Goal: Task Accomplishment & Management: Manage account settings

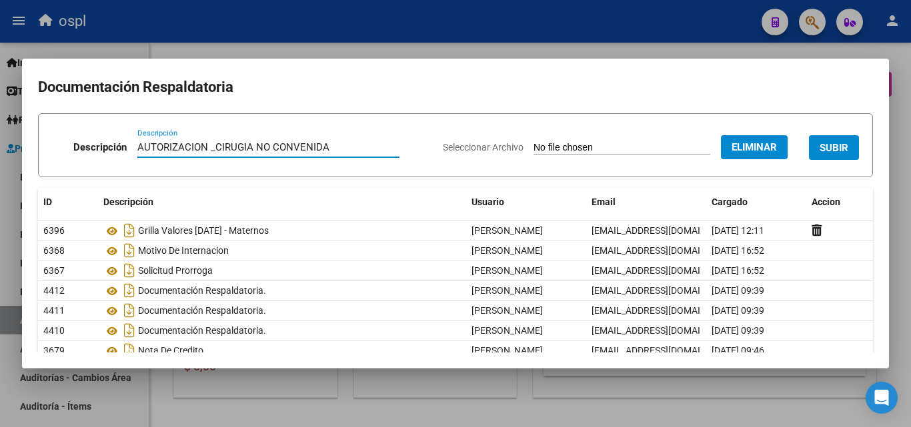
scroll to position [0, 206]
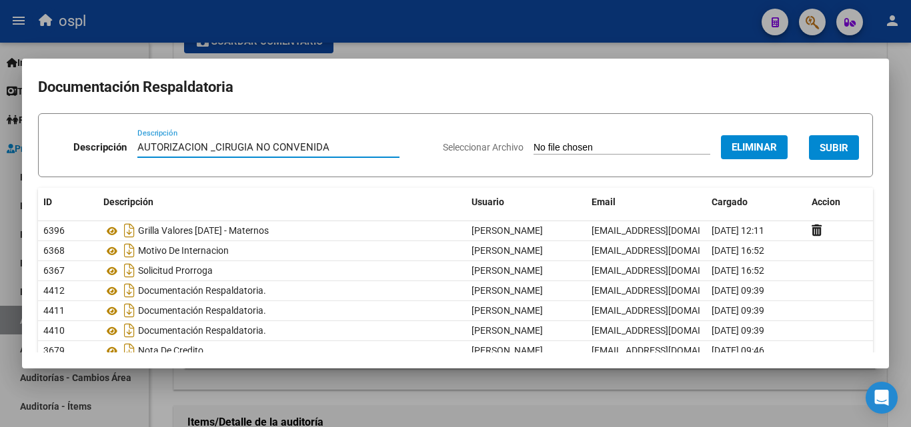
click at [315, 153] on input "AUTORIZACION _CIRUGIA NO CONVENIDA" at bounding box center [268, 147] width 262 height 12
click at [361, 144] on input "AUTORIZACION _CIRUGIA NO CONVENIDA" at bounding box center [268, 147] width 262 height 12
click at [215, 145] on input "AUTORIZACION _CIRUGIA NO CONVENIDA" at bounding box center [268, 147] width 262 height 12
click at [214, 146] on input "AUTORIZACION _SEGOVIA [PERSON_NAME] NO CONVENIDA" at bounding box center [268, 147] width 262 height 12
click at [296, 150] on input "AUTORIZACION [PERSON_NAME] NO CONVENIDA" at bounding box center [268, 147] width 262 height 12
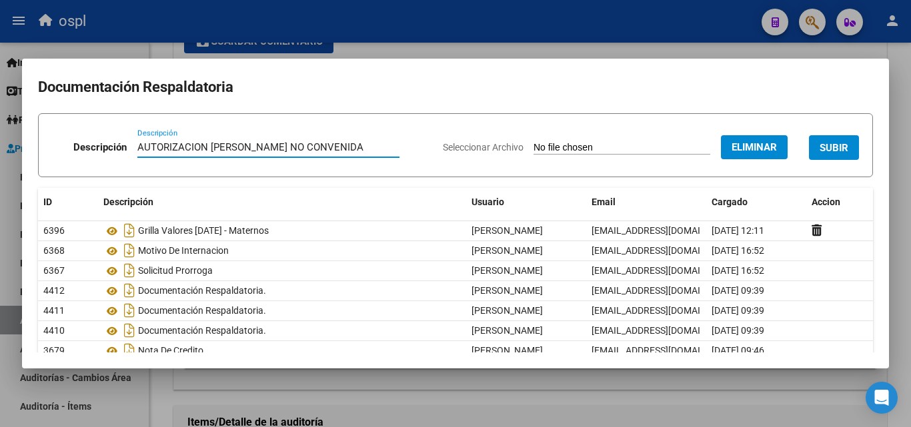
click at [285, 147] on input "AUTORIZACION [PERSON_NAME] NO CONVENIDA" at bounding box center [268, 147] width 262 height 12
type input "AUTORIZACION [PERSON_NAME] _CIRUGIA NO CONVENIDA"
click at [839, 143] on button "SUBIR" at bounding box center [834, 147] width 50 height 25
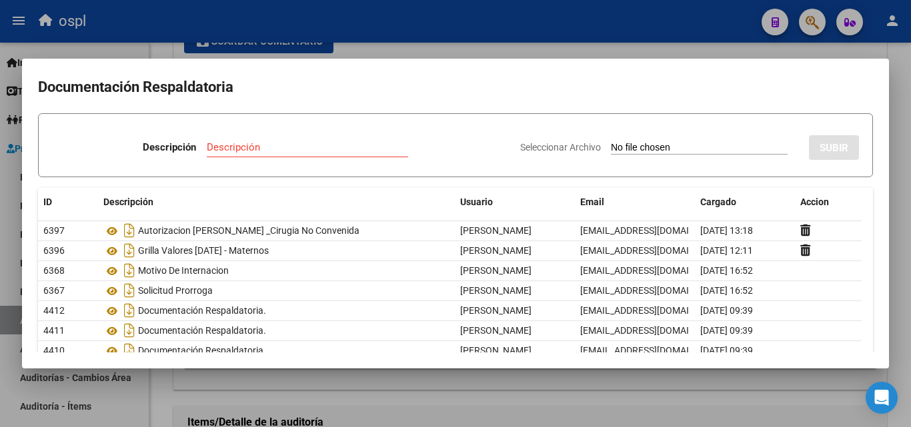
click at [531, 24] on div at bounding box center [455, 213] width 911 height 427
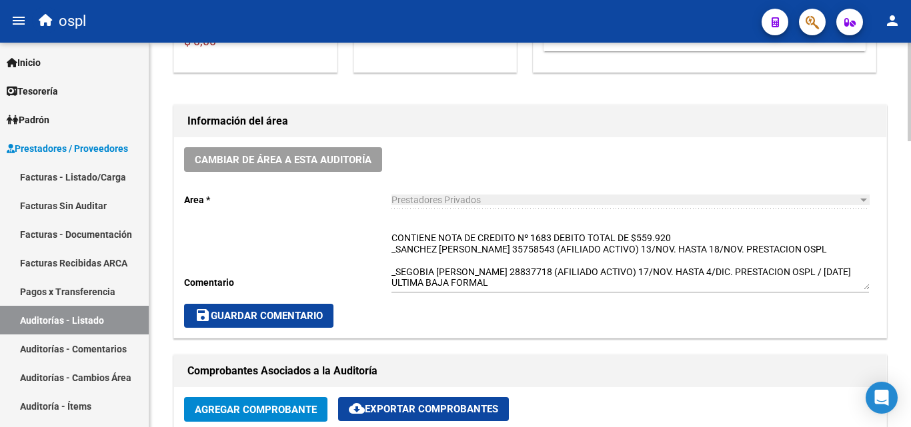
scroll to position [333, 0]
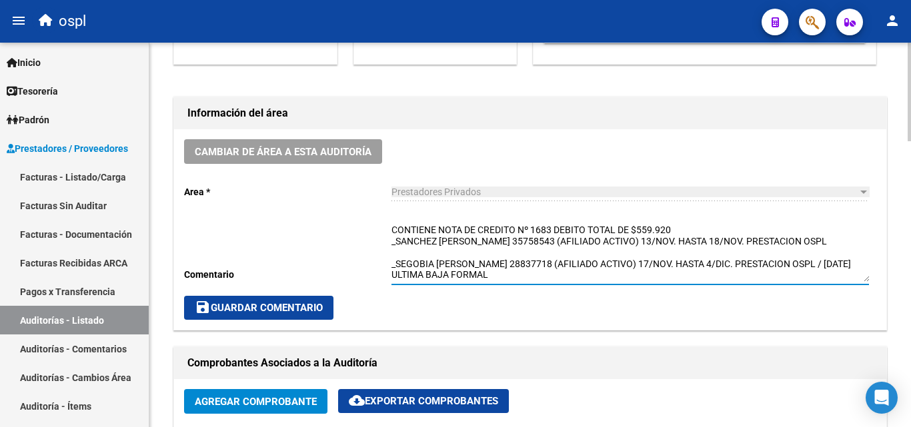
click at [448, 262] on textarea "CONTIENE NOTA DE CREDITO Nº 1683 DEBITO TOTAL DE $559.920 _SANCHEZ [PERSON_NAME…" at bounding box center [630, 252] width 478 height 59
click at [401, 256] on textarea "CONTIENE NOTA DE CREDITO Nº 1683 DEBITO TOTAL DE $559.920 _SANCHEZ [PERSON_NAME…" at bounding box center [630, 252] width 478 height 59
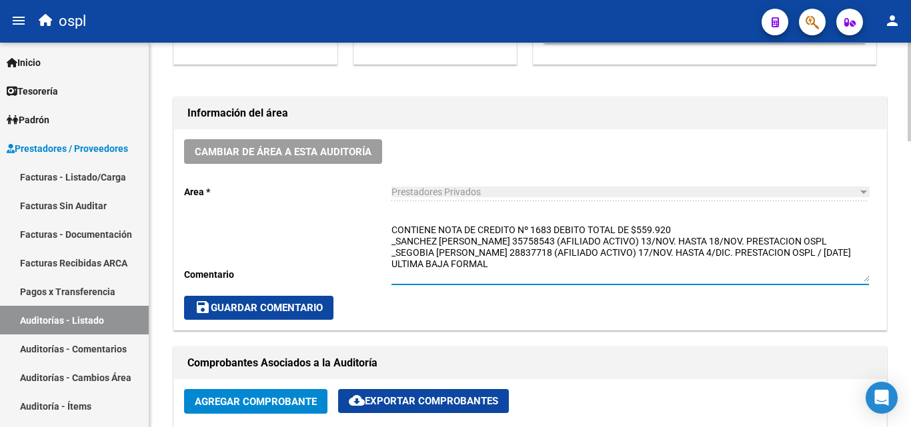
click at [473, 273] on textarea "CONTIENE NOTA DE CREDITO Nº 1683 DEBITO TOTAL DE $559.920 _SANCHEZ [PERSON_NAME…" at bounding box center [630, 252] width 478 height 59
click at [554, 262] on textarea "CONTIENE NOTA DE CREDITO Nº 1683 DEBITO TOTAL DE $559.920 _SANCHEZ [PERSON_NAME…" at bounding box center [630, 252] width 478 height 59
click at [502, 267] on textarea "CONTIENE NOTA DE CREDITO Nº 1683 DEBITO TOTAL DE $559.920 _SANCHEZ [PERSON_NAME…" at bounding box center [630, 252] width 478 height 59
type textarea "CONTIENE NOTA DE CREDITO Nº 1683 DEBITO TOTAL DE $559.920 _SANCHEZ [PERSON_NAME…"
click at [322, 302] on span "save Guardar Comentario" at bounding box center [259, 308] width 128 height 12
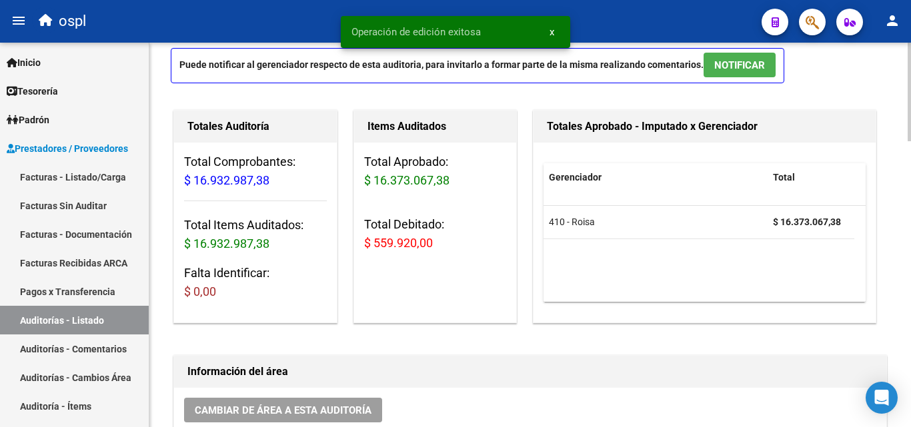
scroll to position [67, 0]
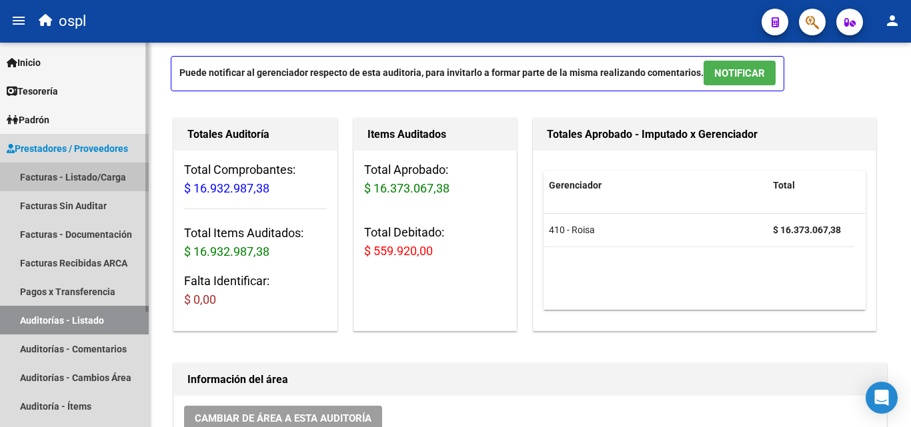
click at [115, 169] on link "Facturas - Listado/Carga" at bounding box center [74, 177] width 149 height 29
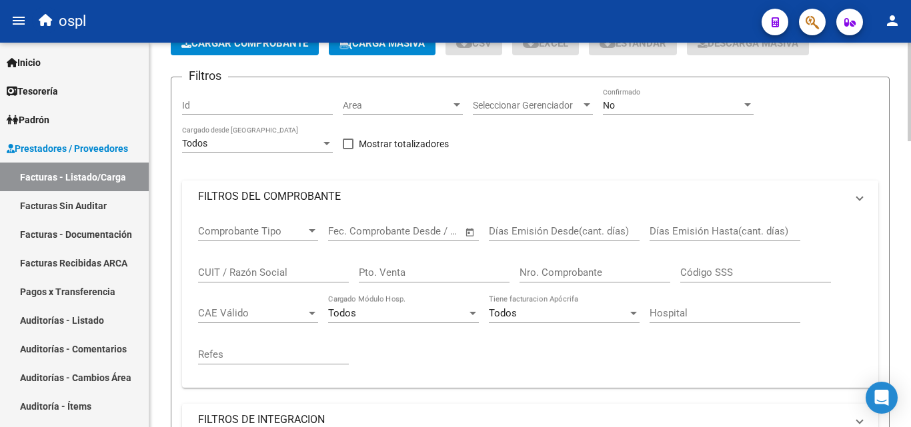
click at [309, 198] on mat-panel-title "FILTROS DEL COMPROBANTE" at bounding box center [522, 196] width 648 height 15
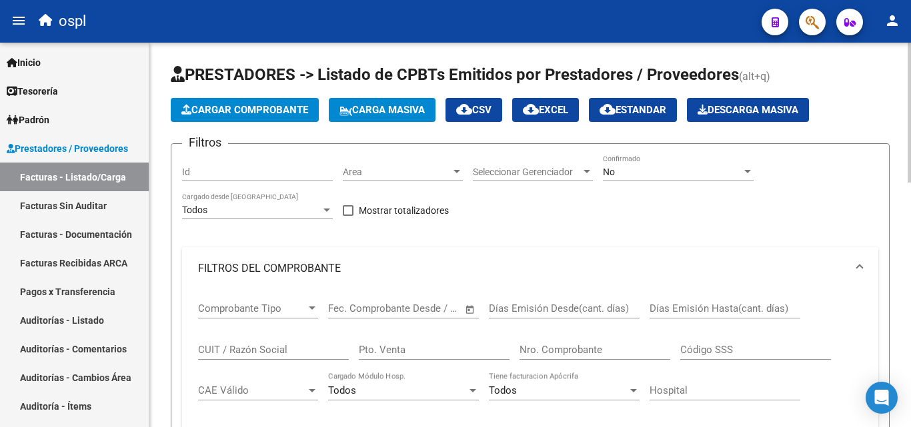
click at [435, 178] on div "Area Area" at bounding box center [403, 168] width 120 height 27
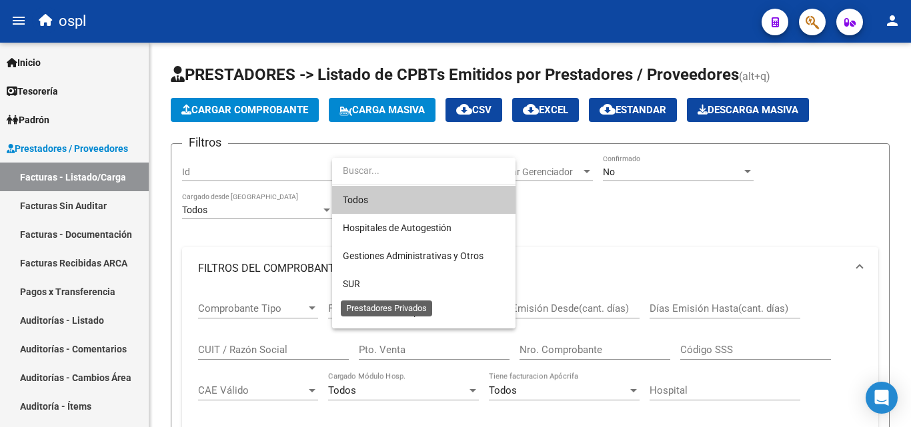
scroll to position [193, 0]
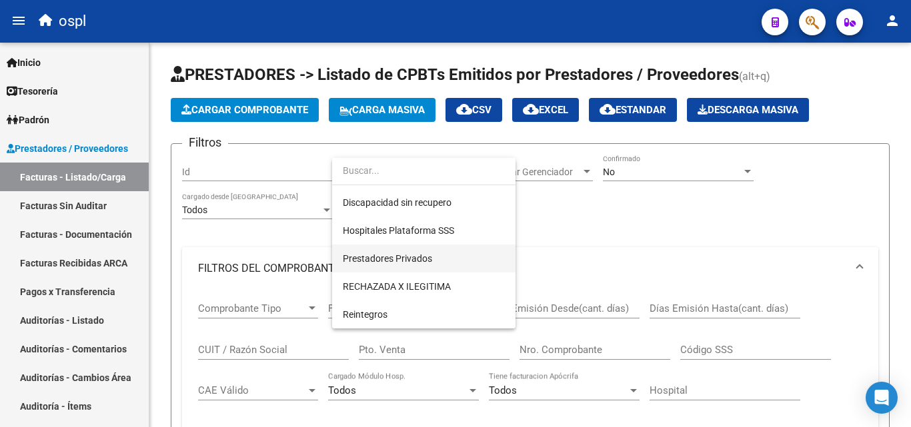
click at [421, 261] on span "Prestadores Privados" at bounding box center [387, 258] width 89 height 11
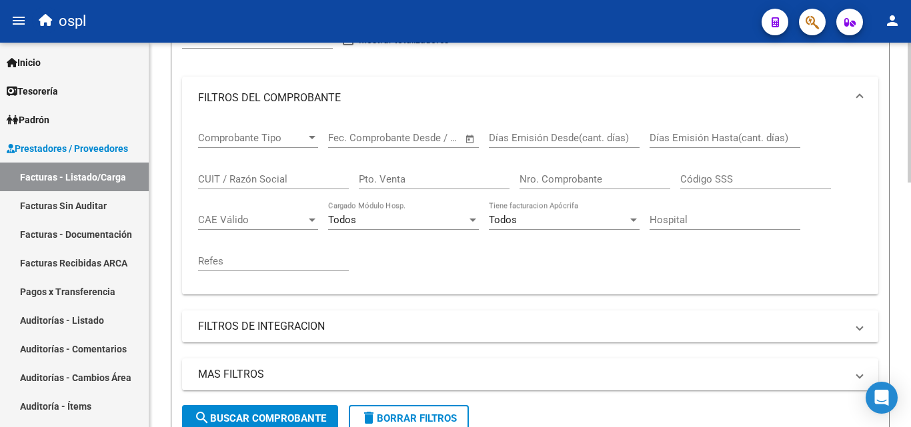
scroll to position [267, 0]
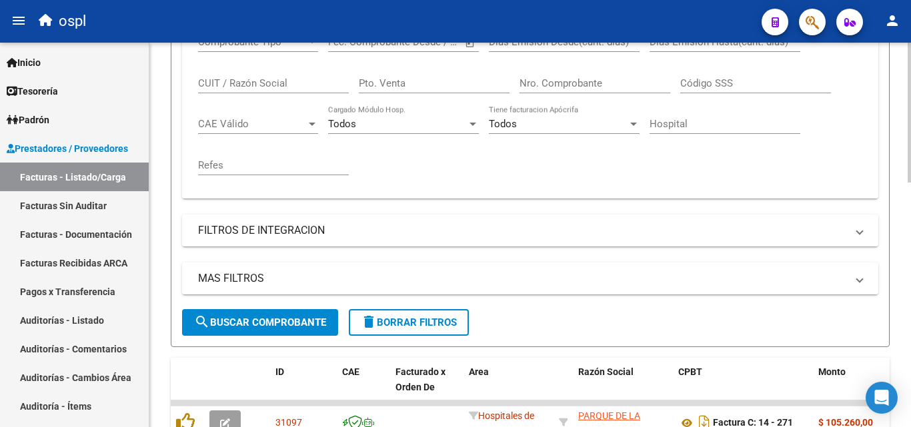
click at [317, 320] on span "search Buscar Comprobante" at bounding box center [260, 323] width 132 height 12
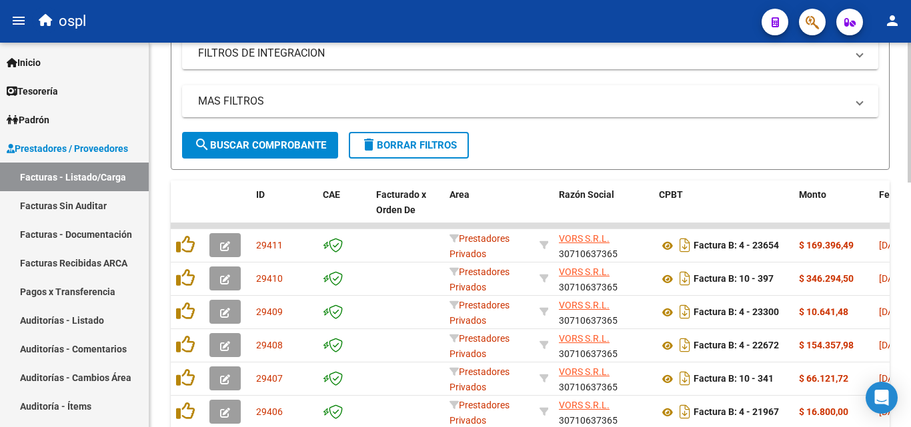
scroll to position [200, 0]
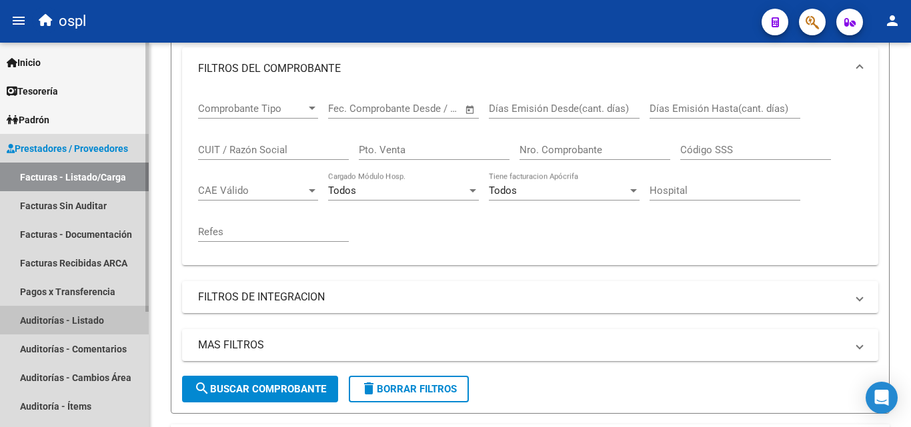
click at [88, 316] on link "Auditorías - Listado" at bounding box center [74, 320] width 149 height 29
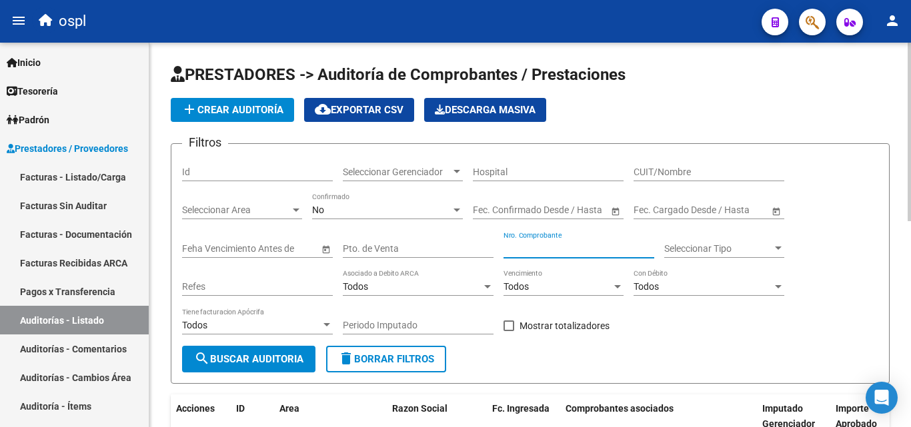
click at [554, 249] on input "Nro. Comprobante" at bounding box center [579, 248] width 151 height 11
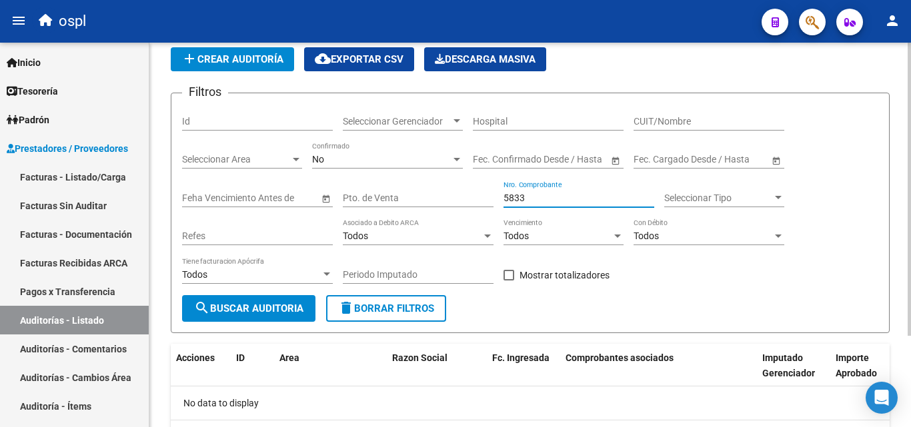
scroll to position [120, 0]
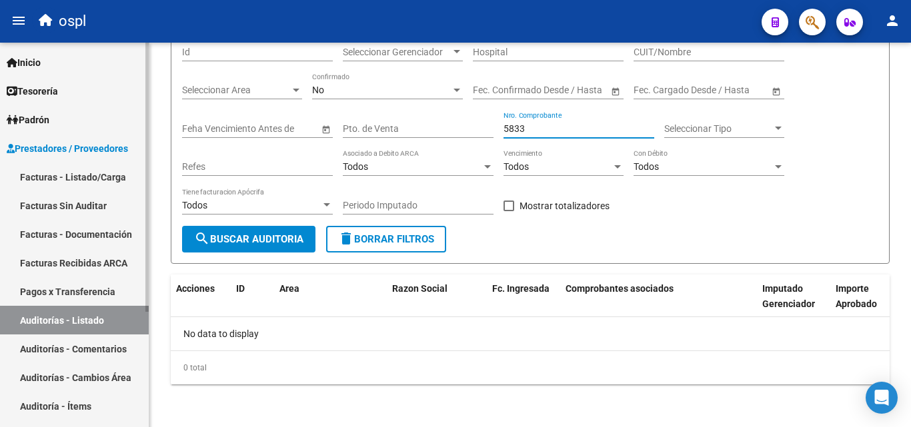
type input "5833"
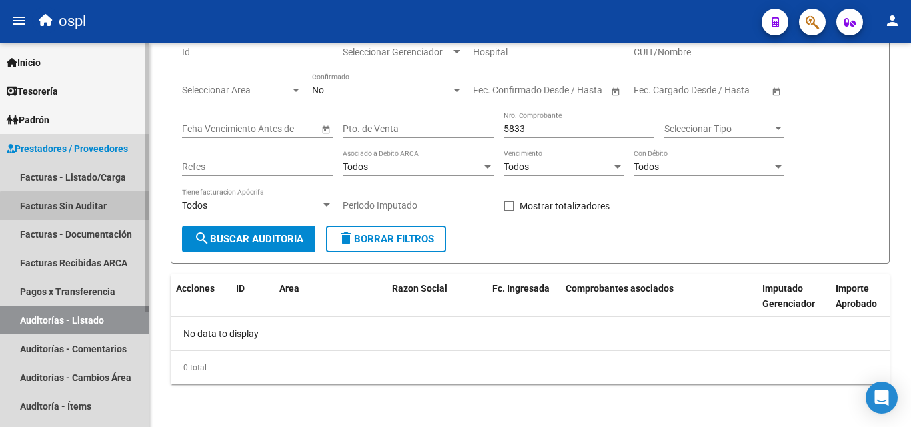
click at [91, 211] on link "Facturas Sin Auditar" at bounding box center [74, 205] width 149 height 29
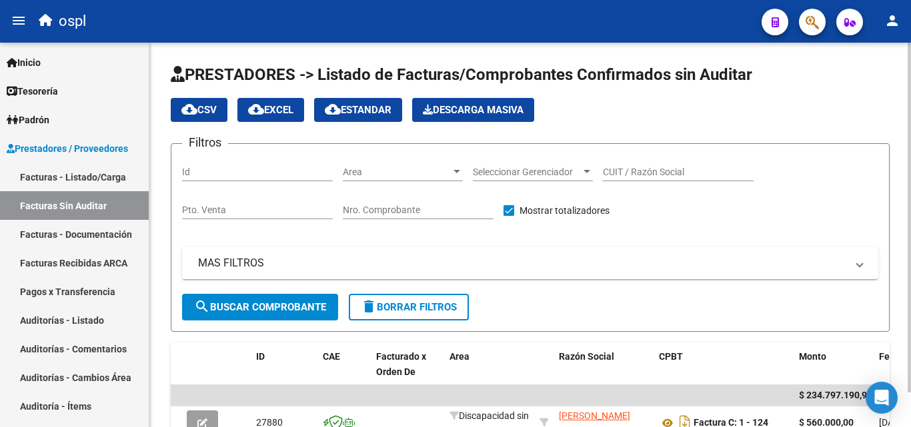
click at [427, 201] on div "Nro. Comprobante" at bounding box center [418, 206] width 151 height 27
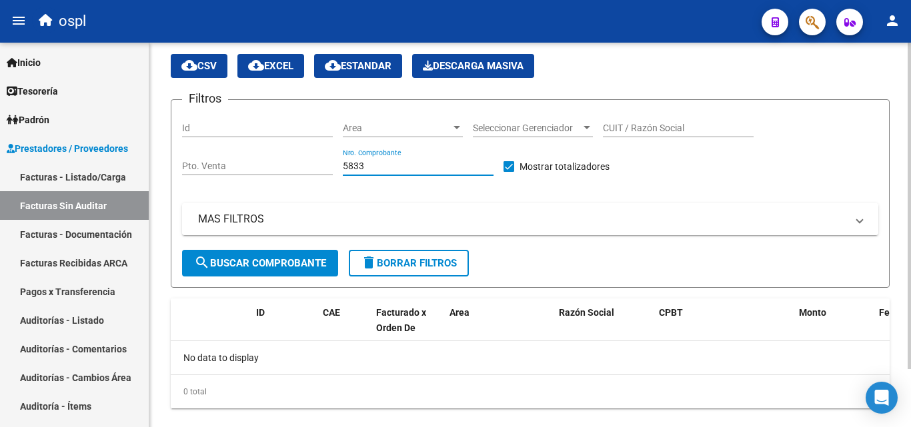
scroll to position [68, 0]
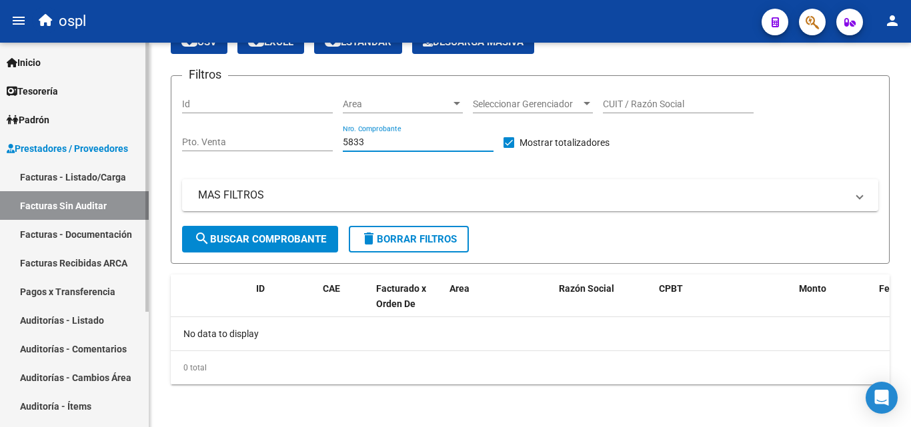
type input "5833"
click at [120, 181] on link "Facturas - Listado/Carga" at bounding box center [74, 177] width 149 height 29
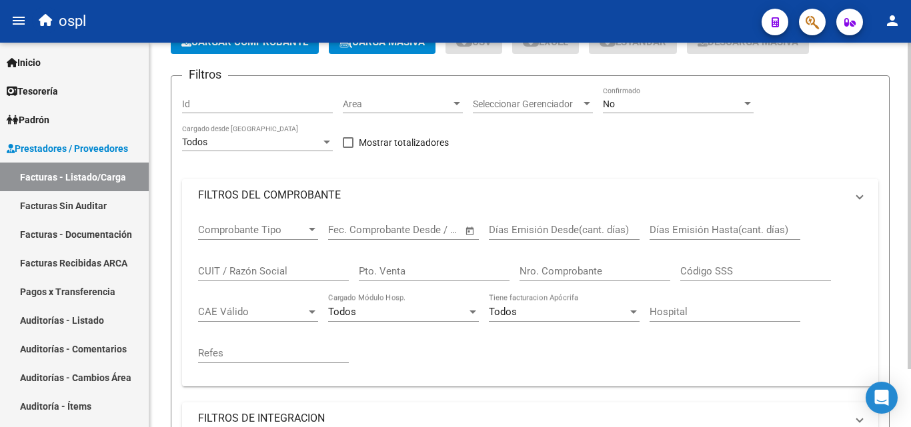
click at [298, 203] on mat-panel-title "FILTROS DEL COMPROBANTE" at bounding box center [522, 195] width 648 height 15
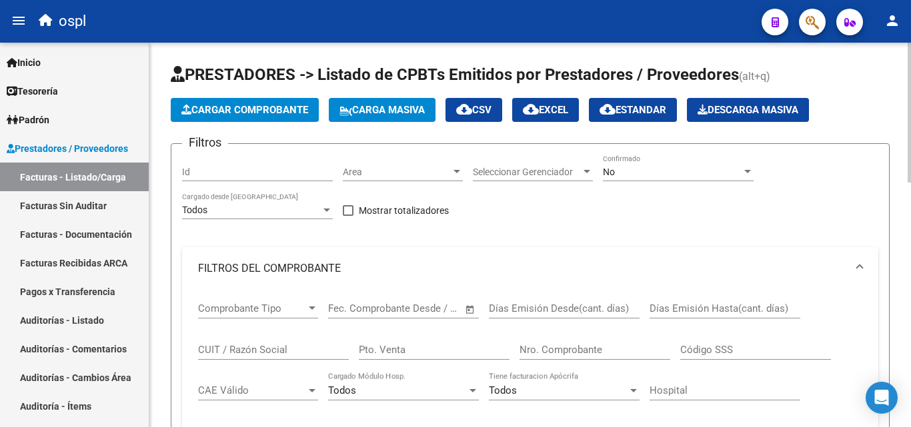
click at [541, 352] on input "Nro. Comprobante" at bounding box center [595, 350] width 151 height 12
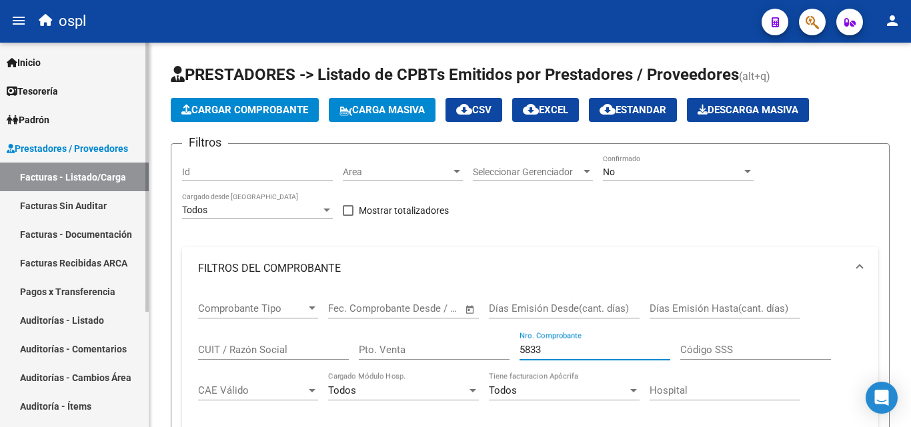
type input "5833"
click at [77, 210] on link "Facturas Sin Auditar" at bounding box center [74, 205] width 149 height 29
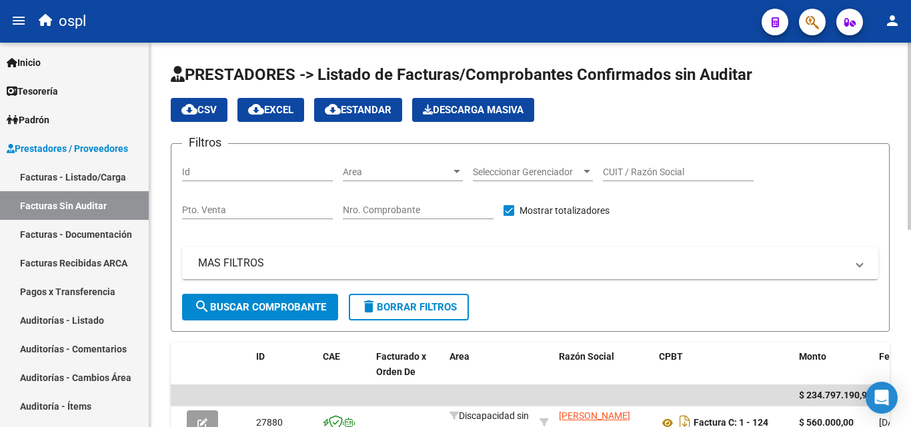
click at [426, 174] on span "Area" at bounding box center [397, 172] width 108 height 11
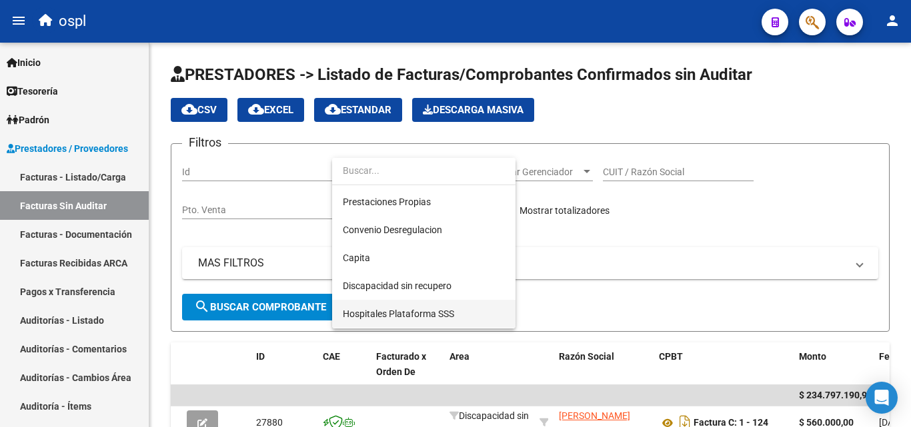
scroll to position [133, 0]
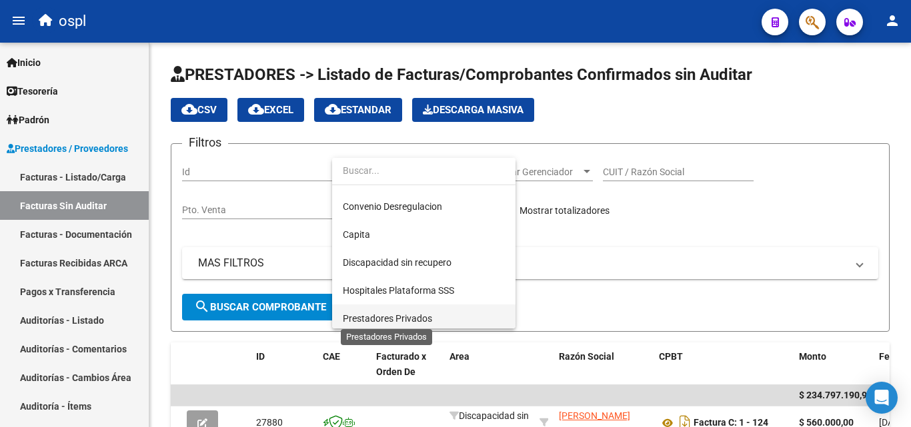
click at [419, 313] on span "Prestadores Privados" at bounding box center [387, 318] width 89 height 11
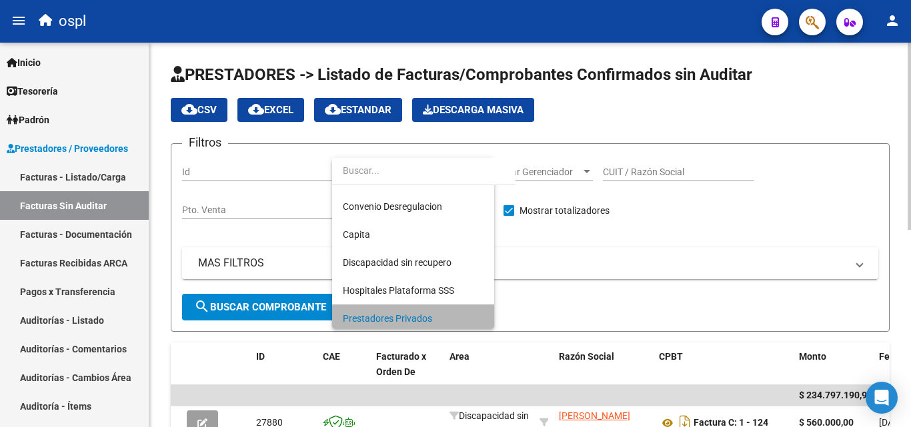
scroll to position [137, 0]
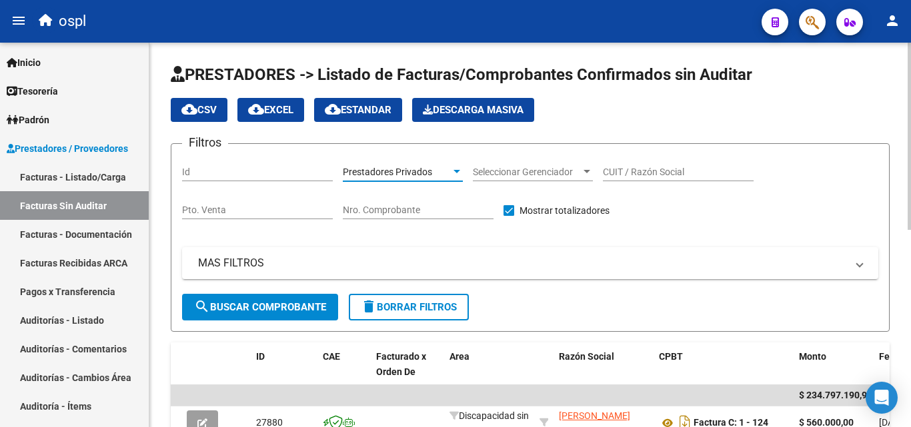
click at [311, 300] on button "search Buscar Comprobante" at bounding box center [260, 307] width 156 height 27
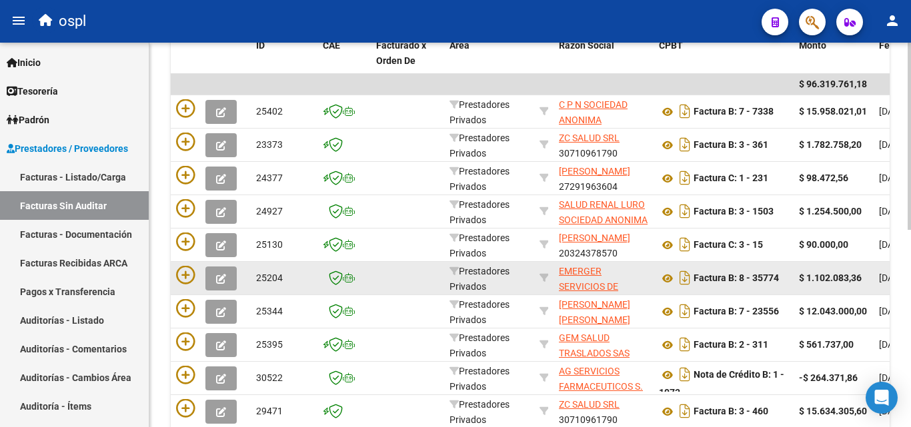
scroll to position [333, 0]
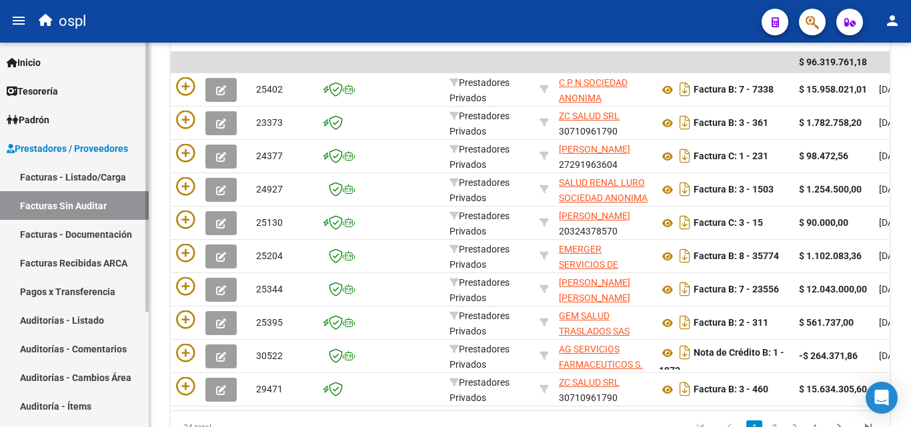
click at [114, 327] on link "Auditorías - Listado" at bounding box center [74, 320] width 149 height 29
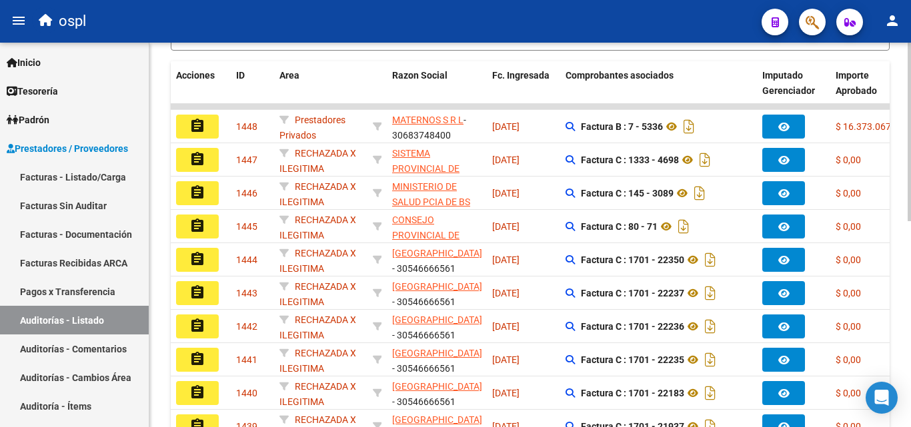
scroll to position [133, 0]
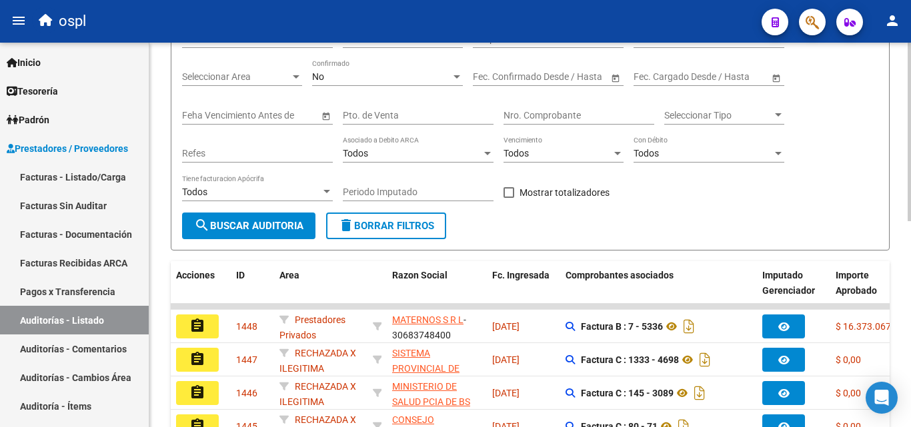
click at [541, 115] on input "Nro. Comprobante" at bounding box center [579, 115] width 151 height 11
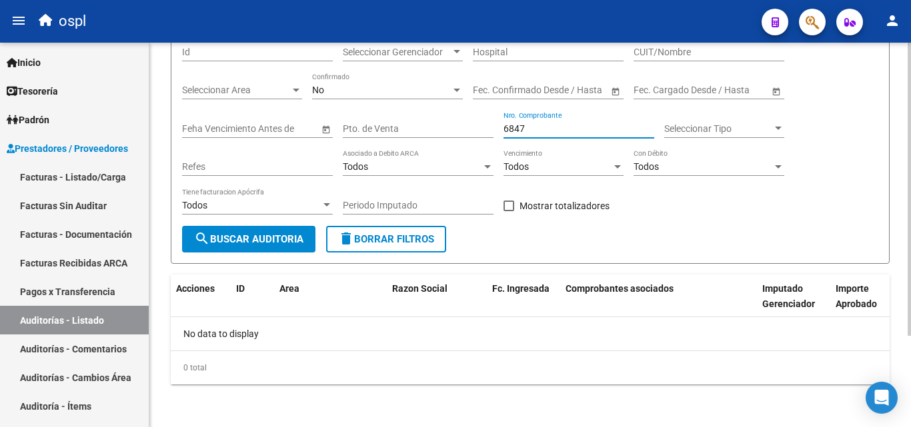
scroll to position [120, 0]
type input "6"
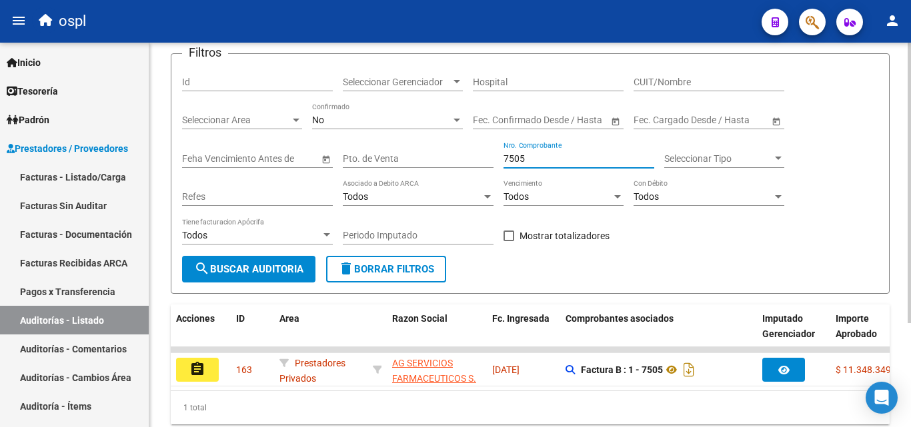
scroll to position [133, 0]
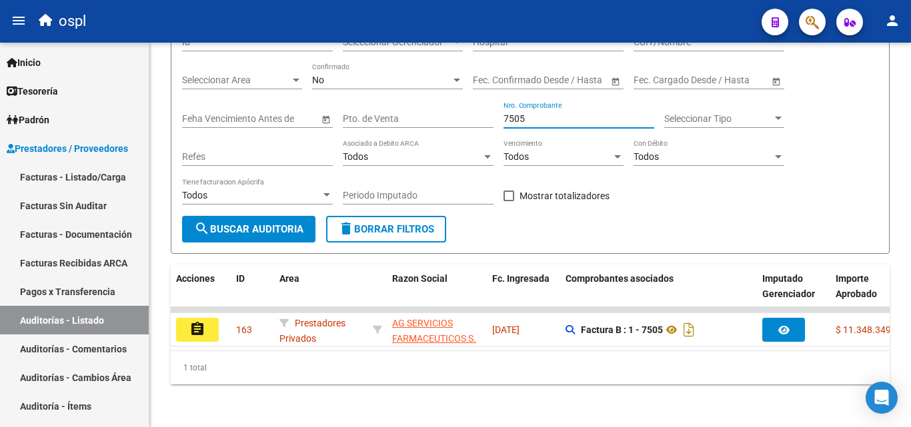
type input "7505"
drag, startPoint x: 532, startPoint y: 112, endPoint x: 479, endPoint y: 118, distance: 53.7
click at [479, 118] on div "Filtros Id Seleccionar Gerenciador Seleccionar Gerenciador Hospital CUIT/Nombre…" at bounding box center [530, 120] width 696 height 191
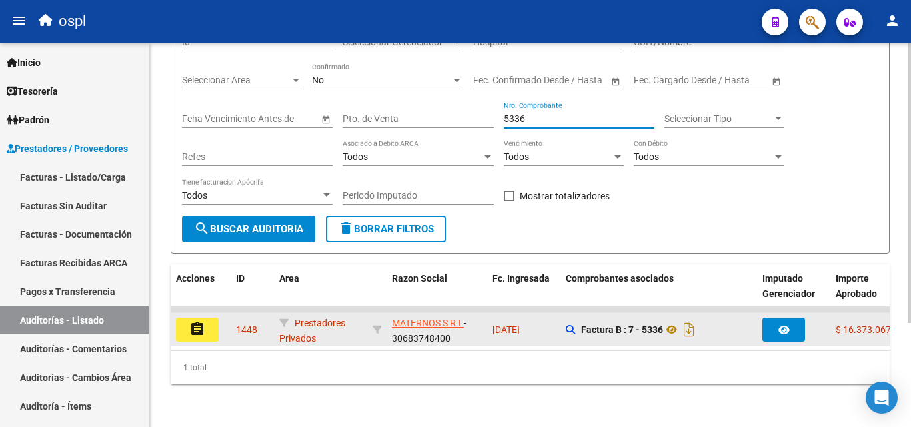
type input "5336"
click at [211, 331] on button "assignment" at bounding box center [197, 330] width 43 height 24
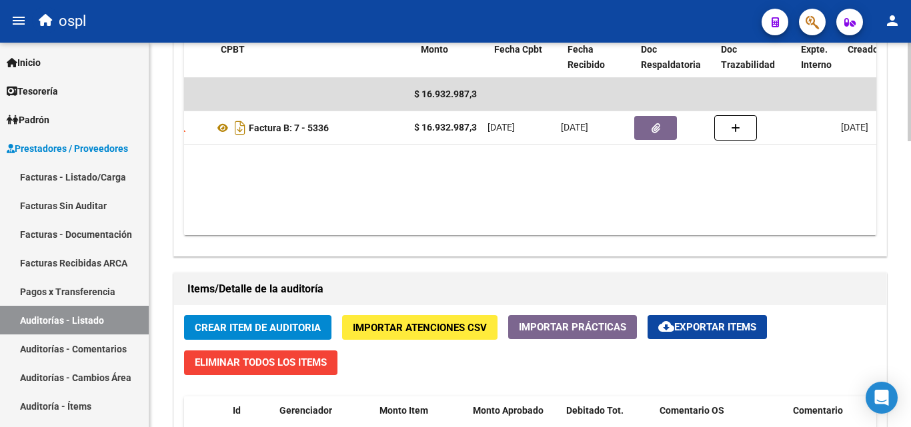
scroll to position [0, 306]
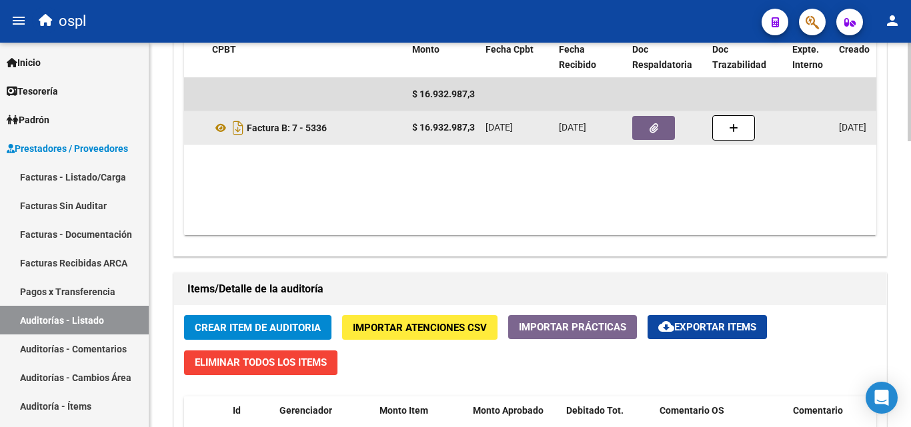
click at [638, 133] on button "button" at bounding box center [653, 128] width 43 height 24
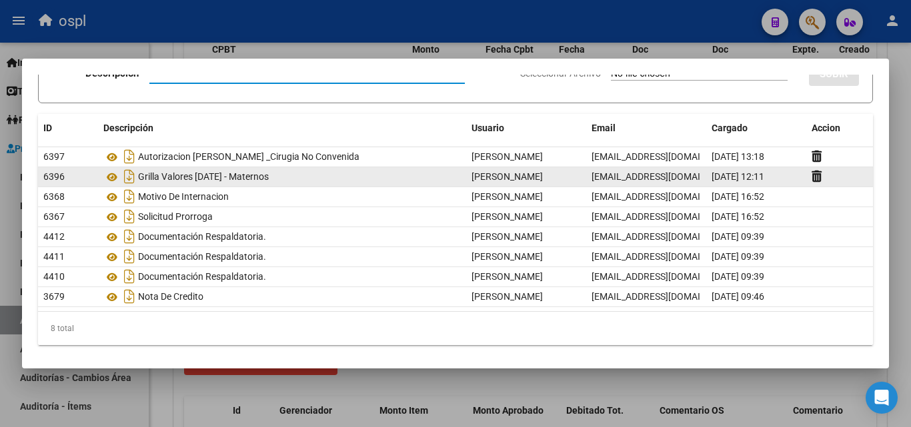
scroll to position [77, 0]
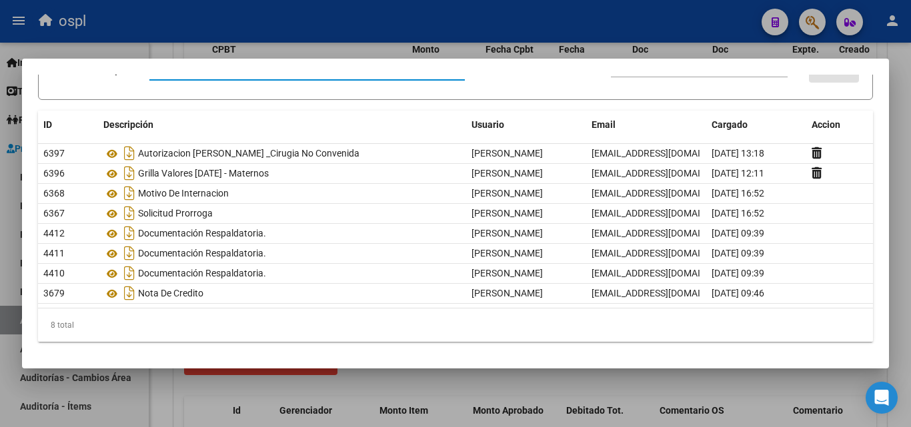
click at [501, 27] on div at bounding box center [455, 213] width 911 height 427
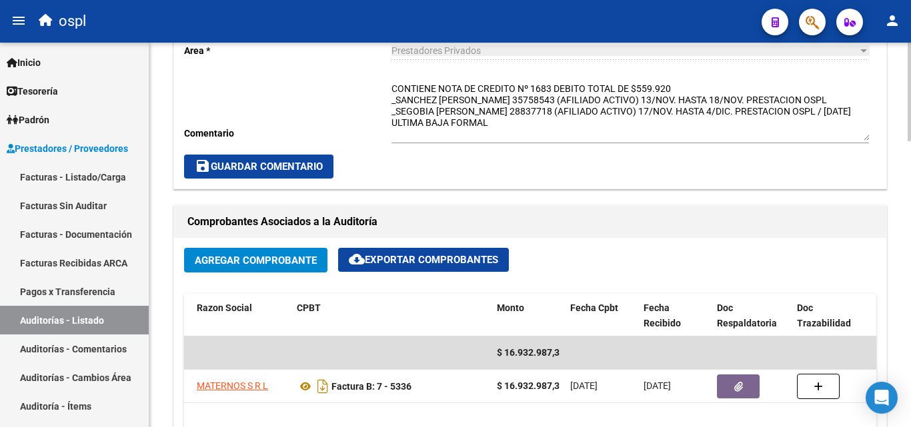
scroll to position [467, 0]
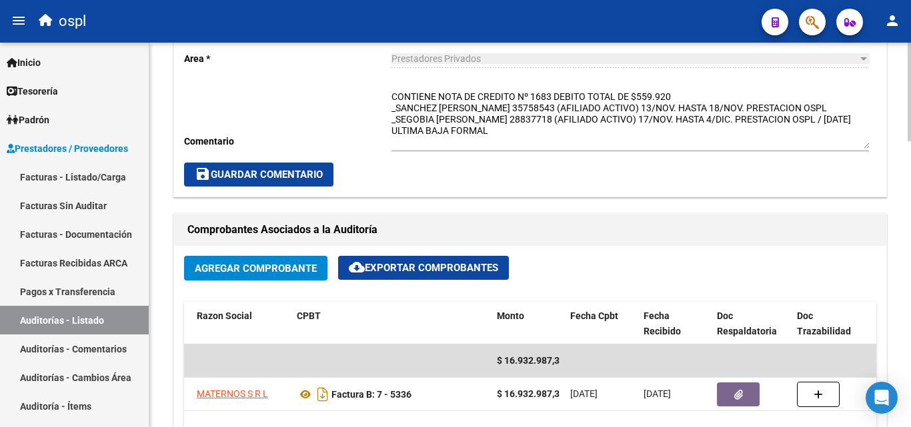
click at [544, 142] on textarea "CONTIENE NOTA DE CREDITO Nº 1683 DEBITO TOTAL DE $559.920 _SANCHEZ [PERSON_NAME…" at bounding box center [630, 119] width 478 height 59
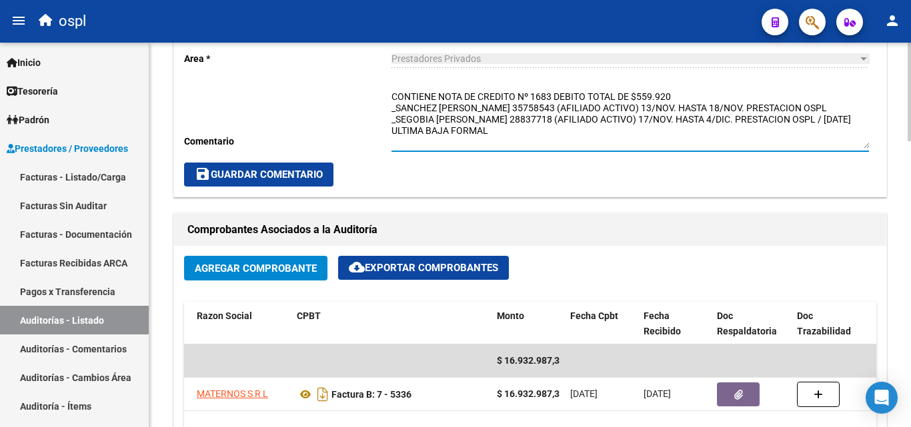
click at [309, 175] on span "save Guardar Comentario" at bounding box center [259, 175] width 128 height 12
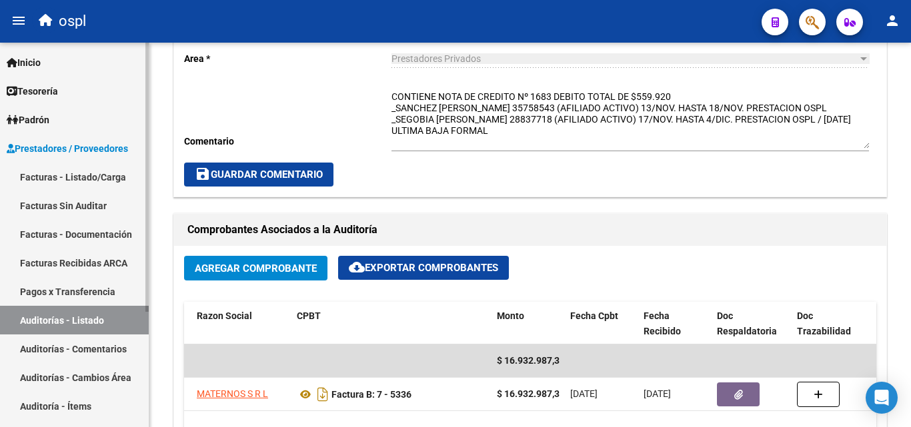
click at [116, 322] on link "Auditorías - Listado" at bounding box center [74, 320] width 149 height 29
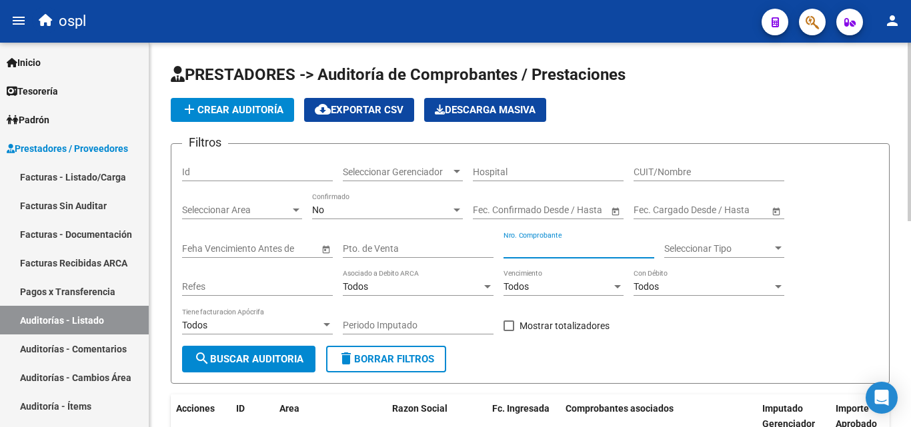
click at [527, 246] on input "Nro. Comprobante" at bounding box center [579, 248] width 151 height 11
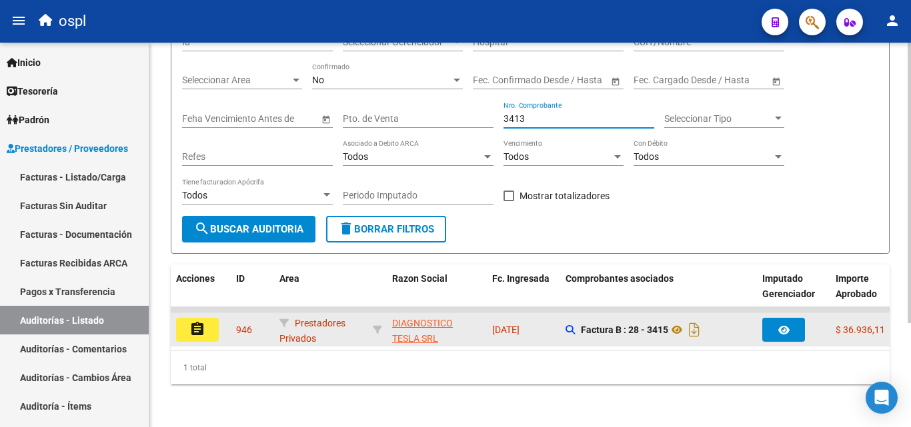
type input "3413"
click at [212, 321] on button "assignment" at bounding box center [197, 330] width 43 height 24
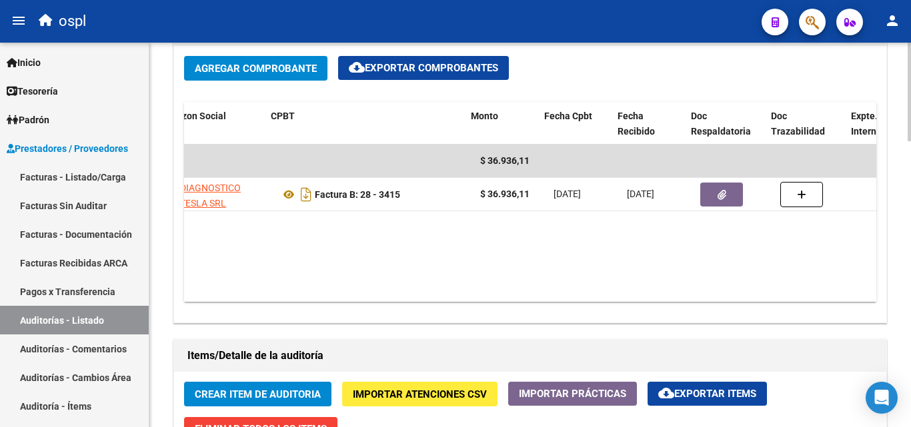
scroll to position [0, 252]
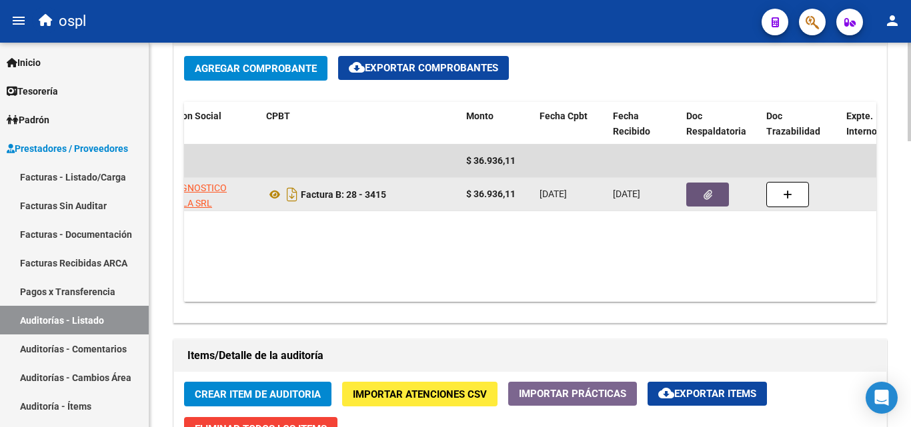
click at [718, 197] on button "button" at bounding box center [707, 195] width 43 height 24
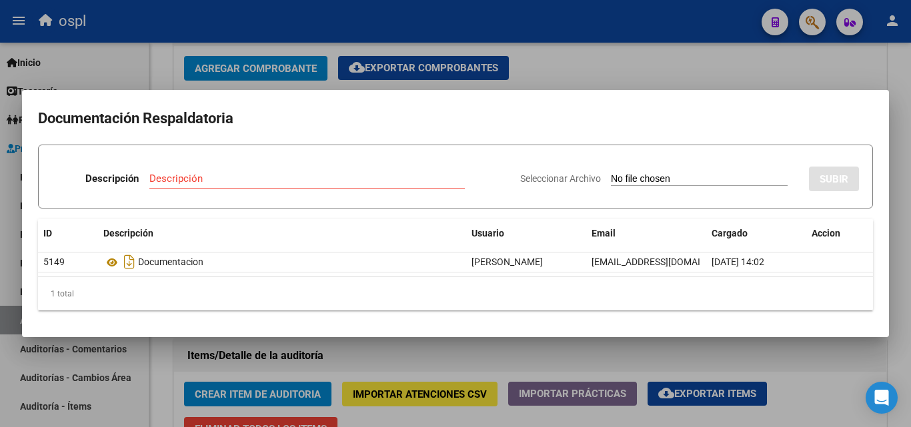
click at [654, 49] on div at bounding box center [455, 213] width 911 height 427
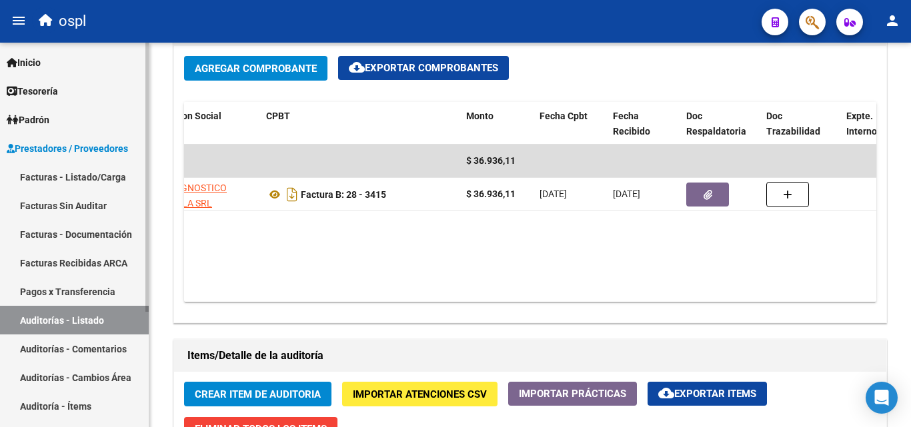
click at [135, 317] on link "Auditorías - Listado" at bounding box center [74, 320] width 149 height 29
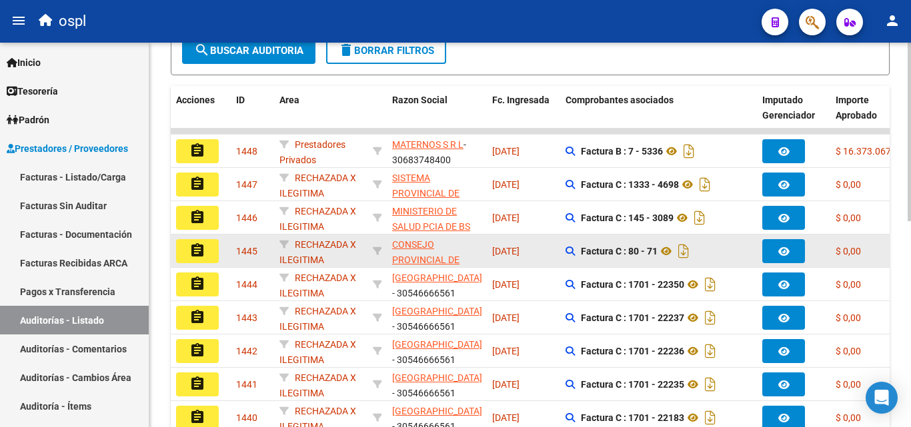
scroll to position [175, 0]
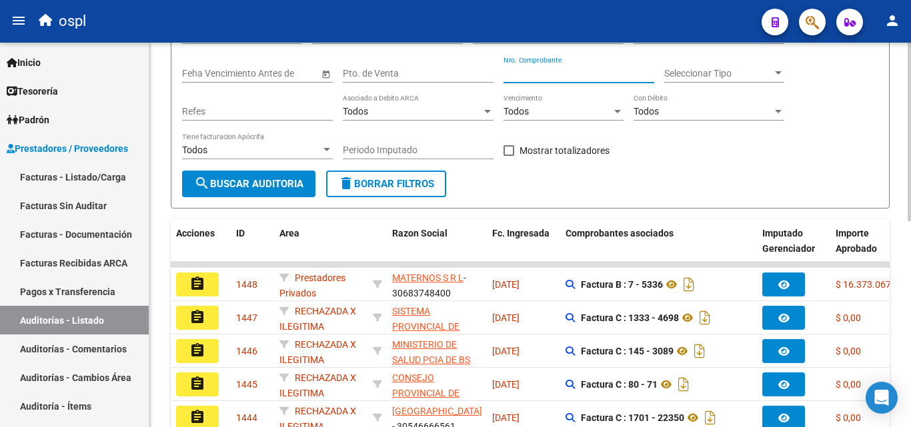
click at [541, 73] on input "Nro. Comprobante" at bounding box center [579, 73] width 151 height 11
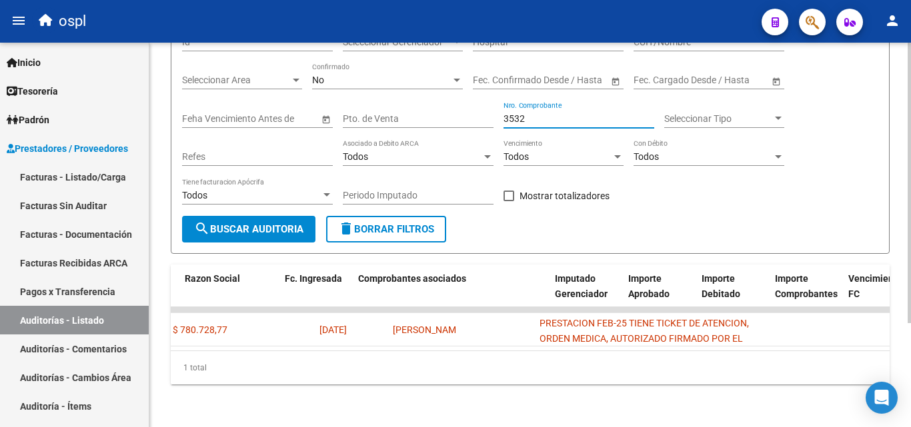
scroll to position [0, 0]
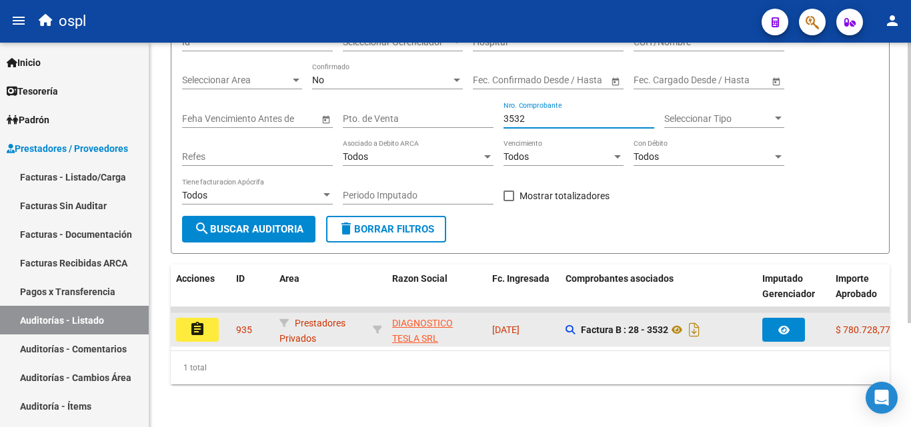
type input "3532"
click at [206, 318] on button "assignment" at bounding box center [197, 330] width 43 height 24
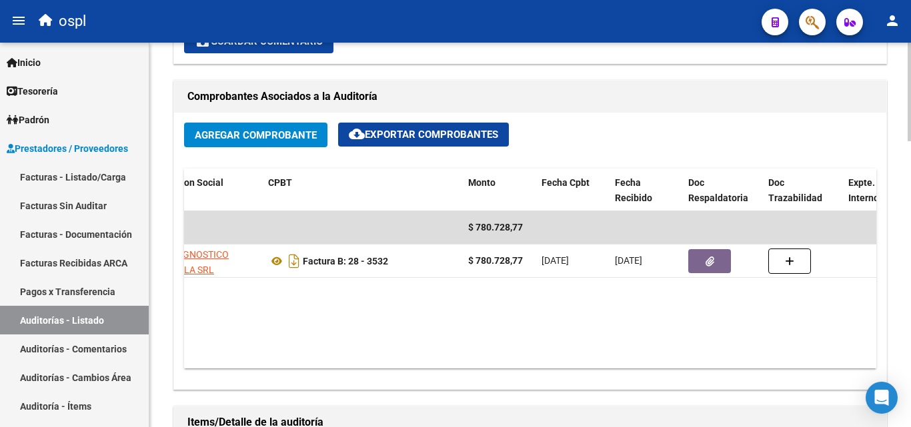
scroll to position [0, 304]
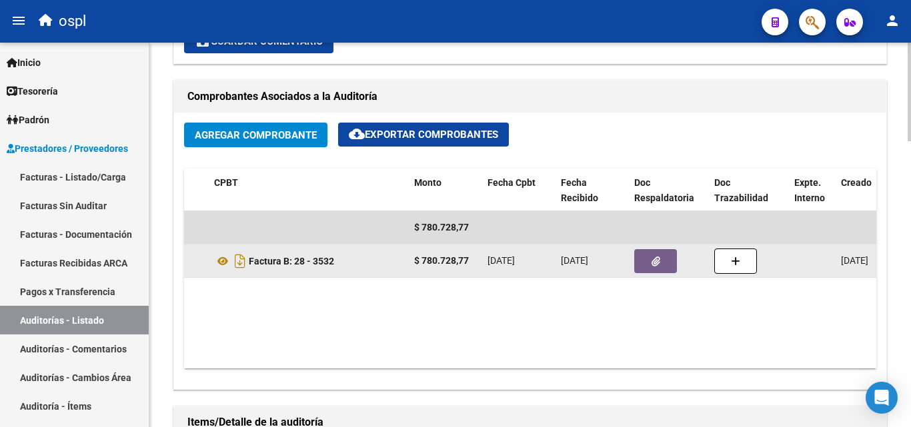
click at [656, 255] on span "button" at bounding box center [656, 261] width 9 height 12
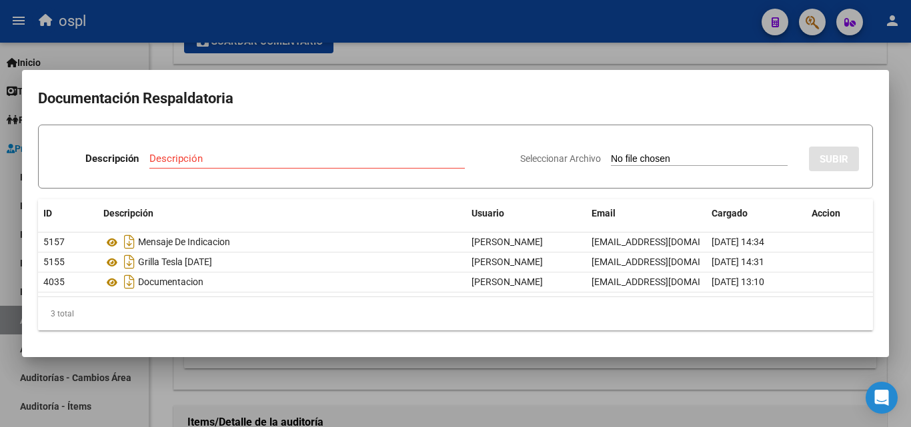
click at [425, 42] on div at bounding box center [455, 213] width 911 height 427
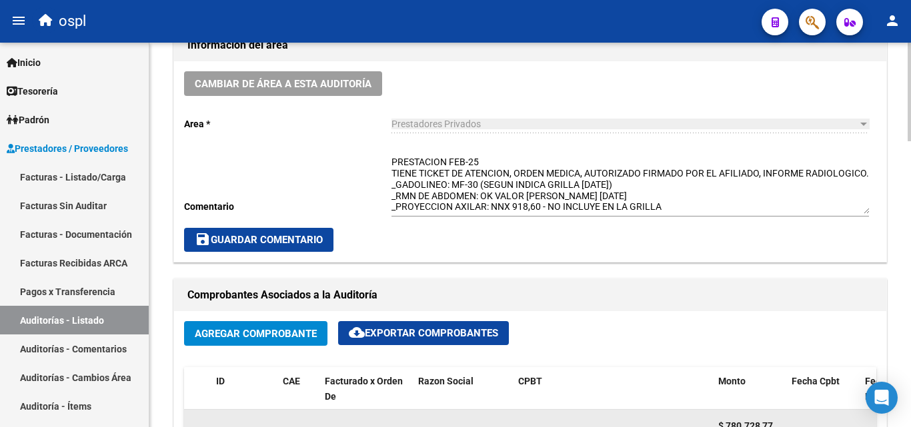
scroll to position [400, 0]
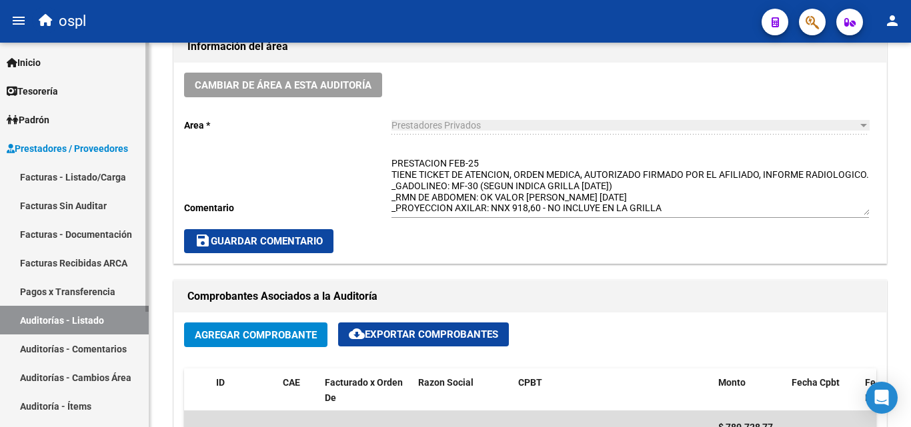
click at [133, 323] on link "Auditorías - Listado" at bounding box center [74, 320] width 149 height 29
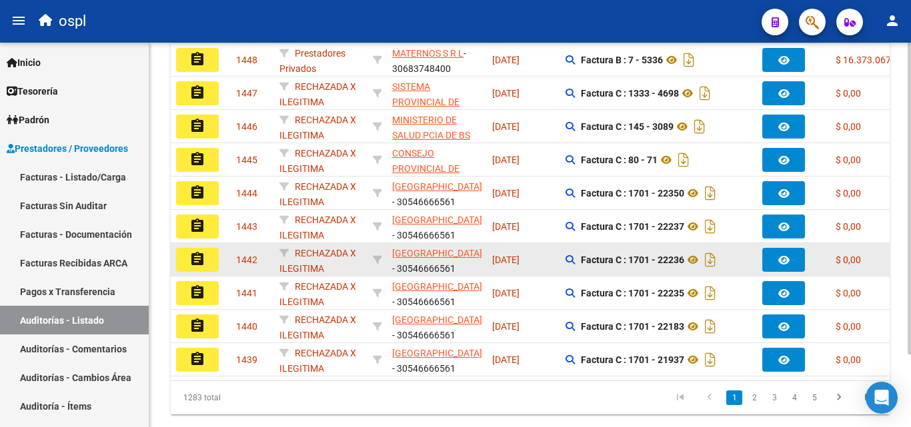
scroll to position [400, 0]
click at [0, 306] on link "Auditorías - Listado" at bounding box center [74, 320] width 149 height 29
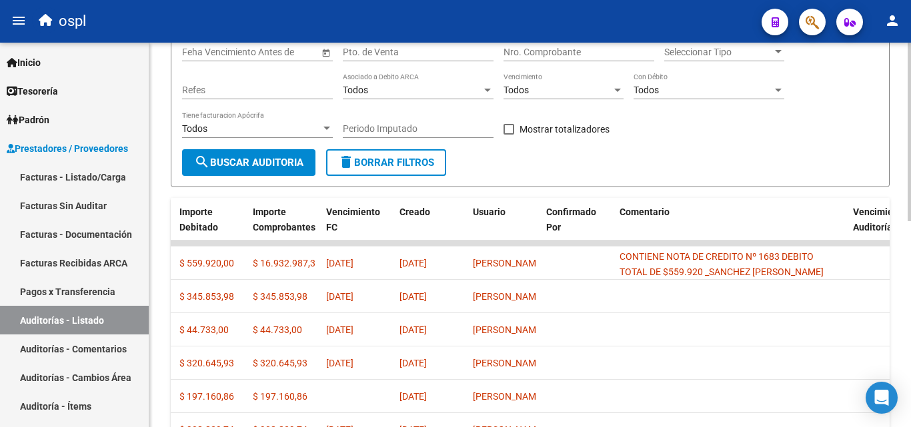
scroll to position [133, 0]
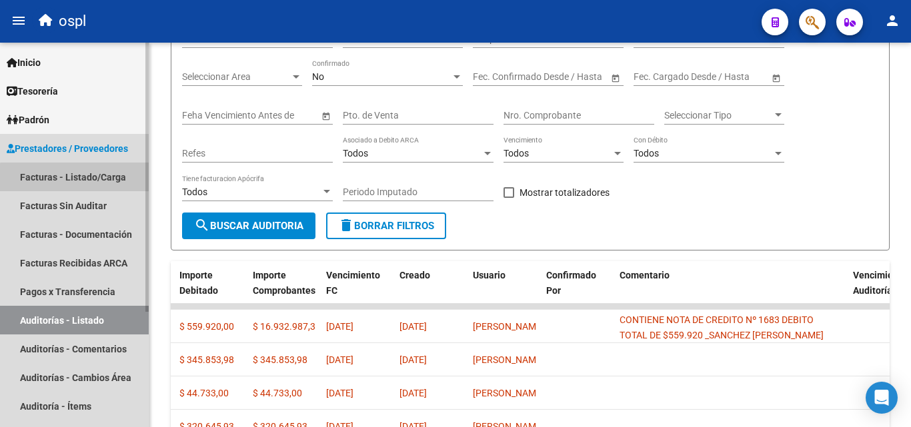
click at [105, 180] on link "Facturas - Listado/Carga" at bounding box center [74, 177] width 149 height 29
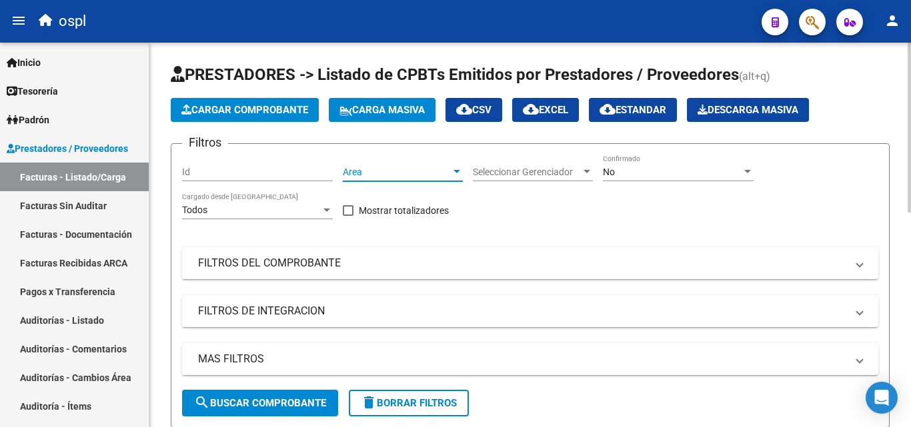
click at [423, 170] on span "Area" at bounding box center [397, 172] width 108 height 11
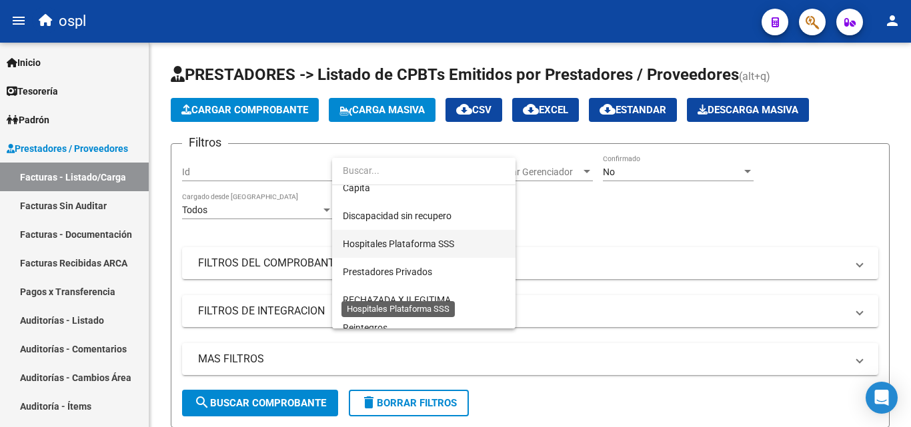
scroll to position [193, 0]
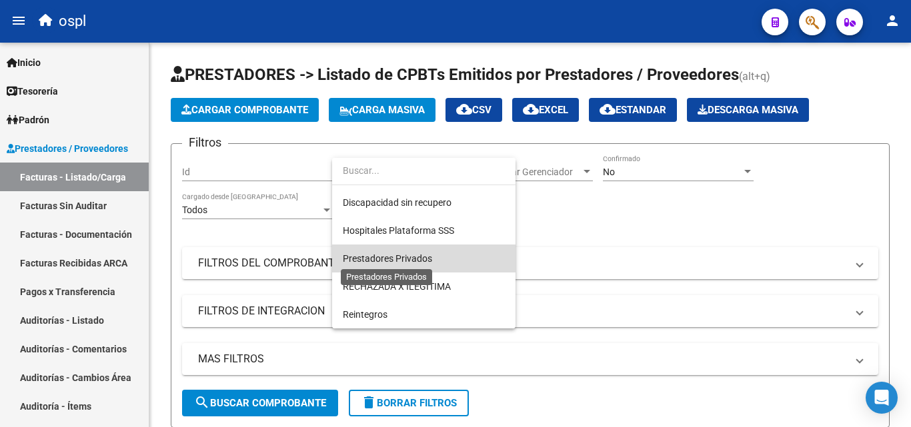
click at [429, 261] on span "Prestadores Privados" at bounding box center [387, 258] width 89 height 11
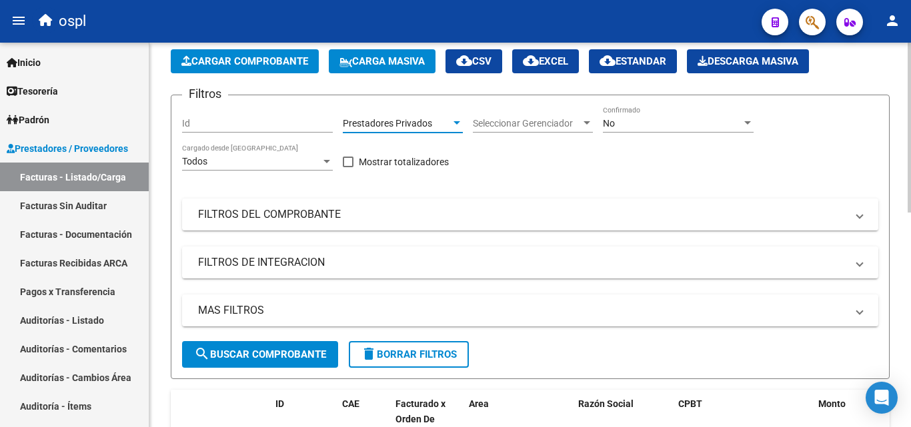
scroll to position [67, 0]
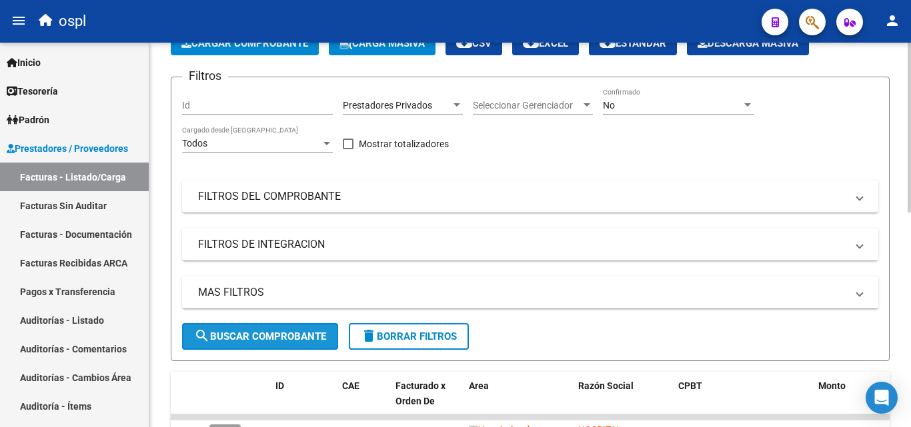
click at [289, 341] on span "search Buscar Comprobante" at bounding box center [260, 337] width 132 height 12
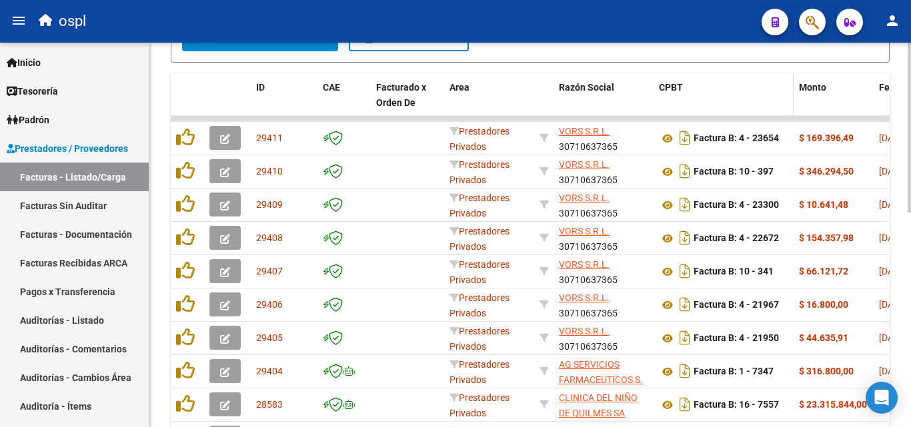
scroll to position [400, 0]
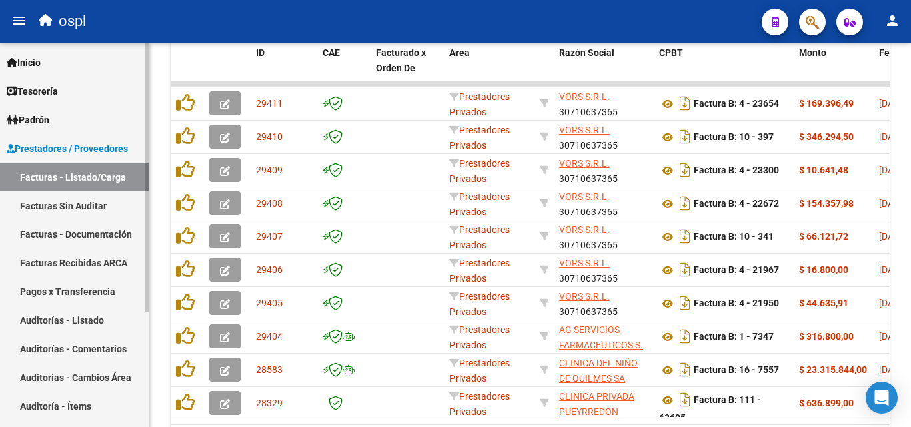
click at [72, 198] on link "Facturas Sin Auditar" at bounding box center [74, 205] width 149 height 29
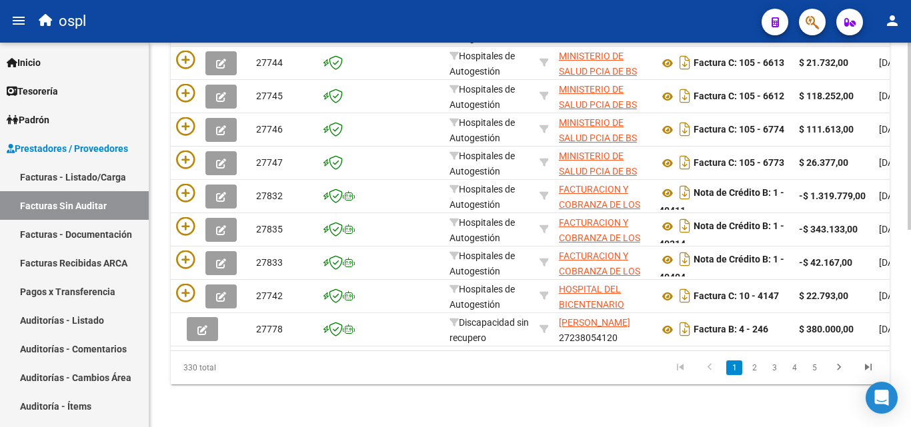
scroll to position [405, 0]
click at [910, 329] on div at bounding box center [909, 333] width 3 height 187
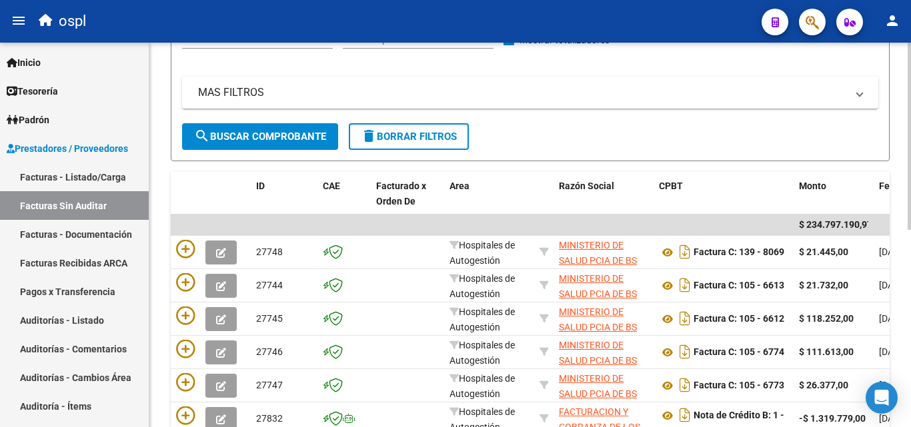
scroll to position [159, 0]
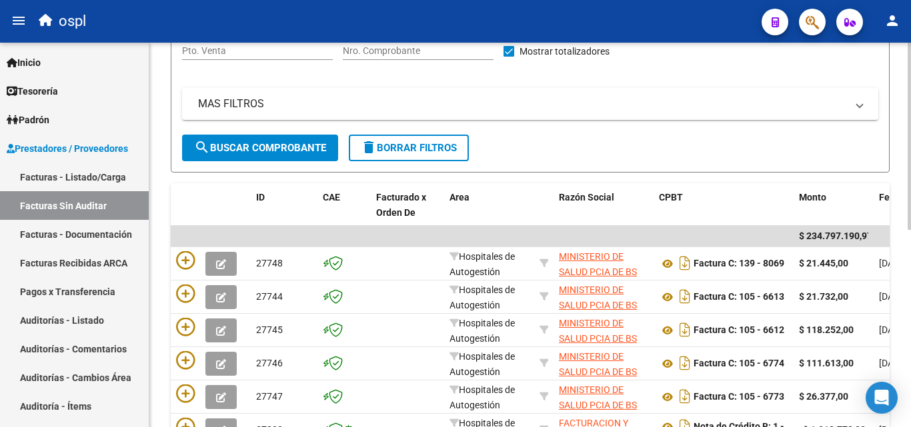
click at [910, 184] on div at bounding box center [909, 216] width 3 height 187
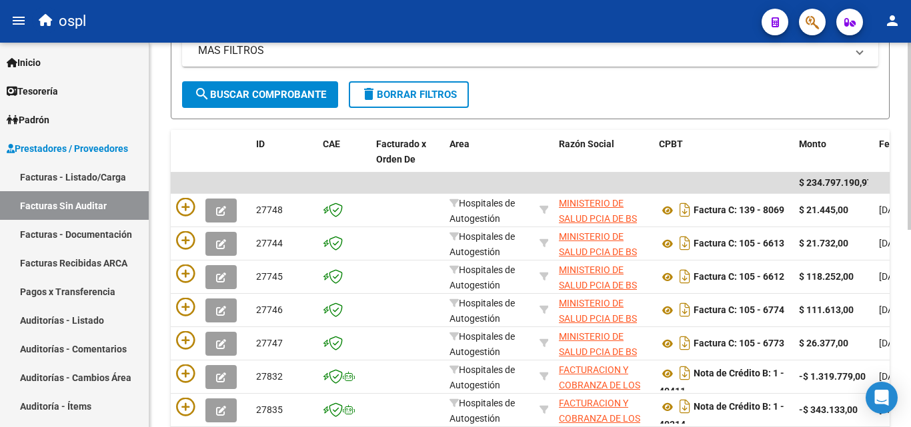
scroll to position [221, 0]
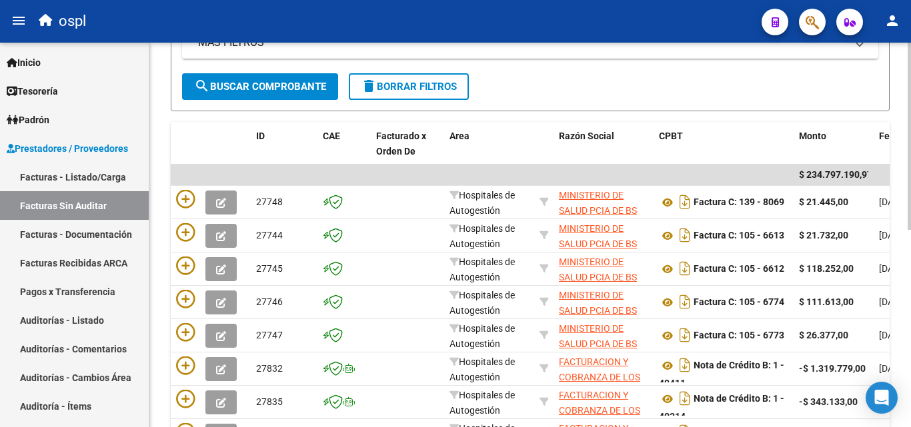
click at [910, 214] on div at bounding box center [909, 246] width 3 height 187
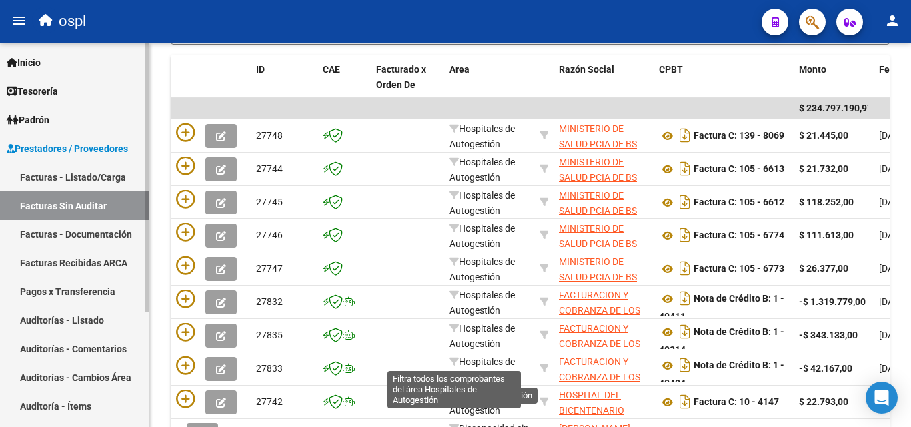
scroll to position [154, 0]
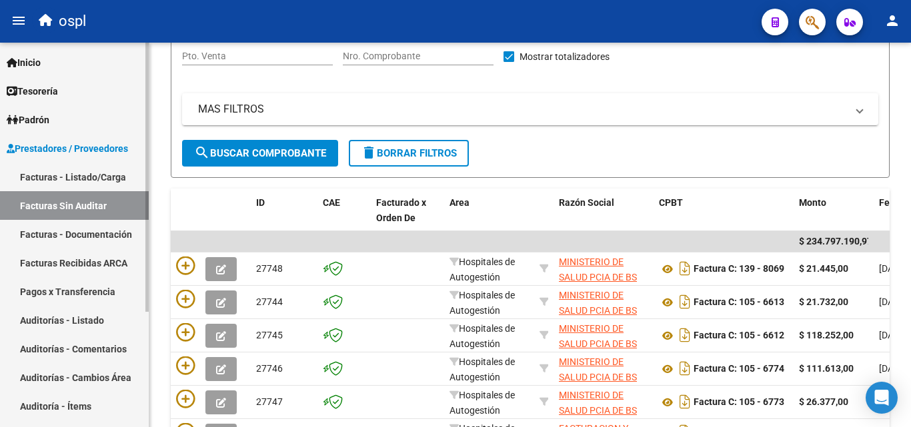
click at [105, 319] on link "Auditorías - Listado" at bounding box center [74, 320] width 149 height 29
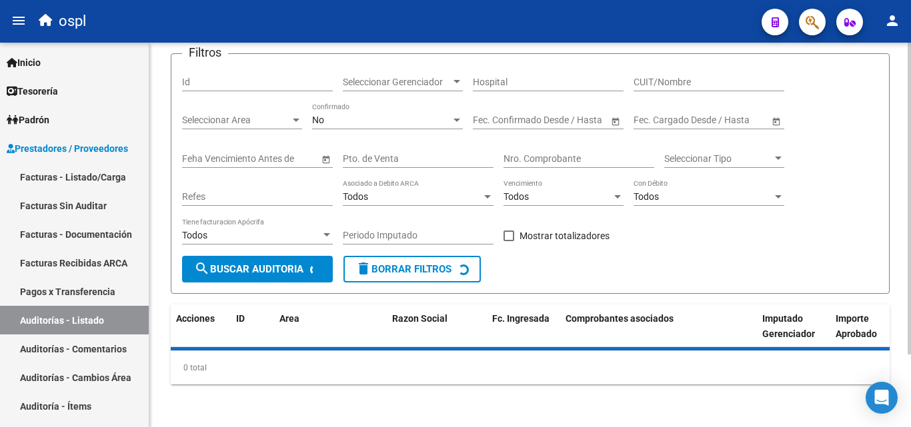
scroll to position [90, 0]
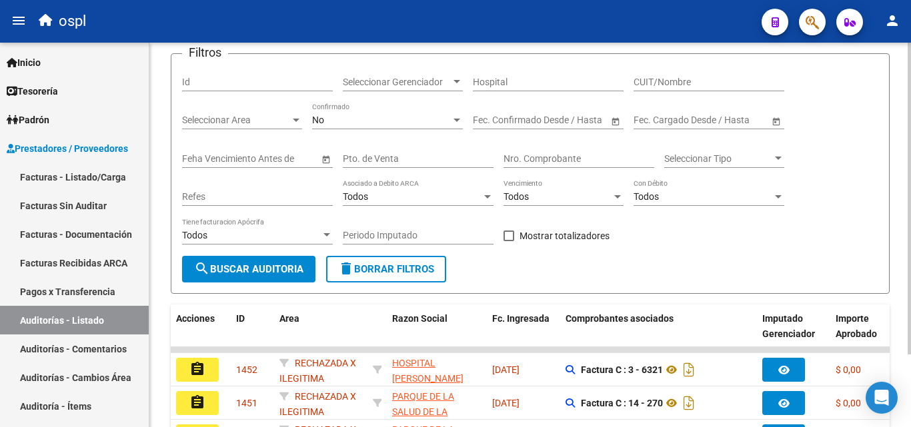
click at [549, 159] on div "Filtros Id Seleccionar Gerenciador Seleccionar Gerenciador Hospital CUIT/Nombre…" at bounding box center [530, 160] width 696 height 191
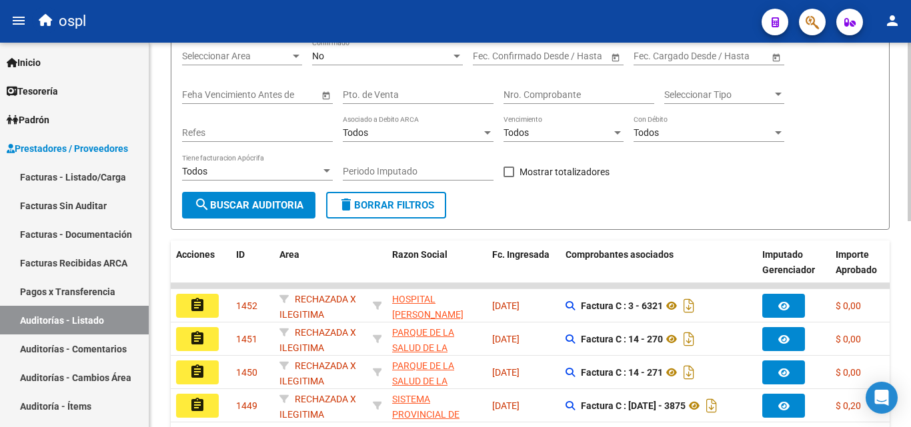
scroll to position [21, 0]
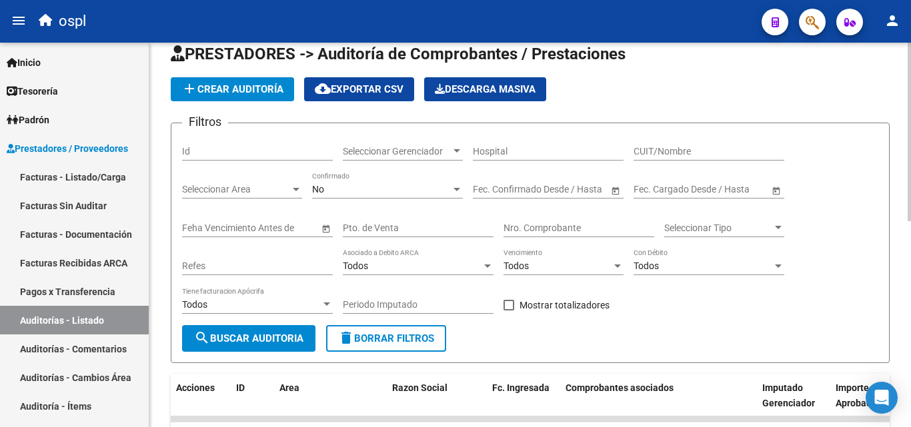
click at [536, 220] on div "Nro. Comprobante" at bounding box center [579, 224] width 151 height 27
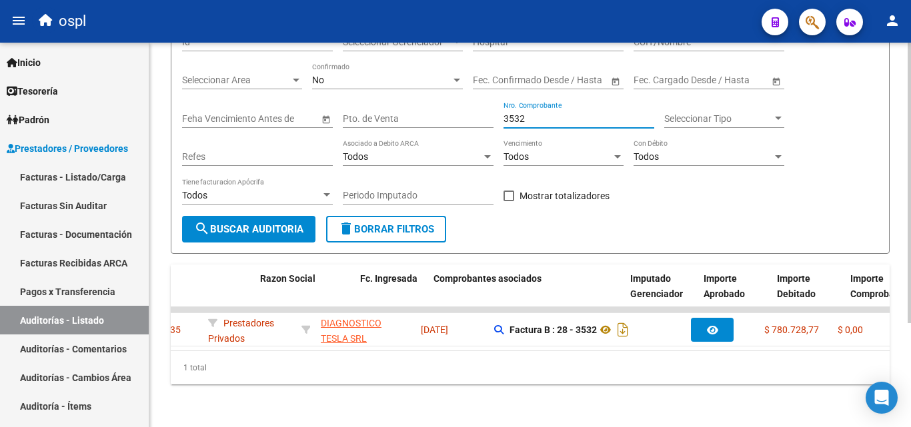
scroll to position [0, 0]
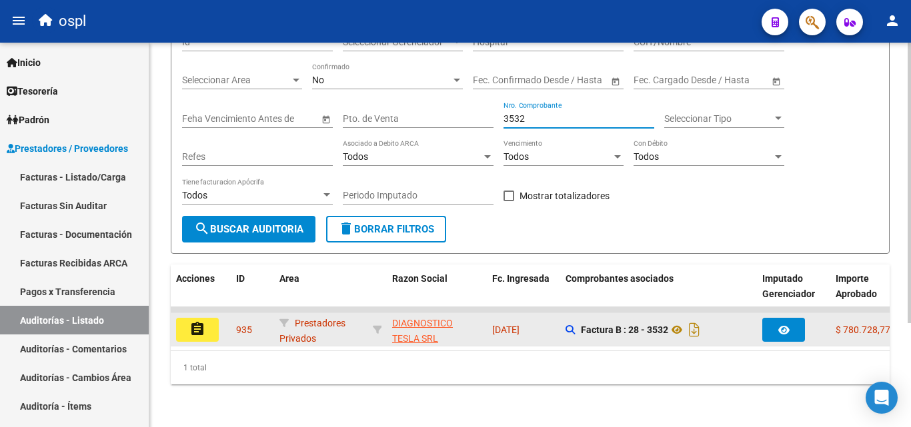
type input "3532"
click at [214, 327] on button "assignment" at bounding box center [197, 330] width 43 height 24
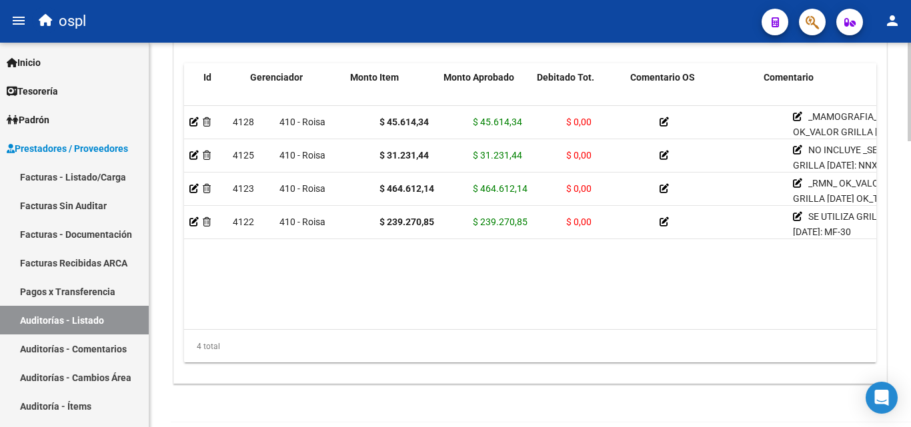
scroll to position [0, 29]
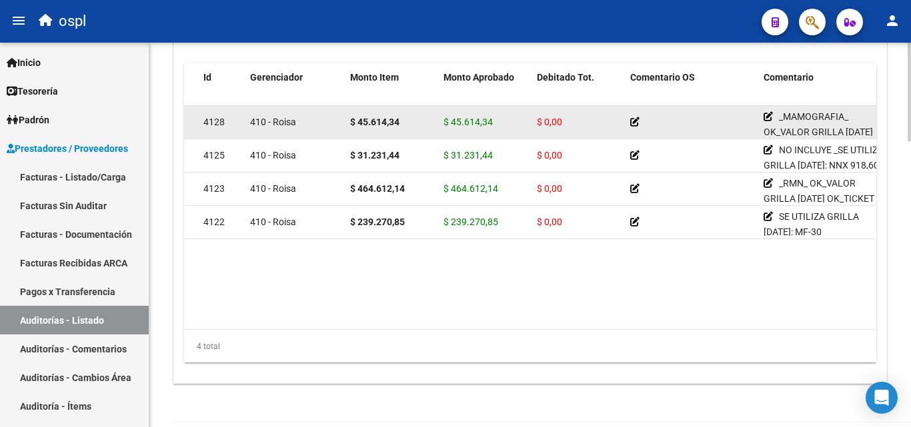
click at [633, 125] on icon at bounding box center [634, 121] width 9 height 9
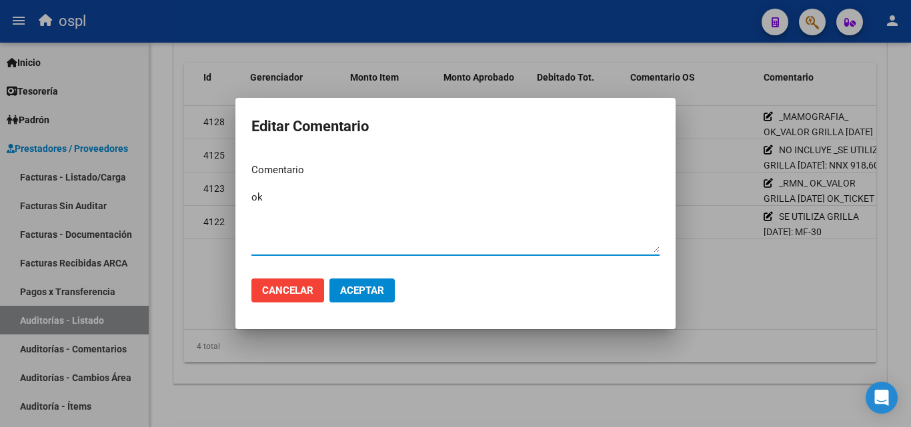
type textarea "o"
click at [755, 198] on div at bounding box center [455, 213] width 911 height 427
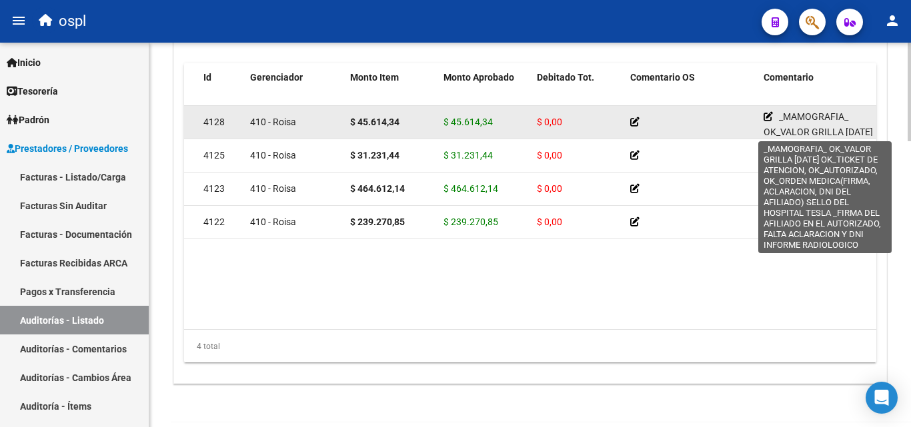
click at [767, 117] on icon at bounding box center [768, 116] width 9 height 9
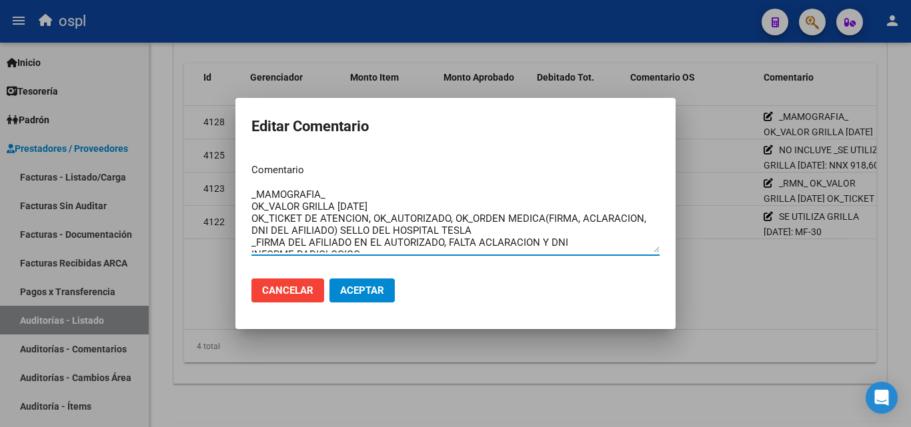
scroll to position [0, 0]
click at [393, 202] on textarea "_MAMOGRAFIA_ OK_VALOR GRILLA [DATE] OK_TICKET DE ATENCION, OK_AUTORIZADO, OK_OR…" at bounding box center [455, 221] width 408 height 63
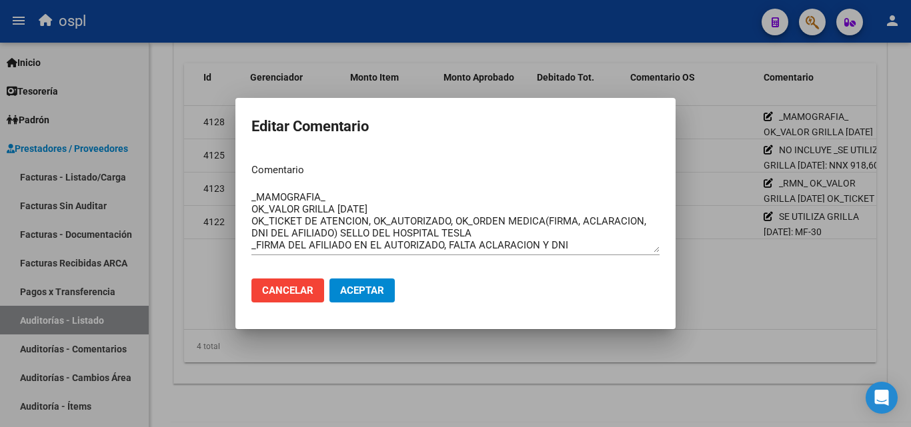
click at [586, 383] on div at bounding box center [455, 213] width 911 height 427
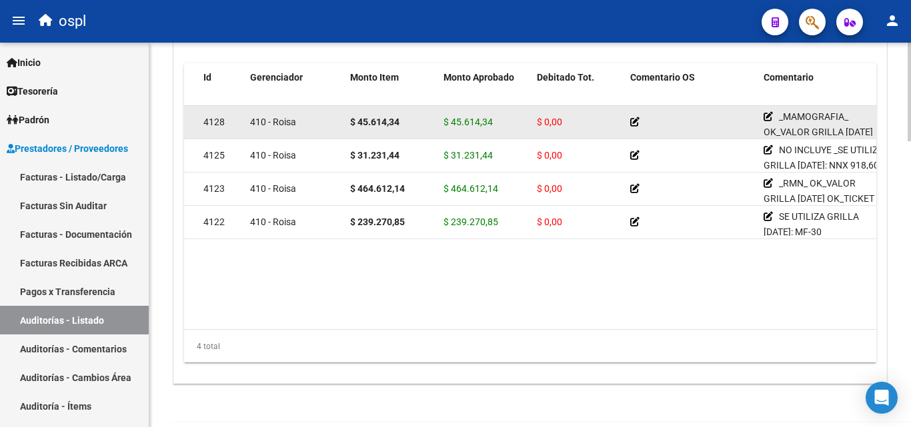
click at [635, 121] on icon at bounding box center [634, 121] width 9 height 9
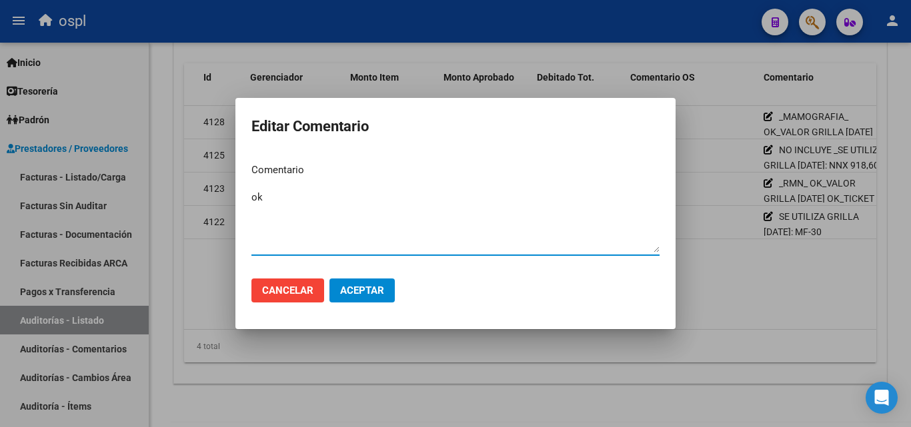
type textarea "o"
type textarea "O"
click at [319, 199] on textarea "MAMOGRAFIA FACTURA: GRILLA CONVENIO:" at bounding box center [455, 221] width 408 height 63
click at [313, 205] on textarea "MAMOGRAFIA FACTURA: GRILLA CONVENIO:" at bounding box center [455, 221] width 408 height 63
click at [297, 210] on textarea "MAMOGRAFIA FACTURA: 45614.34 GRILLA CONVENIO:" at bounding box center [455, 221] width 408 height 63
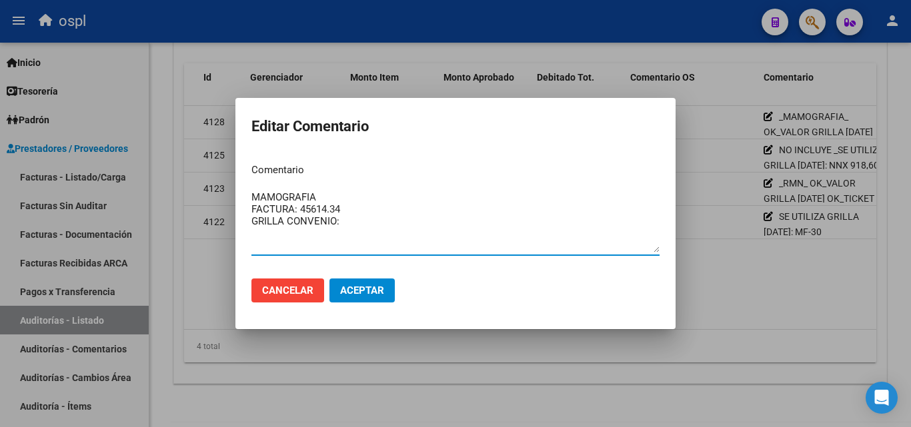
click at [301, 210] on textarea "MAMOGRAFIA FACTURA: 45614.34 GRILLA CONVENIO:" at bounding box center [455, 221] width 408 height 63
click at [367, 213] on textarea "MAMOGRAFIA FACTURA: $45614.34 GRILLA CONVENIO:" at bounding box center [455, 221] width 408 height 63
click at [368, 213] on textarea "MAMOGRAFIA FACTURA: $45614.34 GRILLA CONVENIO:" at bounding box center [455, 221] width 408 height 63
click at [361, 223] on textarea "MAMOGRAFIA FACTURA: $45614.34 GRILLA CONVENIO:" at bounding box center [455, 221] width 408 height 63
click at [343, 222] on textarea "MAMOGRAFIA FACTURA: $45614.34 GRILLA CONVENIO: 45958.86" at bounding box center [455, 221] width 408 height 63
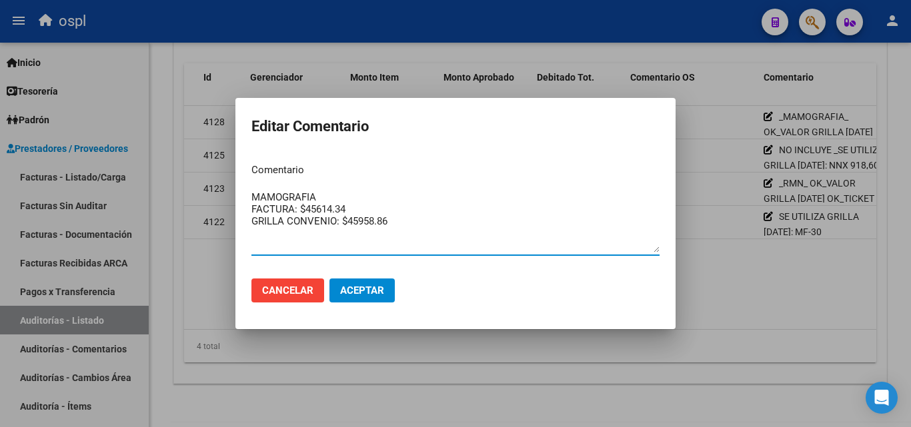
click at [423, 221] on textarea "MAMOGRAFIA FACTURA: $45614.34 GRILLA CONVENIO: $45958.86" at bounding box center [455, 221] width 408 height 63
click at [345, 234] on textarea "MAMOGRAFIA FACTURA: $45614.34 GRILLA CONVENIO: $45958.86 DIFERENCIA:" at bounding box center [455, 221] width 408 height 63
drag, startPoint x: 345, startPoint y: 241, endPoint x: 233, endPoint y: 196, distance: 121.5
click at [201, 183] on div "Editar Comentario Comentario MAMOGRAFIA FACTURA: $45614.34 GRILLA CONVENIO: $45…" at bounding box center [455, 213] width 911 height 427
type textarea "MAMOGRAFIA FACTURA: $45614.34 GRILLA CONVENIO: $45958.86 DIFERENCIA:"
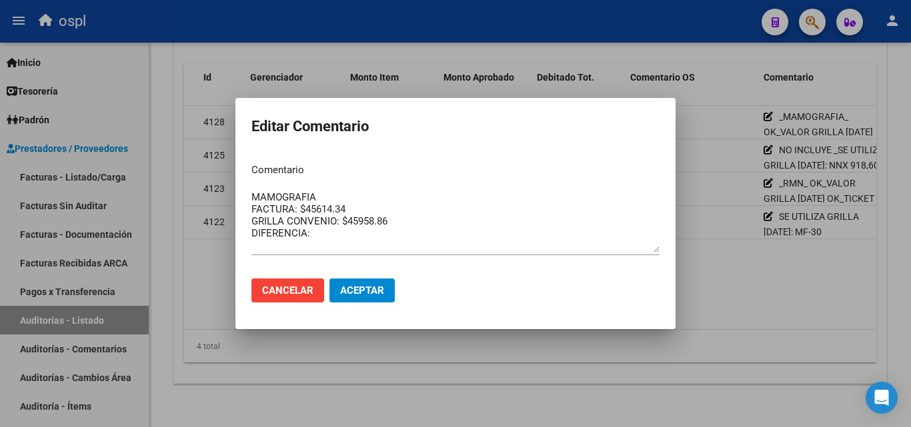
drag, startPoint x: 241, startPoint y: 198, endPoint x: 312, endPoint y: 228, distance: 77.4
click at [312, 228] on textarea "MAMOGRAFIA FACTURA: $45614.34 GRILLA CONVENIO: $45958.86 DIFERENCIA:" at bounding box center [455, 221] width 408 height 63
drag, startPoint x: 321, startPoint y: 233, endPoint x: 279, endPoint y: 204, distance: 50.9
click at [241, 194] on mat-dialog-content "Comentario MAMOGRAFIA FACTURA: $45614.34 GRILLA CONVENIO: $45958.86 DIFERENCIA:…" at bounding box center [455, 210] width 440 height 115
click at [293, 293] on span "Cancelar" at bounding box center [287, 291] width 51 height 12
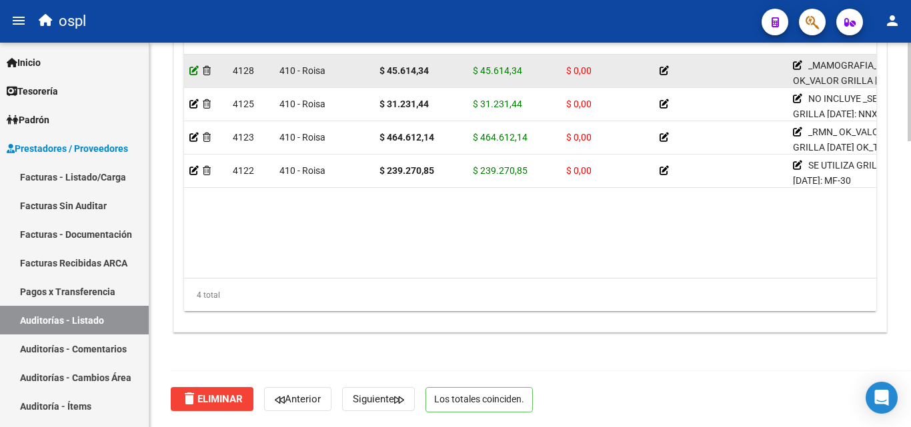
click at [193, 69] on icon at bounding box center [193, 70] width 9 height 9
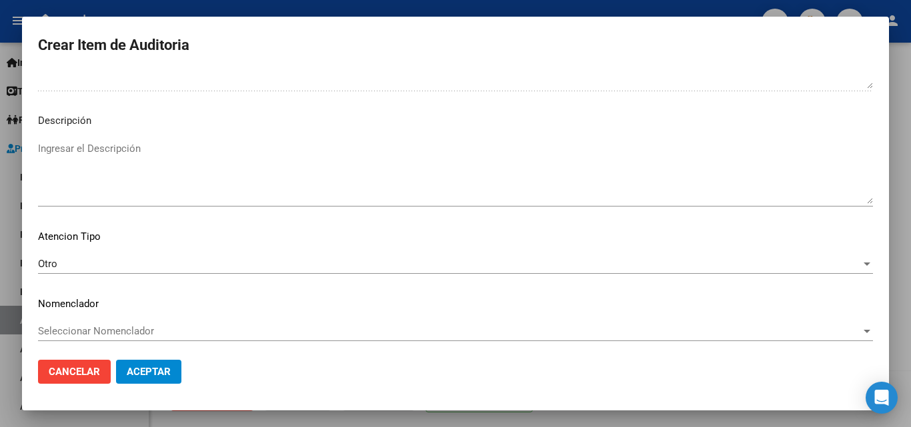
scroll to position [898, 0]
click at [125, 152] on textarea "Ingresar el Descripción" at bounding box center [455, 168] width 835 height 63
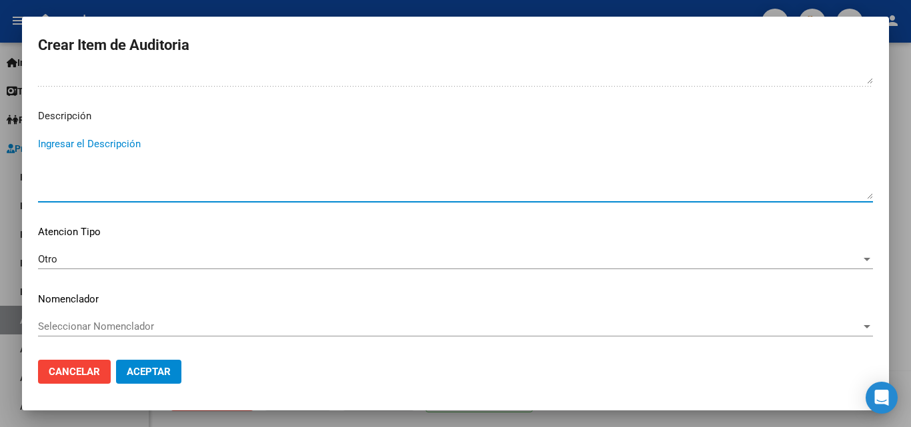
paste textarea "MAMOGRAFIA FACTURA: $45614.34 GRILLA CONVENIO: $45958.86 DIFERENCIA:"
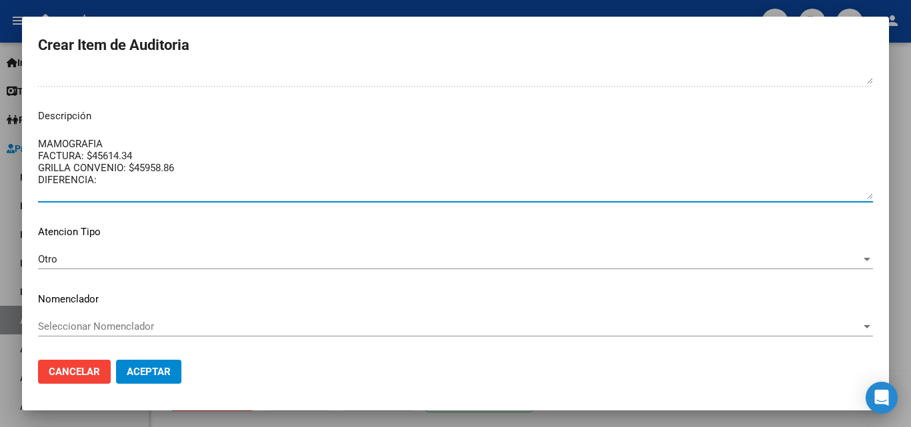
click at [131, 183] on textarea "MAMOGRAFIA FACTURA: $45614.34 GRILLA CONVENIO: $45958.86 DIFERENCIA:" at bounding box center [455, 168] width 835 height 63
click at [97, 175] on textarea "MAMOGRAFIA FACTURA: $45614.34 GRILLA CONVENIO: $45958.86 DIFERENCIA: 344.52" at bounding box center [455, 168] width 835 height 63
click at [166, 175] on textarea "MAMOGRAFIA FACTURA: $45614.34 GRILLA CONVENIO: $45958.86 DIFERENCIA: $344.52" at bounding box center [455, 168] width 835 height 63
click at [174, 179] on textarea "MAMOGRAFIA FACTURA: $45614.34 GRILLA CONVENIO: $45958.86 DIFERENCIA: $344.52" at bounding box center [455, 168] width 835 height 63
click at [240, 184] on textarea "MAMOGRAFIA FACTURA: $45614.34 GRILLA CONVENIO: $45958.86 DIFERENCIA: $344.52" at bounding box center [455, 168] width 835 height 63
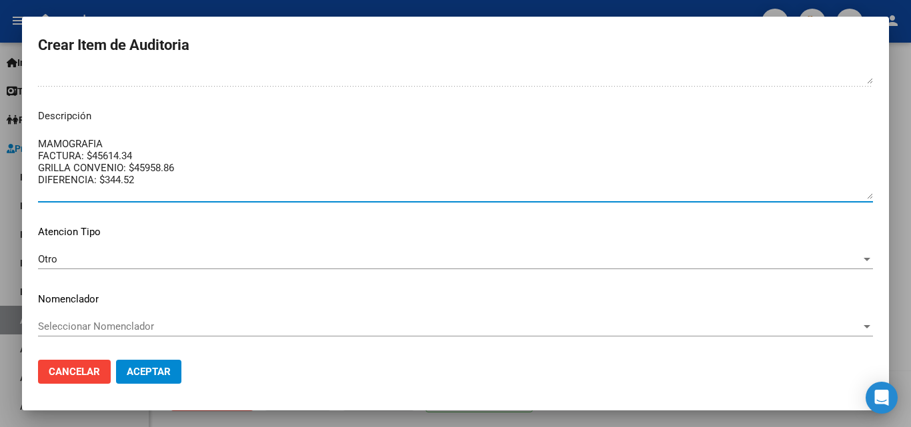
type textarea "MAMOGRAFIA FACTURA: $45614.34 GRILLA CONVENIO: $45958.86 DIFERENCIA: $344.52"
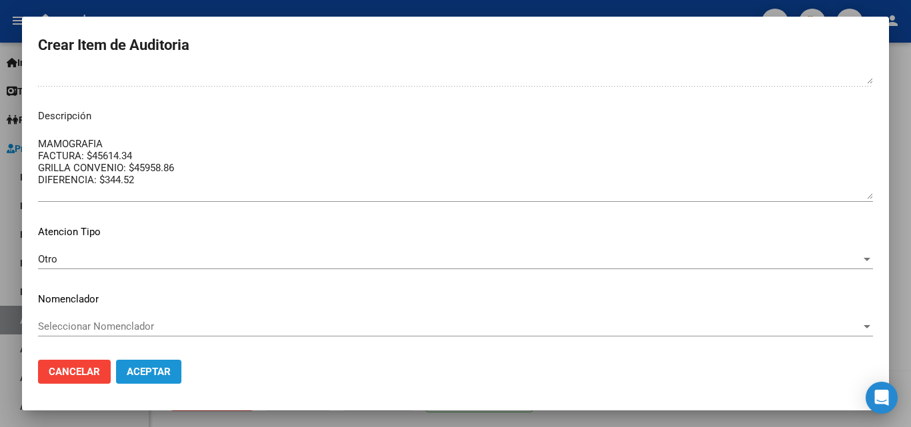
click at [151, 374] on span "Aceptar" at bounding box center [149, 372] width 44 height 12
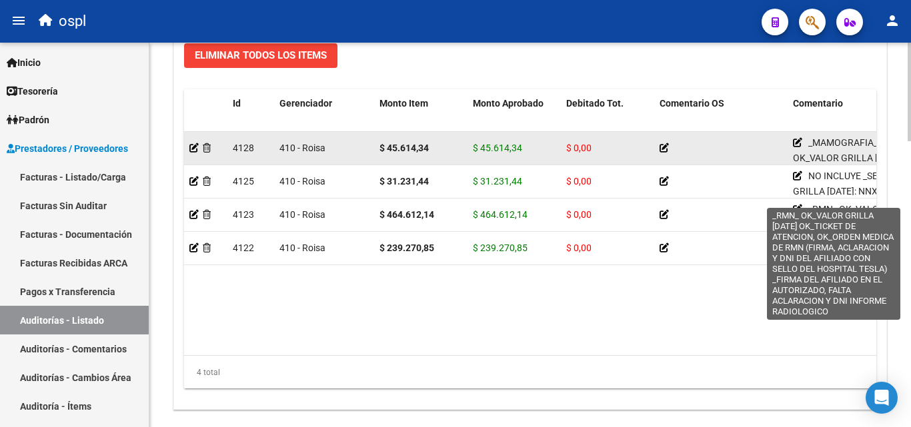
scroll to position [1000, 0]
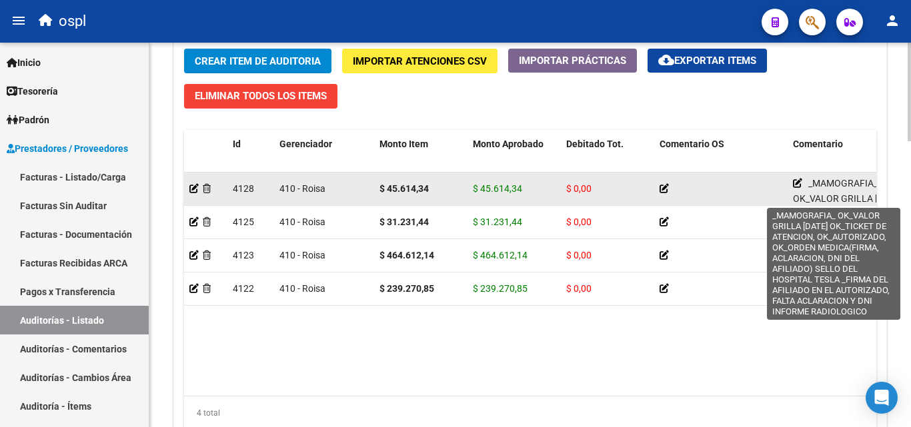
click at [796, 181] on icon at bounding box center [797, 183] width 9 height 9
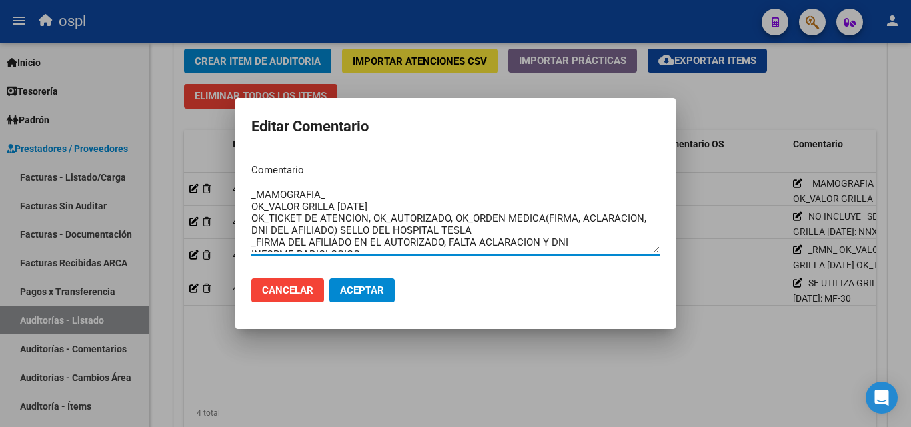
scroll to position [0, 0]
click at [347, 199] on textarea "_MAMOGRAFIA_ OK_VALOR GRILLA [DATE] OK_TICKET DE ATENCION, OK_AUTORIZADO, OK_OR…" at bounding box center [455, 221] width 408 height 63
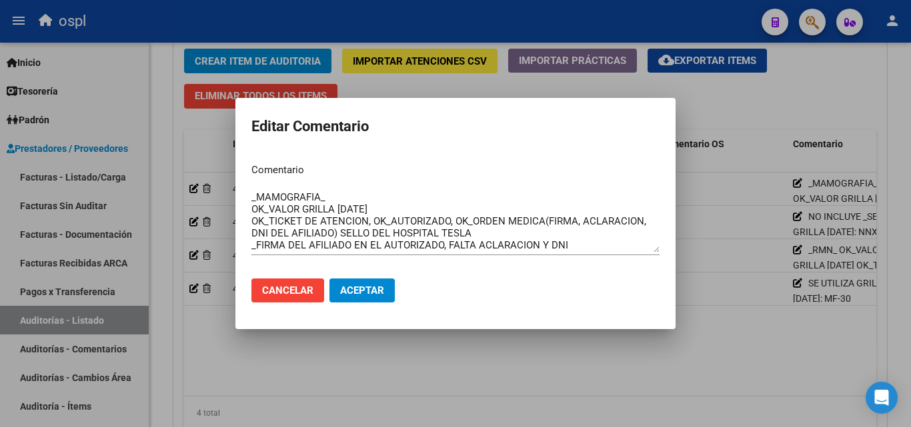
click at [548, 364] on div at bounding box center [455, 213] width 911 height 427
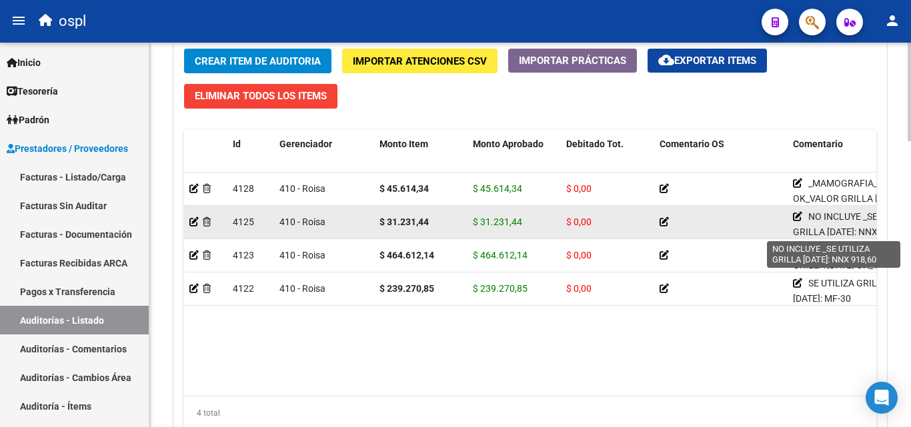
click at [797, 218] on icon at bounding box center [797, 216] width 9 height 9
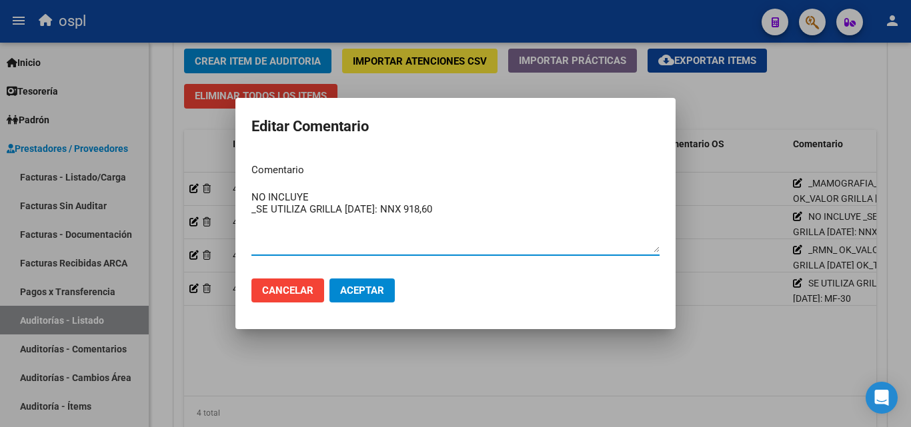
click at [335, 200] on textarea "NO INCLUYE _SE UTILIZA GRILLA [DATE]: NNX 918,60" at bounding box center [455, 221] width 408 height 63
drag, startPoint x: 455, startPoint y: 209, endPoint x: 249, endPoint y: 214, distance: 206.1
click at [249, 214] on mat-dialog-content "Comentario NO INCLUYE DENTRO DEL CONVENIO _SE UTILIZA GRILLA [DATE]: NNX 918,60…" at bounding box center [455, 210] width 440 height 115
click at [448, 200] on textarea "NO INCLUYE DENTRO DEL CONVENIO" at bounding box center [455, 221] width 408 height 63
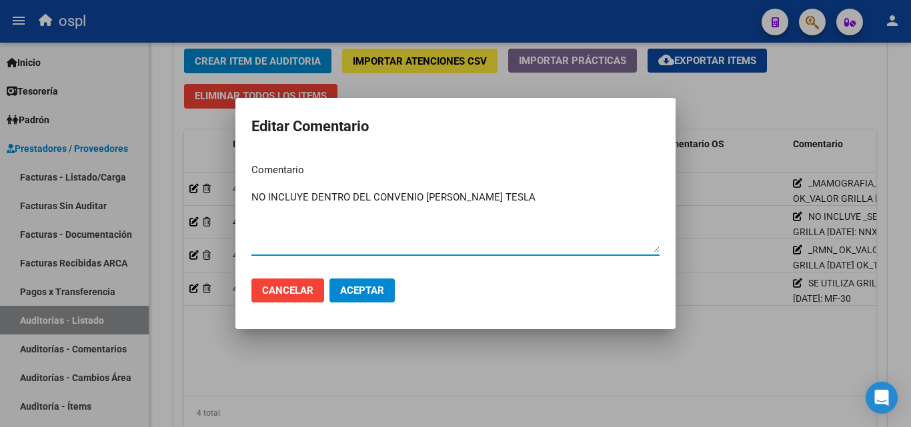
type textarea "NO INCLUYE DENTRO DEL CONVENIO [PERSON_NAME] TESLA"
drag, startPoint x: 379, startPoint y: 301, endPoint x: 388, endPoint y: 299, distance: 9.1
click at [380, 301] on button "Aceptar" at bounding box center [361, 291] width 65 height 24
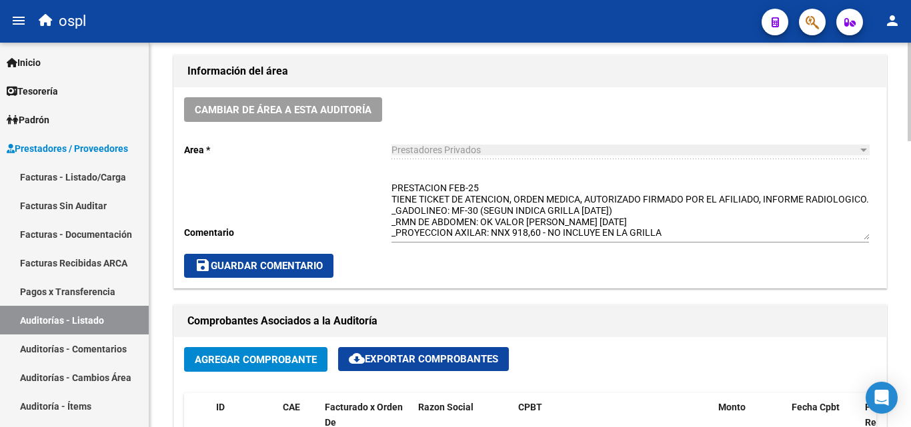
scroll to position [333, 0]
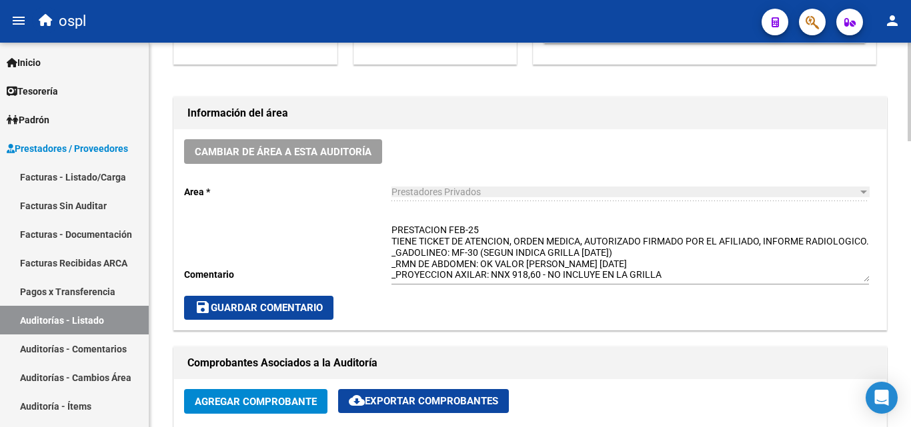
click at [253, 303] on span "save Guardar Comentario" at bounding box center [259, 308] width 128 height 12
click at [319, 317] on button "save Guardar Comentario" at bounding box center [258, 308] width 149 height 24
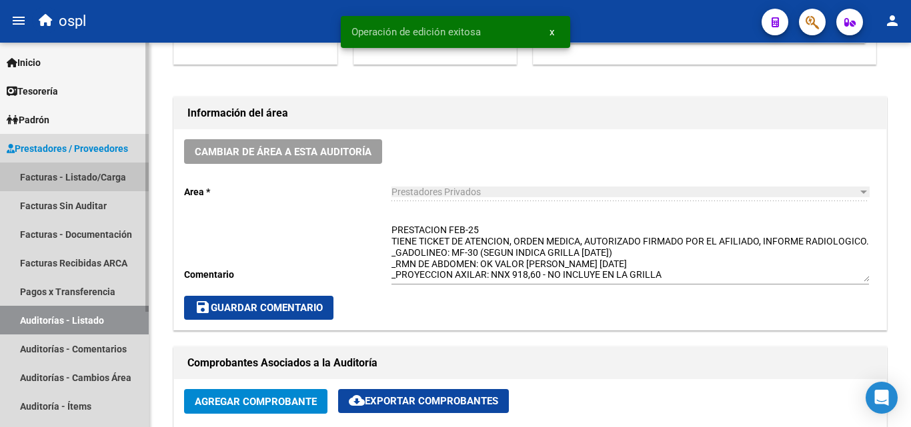
click at [98, 182] on link "Facturas - Listado/Carga" at bounding box center [74, 177] width 149 height 29
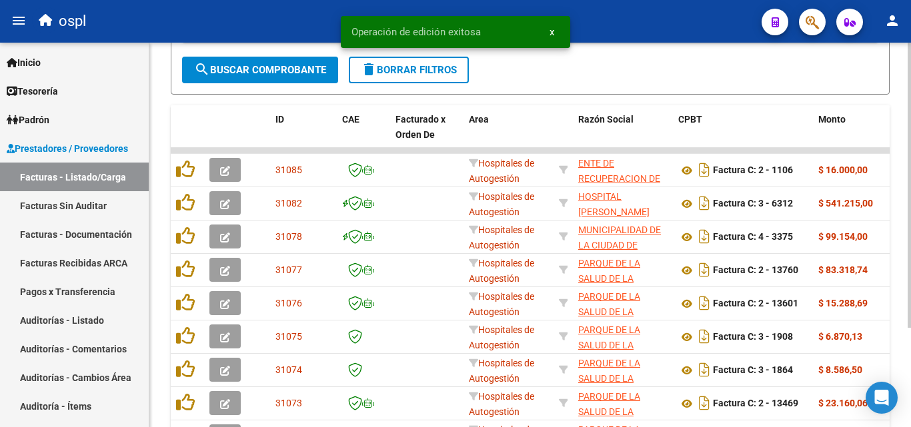
scroll to position [133, 0]
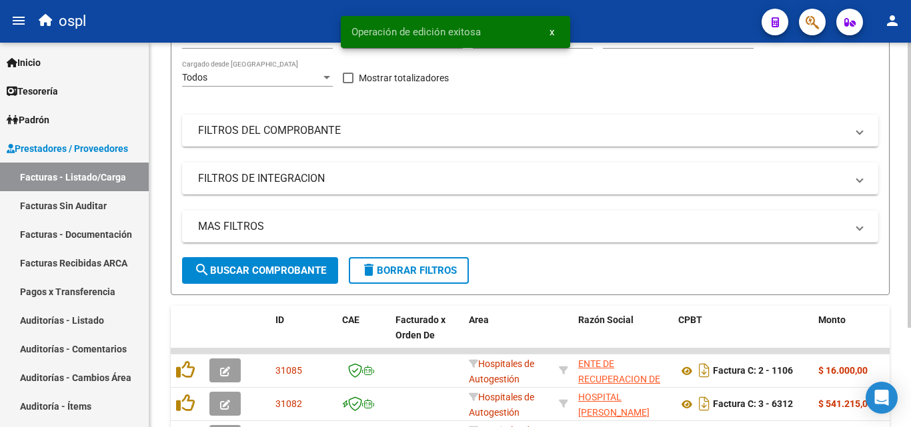
click at [307, 257] on form "Filtros Id Area Area Seleccionar Gerenciador Seleccionar Gerenciador No Confirm…" at bounding box center [530, 153] width 719 height 285
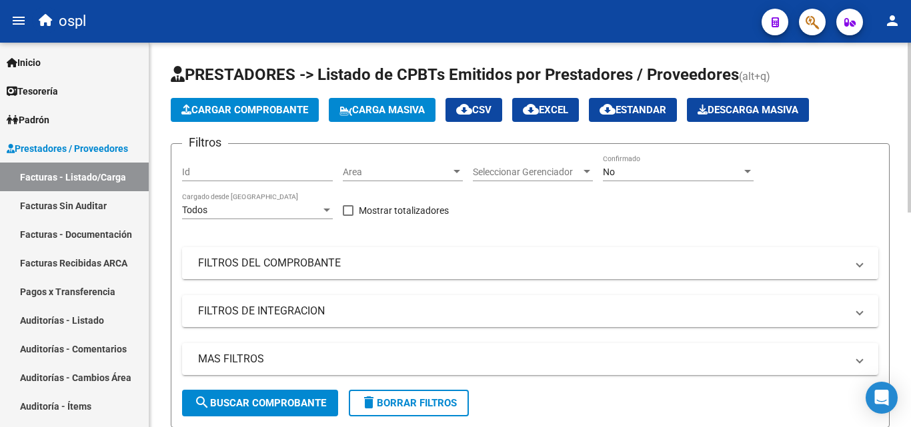
click at [325, 263] on mat-panel-title "FILTROS DEL COMPROBANTE" at bounding box center [522, 263] width 648 height 15
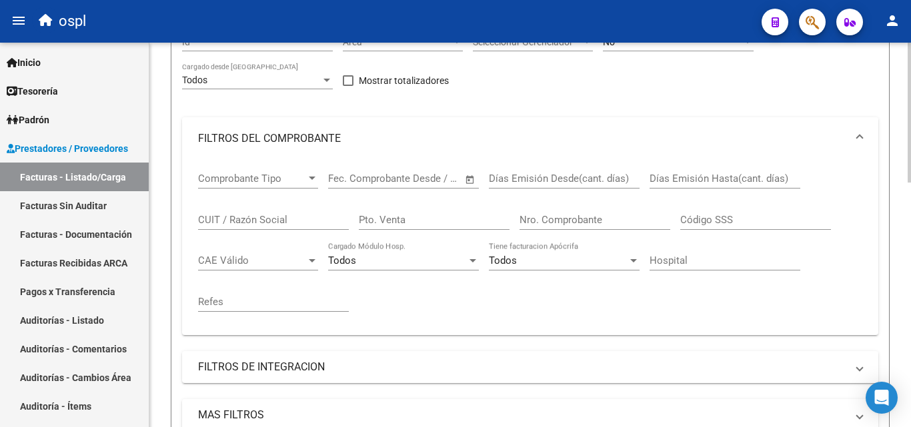
scroll to position [133, 0]
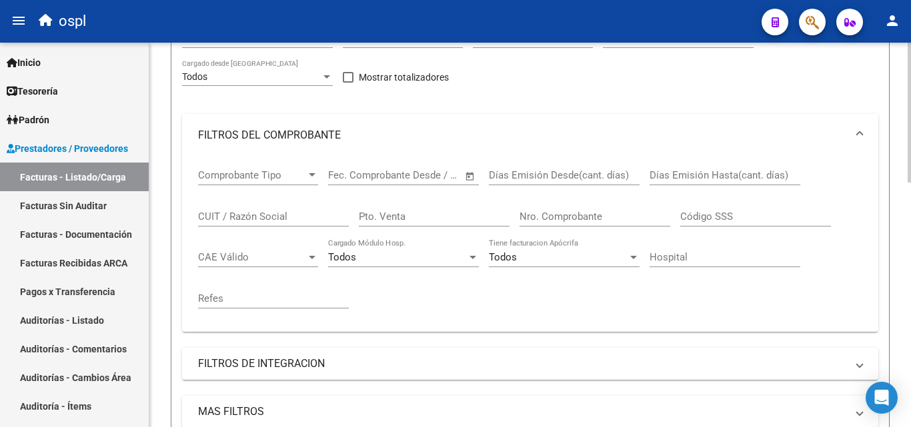
click at [544, 206] on div "Nro. Comprobante" at bounding box center [595, 212] width 151 height 29
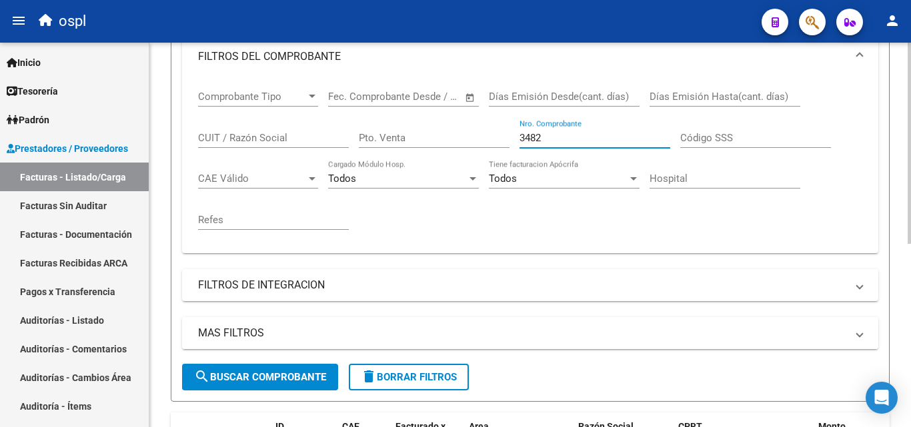
scroll to position [200, 0]
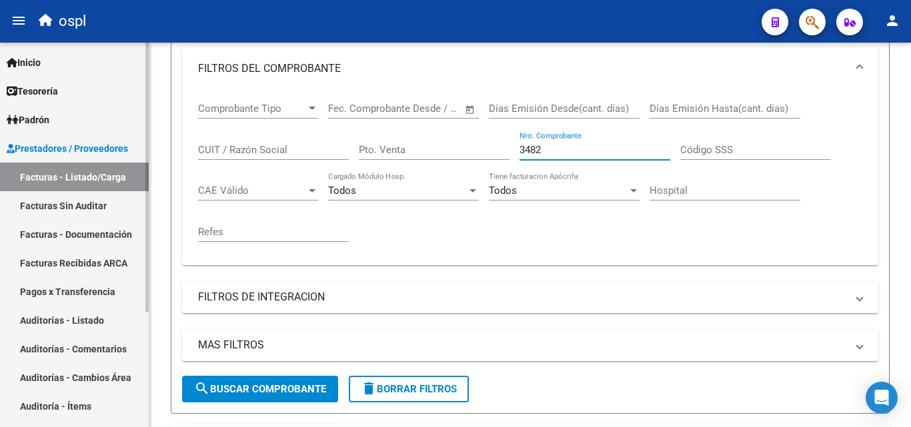
type input "3482"
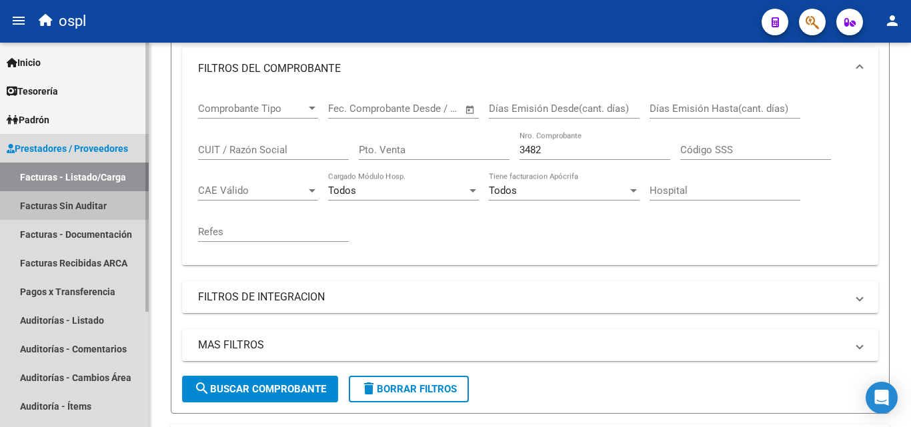
click at [110, 193] on link "Facturas Sin Auditar" at bounding box center [74, 205] width 149 height 29
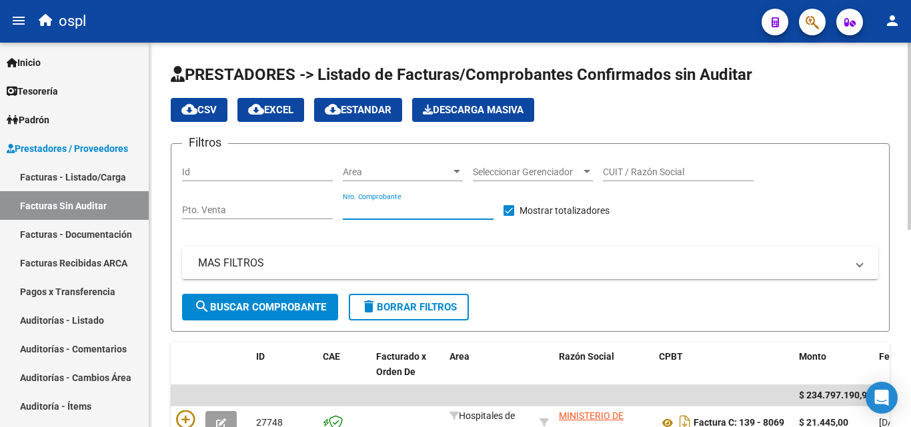
click at [397, 210] on input "Nro. Comprobante" at bounding box center [418, 210] width 151 height 11
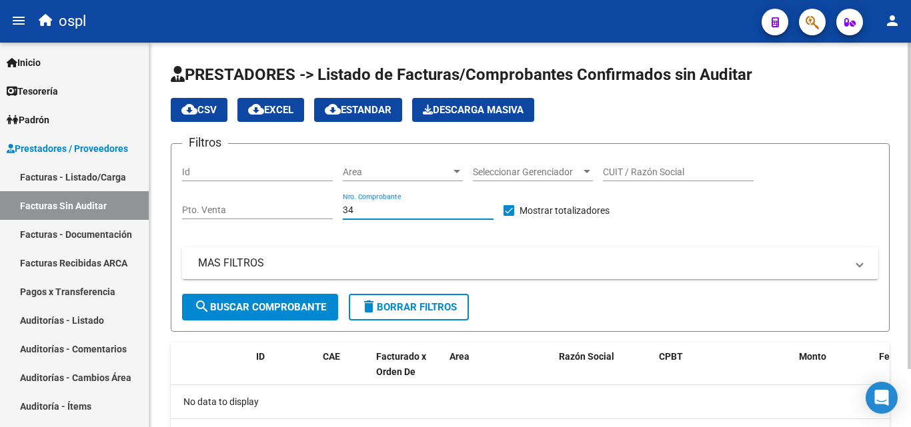
type input "3"
type input "68"
click at [97, 324] on link "Auditorías - Listado" at bounding box center [74, 320] width 149 height 29
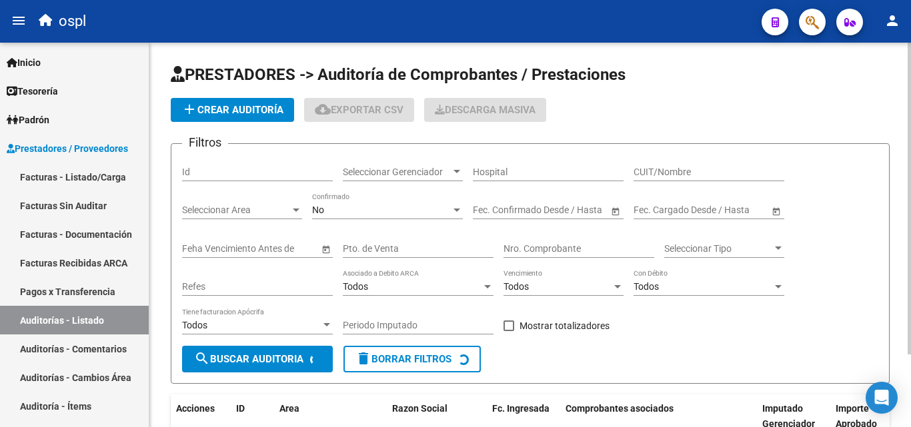
scroll to position [50, 0]
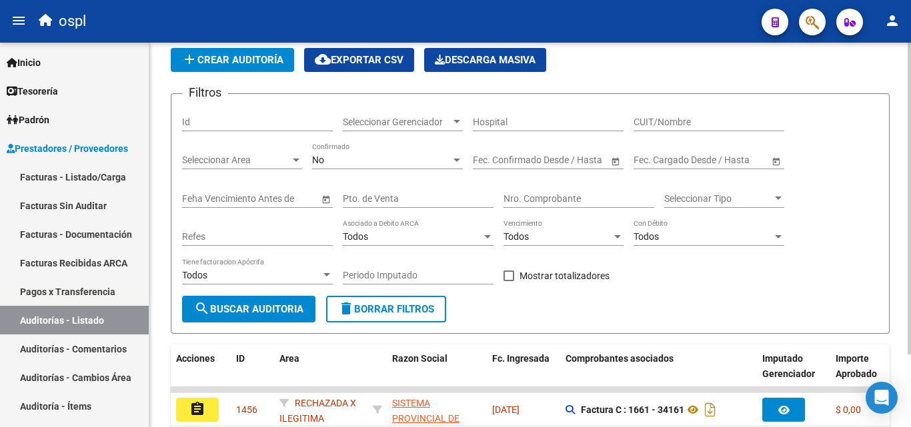
click at [553, 181] on div "Nro. Comprobante" at bounding box center [579, 194] width 151 height 27
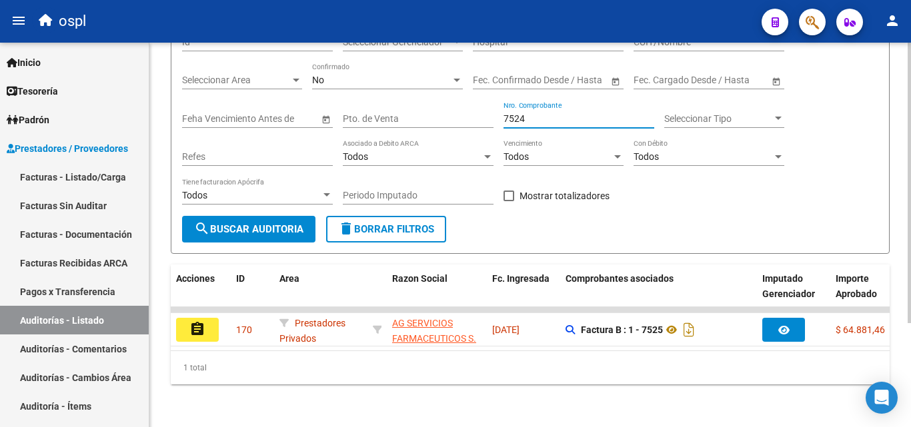
scroll to position [142, 0]
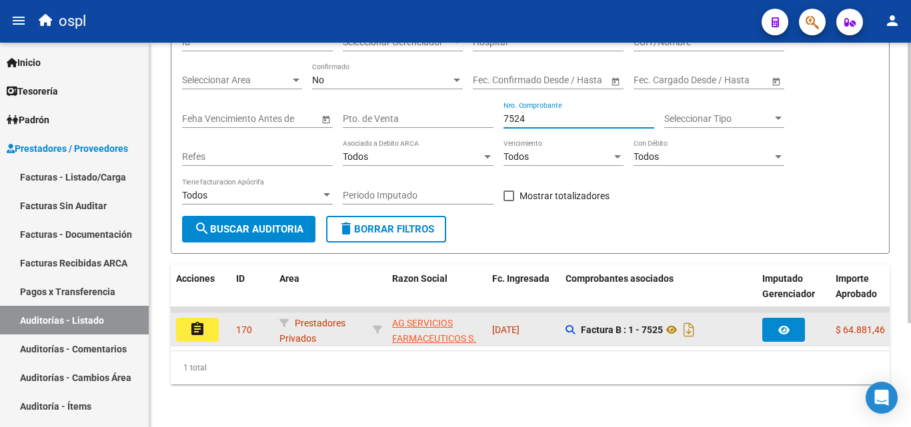
type input "7524"
click at [215, 325] on button "assignment" at bounding box center [197, 330] width 43 height 24
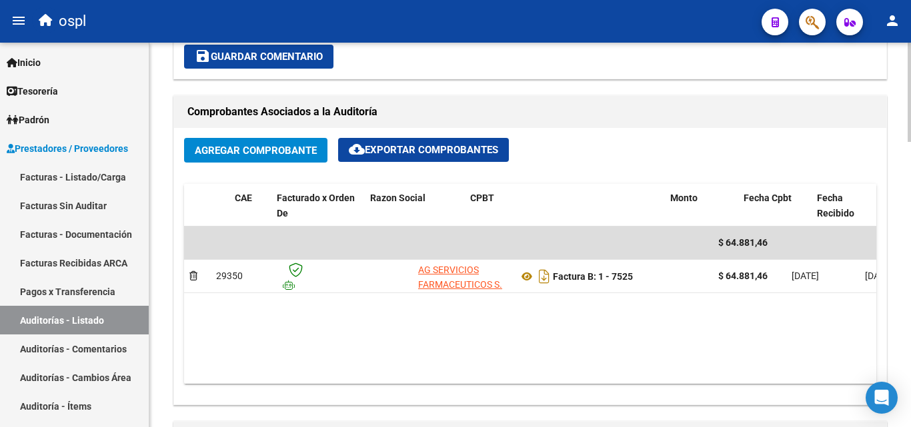
scroll to position [0, 48]
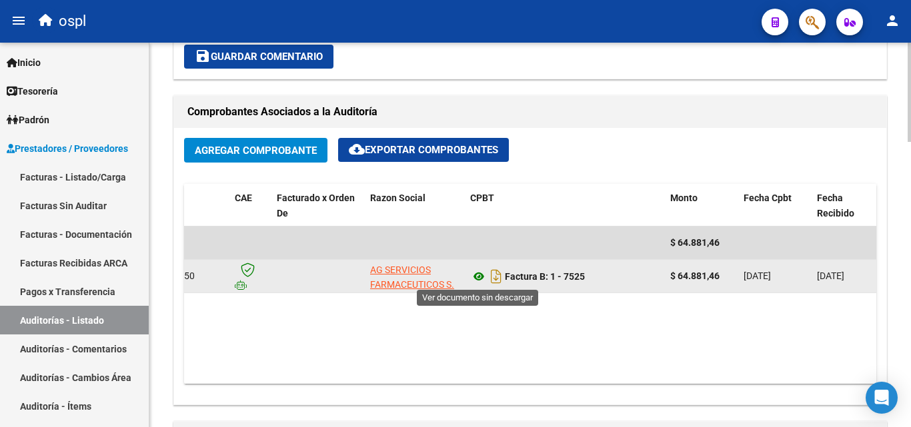
click at [482, 277] on icon at bounding box center [478, 277] width 17 height 16
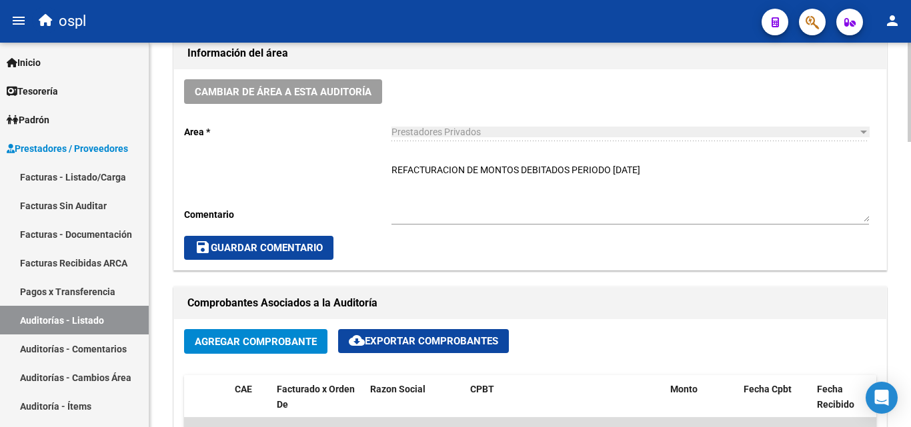
scroll to position [373, 0]
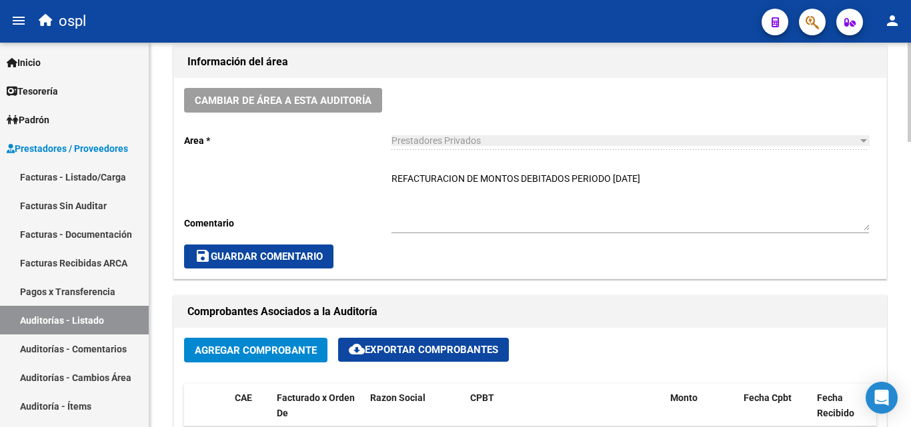
click at [682, 191] on textarea "REFACTURACION DE MONTOS DEBITADOS PERIODO [DATE]" at bounding box center [630, 201] width 478 height 59
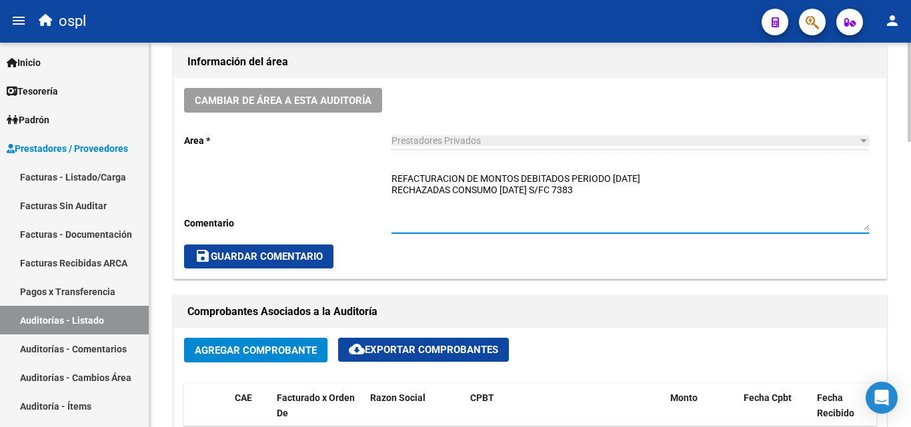
click at [571, 197] on textarea "REFACTURACION DE MONTOS DEBITADOS PERIODO [DATE] RECHAZADAS CONSUMO [DATE] S/FC…" at bounding box center [630, 201] width 478 height 59
click at [566, 192] on textarea "REFACTURACION DE MONTOS DEBITADOS PERIODO [DATE] RECHAZADAS CONSUMO [DATE] S/FC…" at bounding box center [630, 201] width 478 height 59
type textarea "REFACTURACION DE MONTOS DEBITADOS PERIODO [DATE] RECHAZADAS CONSUMO [DATE] S/FC…"
click at [592, 195] on textarea "REFACTURACION DE MONTOS DEBITADOS PERIODO [DATE] RECHAZADAS CONSUMO [DATE] S/FC…" at bounding box center [630, 201] width 478 height 59
click at [594, 193] on textarea "REFACTURACION DE MONTOS DEBITADOS PERIODO [DATE] RECHAZADAS CONSUMO [DATE] S/FC…" at bounding box center [630, 201] width 478 height 59
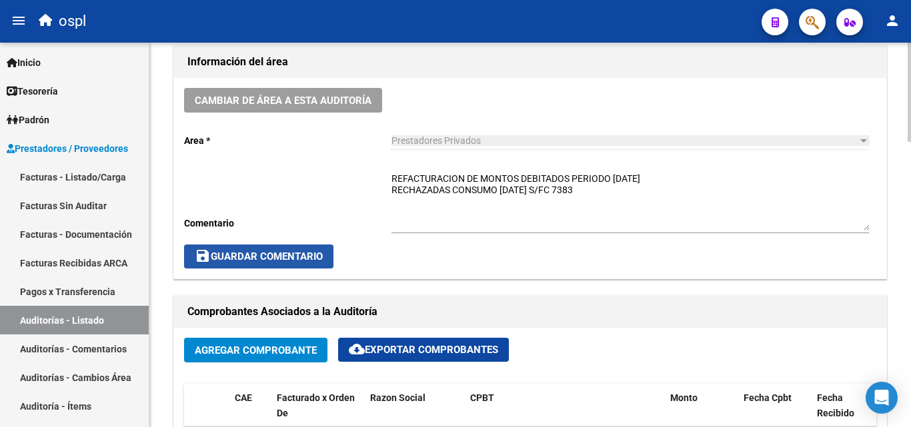
click at [258, 255] on span "save Guardar Comentario" at bounding box center [259, 257] width 128 height 12
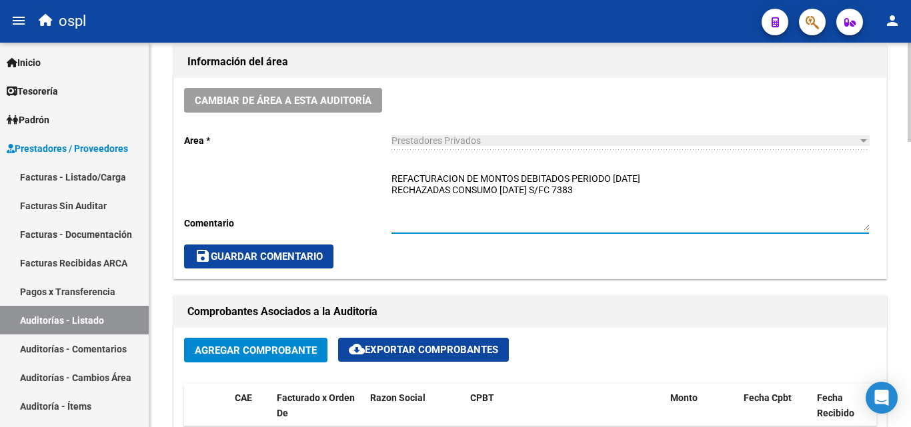
click at [618, 200] on textarea "REFACTURACION DE MONTOS DEBITADOS PERIODO [DATE] RECHAZADAS CONSUMO [DATE] S/FC…" at bounding box center [630, 201] width 478 height 59
drag, startPoint x: 631, startPoint y: 191, endPoint x: 391, endPoint y: 177, distance: 240.5
click at [391, 177] on div "Cambiar de área a esta auditoría Area * Prestadores Privados Seleccionar area C…" at bounding box center [530, 178] width 712 height 201
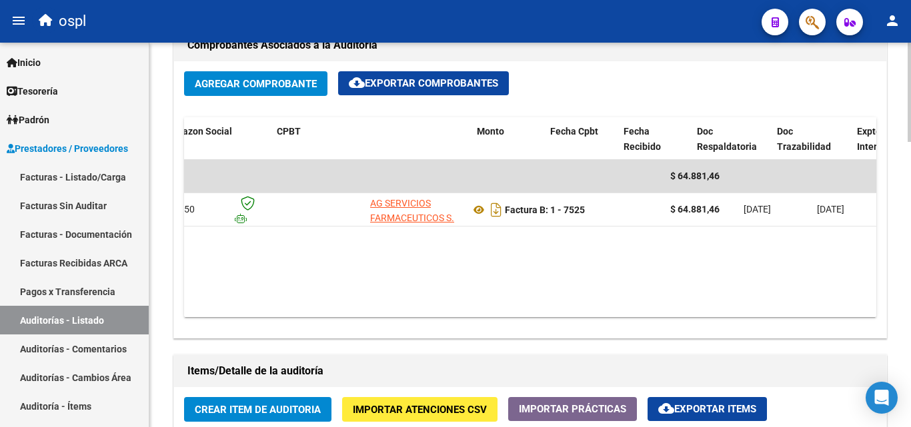
scroll to position [0, 272]
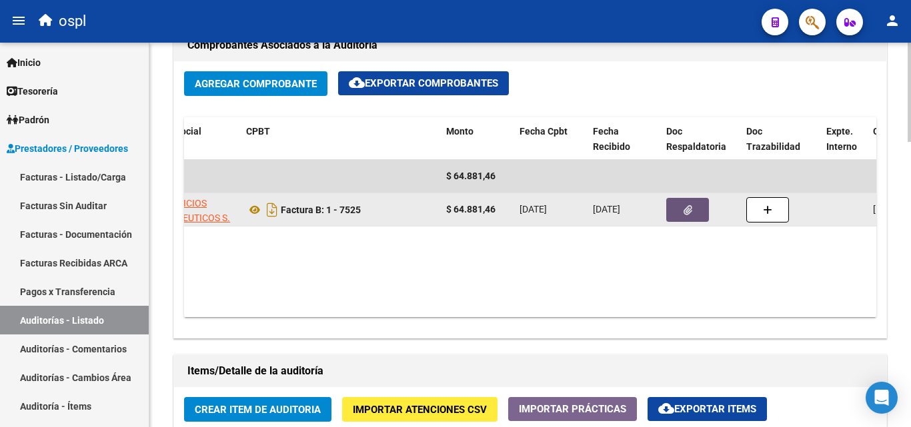
click at [695, 201] on button "button" at bounding box center [687, 210] width 43 height 24
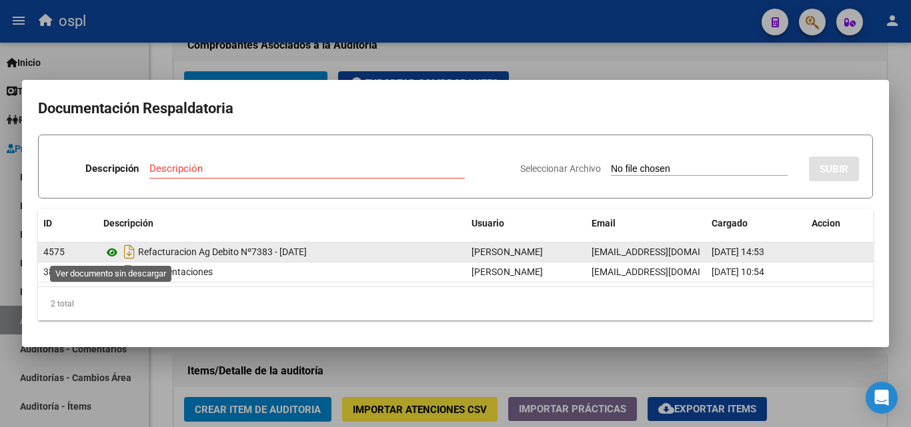
click at [115, 250] on icon at bounding box center [111, 253] width 17 height 16
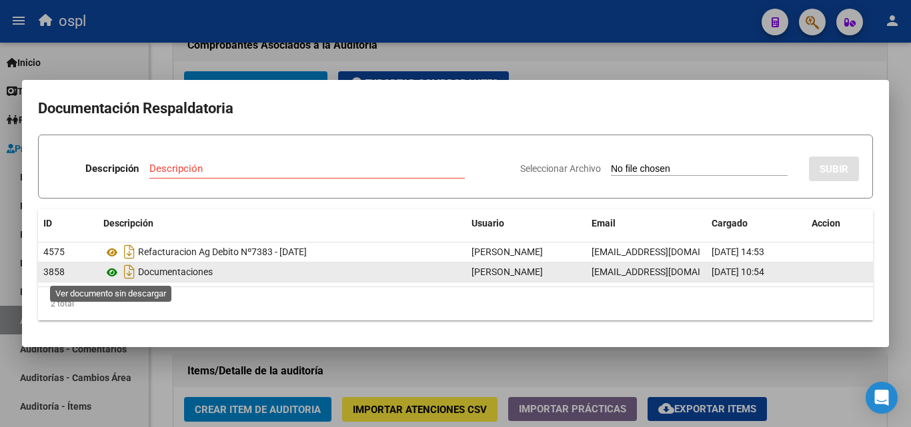
click at [108, 273] on icon at bounding box center [111, 273] width 17 height 16
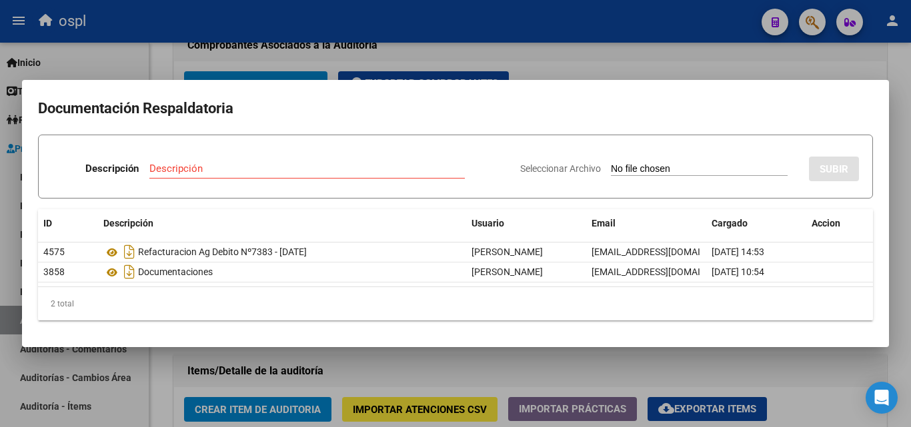
click at [592, 68] on div at bounding box center [455, 213] width 911 height 427
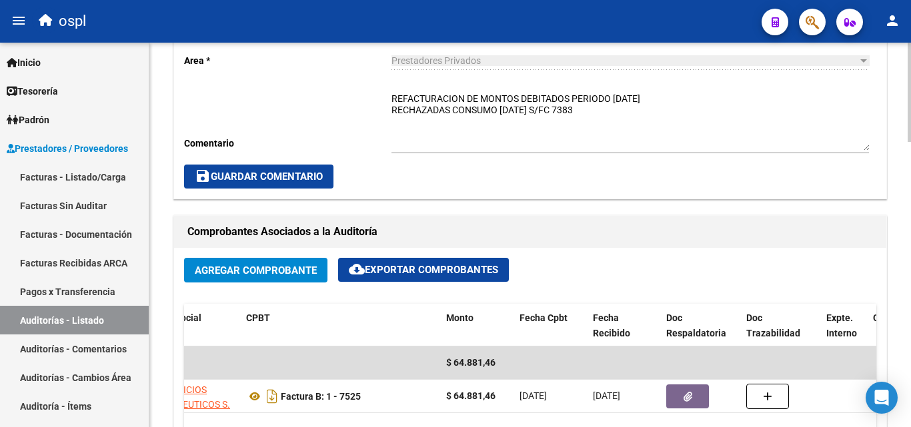
scroll to position [373, 0]
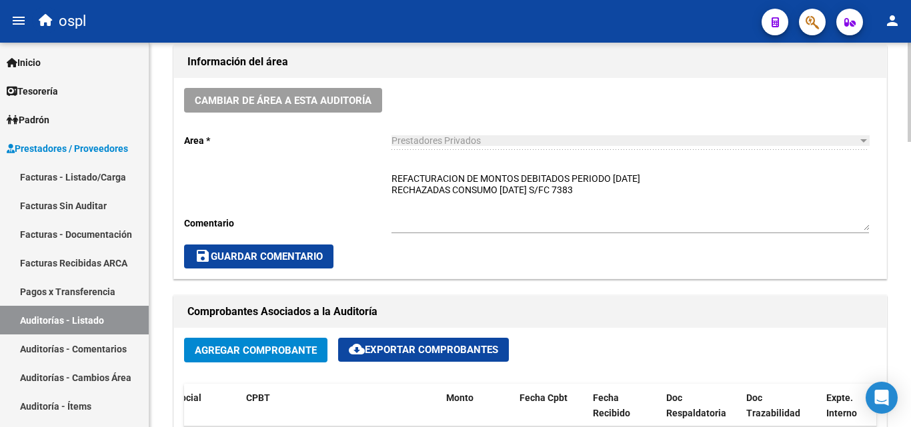
click at [329, 261] on button "save Guardar Comentario" at bounding box center [258, 257] width 149 height 24
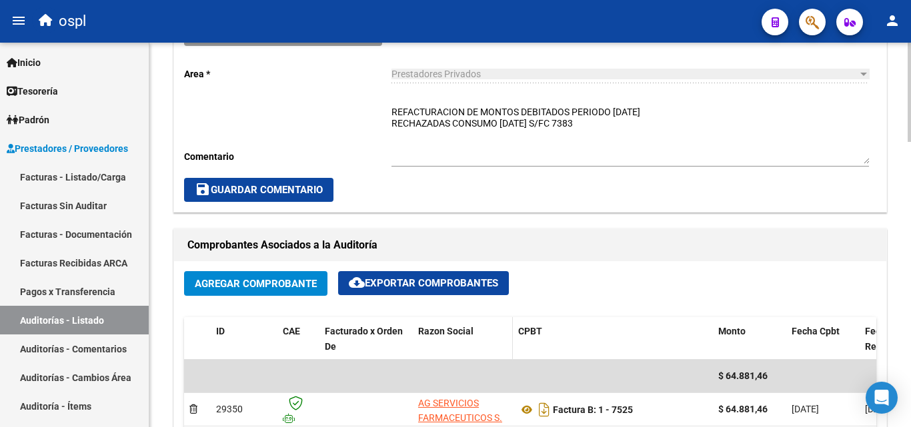
scroll to position [307, 0]
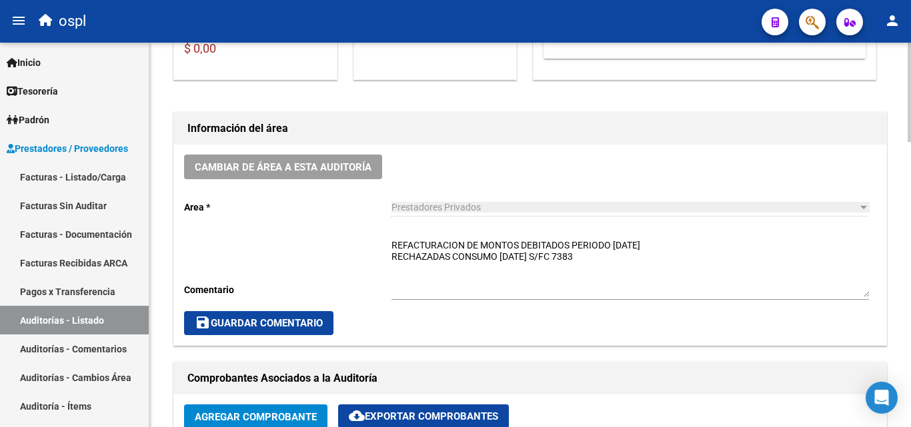
click at [305, 316] on button "save Guardar Comentario" at bounding box center [258, 323] width 149 height 24
click at [313, 315] on button "save Guardar Comentario" at bounding box center [258, 323] width 149 height 24
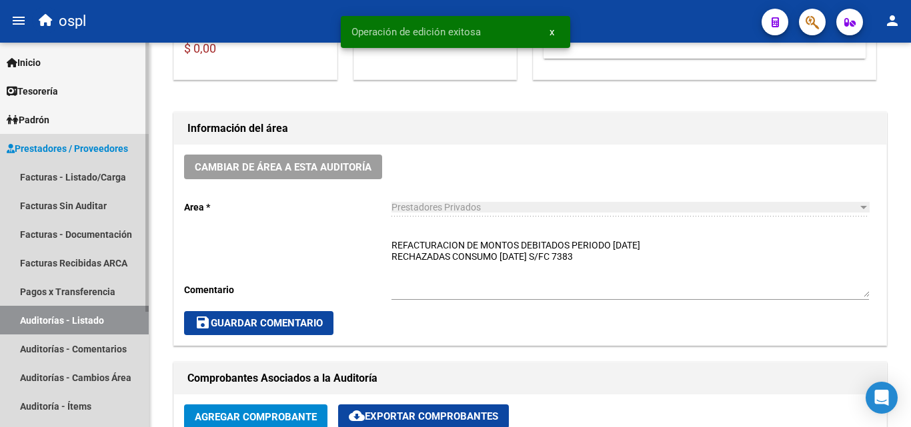
click at [130, 315] on link "Auditorías - Listado" at bounding box center [74, 320] width 149 height 29
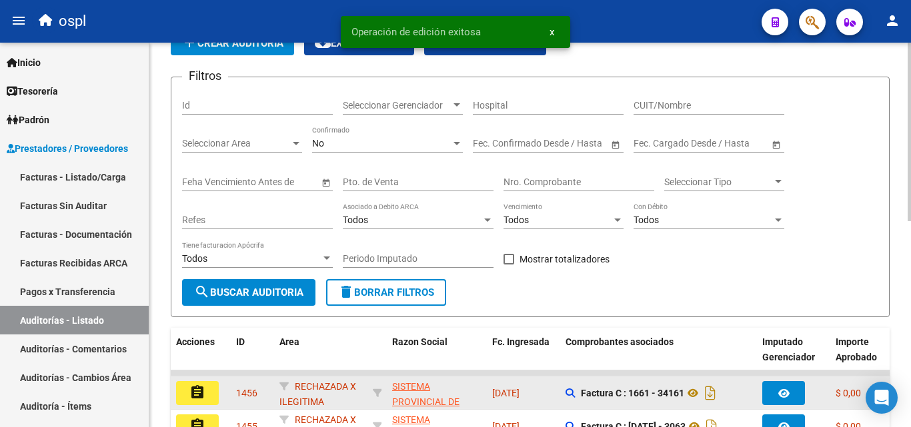
scroll to position [40, 0]
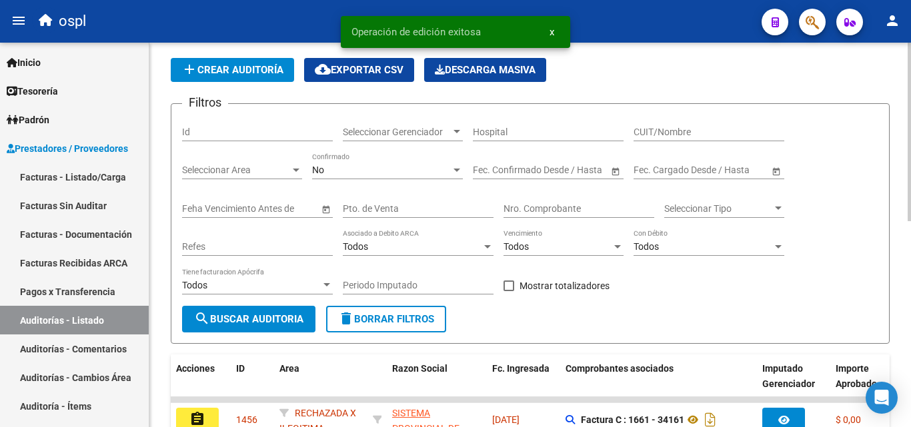
click at [529, 201] on div "Nro. Comprobante" at bounding box center [579, 204] width 151 height 27
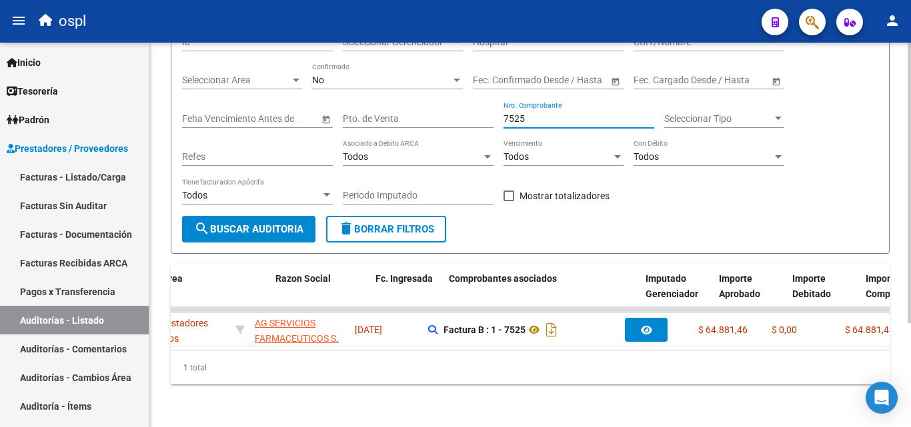
scroll to position [0, 117]
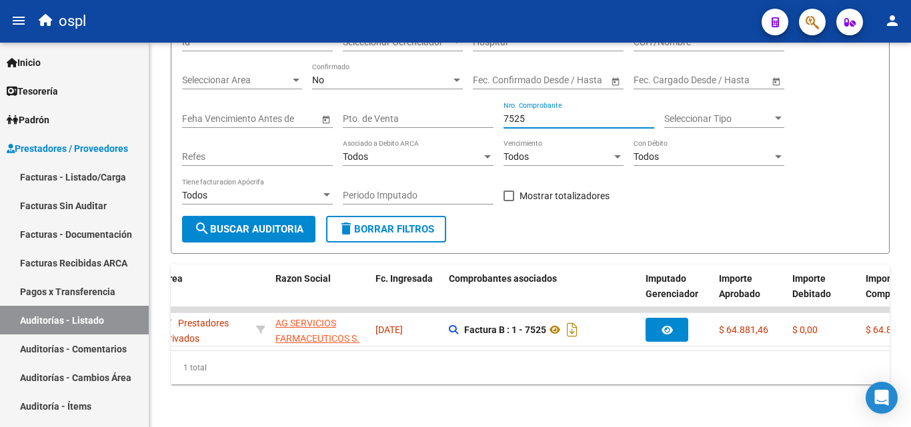
type input "7525"
drag, startPoint x: 545, startPoint y: 99, endPoint x: 512, endPoint y: 106, distance: 33.4
click at [512, 106] on div "7525 Nro. Comprobante" at bounding box center [579, 114] width 151 height 27
drag, startPoint x: 536, startPoint y: 107, endPoint x: 492, endPoint y: 109, distance: 43.4
click at [492, 109] on div "Filtros Id Seleccionar Gerenciador Seleccionar Gerenciador Hospital CUIT/Nombre…" at bounding box center [530, 120] width 696 height 191
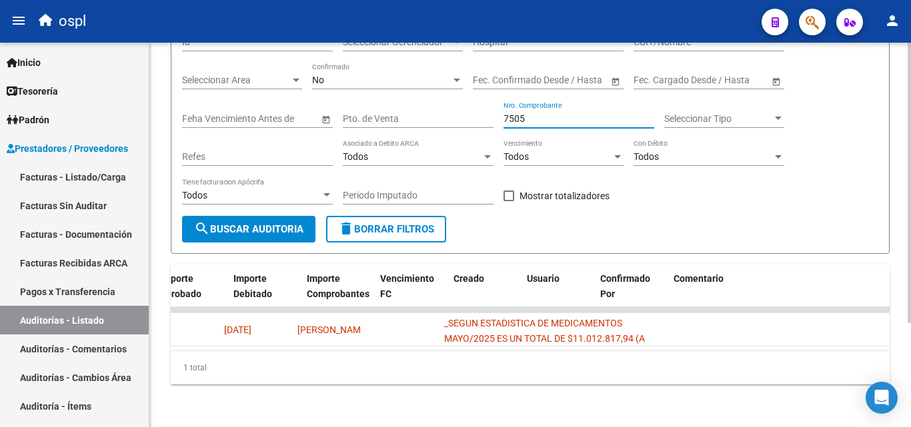
scroll to position [0, 671]
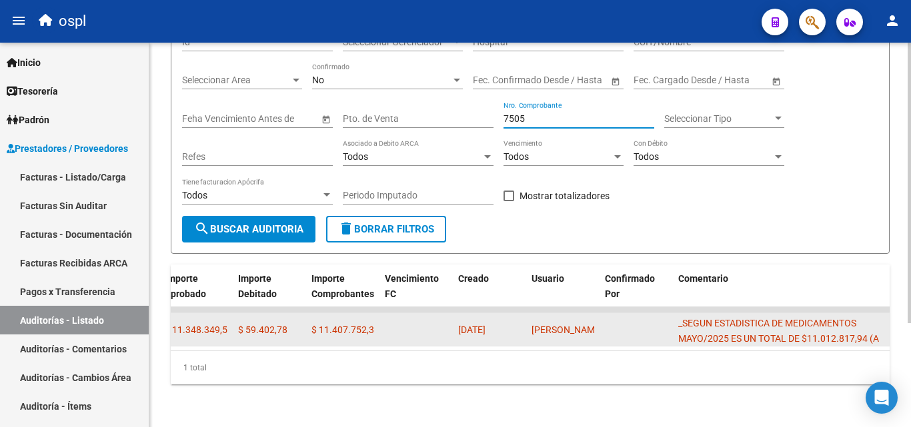
type input "7505"
click at [704, 319] on div "_SEGUN ESTADISTICA DE MEDICAMENTOS MAYO/2025 ES UN TOTAL DE $11.012.817,94 (A C…" at bounding box center [789, 330] width 223 height 28
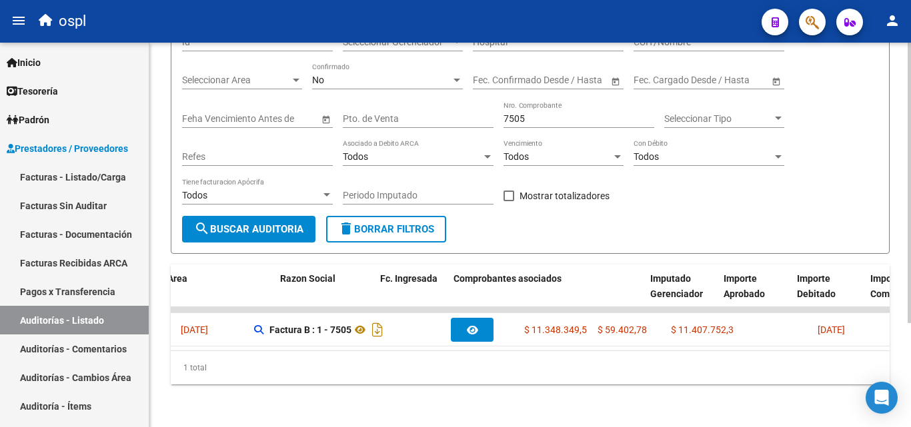
scroll to position [0, 81]
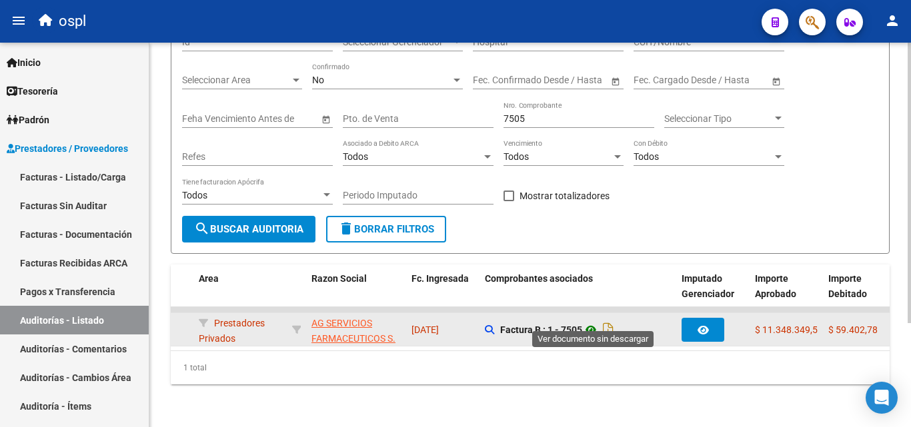
click at [594, 322] on icon at bounding box center [590, 330] width 17 height 16
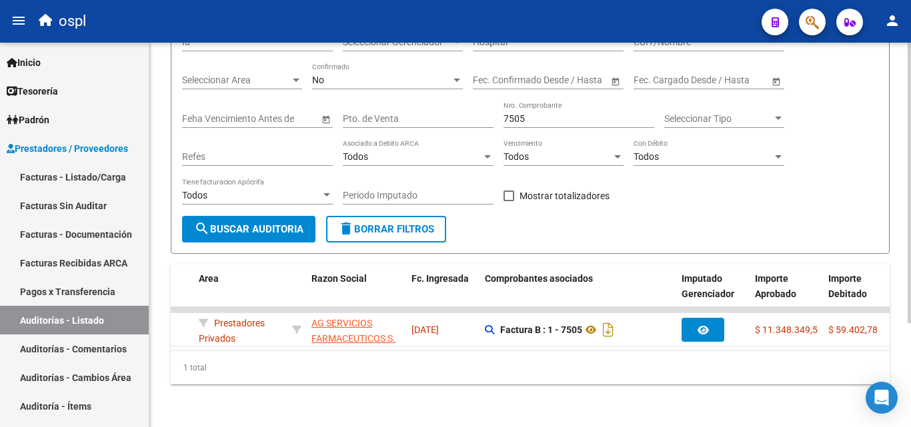
drag, startPoint x: 447, startPoint y: 352, endPoint x: 559, endPoint y: 354, distance: 111.4
click at [559, 354] on div "1 total" at bounding box center [530, 367] width 719 height 33
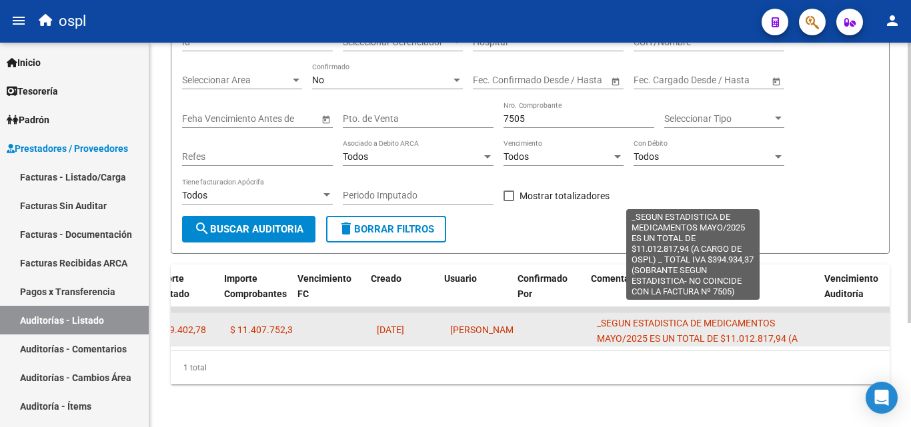
scroll to position [0, 758]
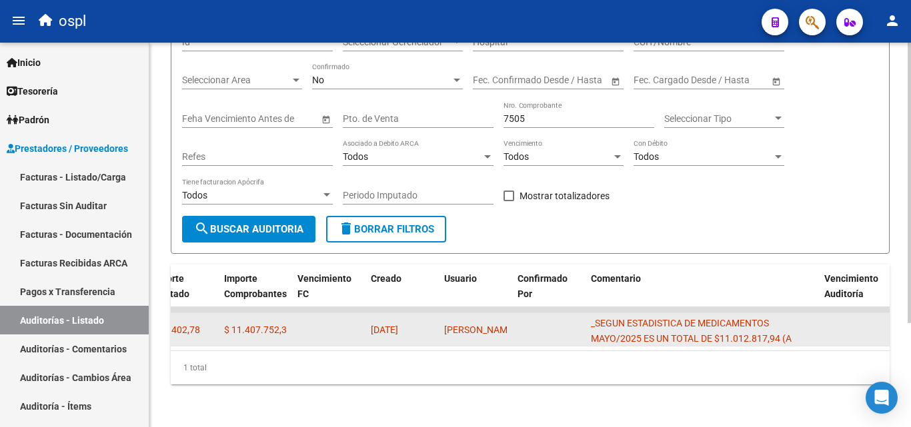
click at [695, 313] on datatable-body-cell "_SEGUN ESTADISTICA DE MEDICAMENTOS MAYO/2025 ES UN TOTAL DE $11.012.817,94 (A C…" at bounding box center [702, 329] width 233 height 33
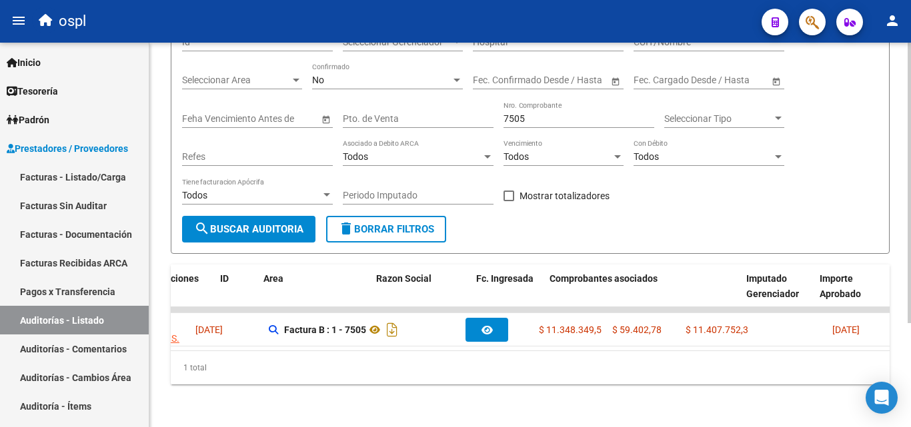
scroll to position [0, 0]
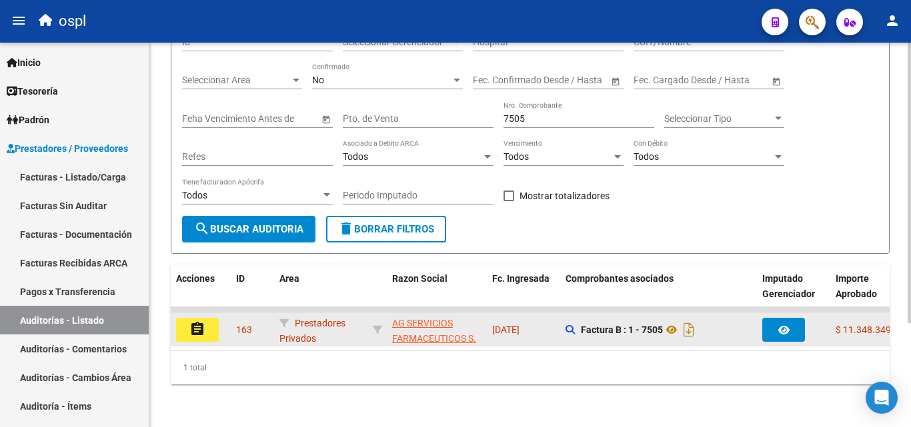
click at [214, 320] on button "assignment" at bounding box center [197, 330] width 43 height 24
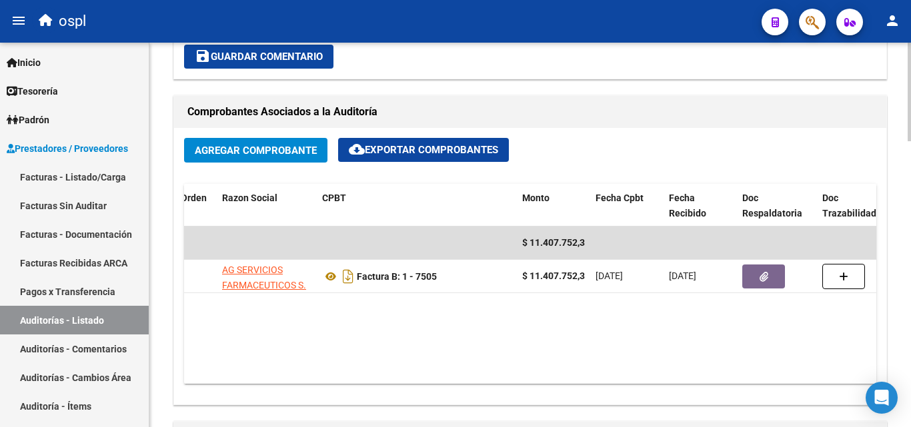
scroll to position [0, 236]
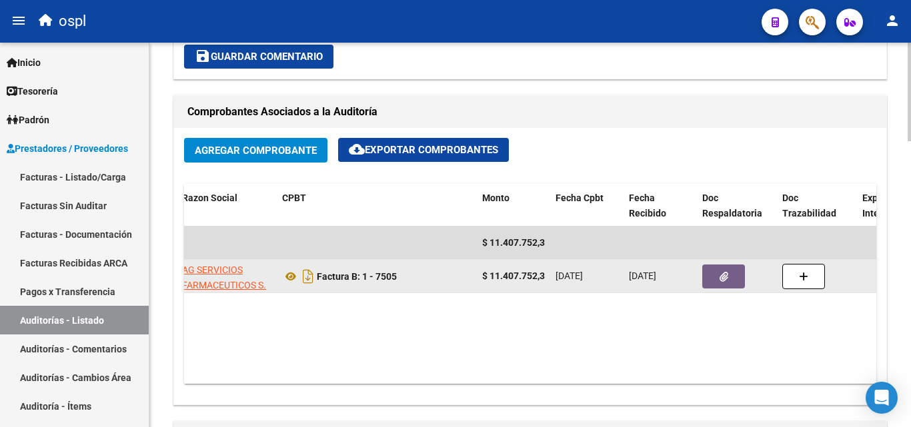
click at [706, 287] on button "button" at bounding box center [723, 277] width 43 height 24
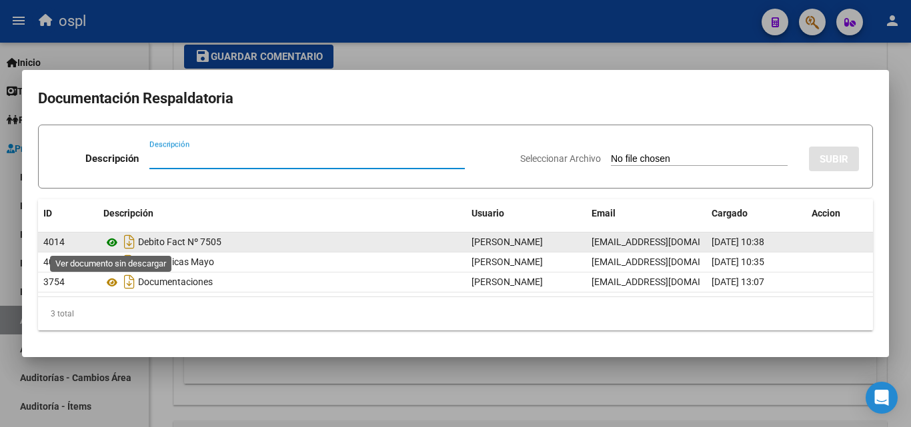
click at [111, 239] on icon at bounding box center [111, 243] width 17 height 16
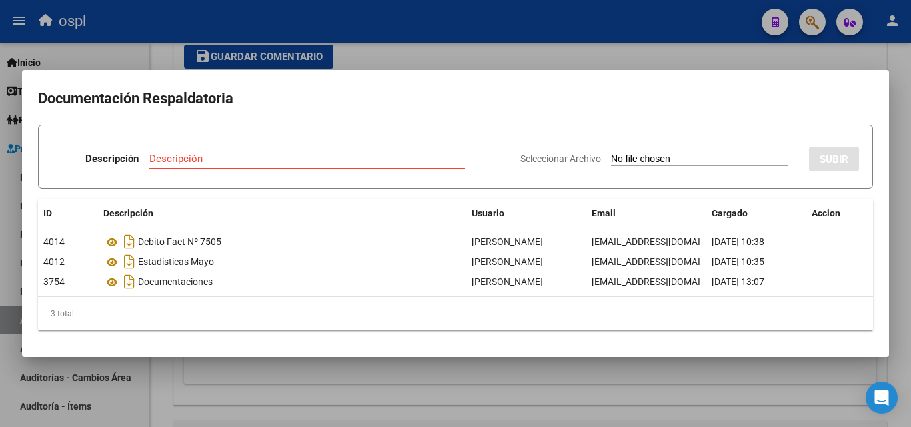
click at [539, 53] on div at bounding box center [455, 213] width 911 height 427
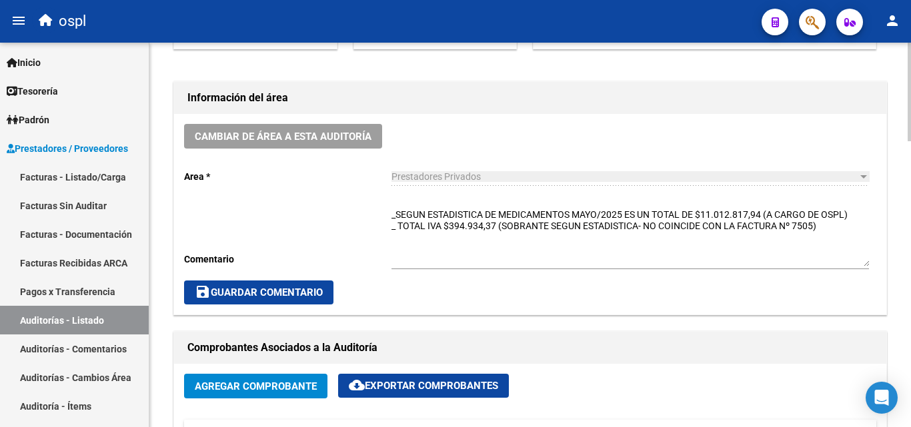
scroll to position [318, 0]
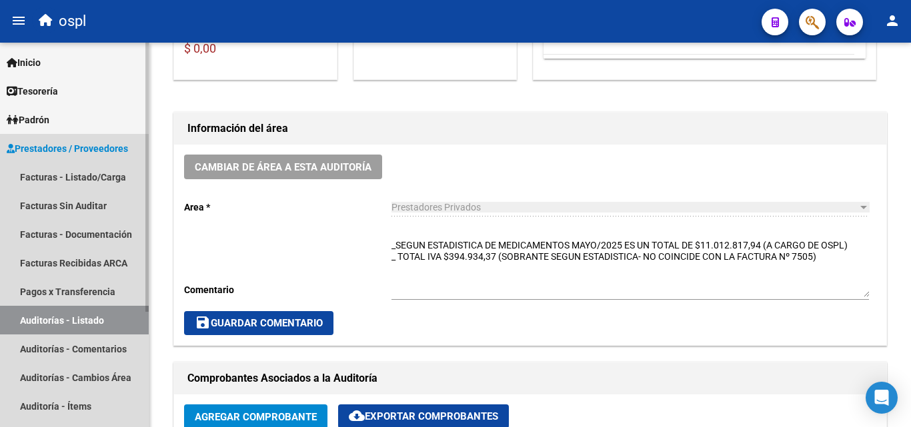
click at [109, 313] on link "Auditorías - Listado" at bounding box center [74, 320] width 149 height 29
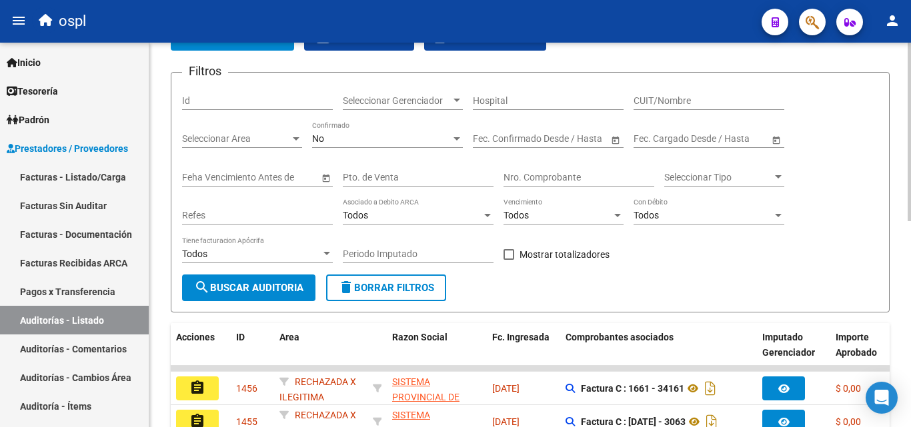
scroll to position [51, 0]
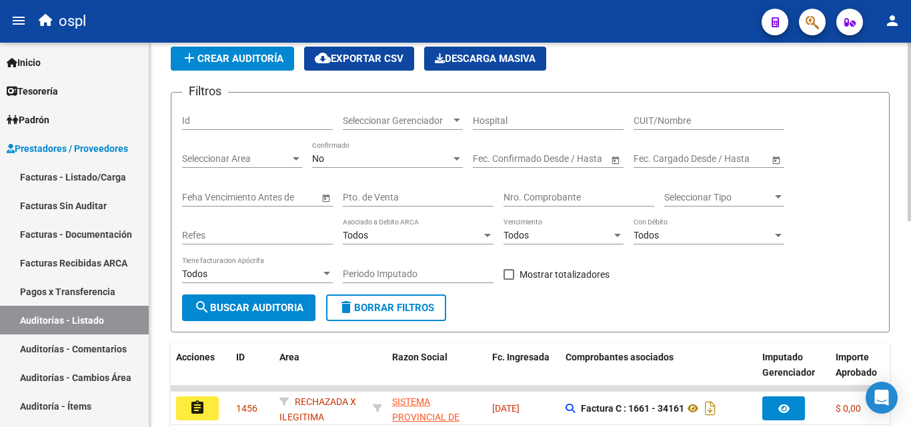
click at [540, 201] on input "Nro. Comprobante" at bounding box center [579, 197] width 151 height 11
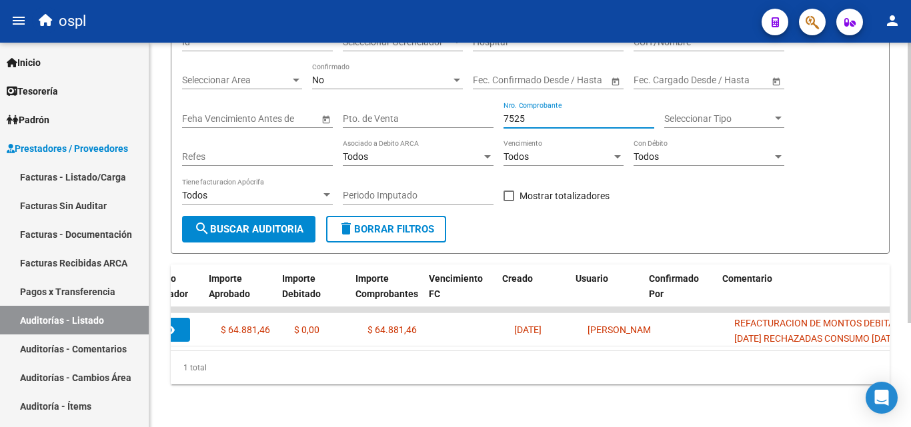
scroll to position [0, 665]
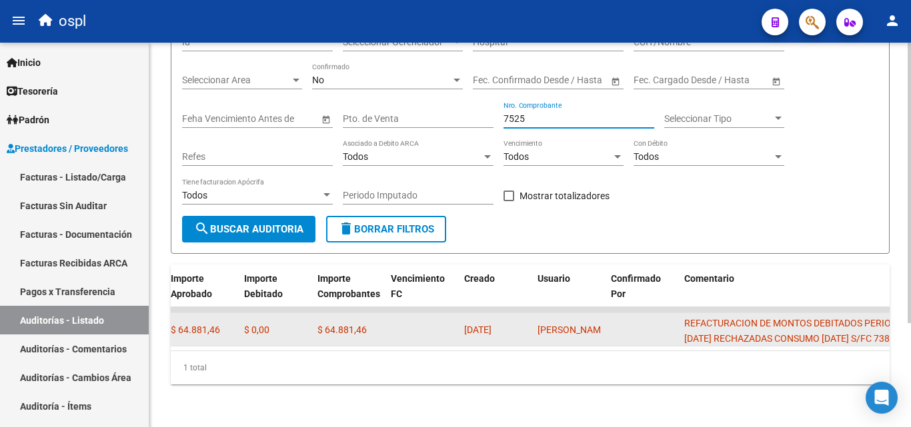
type input "7525"
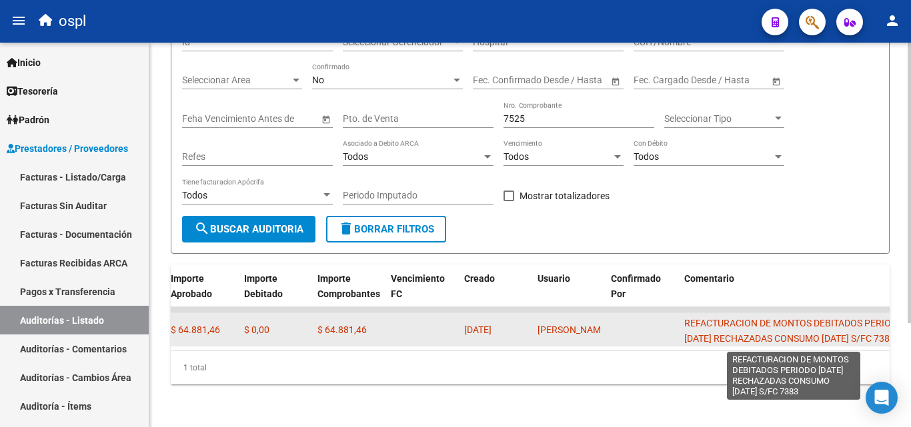
click at [764, 328] on span "REFACTURACION DE MONTOS DEBITADOS PERIODO [DATE] RECHAZADAS CONSUMO [DATE] S/FC…" at bounding box center [793, 331] width 219 height 26
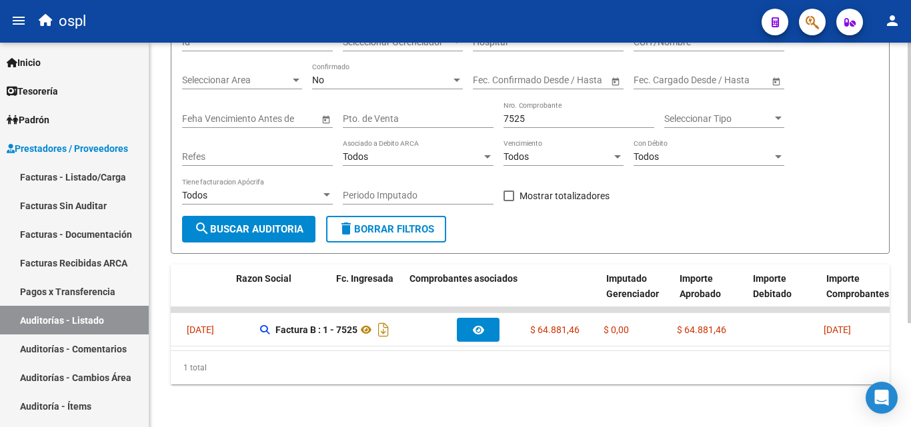
scroll to position [0, 0]
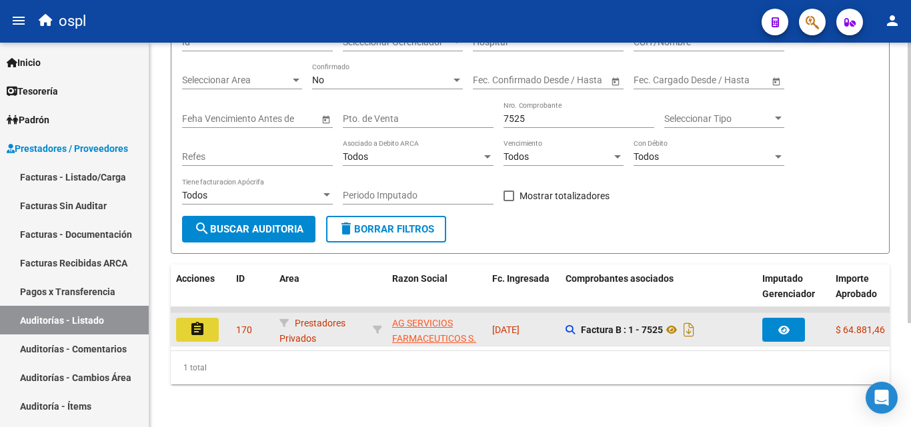
click at [214, 318] on button "assignment" at bounding box center [197, 330] width 43 height 24
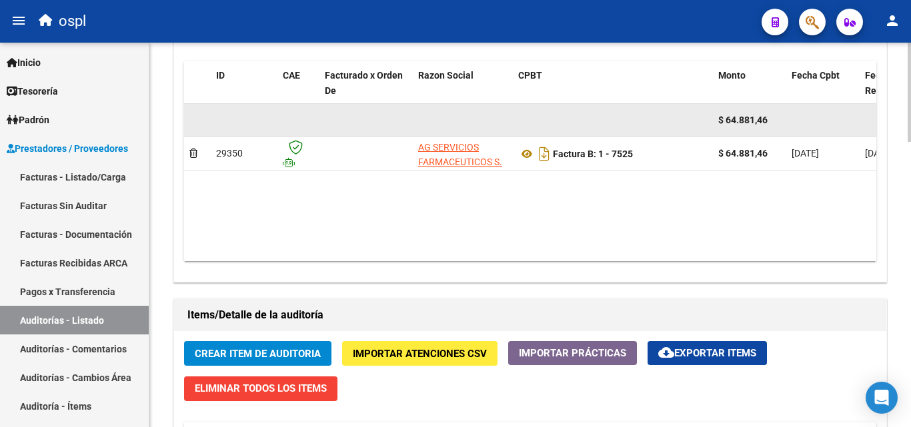
scroll to position [734, 0]
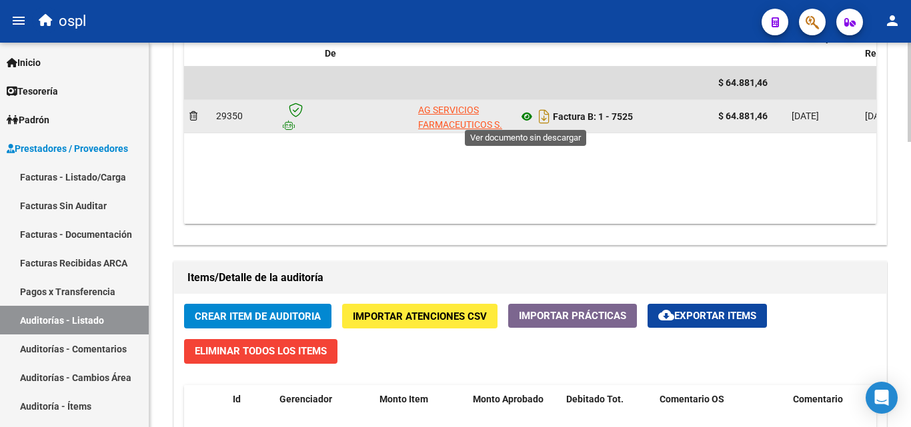
click at [525, 117] on icon at bounding box center [526, 117] width 17 height 16
click at [528, 118] on icon at bounding box center [526, 117] width 17 height 16
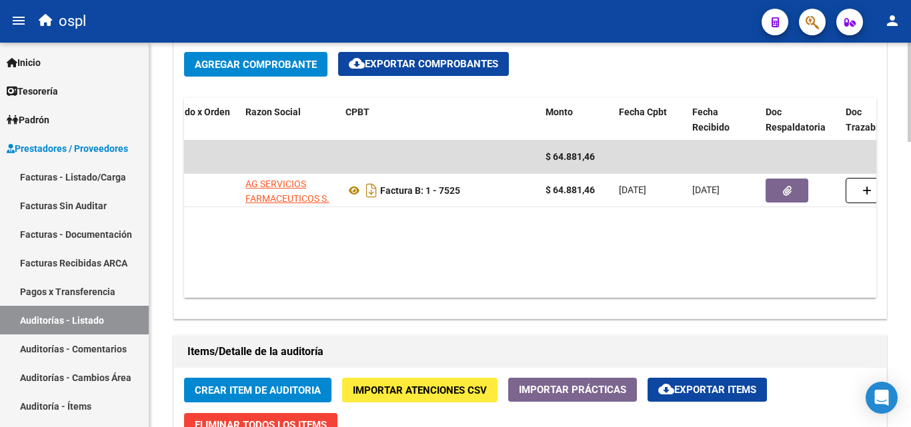
scroll to position [467, 0]
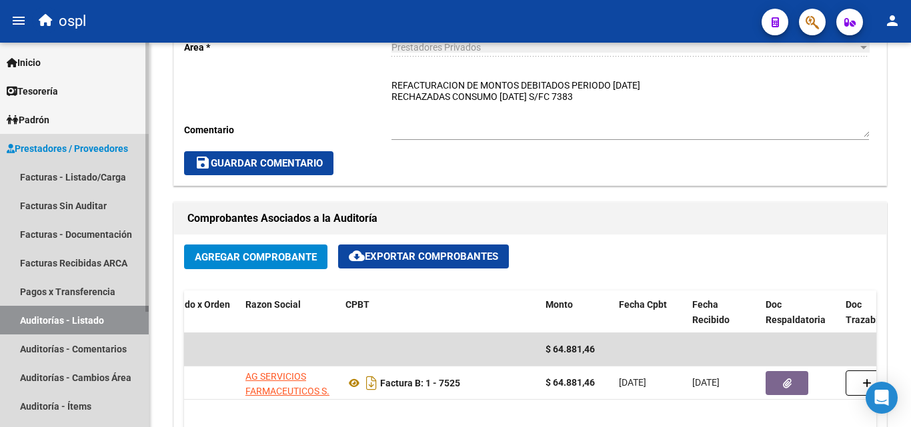
click at [119, 310] on link "Auditorías - Listado" at bounding box center [74, 320] width 149 height 29
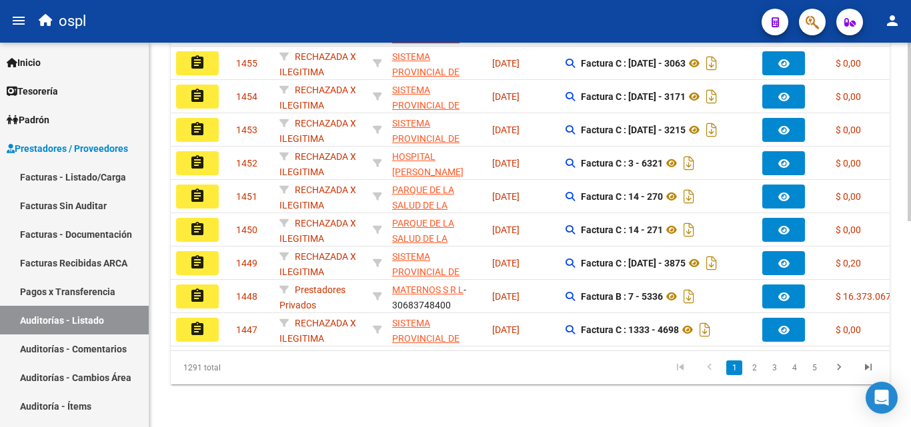
scroll to position [42, 0]
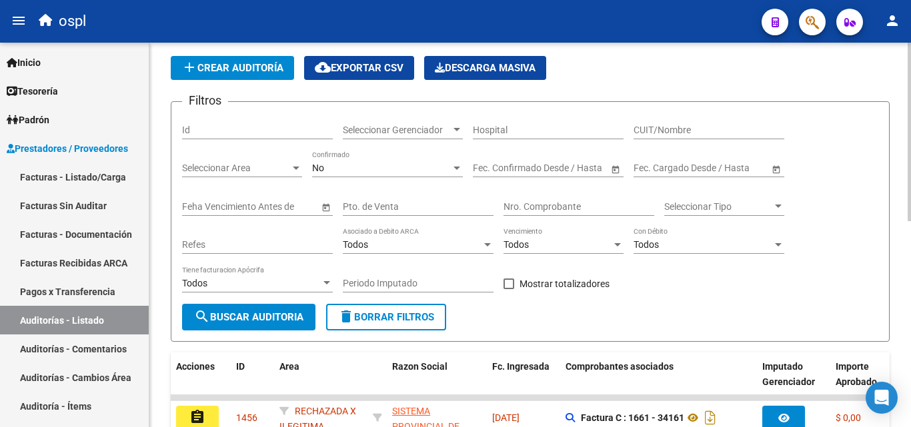
click at [536, 209] on input "Nro. Comprobante" at bounding box center [579, 206] width 151 height 11
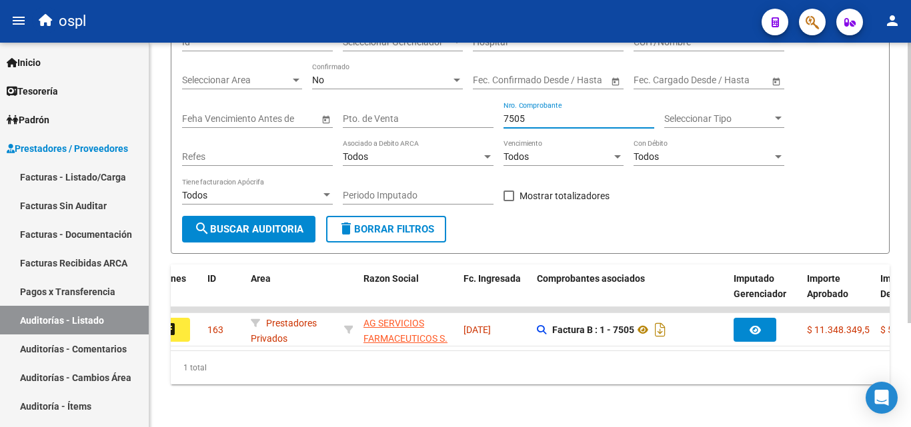
scroll to position [0, 25]
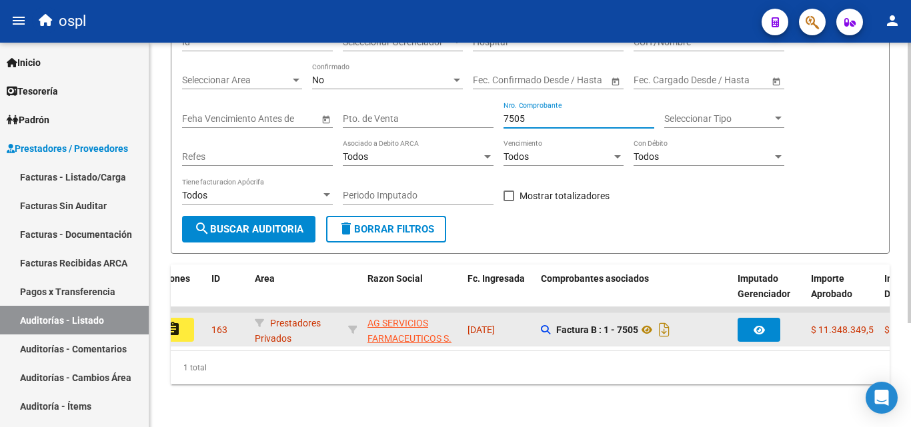
type input "7505"
click at [185, 325] on button "assignment" at bounding box center [172, 330] width 43 height 24
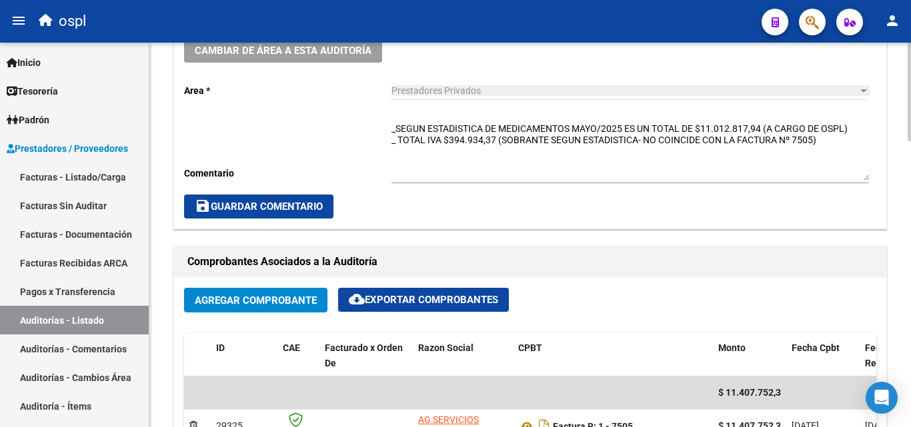
scroll to position [600, 0]
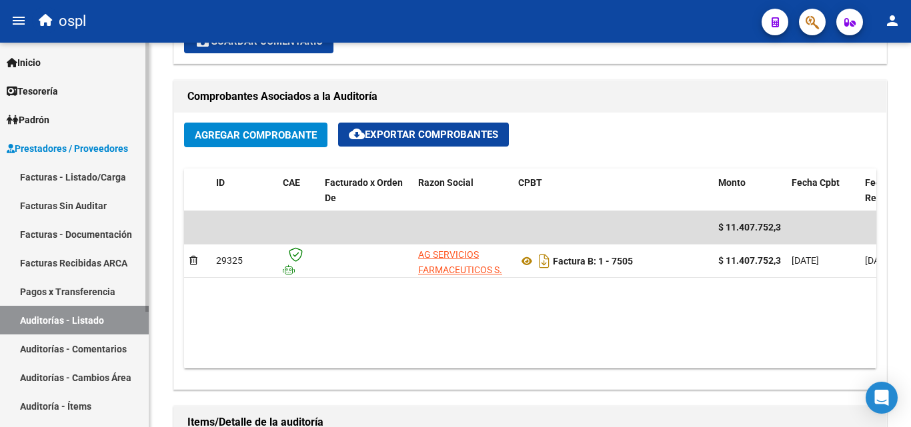
click at [105, 324] on link "Auditorías - Listado" at bounding box center [74, 320] width 149 height 29
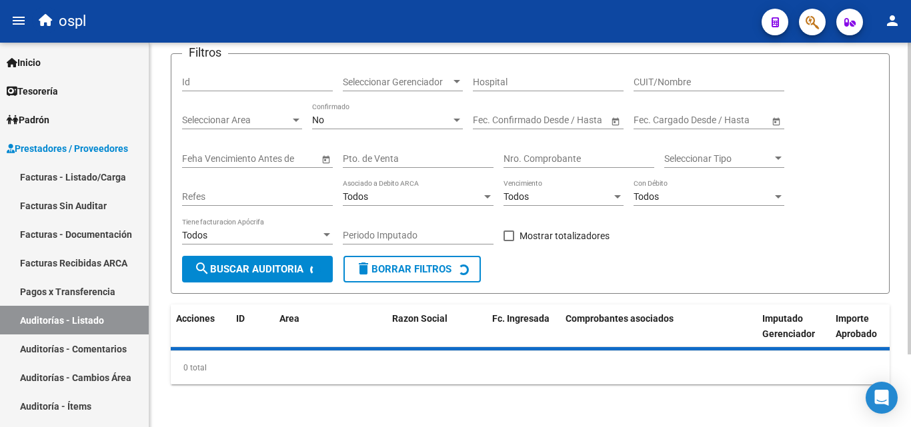
scroll to position [90, 0]
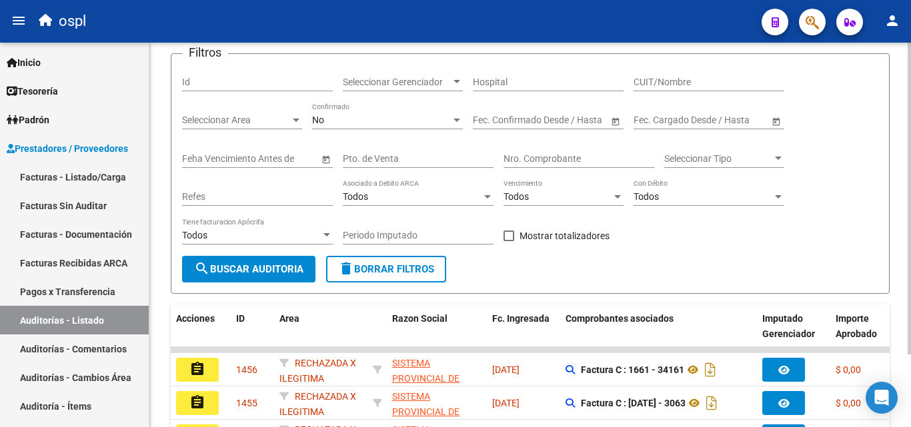
click at [546, 165] on input "Nro. Comprobante" at bounding box center [579, 158] width 151 height 11
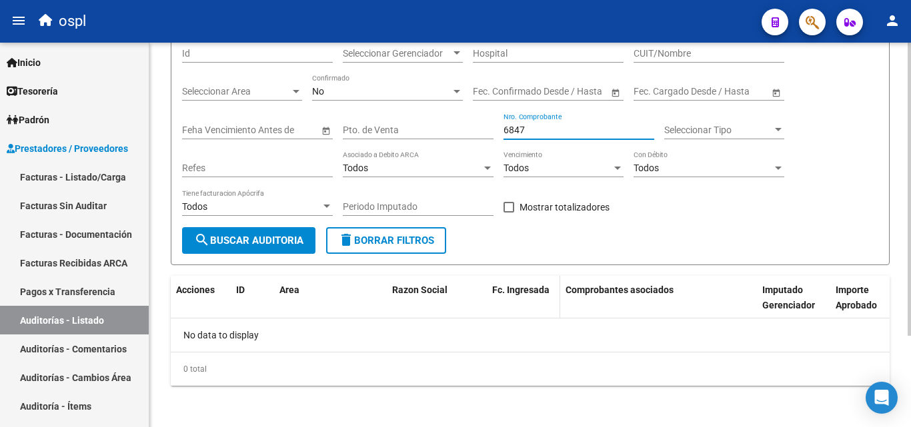
scroll to position [120, 0]
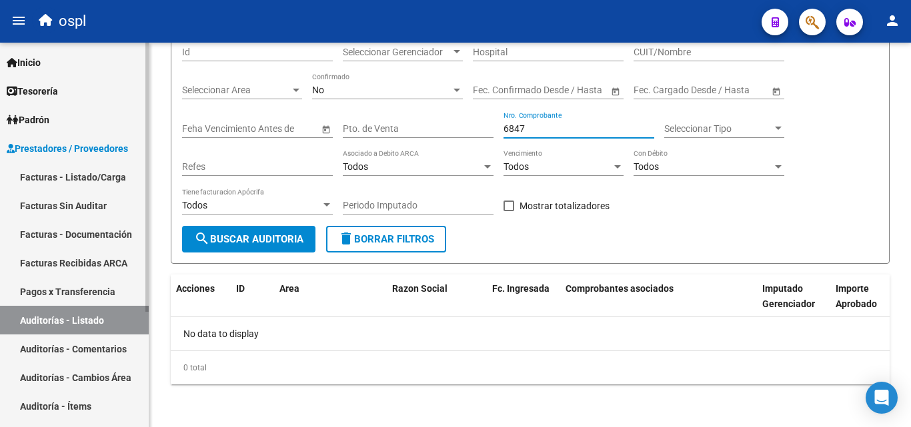
type input "6847"
click at [111, 183] on link "Facturas - Listado/Carga" at bounding box center [74, 177] width 149 height 29
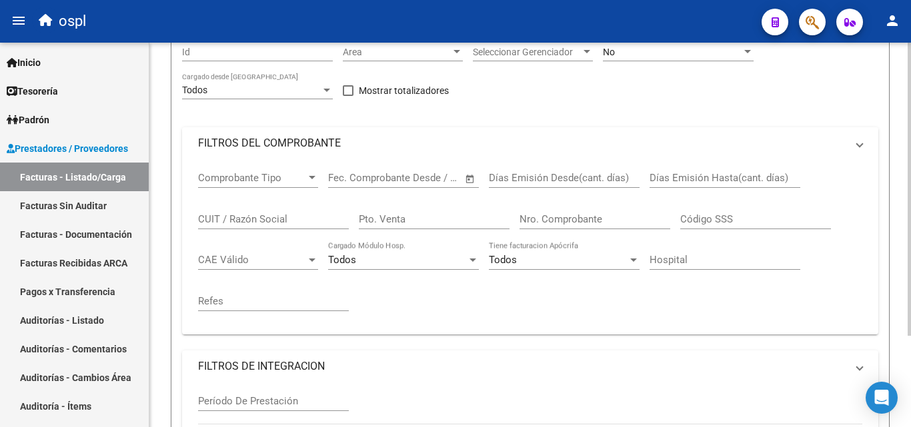
click at [269, 159] on mat-expansion-panel-header "FILTROS DEL COMPROBANTE" at bounding box center [530, 143] width 696 height 32
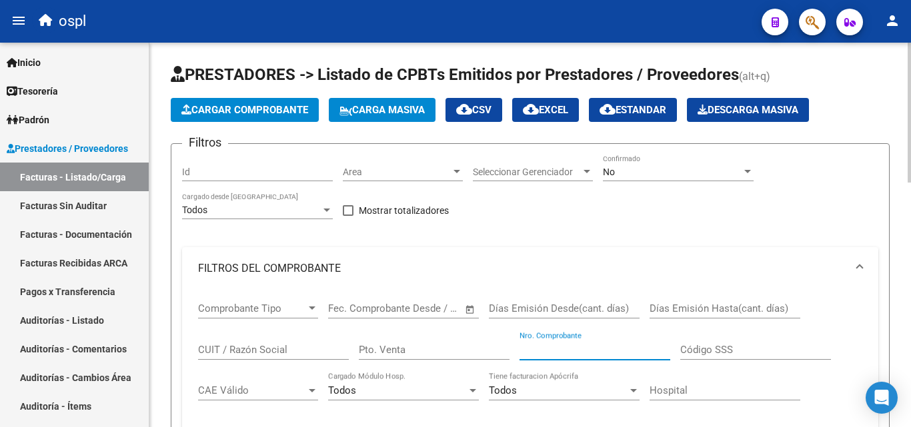
click at [576, 346] on input "Nro. Comprobante" at bounding box center [595, 350] width 151 height 12
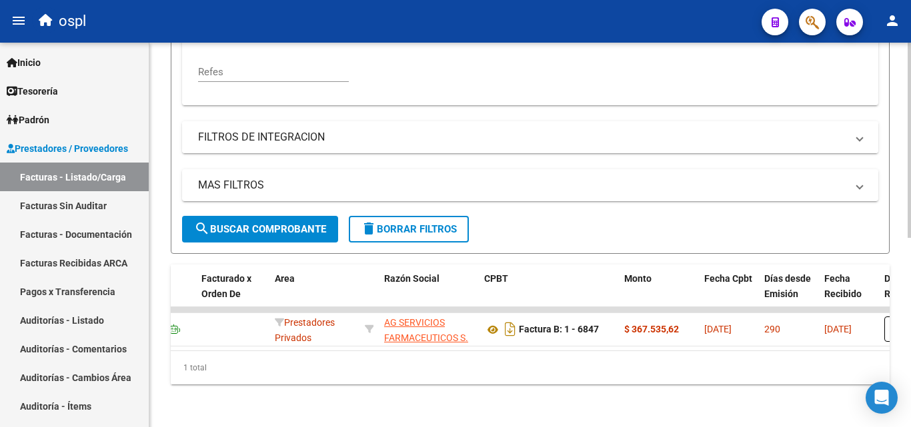
scroll to position [172, 0]
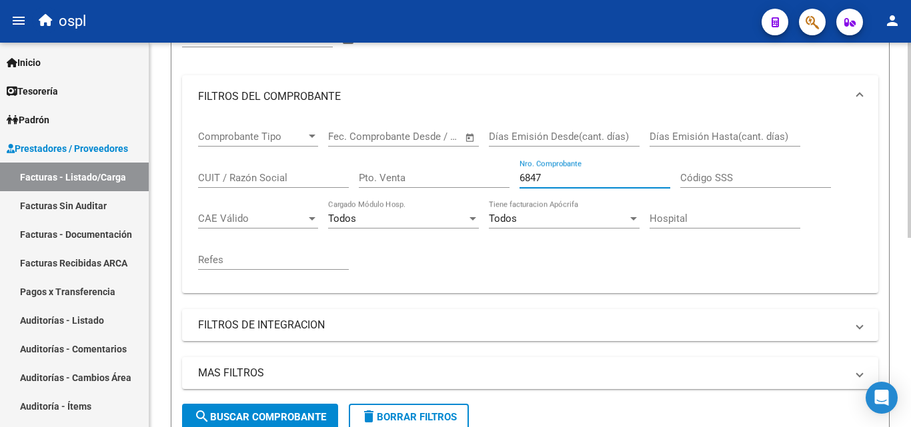
click at [558, 179] on input "6847" at bounding box center [595, 178] width 151 height 12
drag, startPoint x: 575, startPoint y: 175, endPoint x: 491, endPoint y: 186, distance: 84.7
click at [491, 186] on div "Comprobante Tipo Comprobante Tipo Fecha inicio – Fecha fin Fec. Comprobante Des…" at bounding box center [530, 200] width 664 height 165
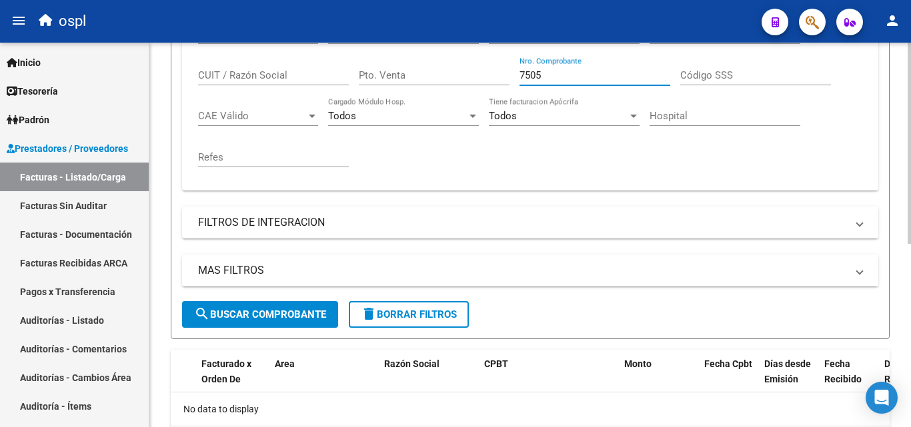
scroll to position [305, 0]
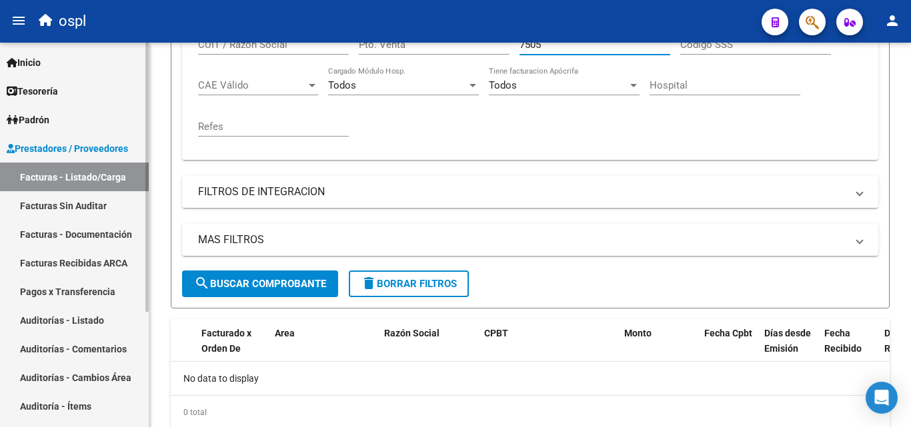
type input "7505"
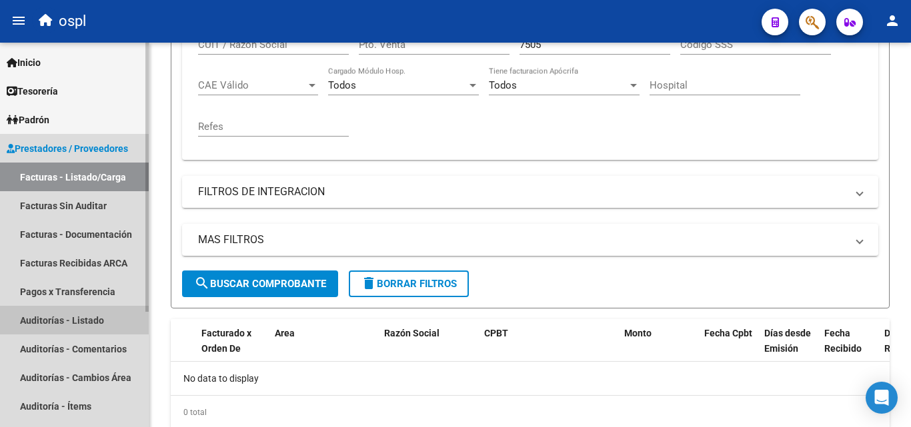
click at [98, 320] on link "Auditorías - Listado" at bounding box center [74, 320] width 149 height 29
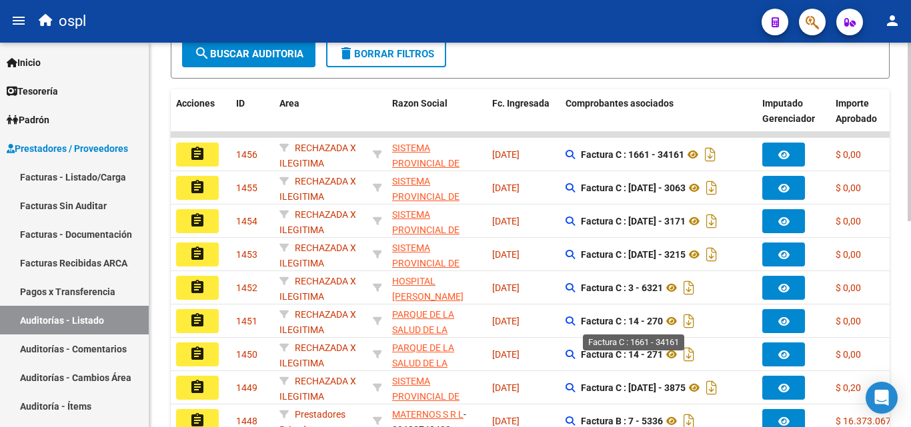
scroll to position [39, 0]
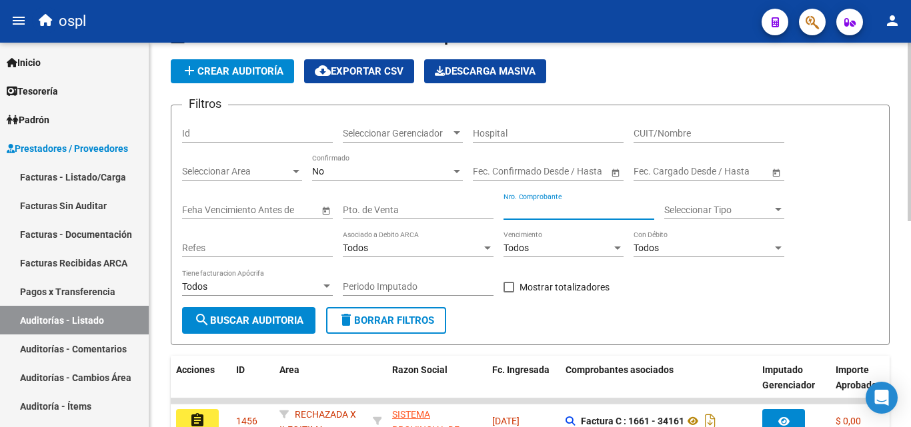
click at [560, 212] on input "Nro. Comprobante" at bounding box center [579, 210] width 151 height 11
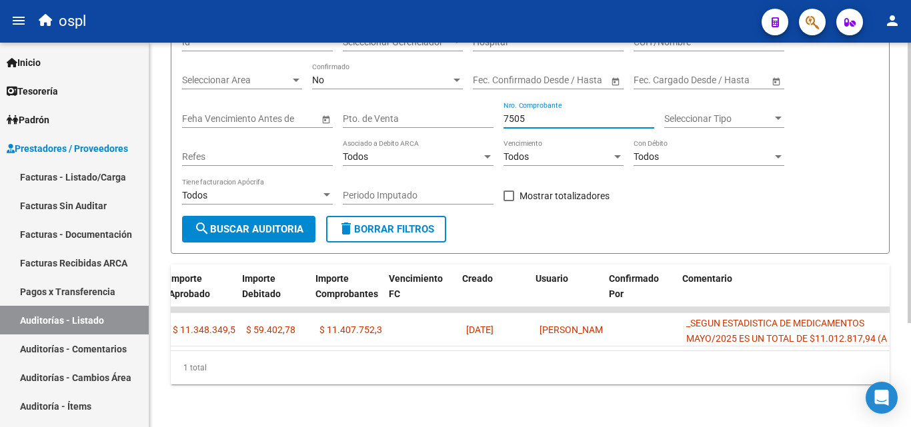
scroll to position [0, 667]
type input "7505"
click at [736, 335] on datatable-body "assignment 163 Prestadores Privados AG SERVICIOS FARMACEUTICOS S. A. - 30715468…" at bounding box center [530, 328] width 719 height 43
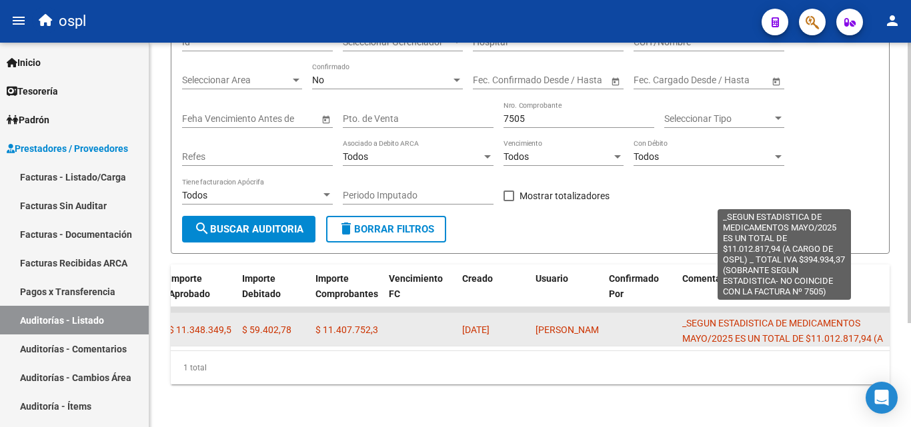
click at [736, 325] on span "_SEGUN ESTADISTICA DE MEDICAMENTOS MAYO/2025 ES UN TOTAL DE $11.012.817,94 (A C…" at bounding box center [783, 353] width 202 height 71
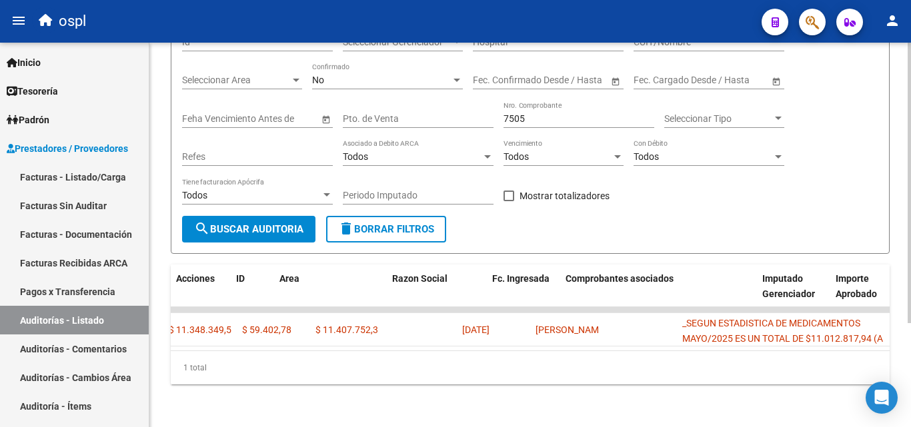
scroll to position [0, 0]
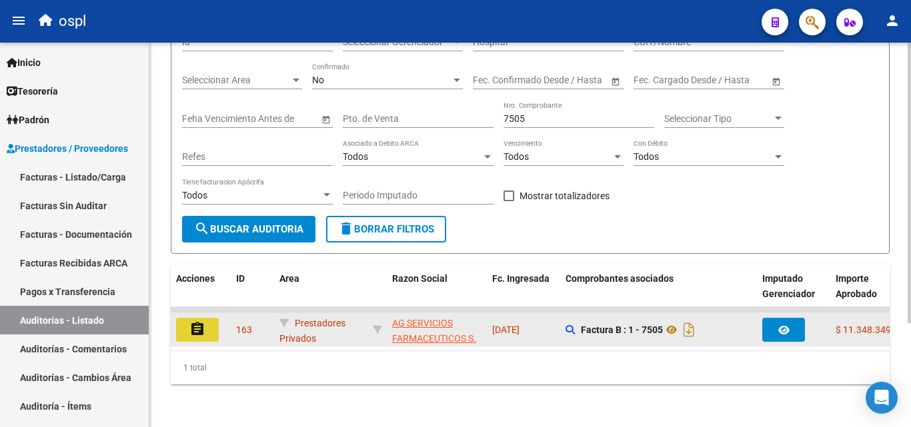
click at [215, 318] on button "assignment" at bounding box center [197, 330] width 43 height 24
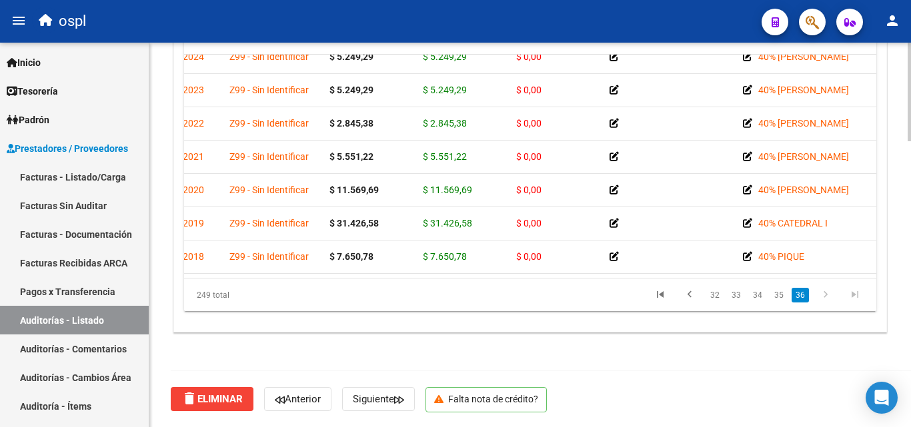
scroll to position [8096, 0]
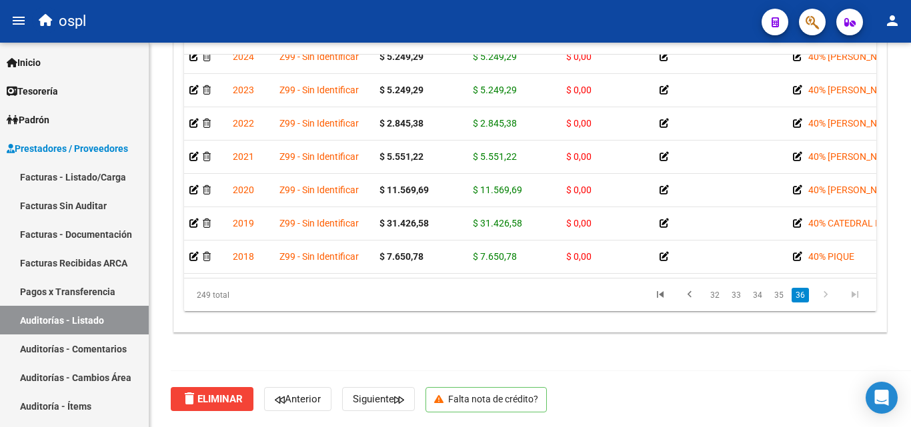
drag, startPoint x: 387, startPoint y: 265, endPoint x: 331, endPoint y: 263, distance: 55.4
click at [357, 265] on datatable-body "2024 Z99 - Sin Identificar $ 5.249,29 $ 5.249,29 $ 0,00 40% [PERSON_NAME] 27373…" at bounding box center [530, 166] width 692 height 223
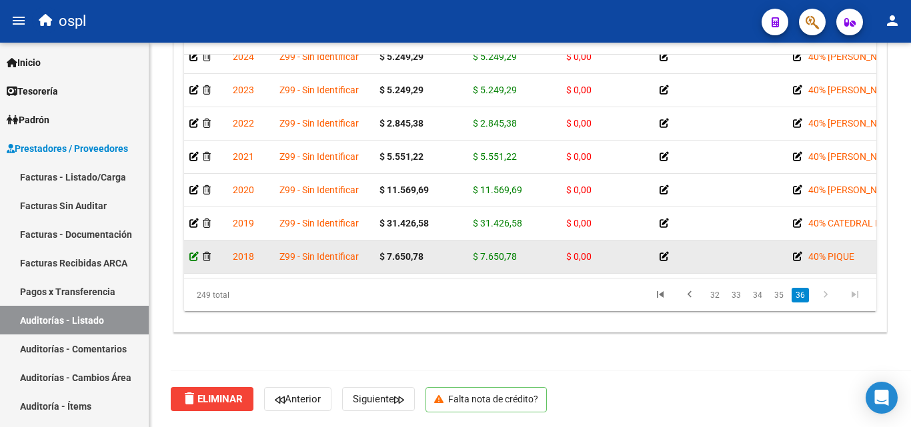
click at [192, 252] on icon at bounding box center [193, 256] width 9 height 9
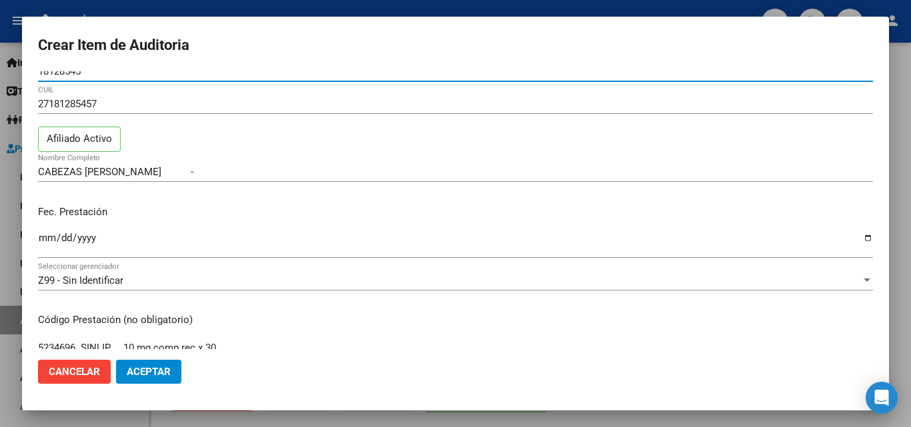
scroll to position [0, 0]
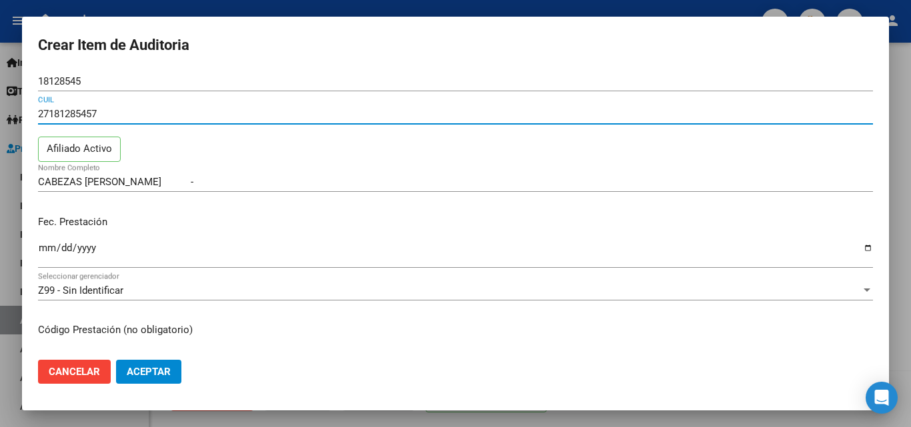
drag, startPoint x: 48, startPoint y: 114, endPoint x: 93, endPoint y: 113, distance: 44.7
click at [93, 113] on input "27181285457" at bounding box center [455, 114] width 835 height 12
drag, startPoint x: 71, startPoint y: 113, endPoint x: 357, endPoint y: 101, distance: 286.4
click at [357, 101] on div "18128545 Nro Documento" at bounding box center [455, 87] width 835 height 33
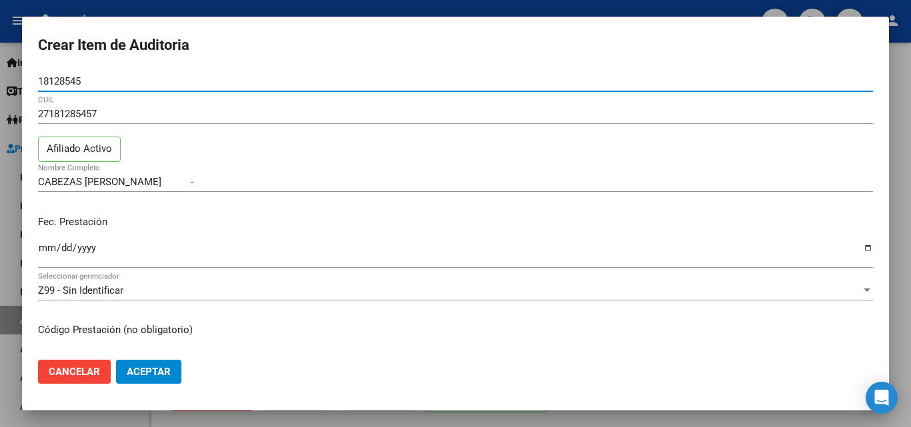
drag, startPoint x: 83, startPoint y: 81, endPoint x: 40, endPoint y: 75, distance: 43.8
click at [1, 79] on div "Crear Item de Auditoria 18128545 Nro Documento 27181285457 CUIL Afiliado Activo…" at bounding box center [455, 213] width 911 height 427
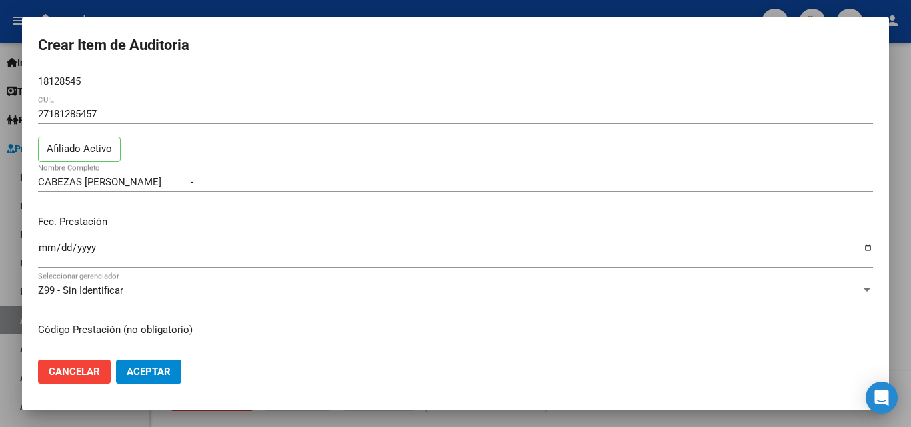
click at [289, 7] on div at bounding box center [455, 213] width 911 height 427
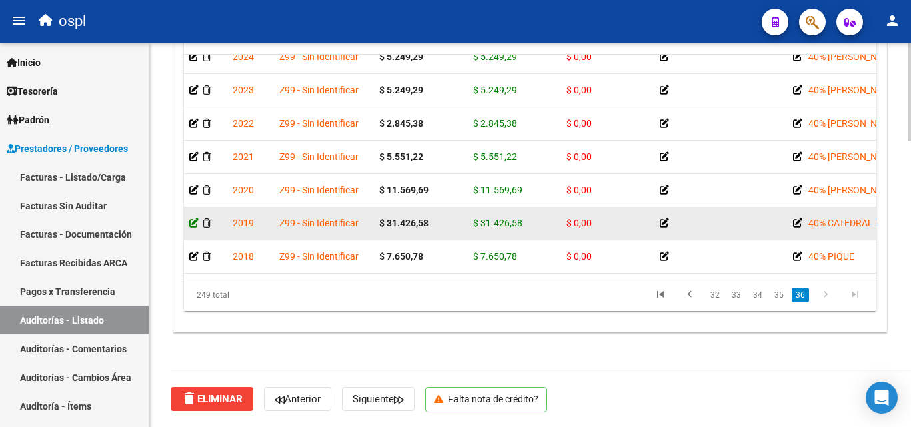
click at [191, 219] on icon at bounding box center [193, 223] width 9 height 9
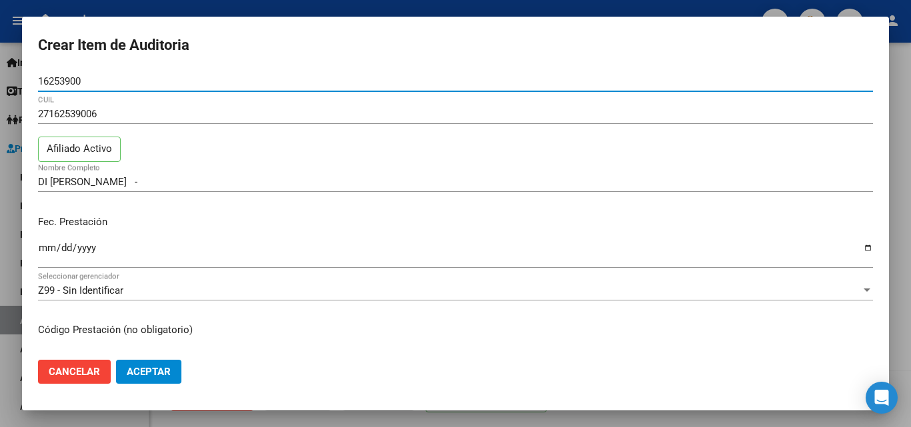
drag, startPoint x: 93, startPoint y: 80, endPoint x: 22, endPoint y: 78, distance: 71.4
click at [22, 78] on mat-dialog-content "16253900 Nro Documento 27162539006 CUIL Afiliado Activo DI [PERSON_NAME] - Nomb…" at bounding box center [455, 210] width 867 height 278
click at [404, 1] on div at bounding box center [455, 213] width 911 height 427
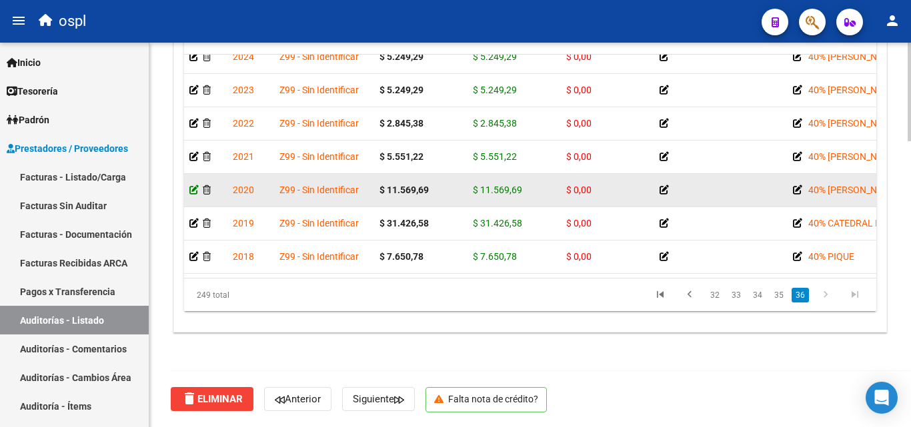
click at [196, 185] on icon at bounding box center [193, 189] width 9 height 9
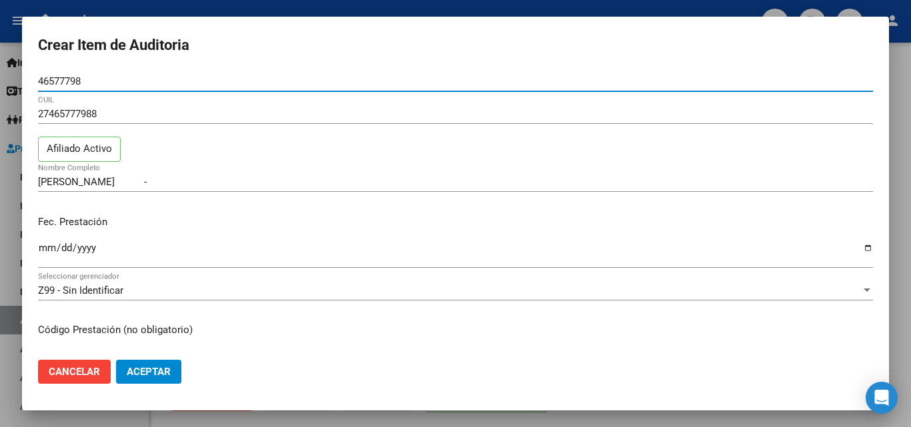
drag, startPoint x: 94, startPoint y: 78, endPoint x: 42, endPoint y: 83, distance: 52.2
click at [26, 82] on mat-dialog-content "46577798 Nro Documento 27465777988 CUIL Afiliado Activo [PERSON_NAME] Nata - No…" at bounding box center [455, 210] width 867 height 278
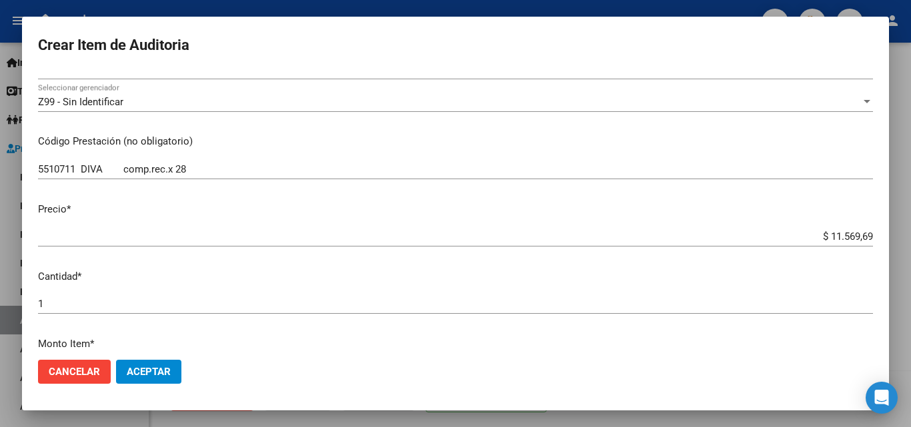
scroll to position [200, 0]
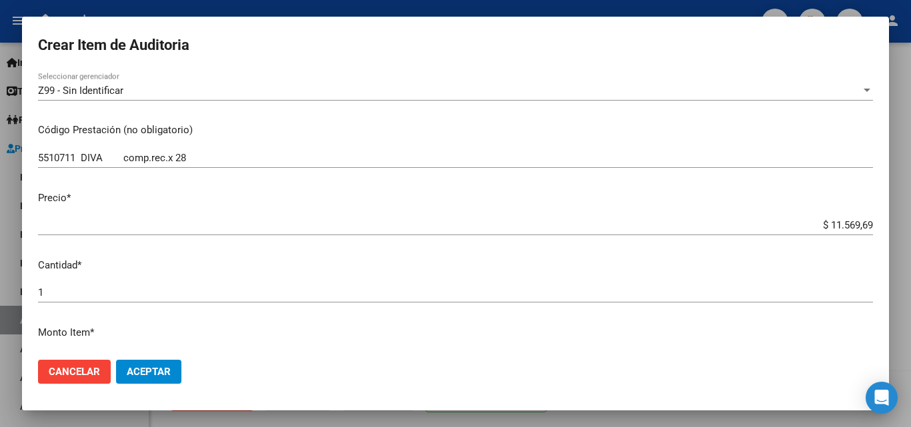
click at [336, 8] on div at bounding box center [455, 213] width 911 height 427
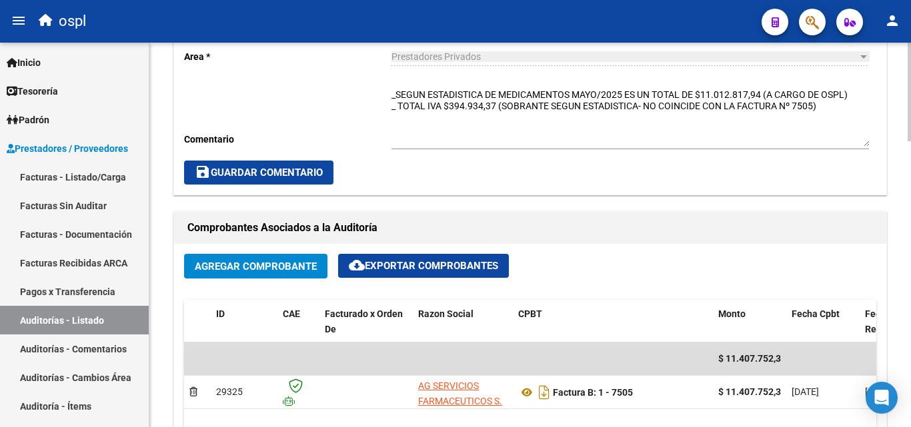
scroll to position [385, 0]
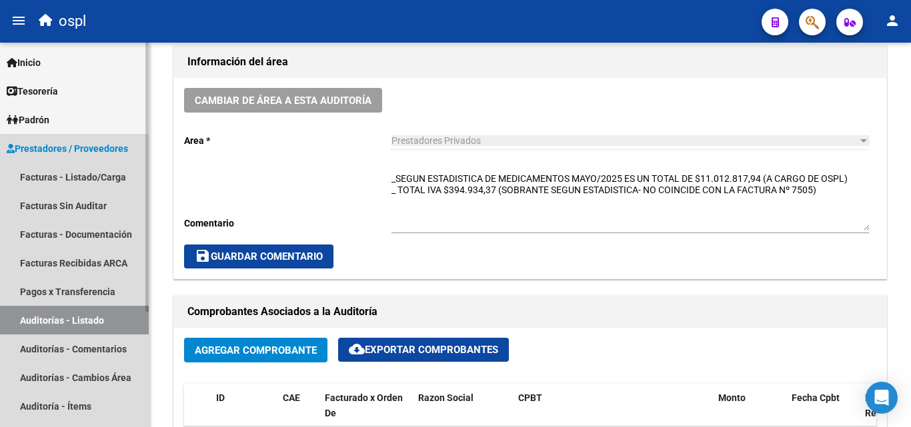
click at [123, 313] on link "Auditorías - Listado" at bounding box center [74, 320] width 149 height 29
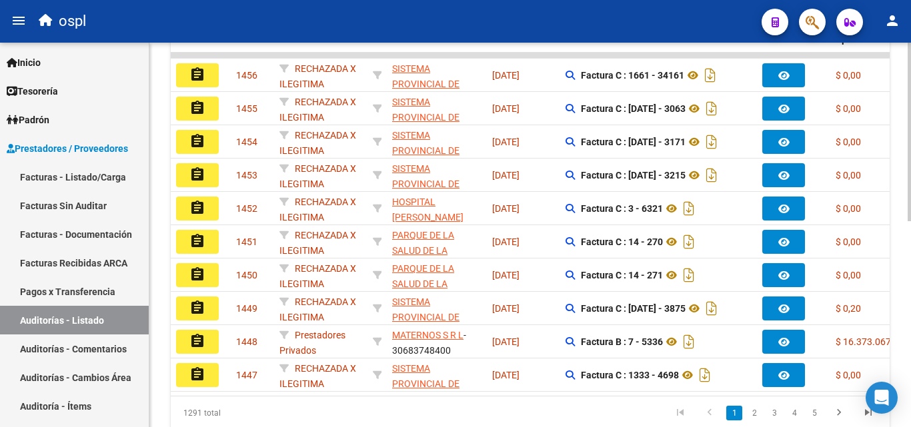
scroll to position [51, 0]
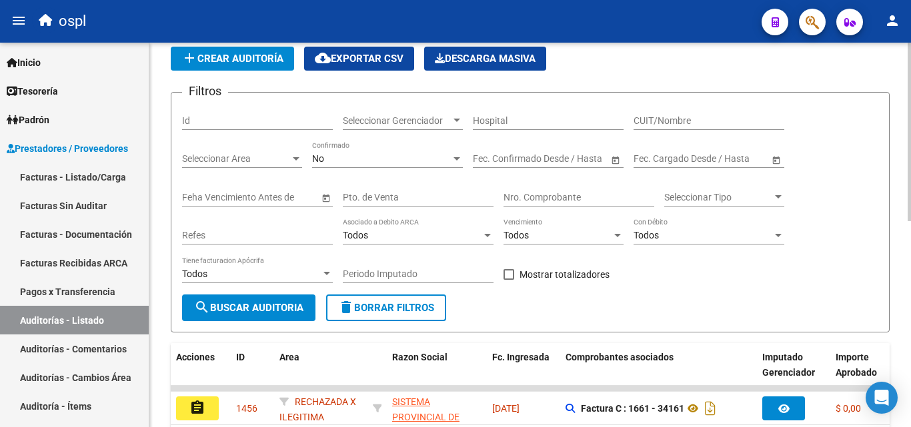
click at [522, 206] on div "Nro. Comprobante" at bounding box center [579, 193] width 151 height 27
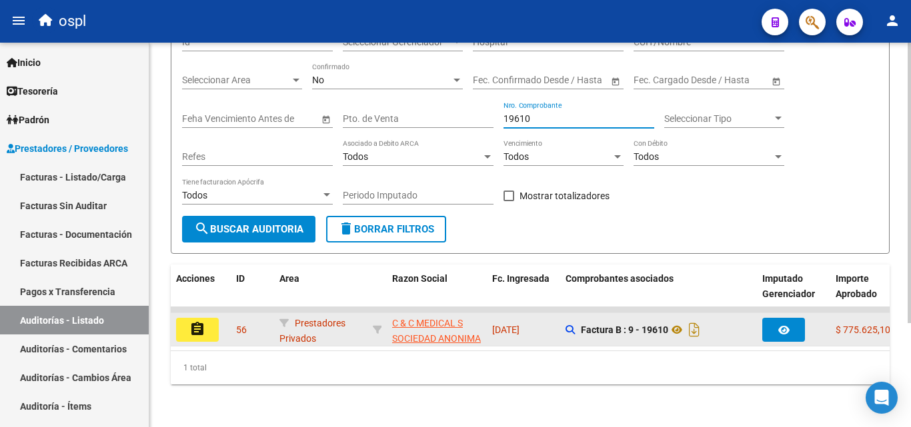
scroll to position [142, 0]
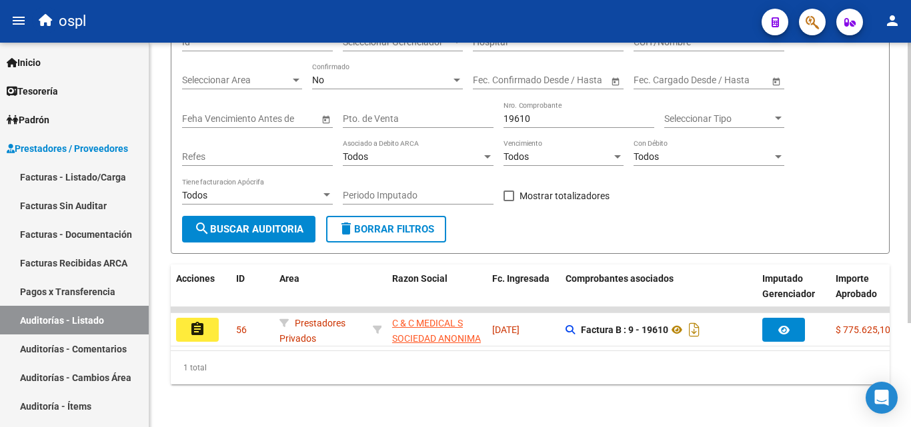
drag, startPoint x: 376, startPoint y: 339, endPoint x: 572, endPoint y: 349, distance: 196.4
click at [572, 349] on datatable-body "assignment 56 Prestadores Privados C & C MEDICAL S SOCIEDAD ANONIMA - 307071747…" at bounding box center [530, 328] width 719 height 43
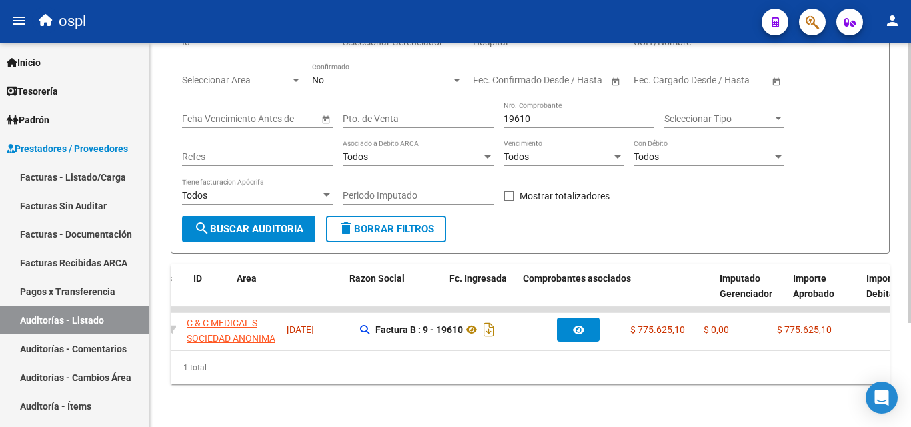
scroll to position [0, 0]
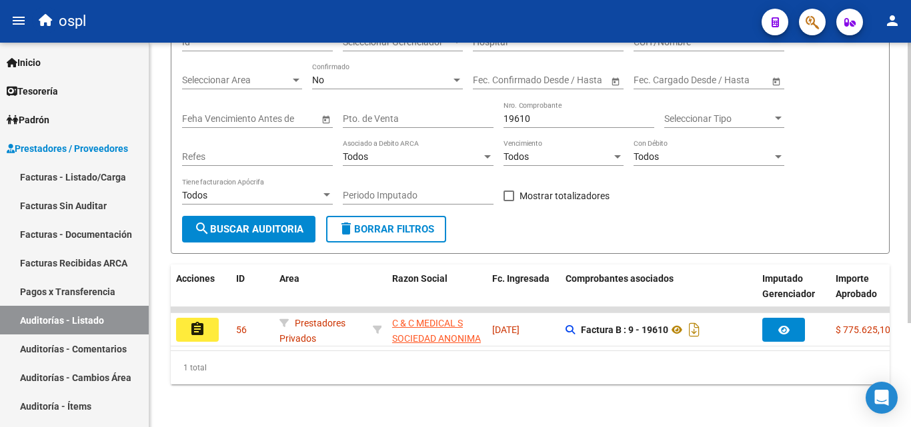
drag, startPoint x: 544, startPoint y: 100, endPoint x: 495, endPoint y: 110, distance: 50.4
click at [495, 110] on div "Filtros Id Seleccionar Gerenciador Seleccionar Gerenciador Hospital CUIT/Nombre…" at bounding box center [530, 120] width 696 height 191
click at [533, 113] on input "19610" at bounding box center [579, 118] width 151 height 11
type input "1"
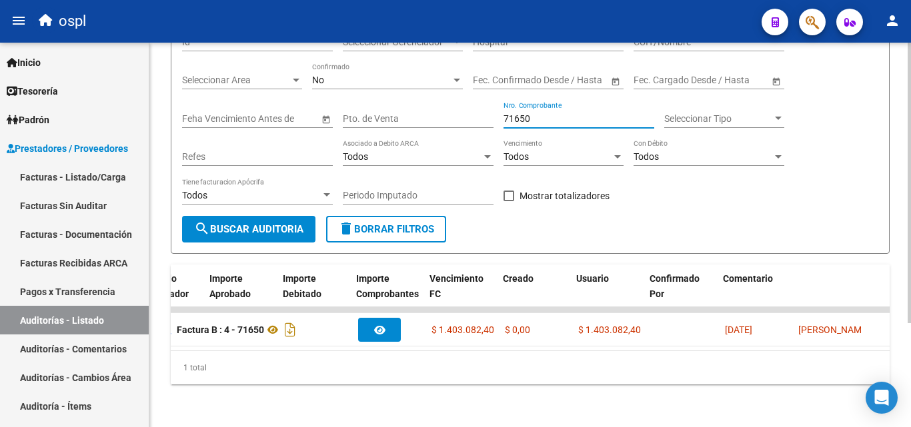
scroll to position [0, 652]
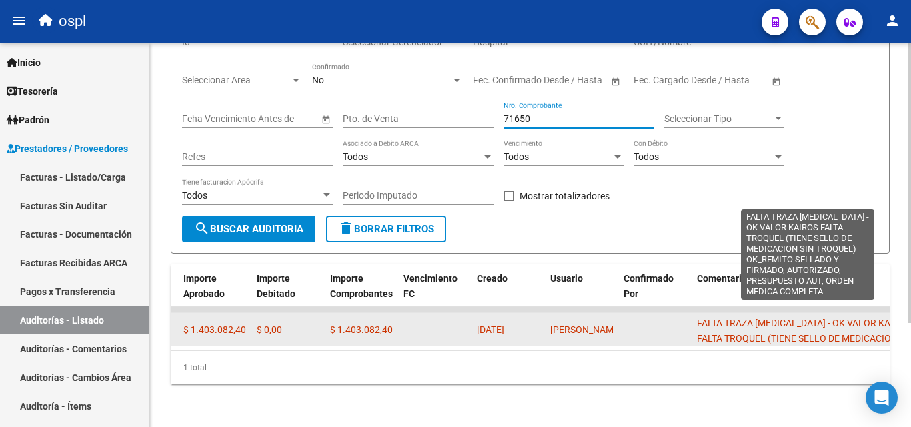
type input "71650"
click at [717, 318] on span "FALTA TRAZA [MEDICAL_DATA] - OK VALOR KAIROS FALTA TROQUEL (TIENE SELLO DE MEDI…" at bounding box center [805, 353] width 217 height 71
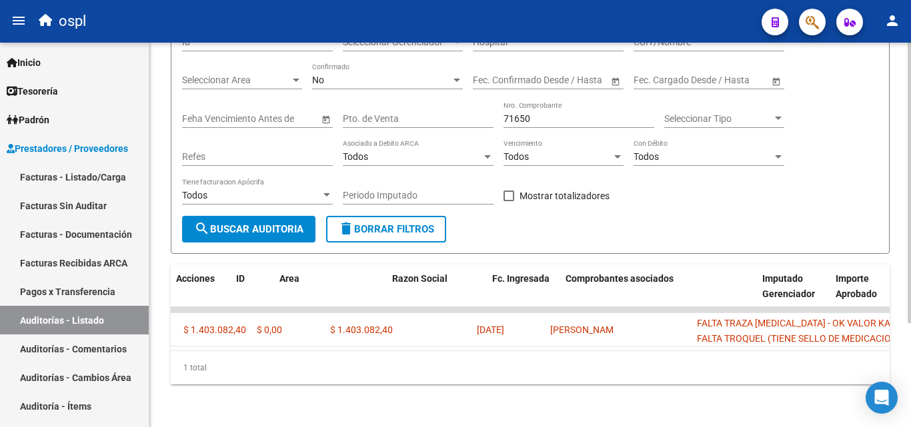
scroll to position [0, 0]
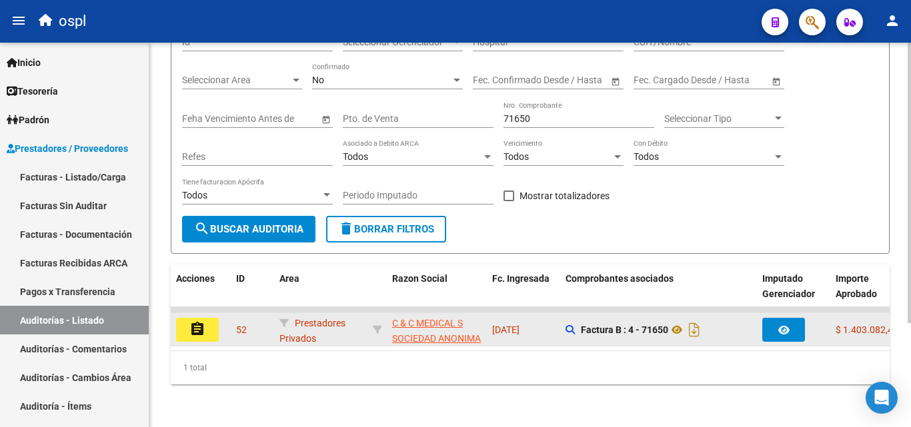
click at [218, 323] on button "assignment" at bounding box center [197, 330] width 43 height 24
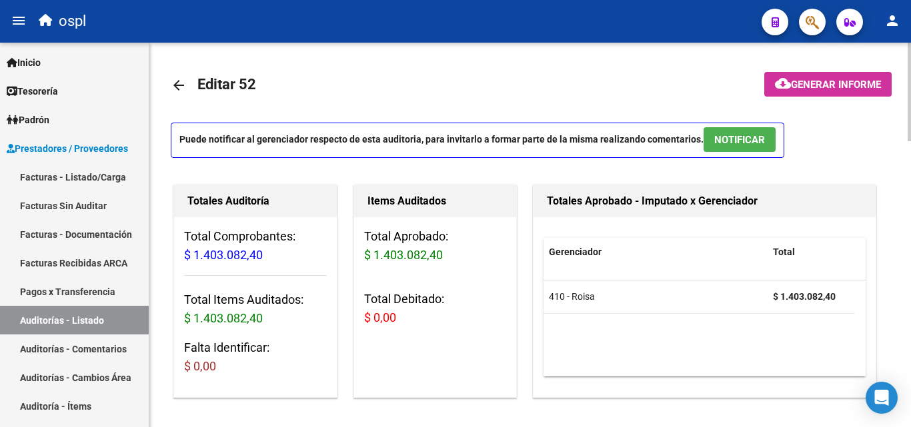
scroll to position [333, 0]
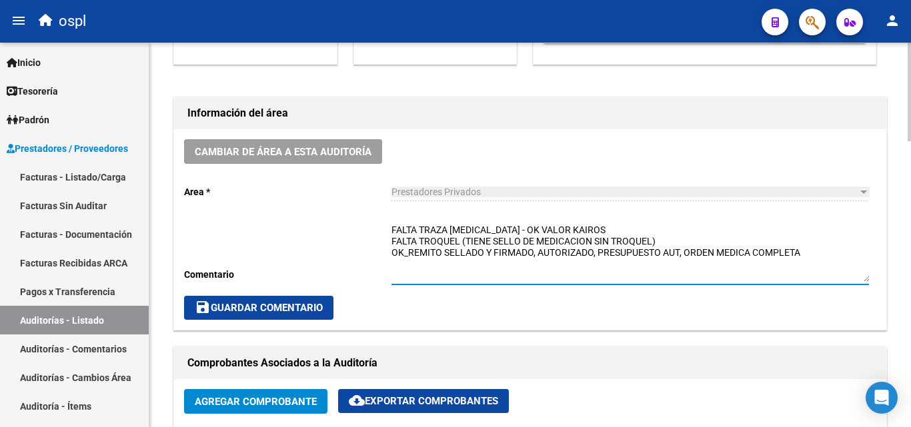
drag, startPoint x: 392, startPoint y: 230, endPoint x: 837, endPoint y: 257, distance: 445.6
click at [837, 257] on textarea "FALTA TRAZA [MEDICAL_DATA] - OK VALOR KAIROS FALTA TROQUEL (TIENE SELLO DE MEDI…" at bounding box center [630, 252] width 478 height 59
click at [538, 305] on div "save Guardar Comentario" at bounding box center [530, 308] width 692 height 24
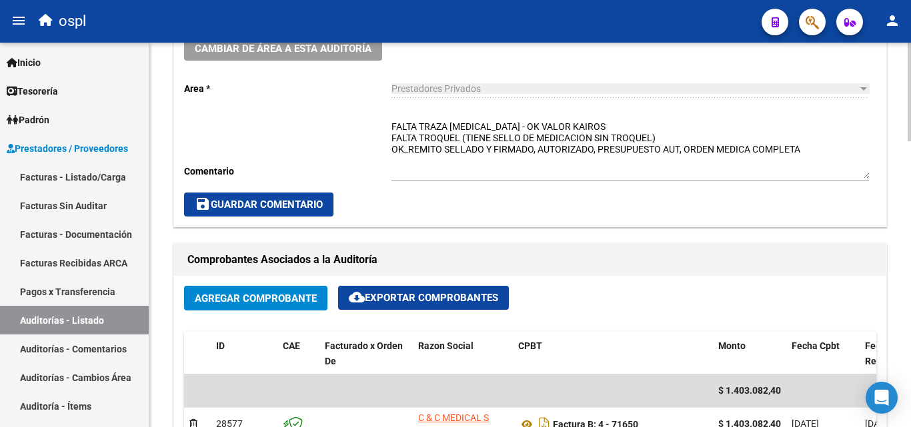
scroll to position [400, 0]
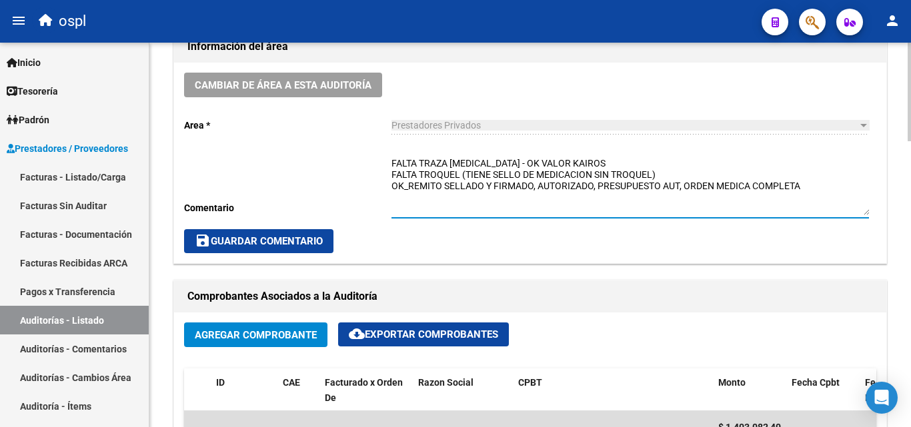
drag, startPoint x: 419, startPoint y: 168, endPoint x: 817, endPoint y: 181, distance: 397.7
click at [817, 181] on textarea "FALTA TRAZA [MEDICAL_DATA] - OK VALOR KAIROS FALTA TROQUEL (TIENE SELLO DE MEDI…" at bounding box center [630, 186] width 478 height 59
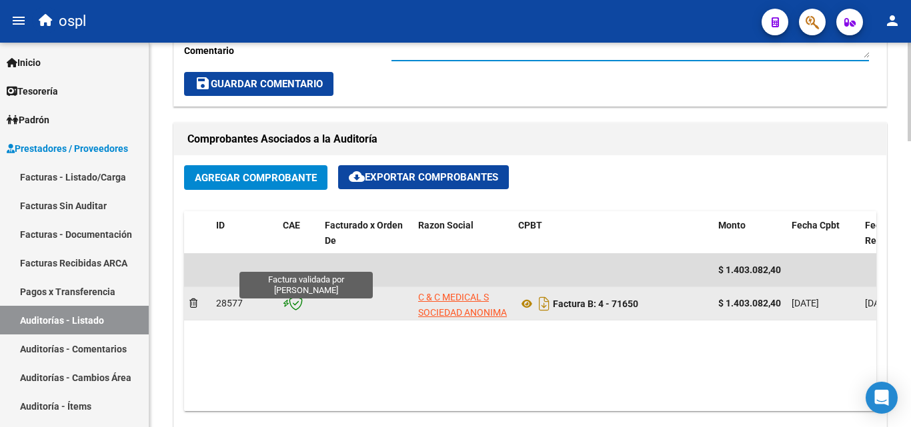
scroll to position [600, 0]
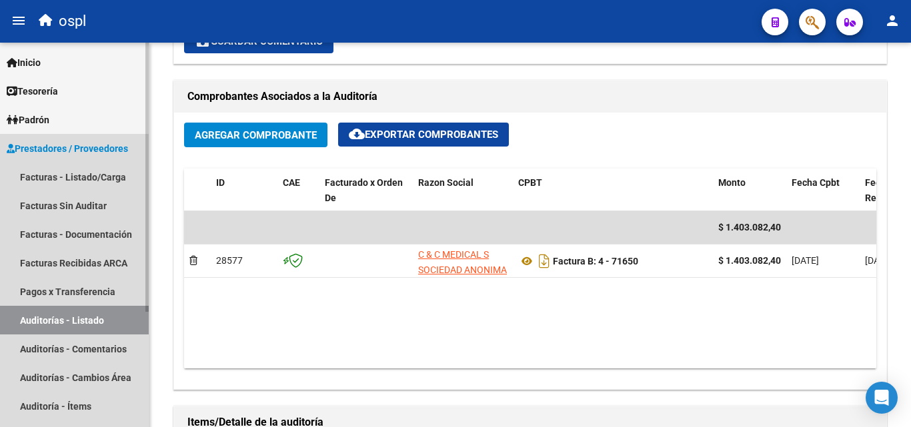
click at [99, 323] on link "Auditorías - Listado" at bounding box center [74, 320] width 149 height 29
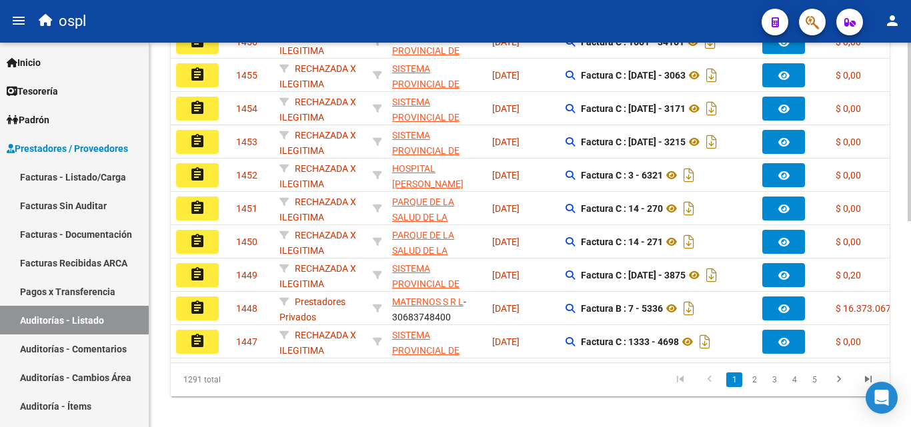
scroll to position [175, 0]
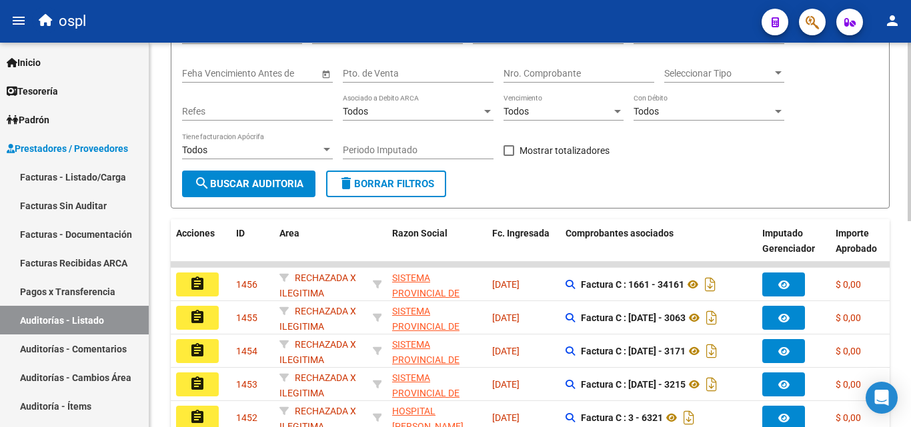
click at [550, 61] on div "Nro. Comprobante" at bounding box center [579, 69] width 151 height 27
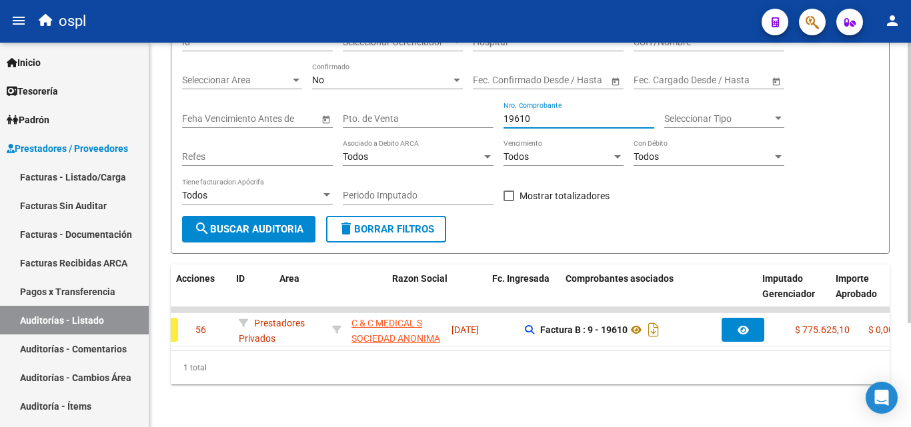
scroll to position [0, 0]
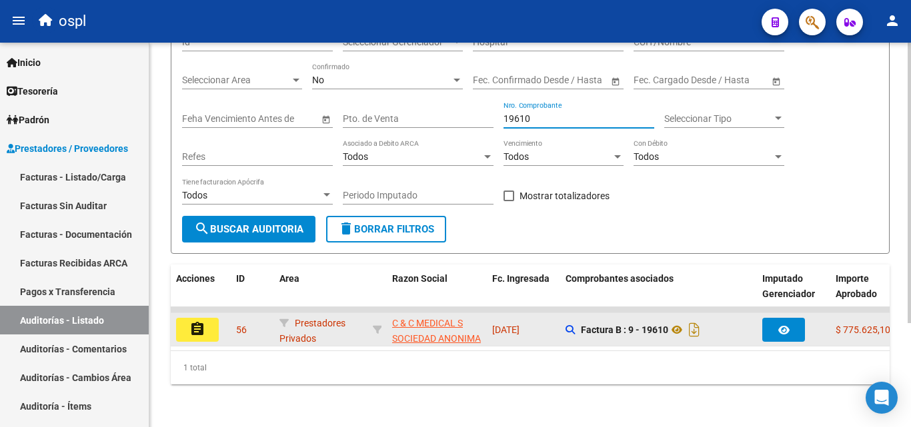
type input "19610"
click at [212, 320] on button "assignment" at bounding box center [197, 330] width 43 height 24
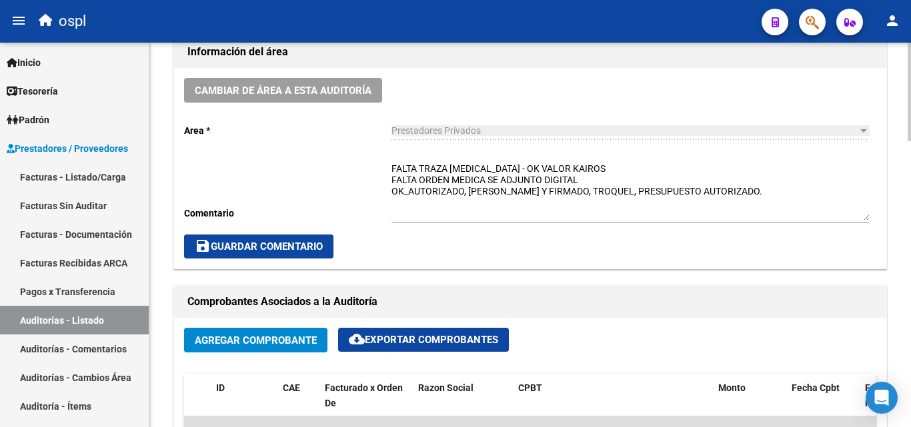
scroll to position [400, 0]
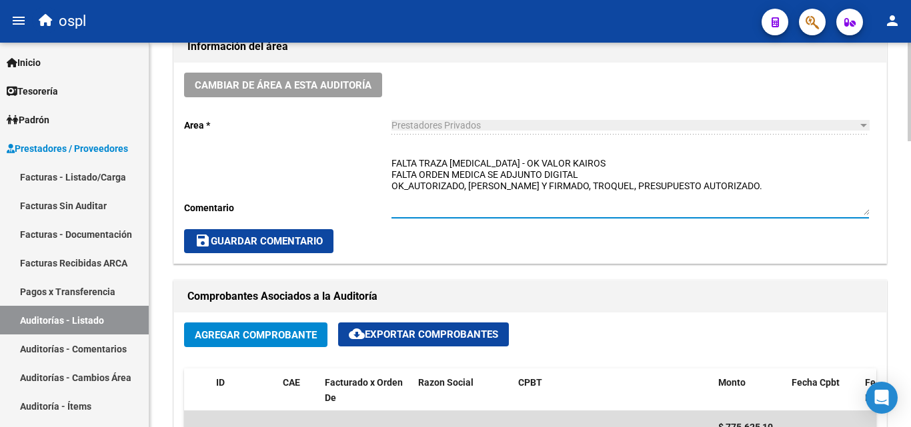
drag, startPoint x: 391, startPoint y: 162, endPoint x: 834, endPoint y: 207, distance: 444.5
click at [834, 207] on textarea "FALTA TRAZA [MEDICAL_DATA] - OK VALOR KAIROS FALTA ORDEN MEDICA SE ADJUNTO DIGI…" at bounding box center [630, 186] width 478 height 59
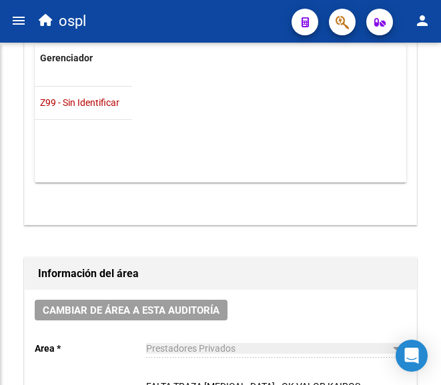
scroll to position [757, 0]
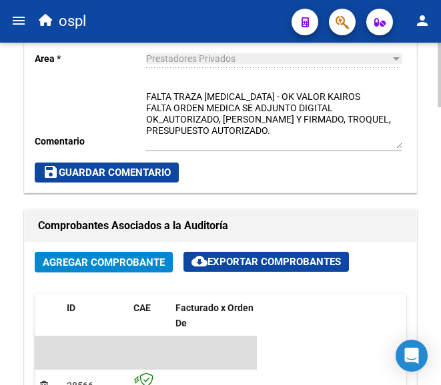
click at [272, 136] on textarea "FALTA TRAZA [MEDICAL_DATA] - OK VALOR KAIROS FALTA ORDEN MEDICA SE ADJUNTO DIGI…" at bounding box center [274, 119] width 256 height 59
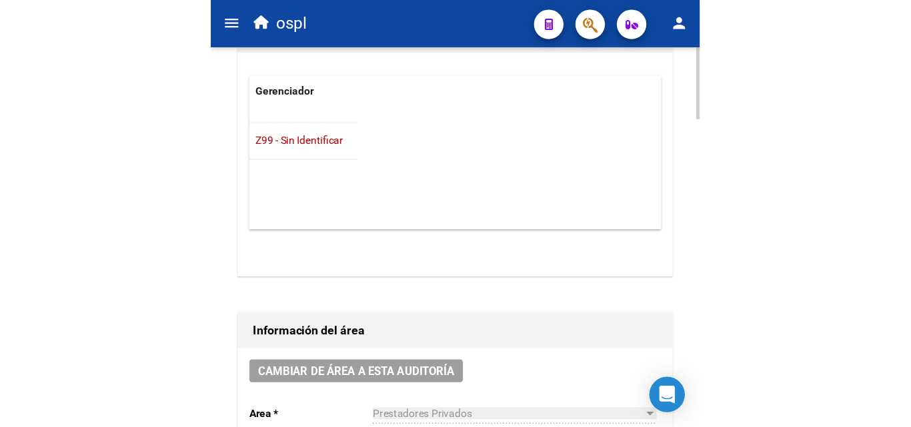
scroll to position [557, 0]
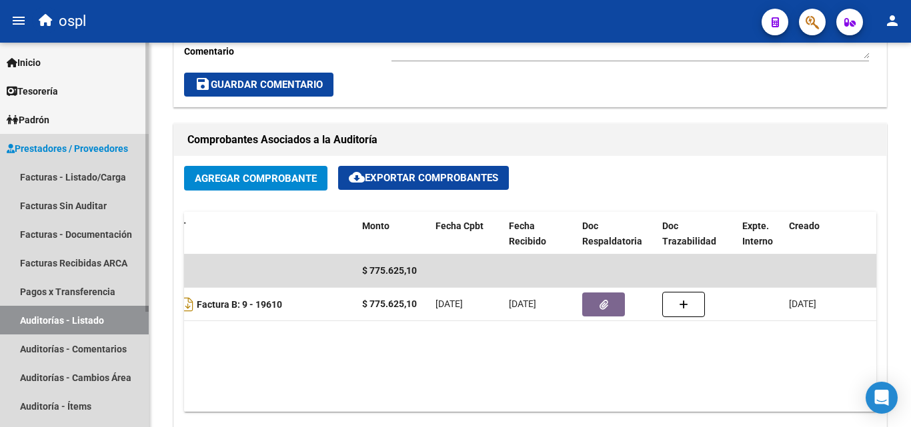
click at [99, 311] on link "Auditorías - Listado" at bounding box center [74, 320] width 149 height 29
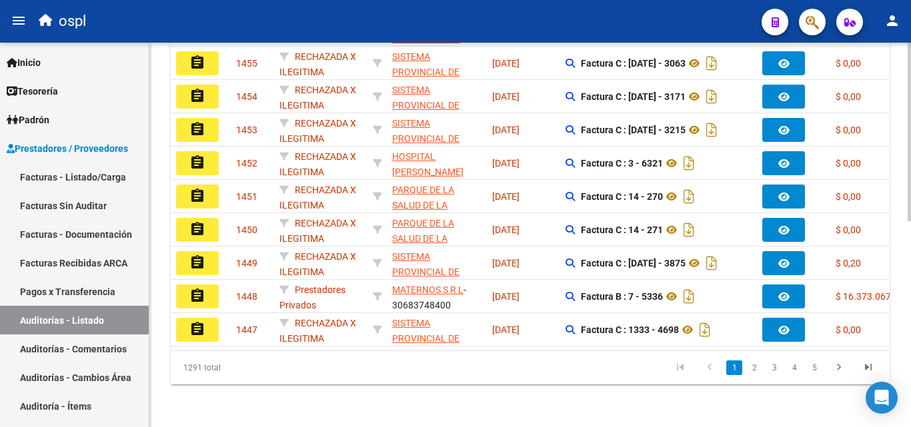
scroll to position [175, 0]
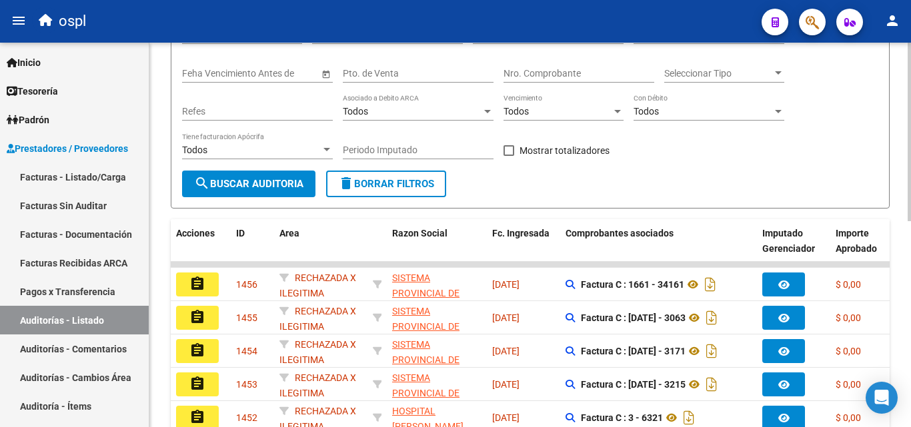
click at [538, 74] on input "Nro. Comprobante" at bounding box center [579, 73] width 151 height 11
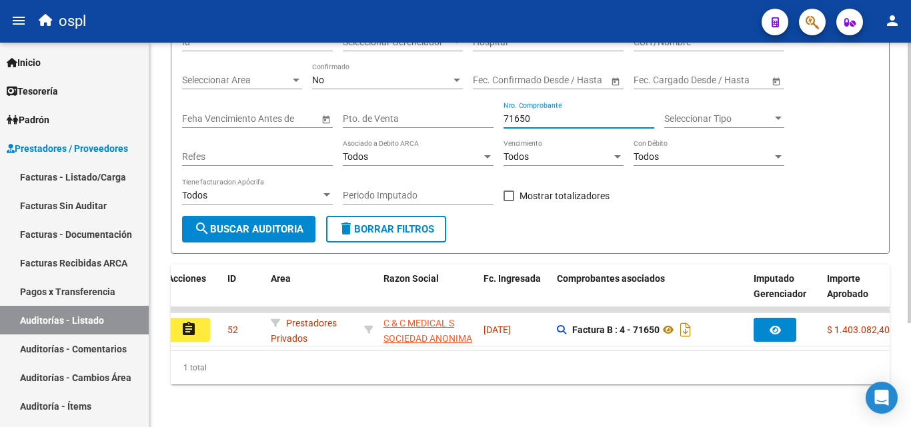
scroll to position [0, 0]
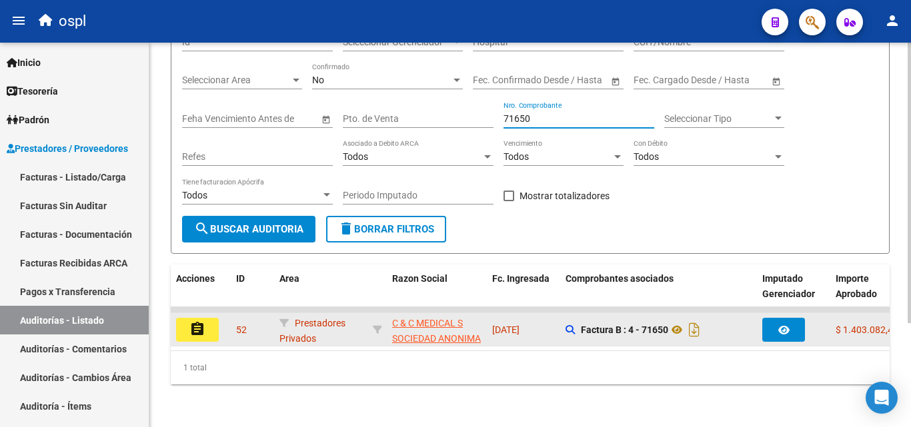
type input "71650"
click at [212, 321] on button "assignment" at bounding box center [197, 330] width 43 height 24
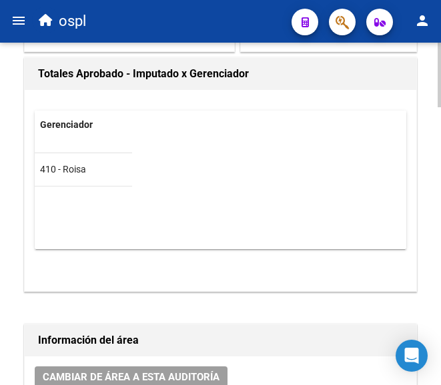
scroll to position [694, 0]
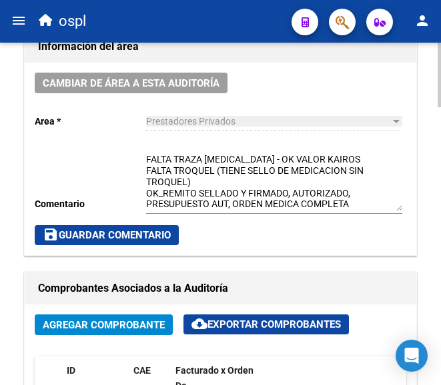
click at [303, 163] on textarea "FALTA TRAZA [MEDICAL_DATA] - OK VALOR KAIROS FALTA TROQUEL (TIENE SELLO DE MEDI…" at bounding box center [274, 182] width 256 height 59
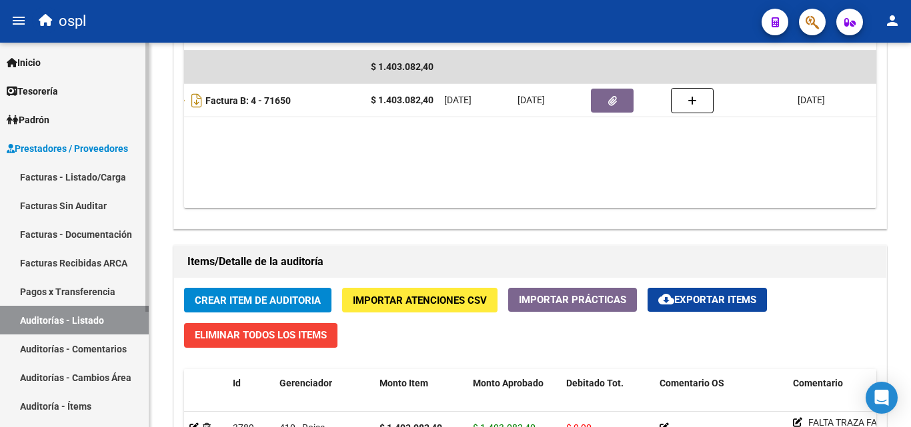
scroll to position [471, 0]
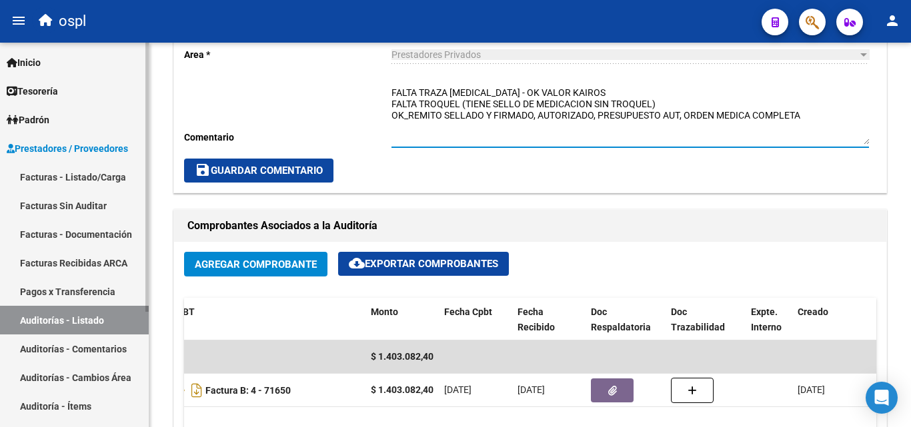
click at [71, 311] on link "Auditorías - Listado" at bounding box center [74, 320] width 149 height 29
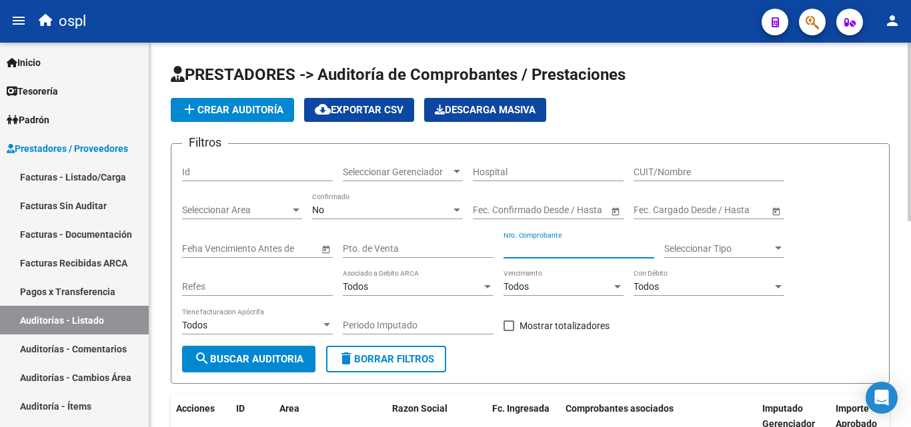
click at [527, 245] on input "Nro. Comprobante" at bounding box center [579, 248] width 151 height 11
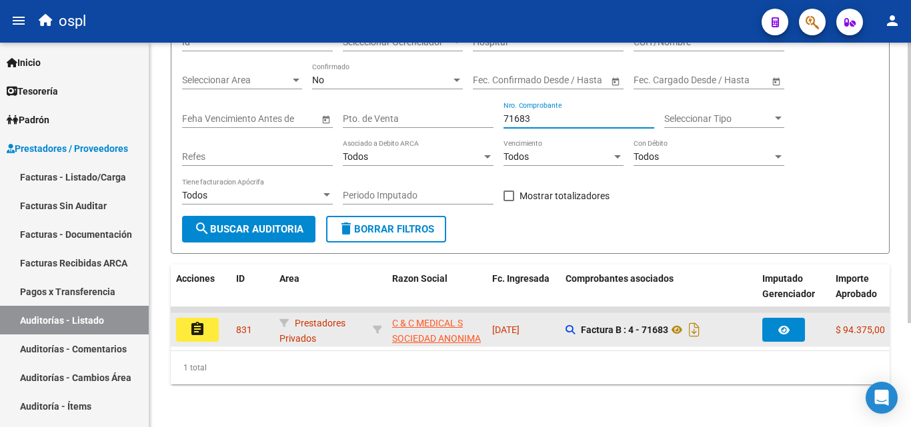
type input "71683"
click at [211, 326] on button "assignment" at bounding box center [197, 330] width 43 height 24
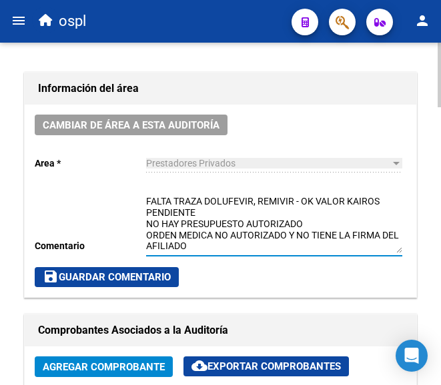
click at [221, 227] on textarea "FALTA TRAZA DOLUFEVIR, REMIVIR - OK VALOR KAIROS PENDIENTE NO HAY PRESUPUESTO A…" at bounding box center [274, 224] width 256 height 59
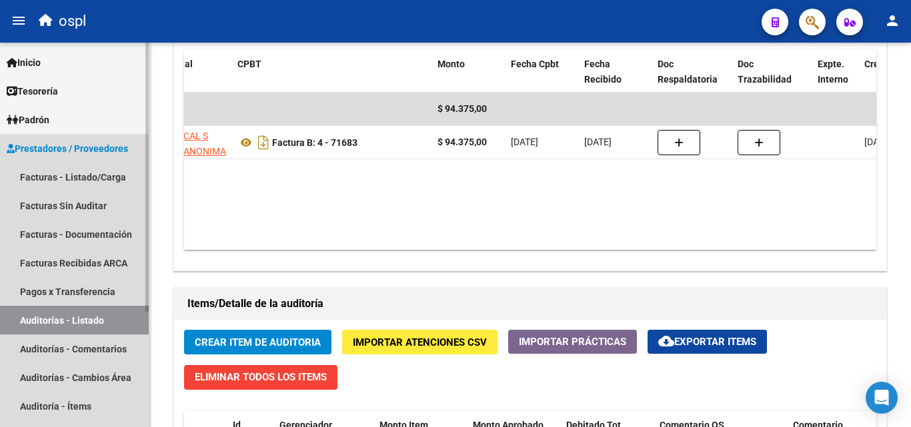
click at [103, 323] on link "Auditorías - Listado" at bounding box center [74, 320] width 149 height 29
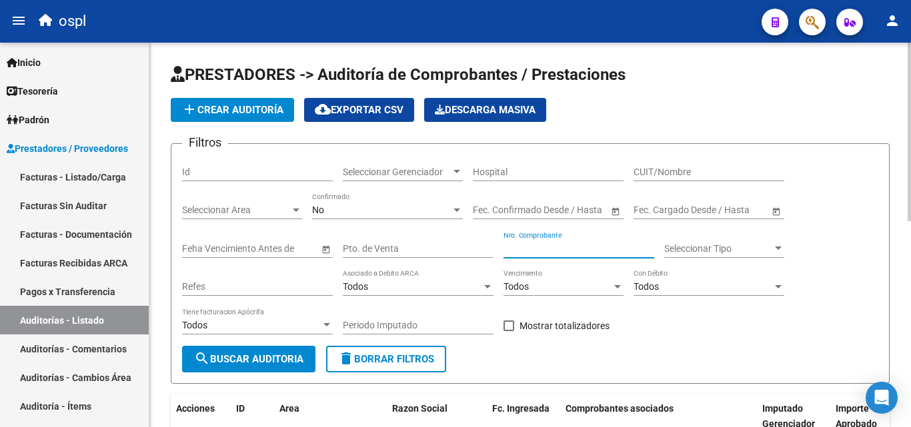
click at [539, 243] on input "Nro. Comprobante" at bounding box center [579, 248] width 151 height 11
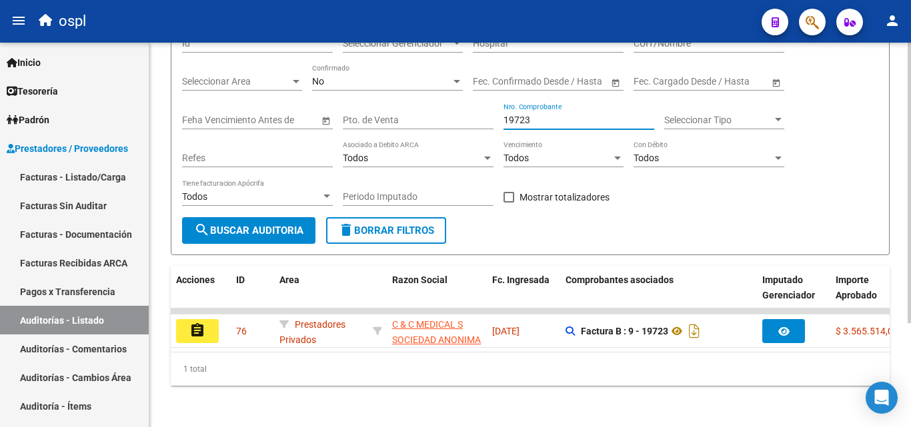
scroll to position [142, 0]
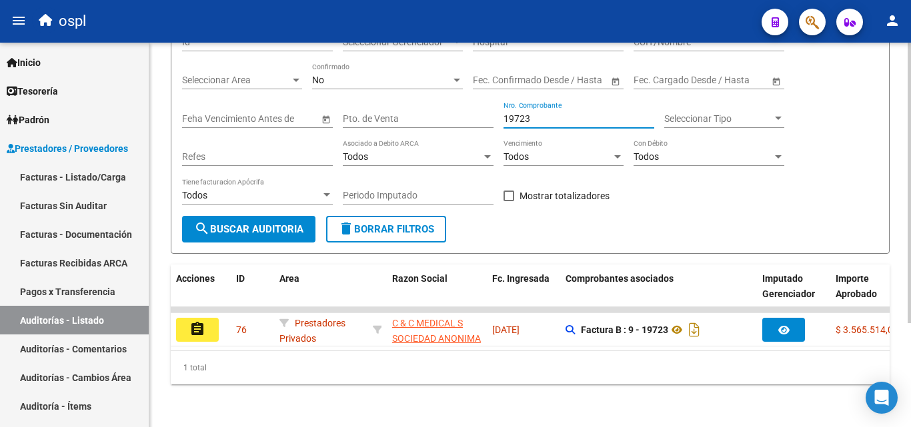
type input "19723"
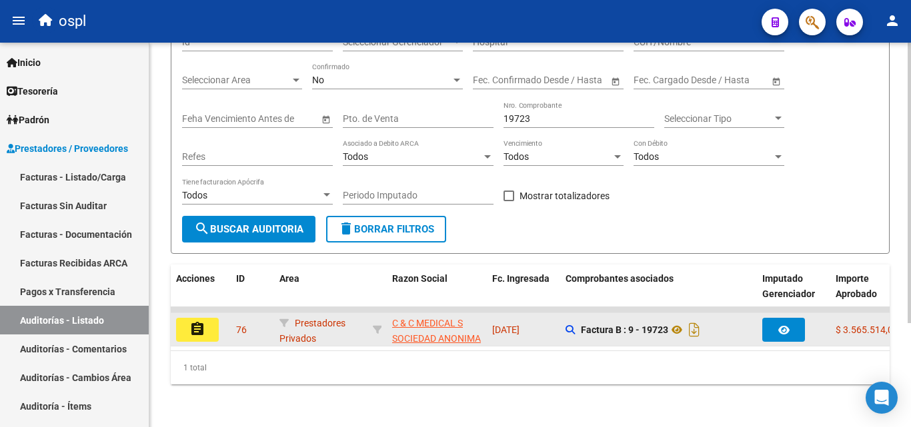
drag, startPoint x: 392, startPoint y: 339, endPoint x: 514, endPoint y: 329, distance: 122.5
click at [514, 329] on datatable-body "assignment 76 Prestadores Privados C & C MEDICAL S SOCIEDAD ANONIMA - 307071747…" at bounding box center [530, 328] width 719 height 43
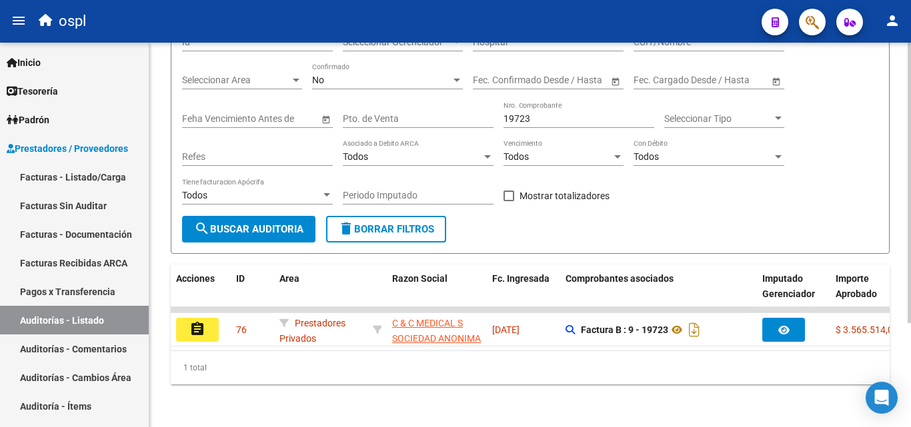
drag, startPoint x: 487, startPoint y: 419, endPoint x: 488, endPoint y: 413, distance: 6.8
click at [489, 418] on div "PRESTADORES -> Auditoría de Comprobantes / Prestaciones add Crear Auditoría clo…" at bounding box center [530, 170] width 762 height 515
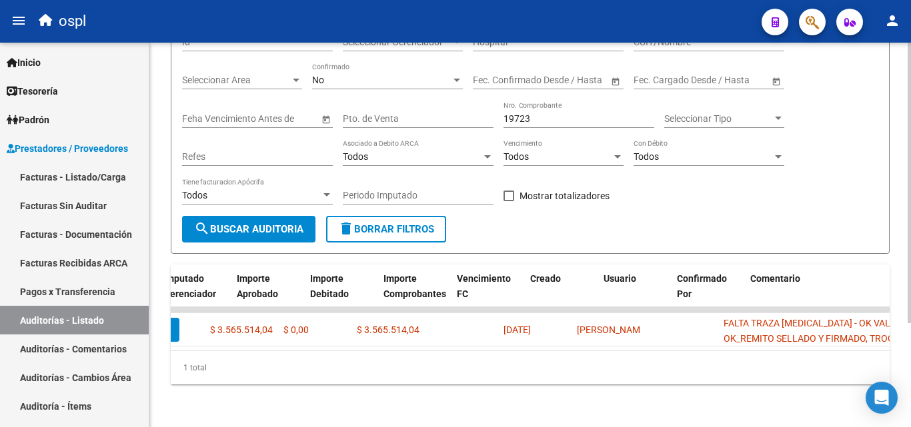
scroll to position [0, 0]
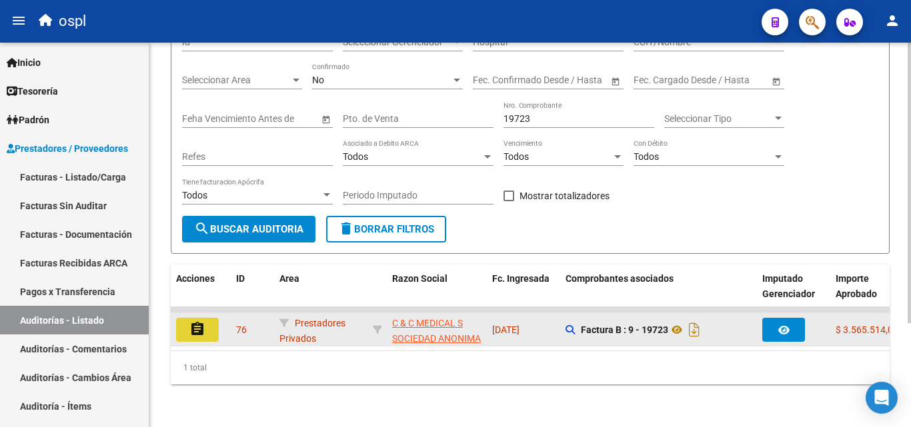
click at [215, 323] on button "assignment" at bounding box center [197, 330] width 43 height 24
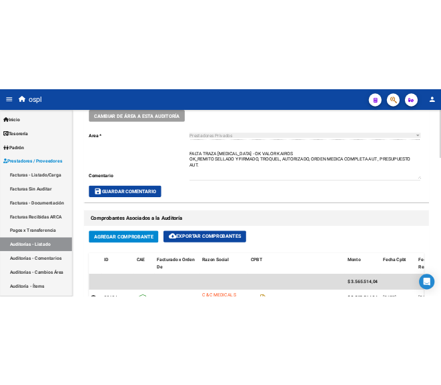
scroll to position [400, 0]
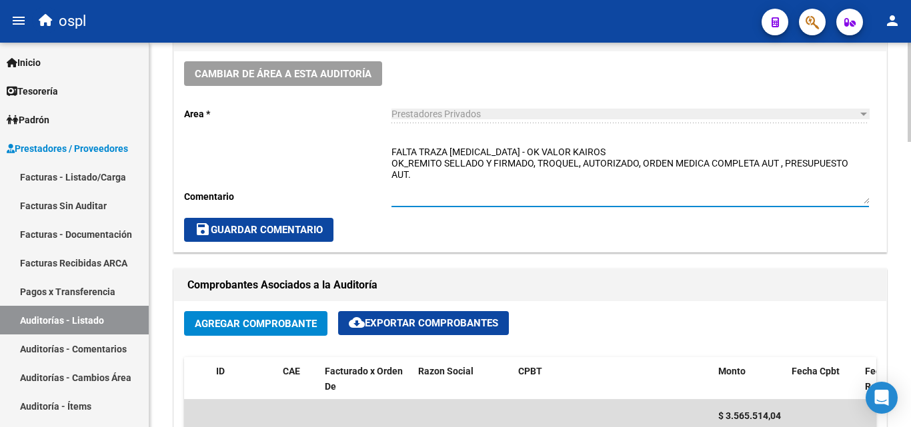
drag, startPoint x: 421, startPoint y: 176, endPoint x: 414, endPoint y: 155, distance: 22.4
click at [389, 149] on div "Cambiar de área a esta auditoría Area * Prestadores Privados Seleccionar area C…" at bounding box center [530, 151] width 712 height 201
click at [441, 199] on textarea "FALTA TRAZA [MEDICAL_DATA] - OK VALOR KAIROS OK_REMITO SELLADO Y FIRMADO, TROQU…" at bounding box center [630, 174] width 478 height 59
click at [497, 166] on textarea "FALTA TRAZA [MEDICAL_DATA] - OK VALOR KAIROS OK_REMITO SELLADO Y FIRMADO, TROQU…" at bounding box center [630, 174] width 478 height 59
click at [459, 176] on textarea "FALTA TRAZA [MEDICAL_DATA] - OK VALOR KAIROS OK_REMITO SELLADO Y FIRMADO, TROQU…" at bounding box center [630, 174] width 478 height 59
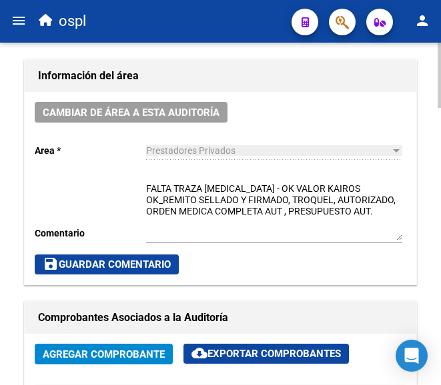
scroll to position [617, 0]
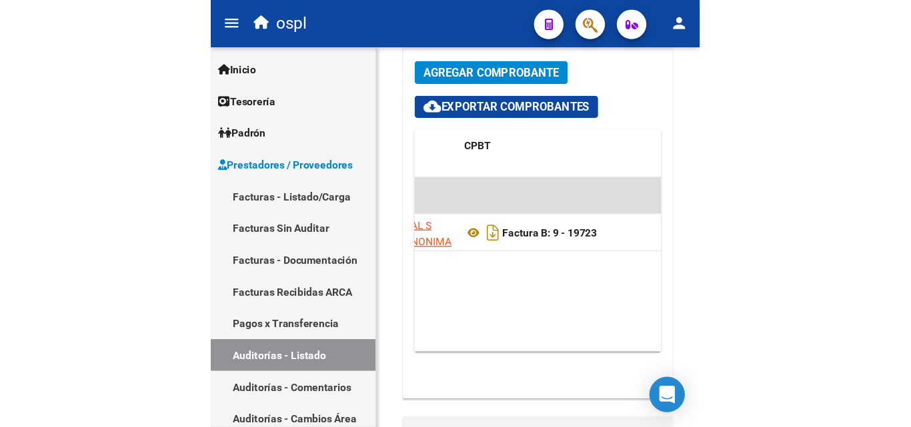
scroll to position [538, 0]
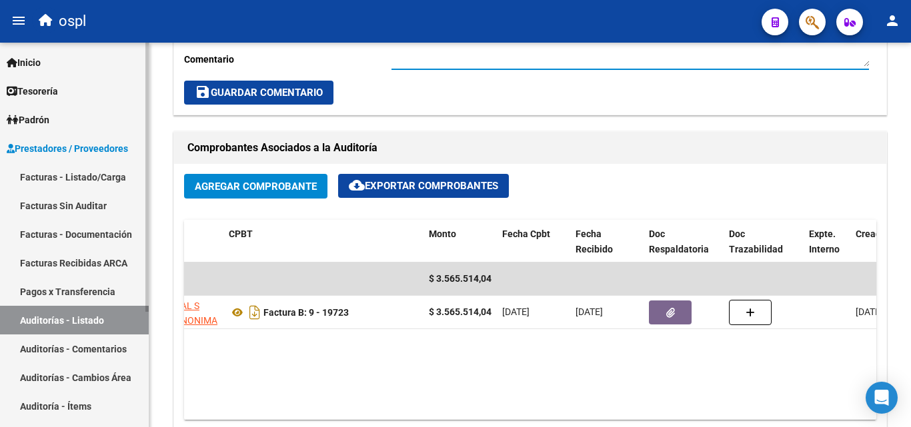
click at [119, 313] on link "Auditorías - Listado" at bounding box center [74, 320] width 149 height 29
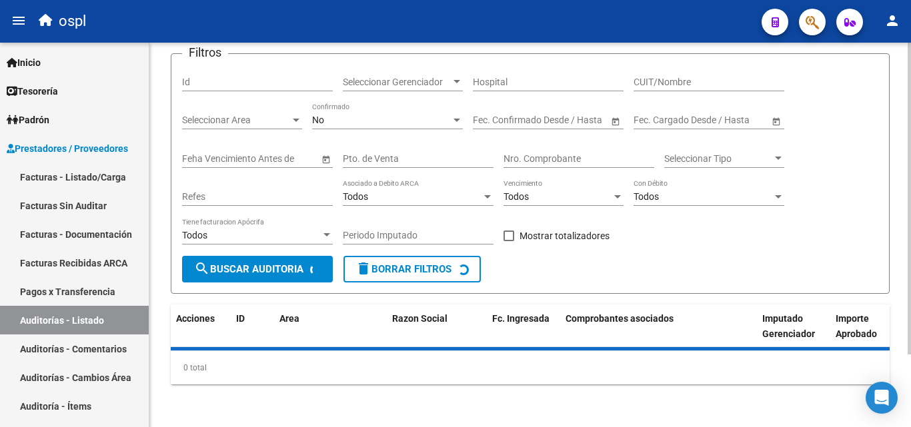
scroll to position [90, 0]
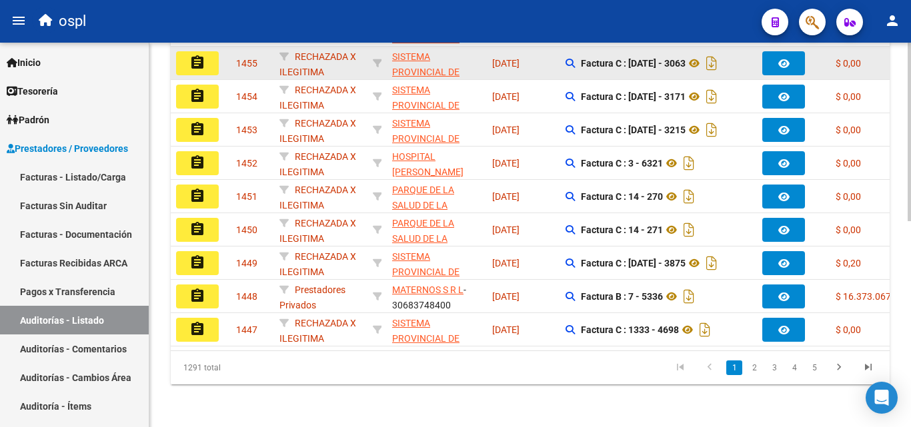
scroll to position [175, 0]
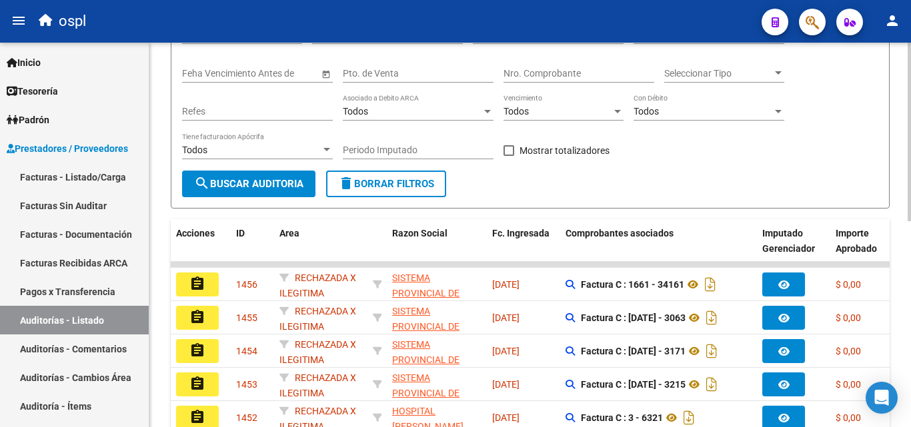
click at [440, 71] on input "Nro. Comprobante" at bounding box center [579, 73] width 151 height 11
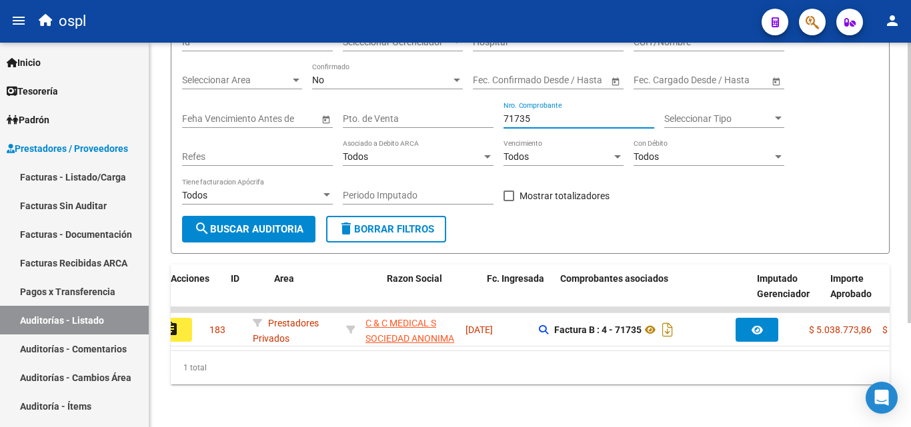
scroll to position [0, 0]
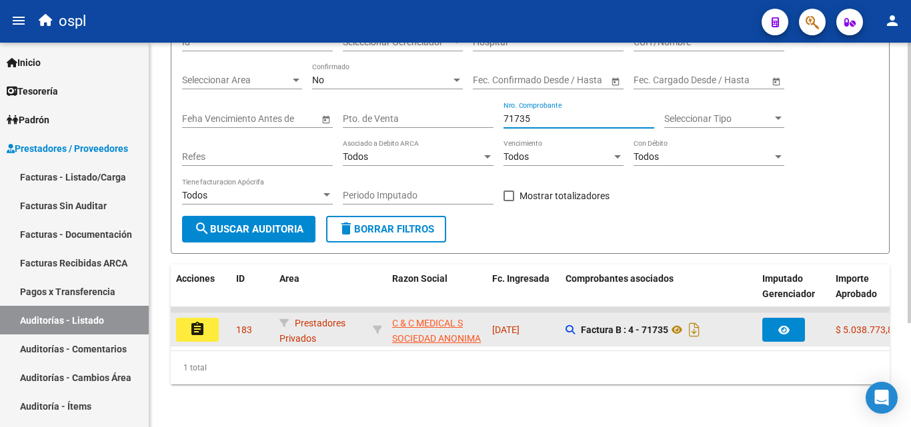
type input "71735"
click at [213, 322] on button "assignment" at bounding box center [197, 330] width 43 height 24
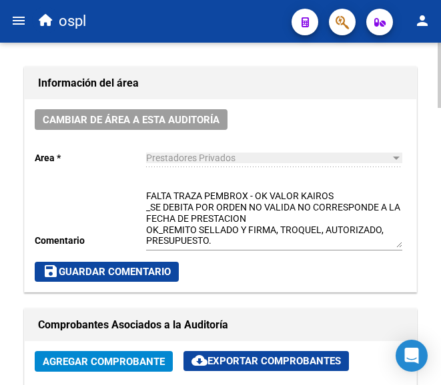
scroll to position [617, 0]
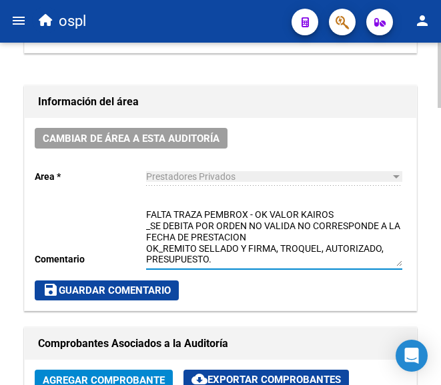
click at [273, 241] on textarea "FALTA TRAZA PEMBROX - OK VALOR KAIROS _SE DEBITA POR ORDEN NO VALIDA NO CORRESP…" at bounding box center [274, 237] width 256 height 59
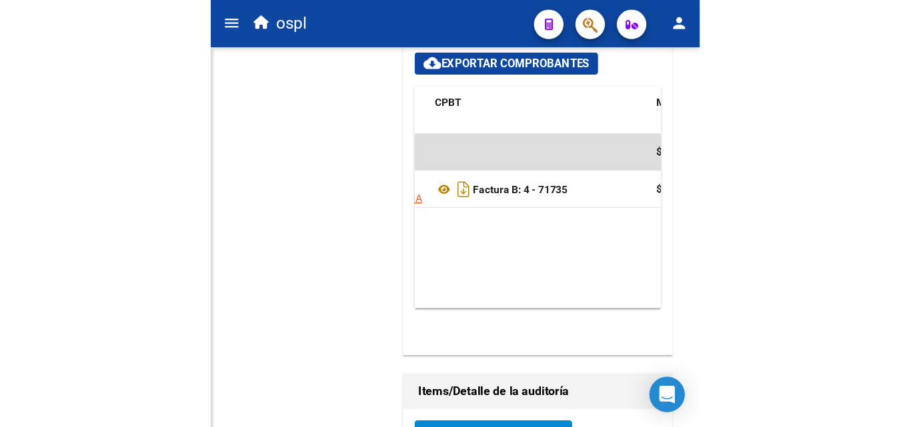
scroll to position [0, 0]
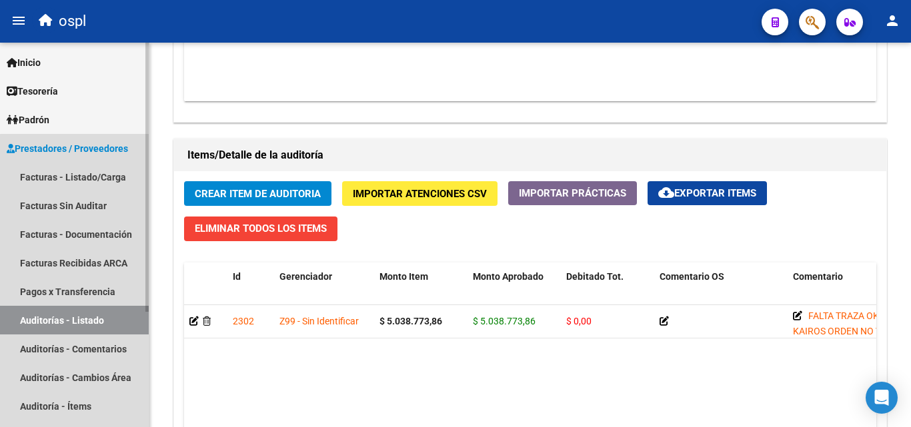
click at [115, 326] on link "Auditorías - Listado" at bounding box center [74, 320] width 149 height 29
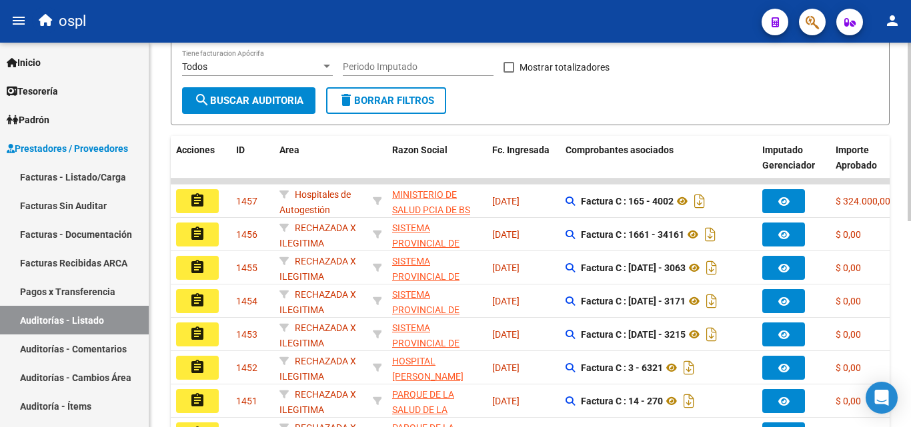
scroll to position [109, 0]
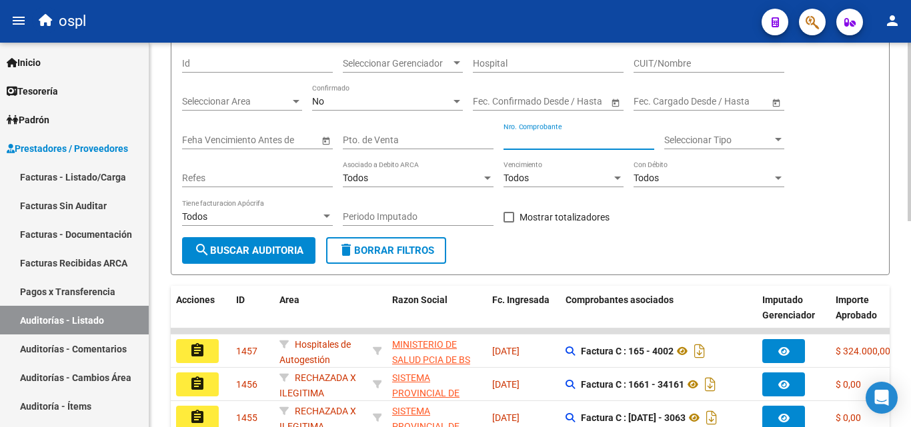
click at [440, 141] on input "Nro. Comprobante" at bounding box center [579, 140] width 151 height 11
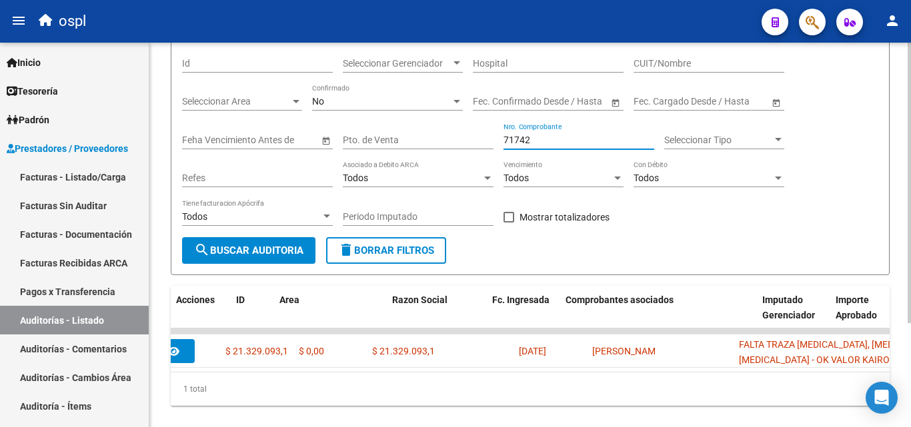
scroll to position [0, 0]
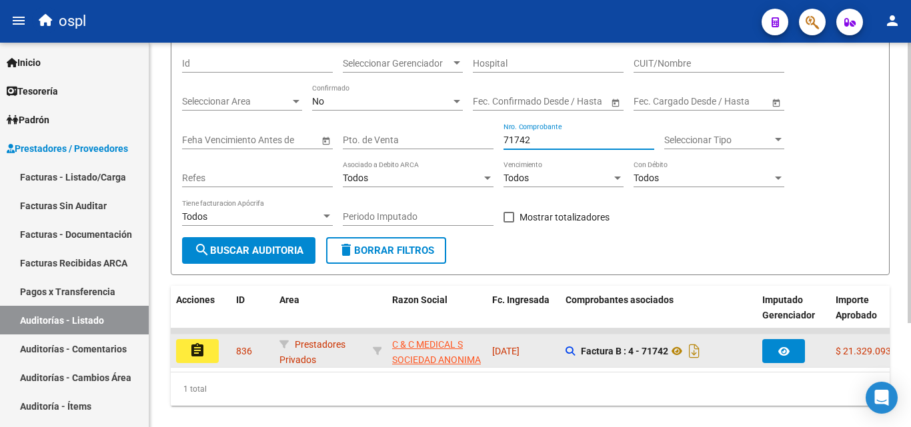
type input "71742"
click at [211, 354] on button "assignment" at bounding box center [197, 351] width 43 height 24
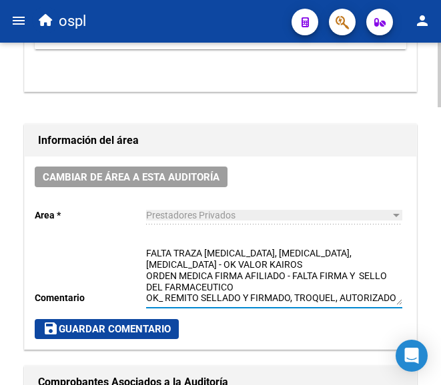
click at [259, 283] on textarea "FALTA TRAZA CARBOPLATINO, DOCETAXEL, PHESGO - OK VALOR KAIROS ORDEN MEDICA FIRM…" at bounding box center [274, 276] width 256 height 59
click at [343, 299] on textarea "FALTA TRAZA CARBOPLATINO, DOCETAXEL, PHESGO - OK VALOR KAIROS ORDEN MEDICA FIRM…" at bounding box center [274, 276] width 256 height 59
click at [205, 280] on textarea "FALTA TRAZA CARBOPLATINO, DOCETAXEL, PHESGO - OK VALOR KAIROS ORDEN MEDICA FIRM…" at bounding box center [274, 276] width 256 height 59
click at [345, 299] on textarea "FALTA TRAZA CARBOPLATINO, DOCETAXEL, PHESGO - OK VALOR KAIROS ORDEN MEDICA FIRM…" at bounding box center [274, 276] width 256 height 59
click at [346, 298] on textarea "FALTA TRAZA CARBOPLATINO, DOCETAXEL, PHESGO - OK VALOR KAIROS ORDEN MEDICA FIRM…" at bounding box center [274, 276] width 256 height 59
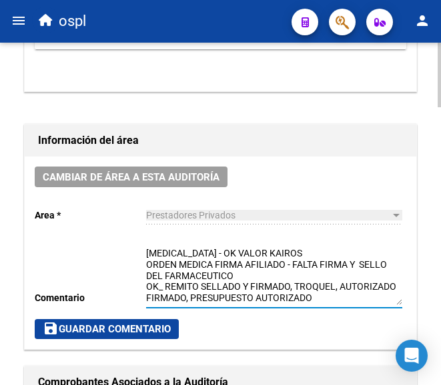
scroll to position [667, 0]
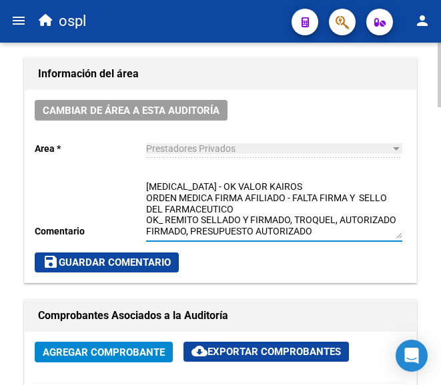
click at [369, 228] on textarea "FALTA TRAZA CARBOPLATINO, DOCETAXEL, PHESGO - OK VALOR KAIROS ORDEN MEDICA FIRM…" at bounding box center [274, 209] width 256 height 59
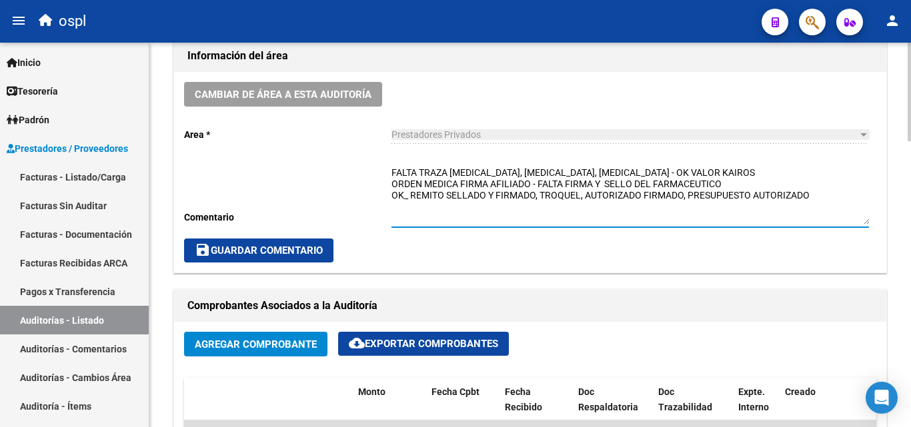
scroll to position [373, 0]
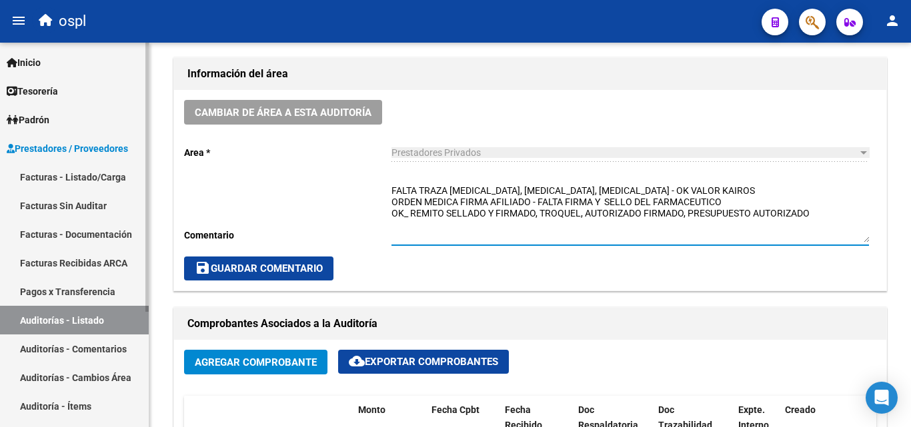
click at [121, 326] on link "Auditorías - Listado" at bounding box center [74, 320] width 149 height 29
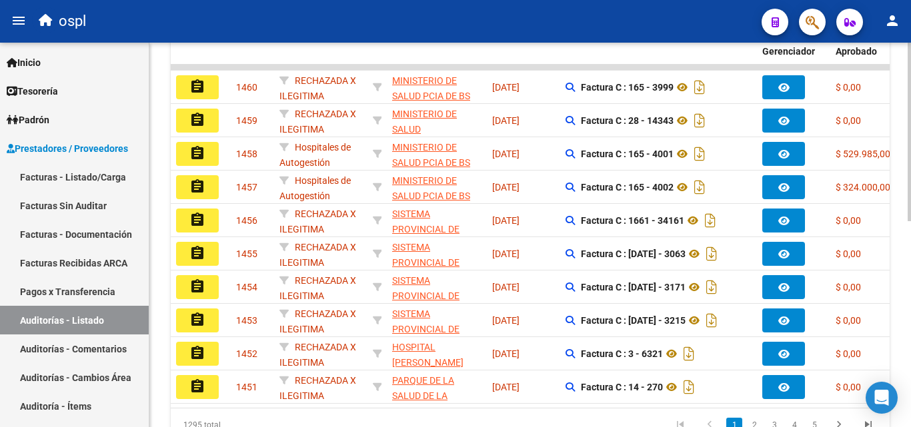
scroll to position [39, 0]
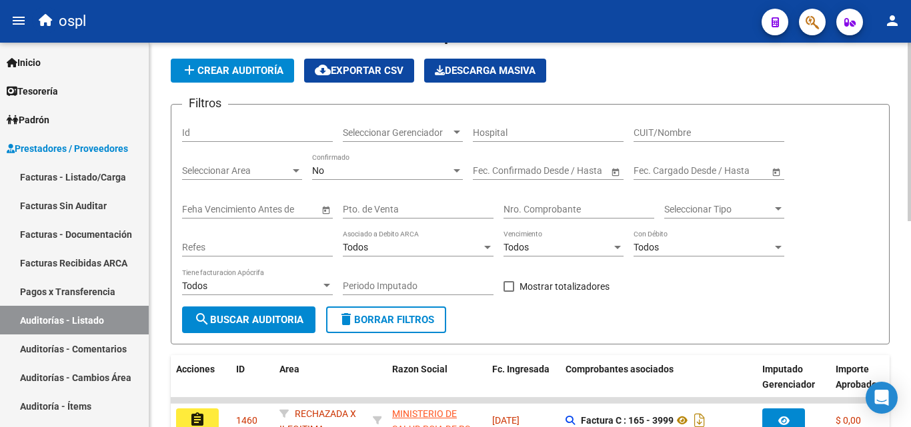
click at [440, 214] on input "Nro. Comprobante" at bounding box center [579, 209] width 151 height 11
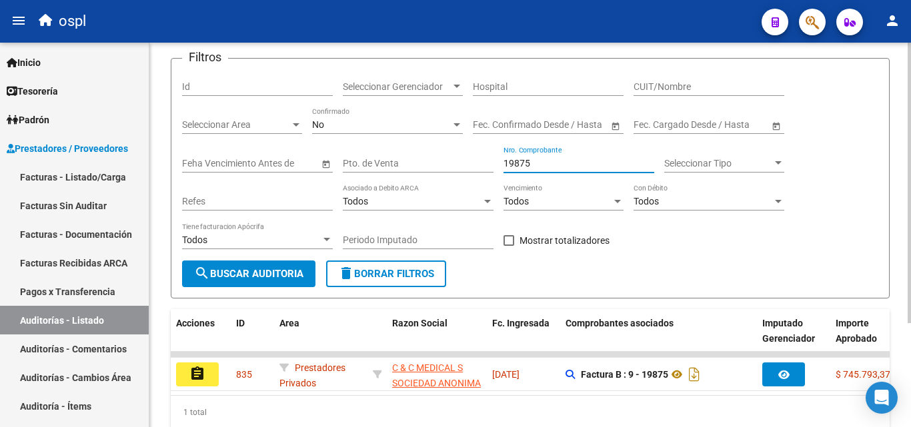
scroll to position [142, 0]
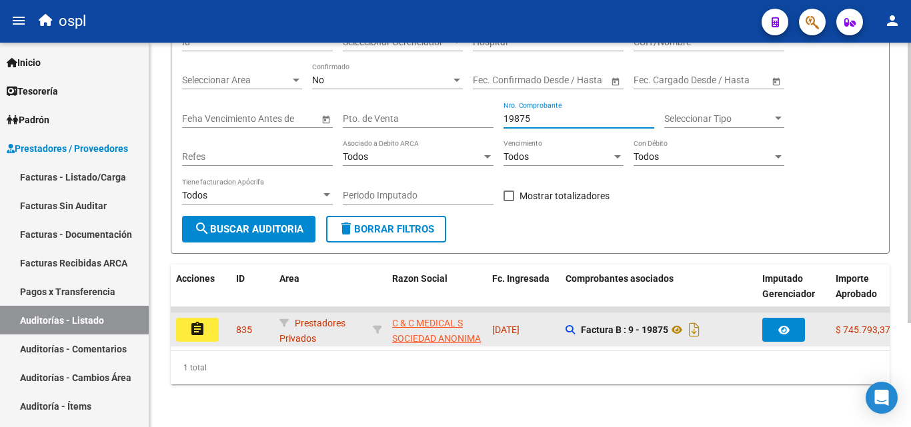
type input "19875"
click at [209, 319] on button "assignment" at bounding box center [197, 330] width 43 height 24
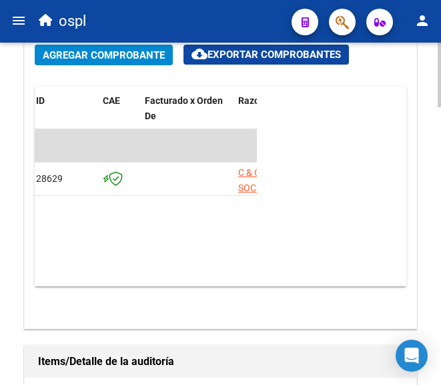
scroll to position [986, 0]
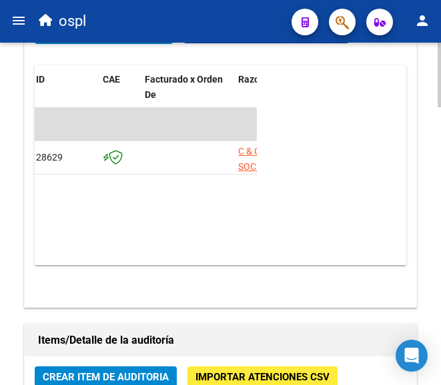
drag, startPoint x: 68, startPoint y: 253, endPoint x: 78, endPoint y: 255, distance: 10.4
click at [78, 255] on datatable-body "$ 745.793,37 28629 C & C MEDICAL S SOCIEDAD ANONIMA Factura B: 9 - 19875 $ 745.…" at bounding box center [146, 186] width 222 height 157
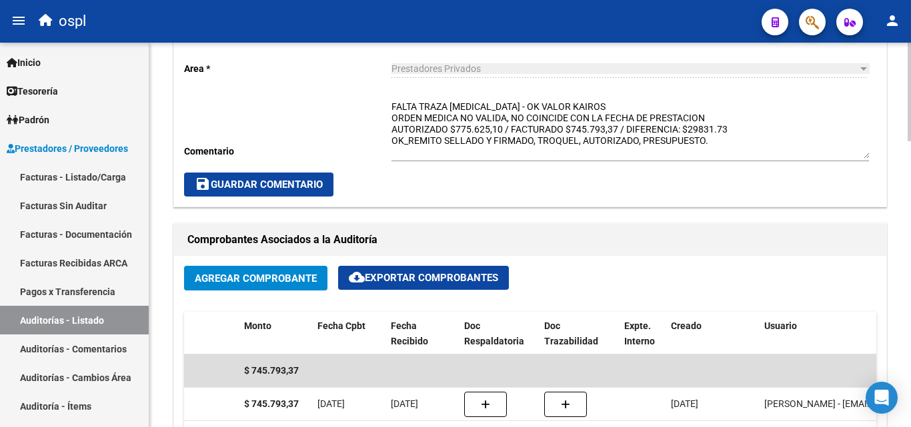
scroll to position [229, 0]
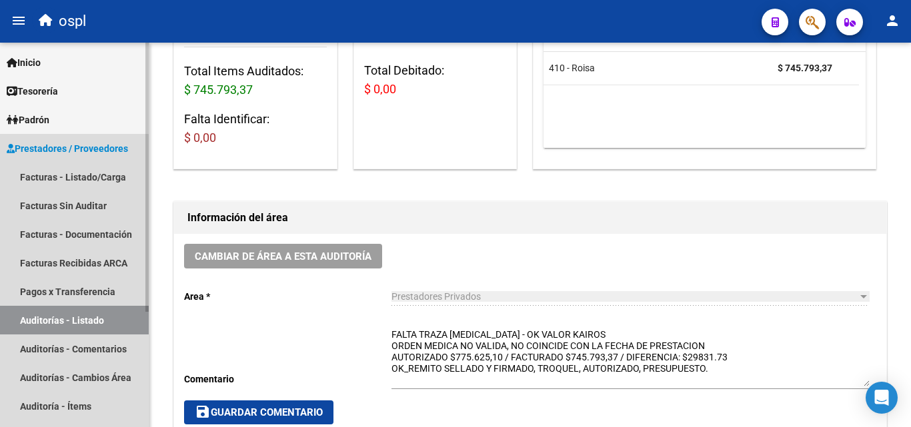
click at [70, 326] on link "Auditorías - Listado" at bounding box center [74, 320] width 149 height 29
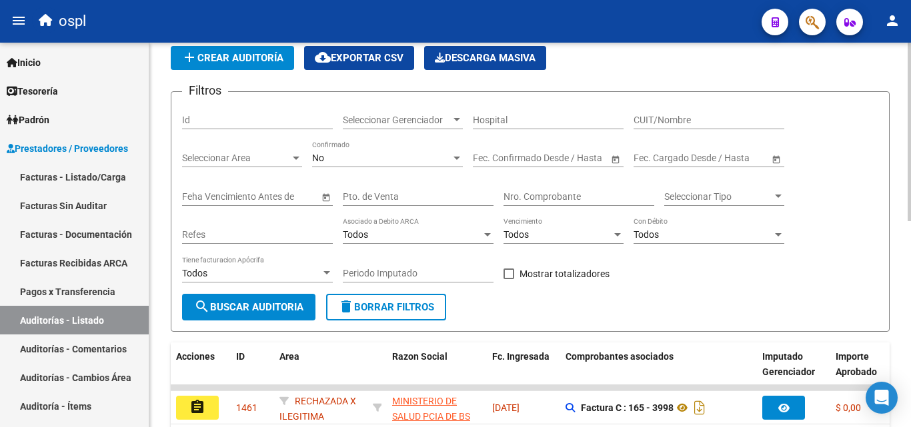
scroll to position [29, 0]
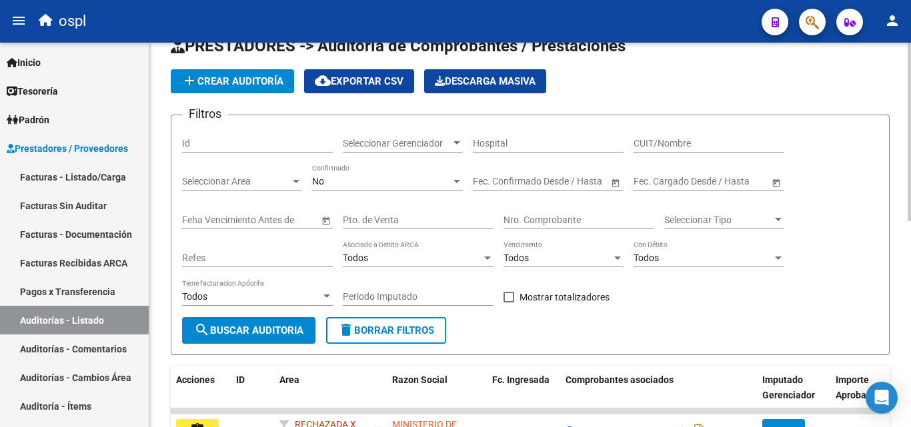
click at [440, 217] on input "Nro. Comprobante" at bounding box center [579, 220] width 151 height 11
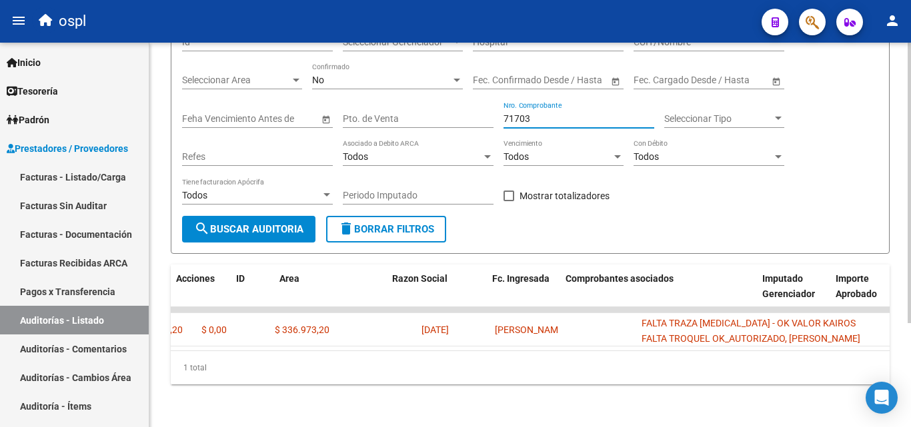
scroll to position [0, 0]
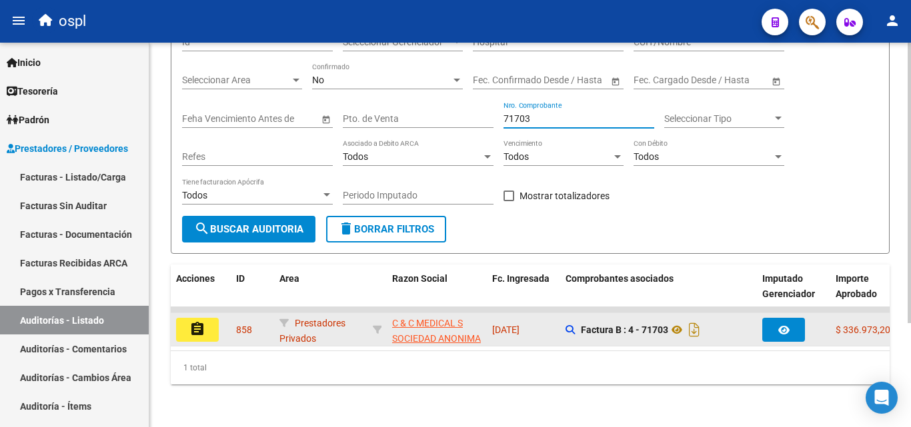
type input "71703"
click at [211, 323] on button "assignment" at bounding box center [197, 330] width 43 height 24
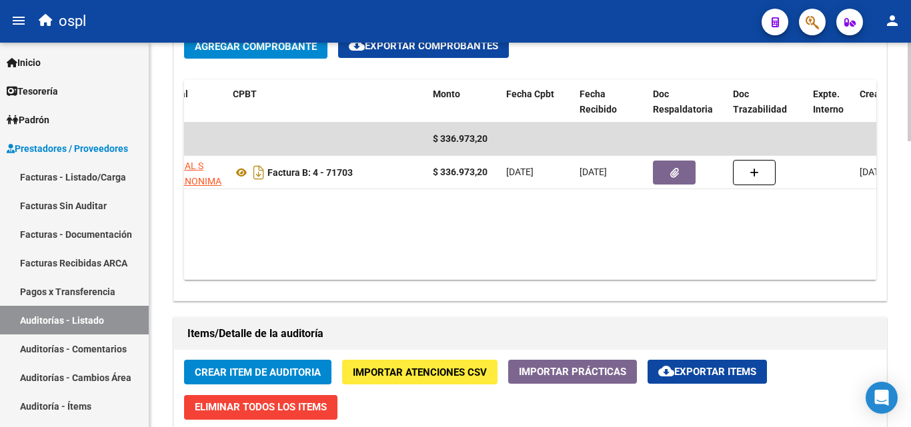
scroll to position [395, 0]
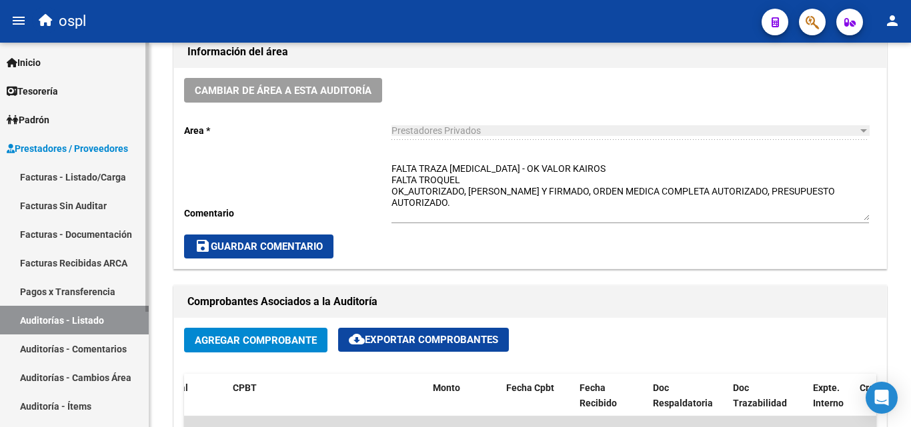
click at [103, 310] on link "Auditorías - Listado" at bounding box center [74, 320] width 149 height 29
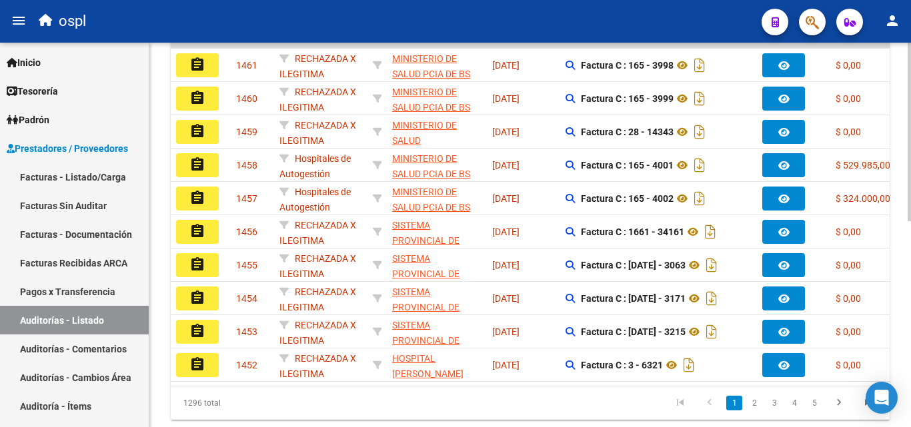
scroll to position [128, 0]
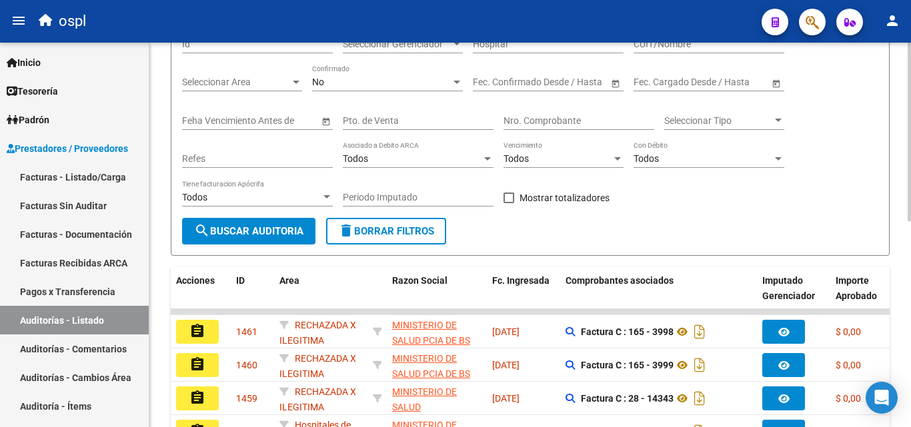
click at [440, 109] on div "Nro. Comprobante" at bounding box center [579, 116] width 151 height 27
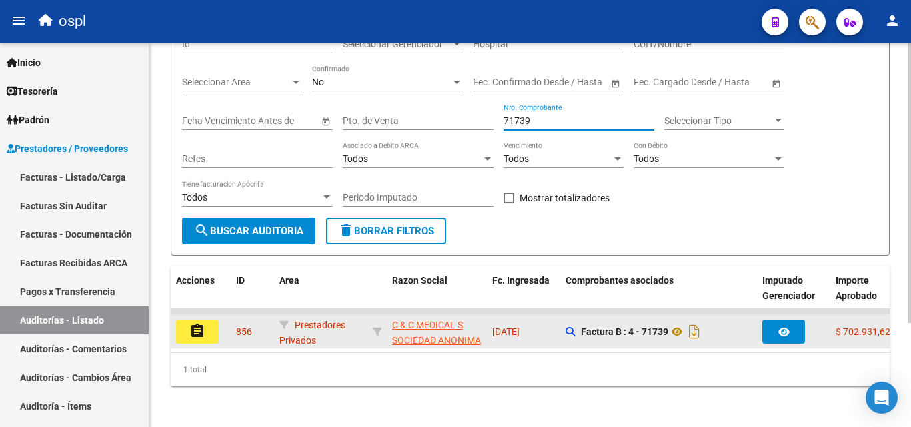
type input "71739"
click at [215, 337] on button "assignment" at bounding box center [197, 332] width 43 height 24
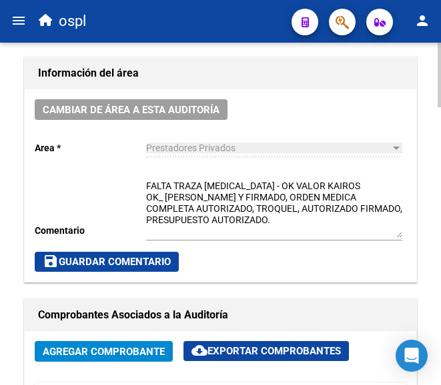
scroll to position [667, 0]
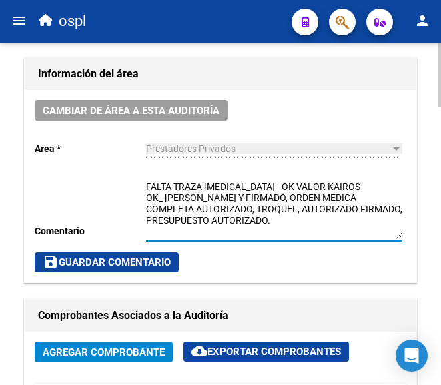
click at [317, 222] on textarea "FALTA TRAZA BIKTARVY - OK VALOR KAIROS OK_ REMITO SELLADO Y FIRMADO, ORDEN MEDI…" at bounding box center [274, 209] width 256 height 59
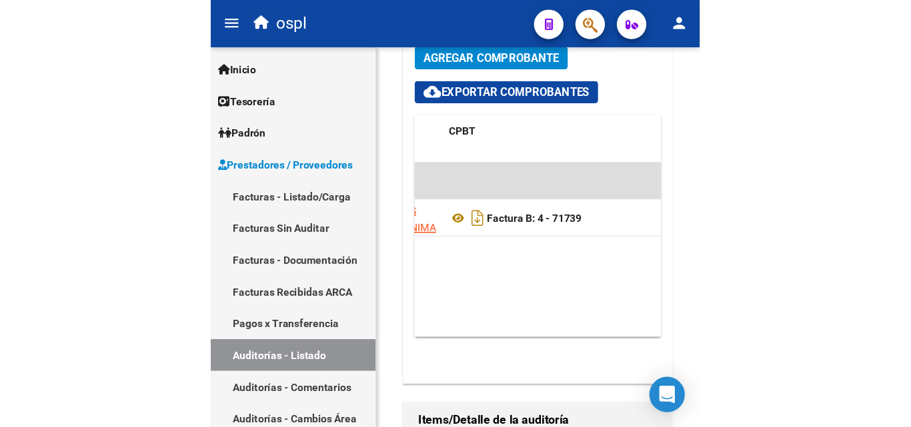
scroll to position [577, 0]
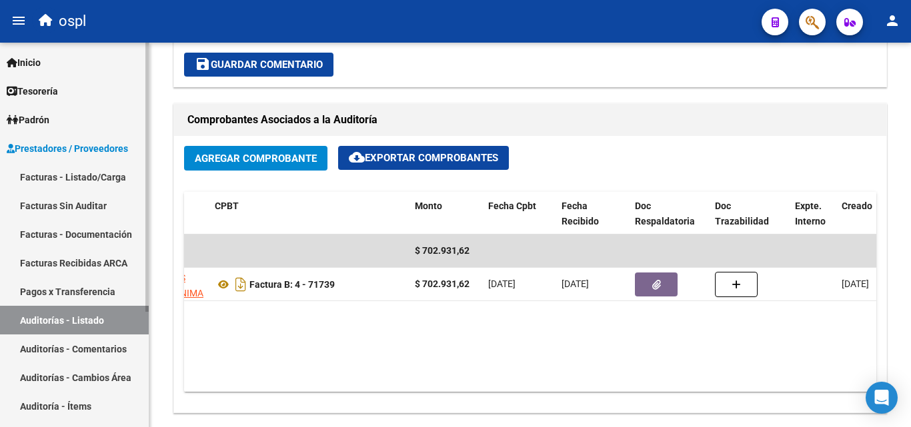
click at [129, 311] on link "Auditorías - Listado" at bounding box center [74, 320] width 149 height 29
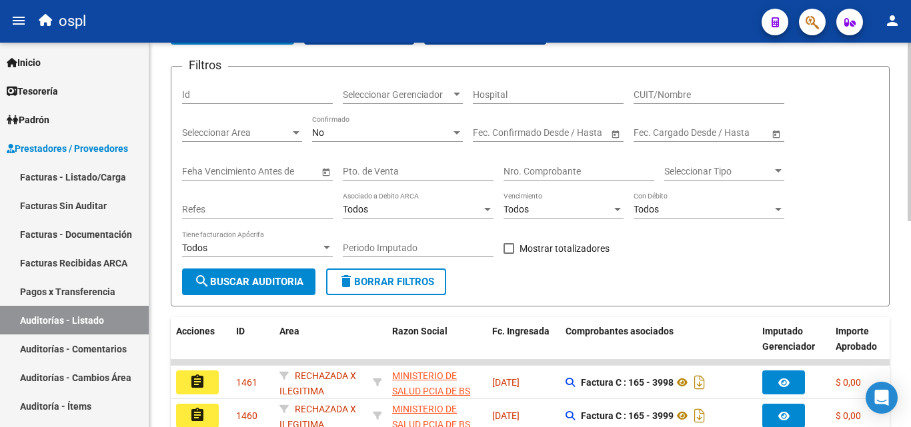
scroll to position [42, 0]
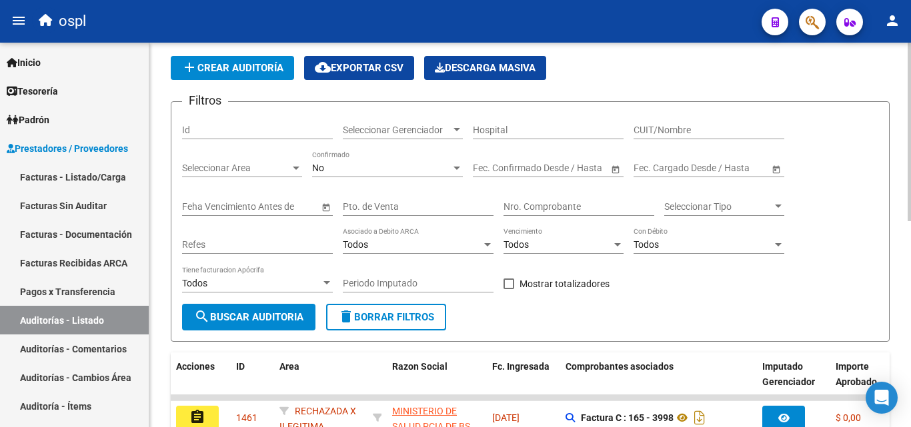
click at [440, 202] on input "Nro. Comprobante" at bounding box center [579, 206] width 151 height 11
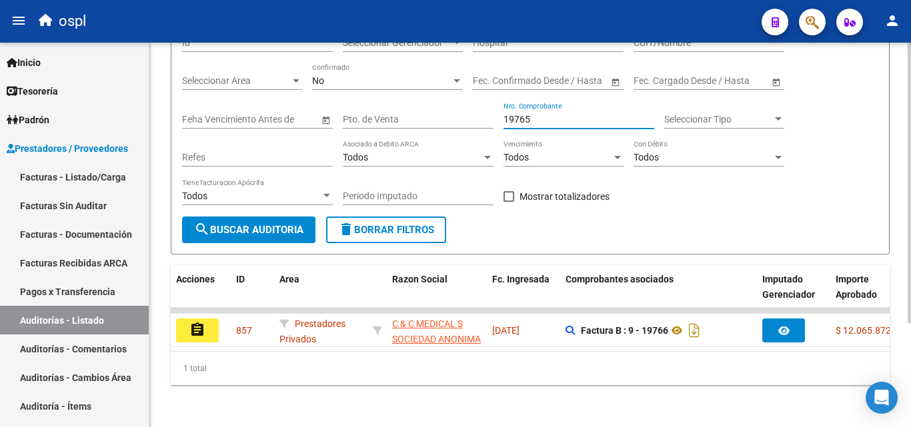
scroll to position [142, 0]
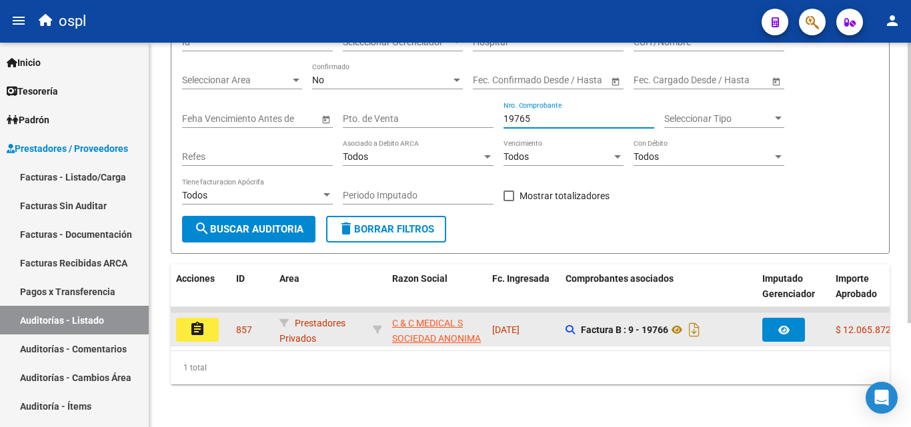
type input "19765"
click at [207, 319] on button "assignment" at bounding box center [197, 330] width 43 height 24
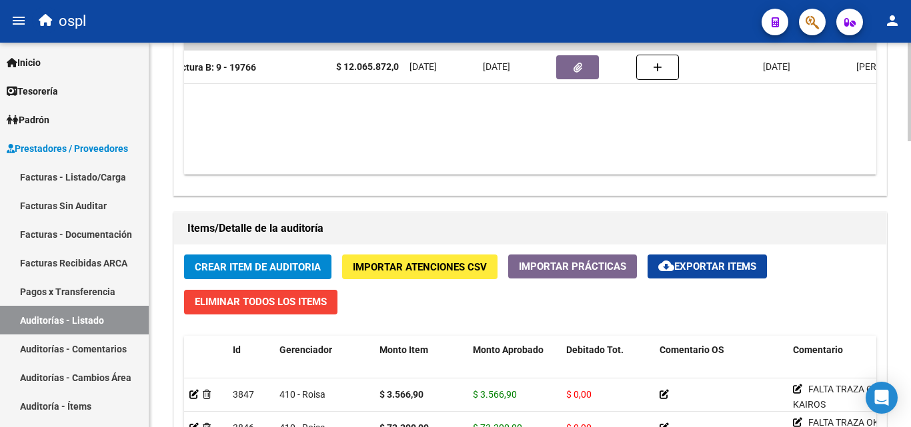
scroll to position [786, 0]
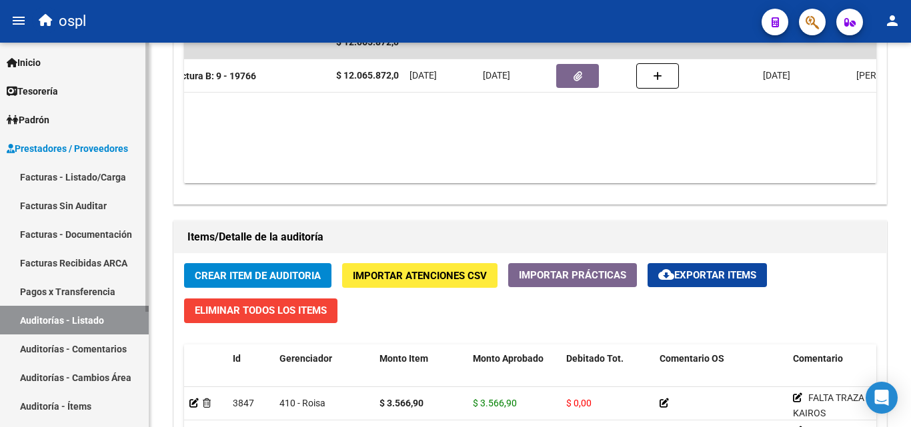
click at [103, 322] on link "Auditorías - Listado" at bounding box center [74, 320] width 149 height 29
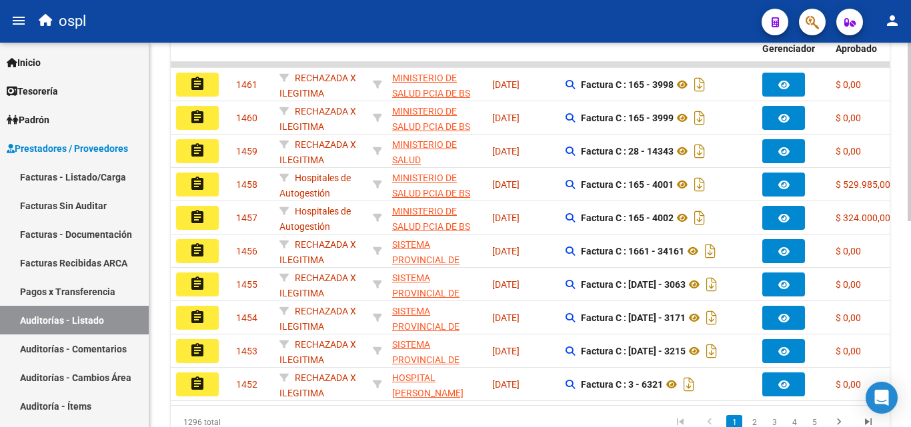
scroll to position [175, 0]
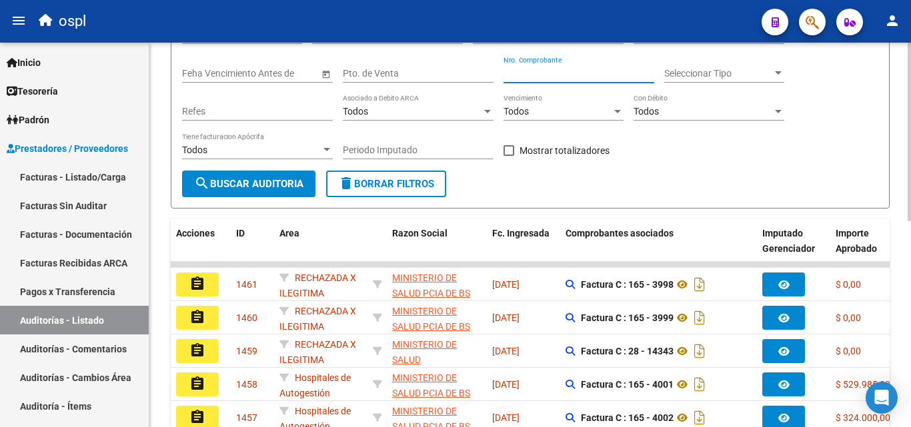
click at [440, 70] on input "Nro. Comprobante" at bounding box center [579, 73] width 151 height 11
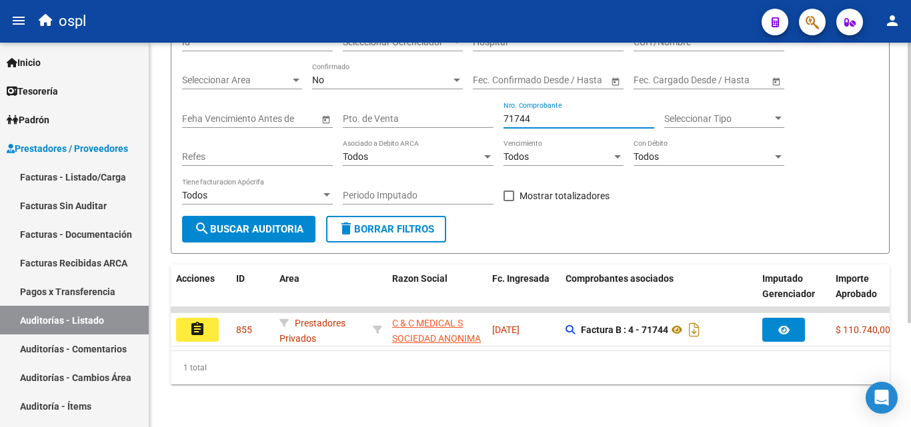
scroll to position [142, 0]
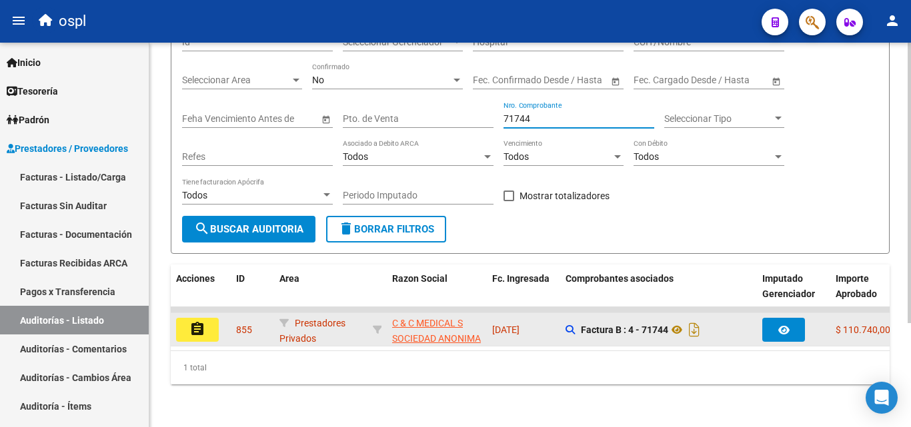
type input "71744"
click at [210, 318] on button "assignment" at bounding box center [197, 330] width 43 height 24
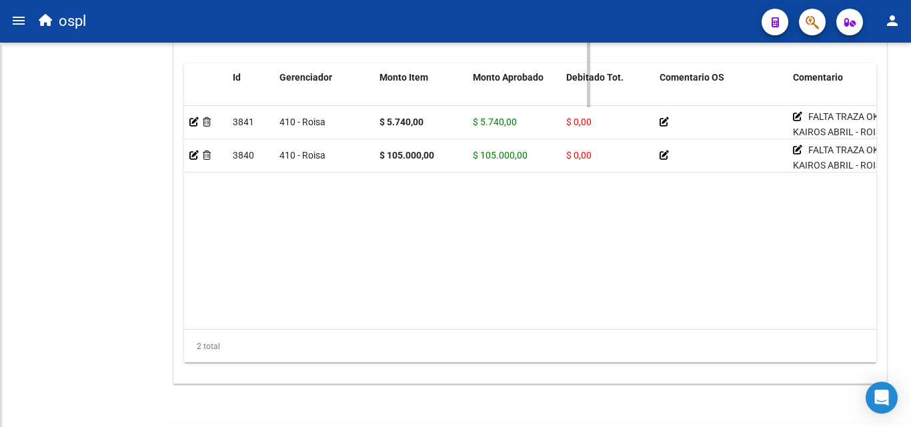
scroll to position [1102, 0]
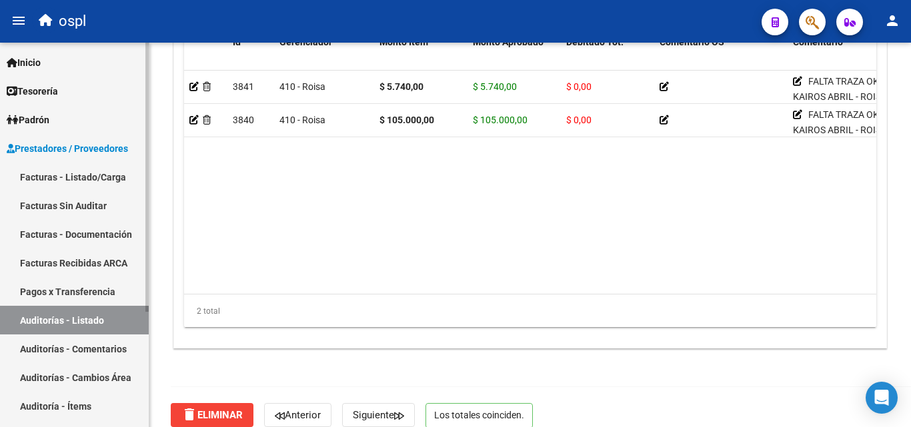
click at [117, 327] on link "Auditorías - Listado" at bounding box center [74, 320] width 149 height 29
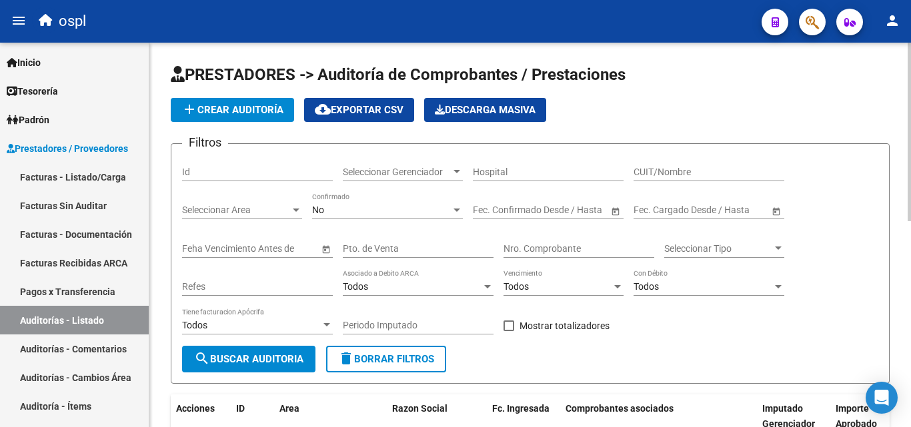
click at [440, 245] on input "Nro. Comprobante" at bounding box center [579, 248] width 151 height 11
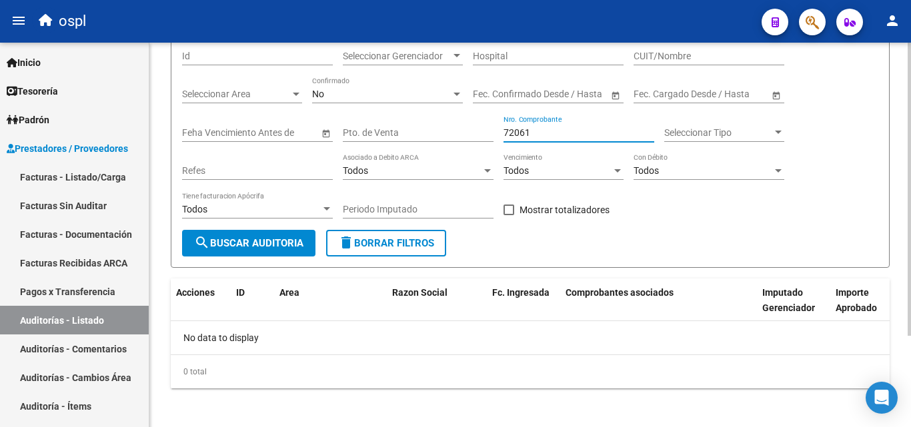
scroll to position [120, 0]
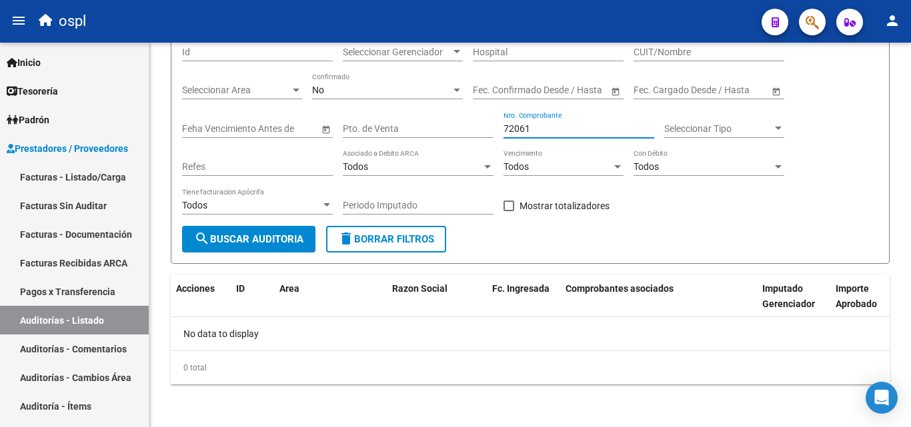
type input "72061"
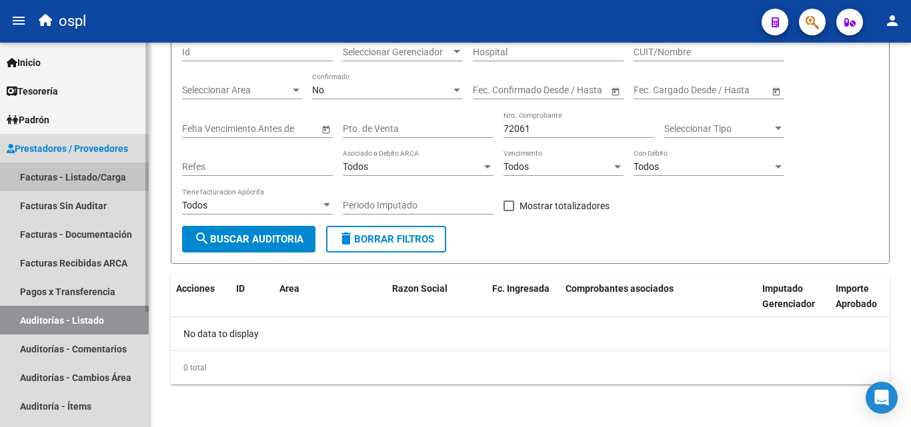
click at [99, 175] on link "Facturas - Listado/Carga" at bounding box center [74, 177] width 149 height 29
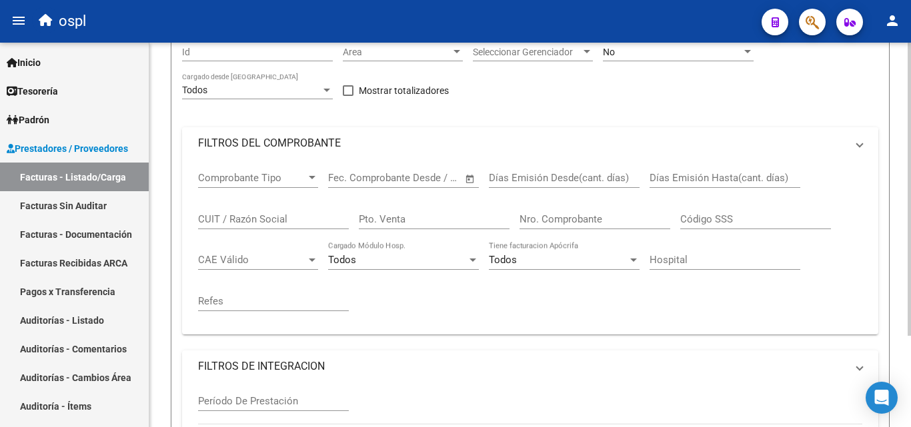
click at [273, 151] on mat-panel-title "FILTROS DEL COMPROBANTE" at bounding box center [522, 143] width 648 height 15
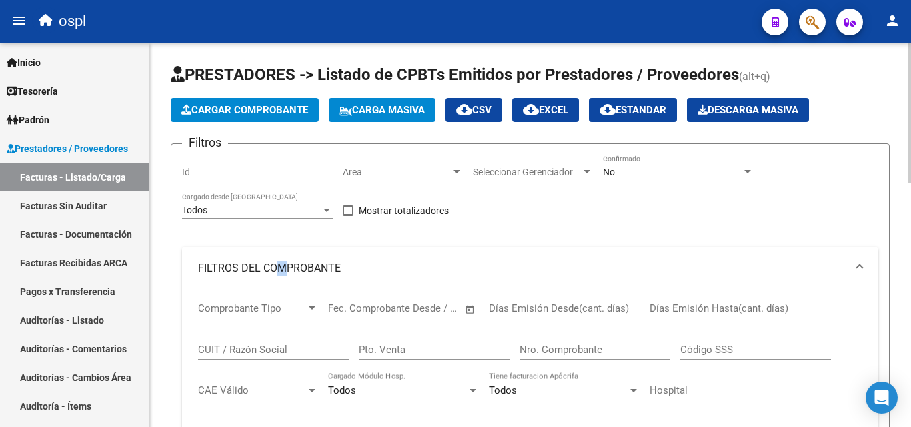
click at [293, 264] on mat-panel-title "FILTROS DEL COMPROBANTE" at bounding box center [522, 268] width 648 height 15
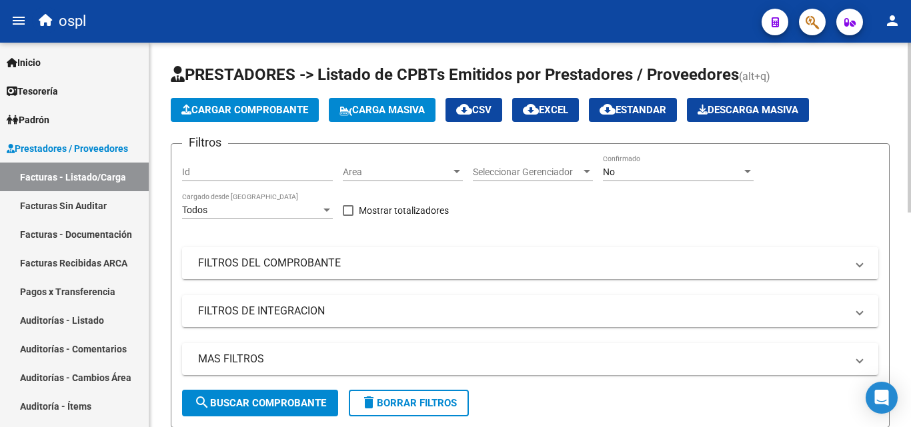
click at [304, 263] on mat-panel-title "FILTROS DEL COMPROBANTE" at bounding box center [522, 263] width 648 height 15
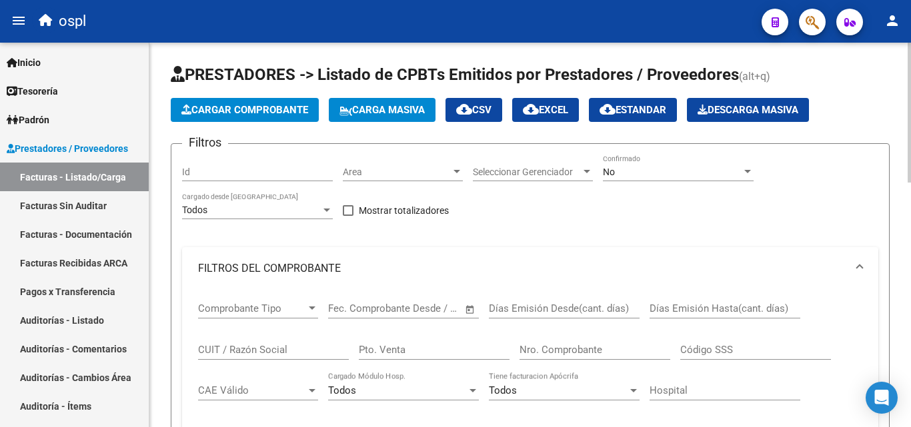
drag, startPoint x: 556, startPoint y: 346, endPoint x: 556, endPoint y: 353, distance: 6.7
click at [440, 346] on input "Nro. Comprobante" at bounding box center [595, 350] width 151 height 12
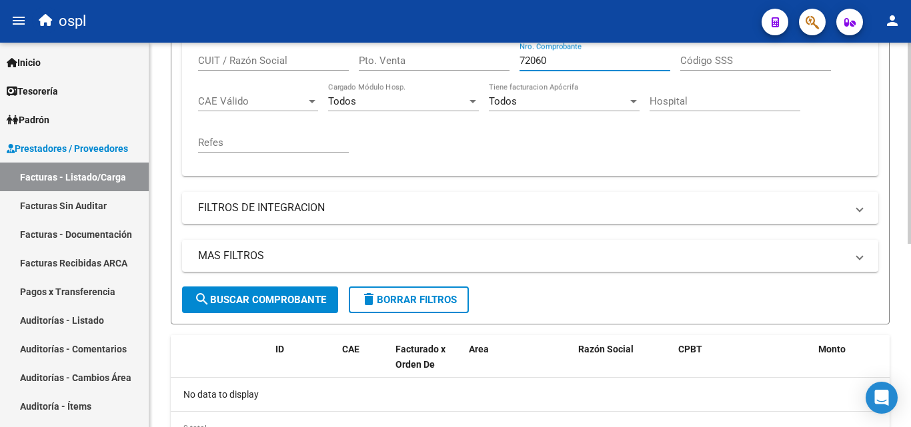
scroll to position [267, 0]
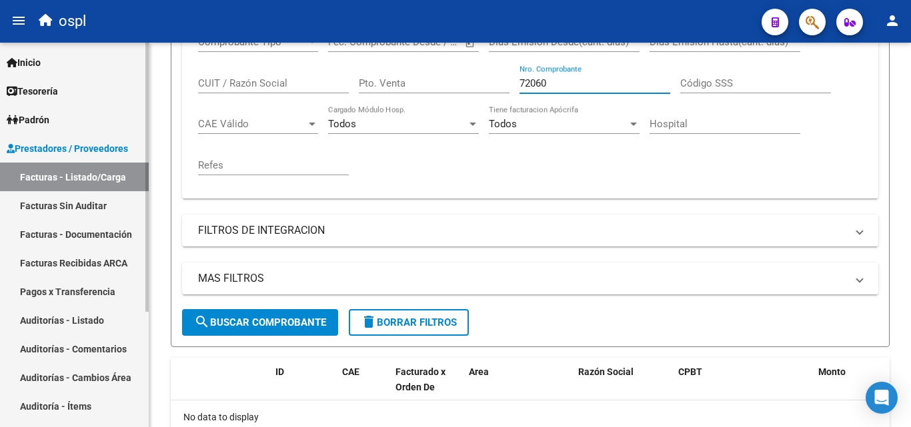
type input "72060"
click at [96, 211] on link "Facturas Sin Auditar" at bounding box center [74, 205] width 149 height 29
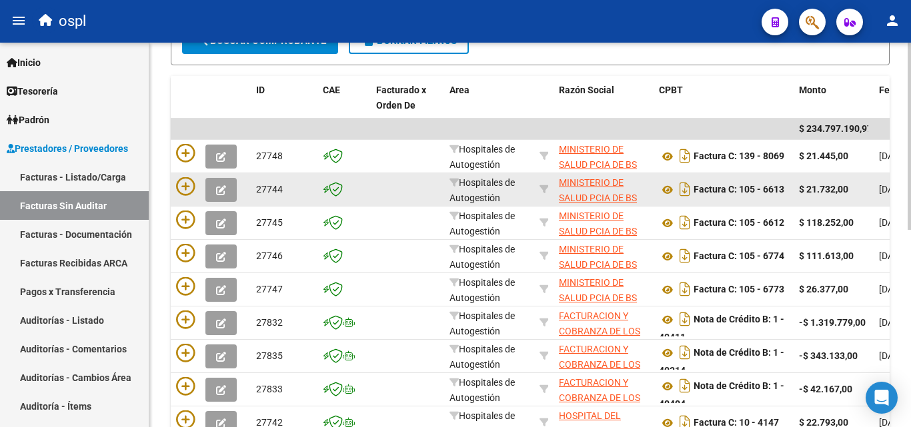
scroll to position [67, 0]
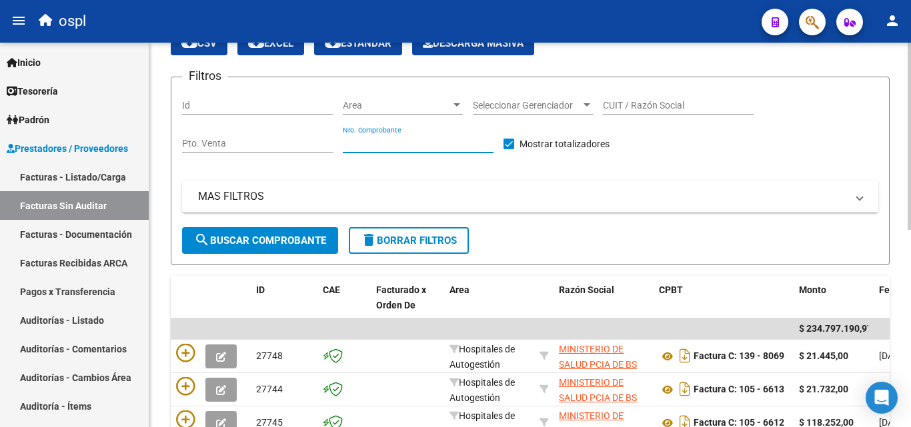
click at [386, 144] on input "Nro. Comprobante" at bounding box center [418, 143] width 151 height 11
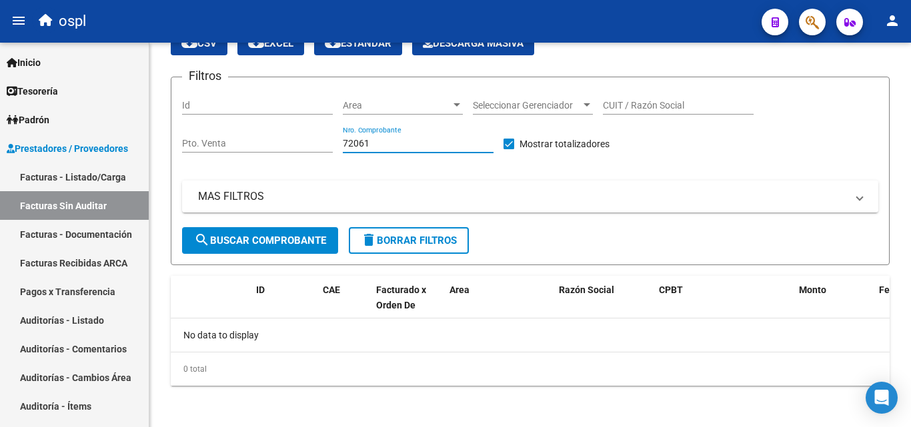
type input "72061"
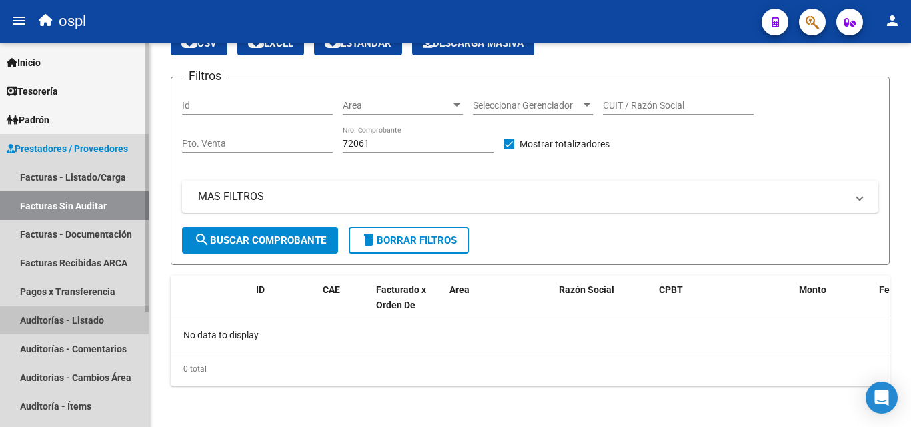
click at [103, 306] on link "Auditorías - Listado" at bounding box center [74, 320] width 149 height 29
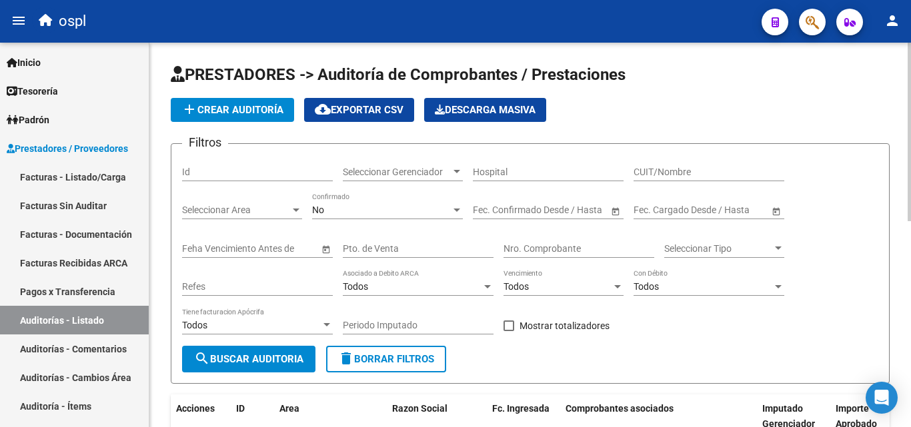
click at [440, 254] on input "Nro. Comprobante" at bounding box center [579, 248] width 151 height 11
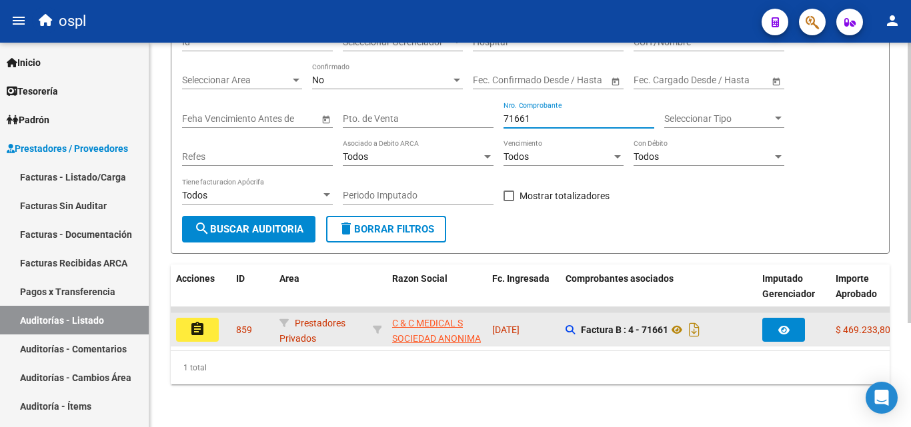
type input "71661"
click at [211, 323] on button "assignment" at bounding box center [197, 330] width 43 height 24
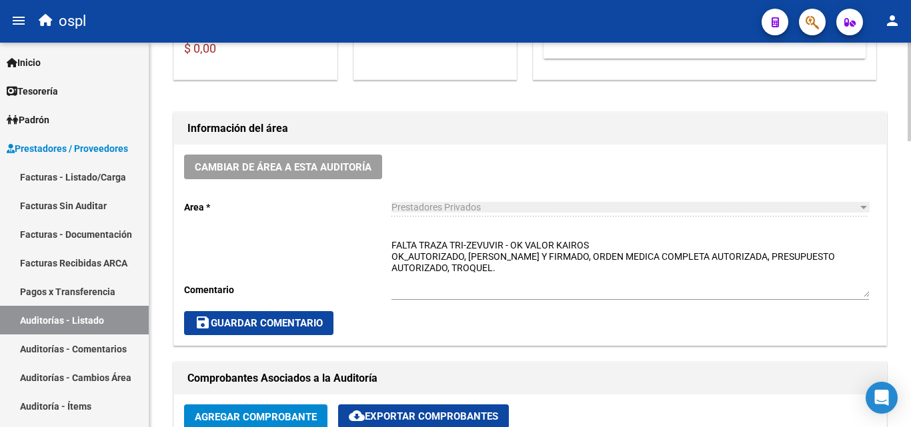
scroll to position [333, 0]
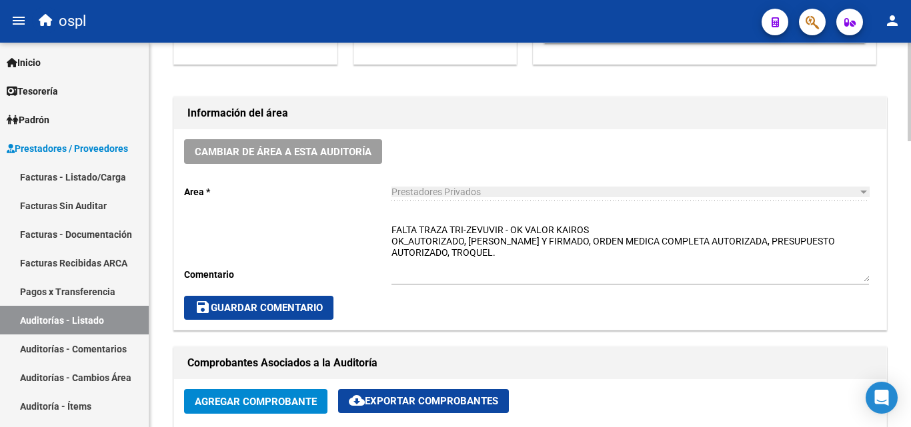
click at [407, 298] on div "save Guardar Comentario" at bounding box center [530, 308] width 692 height 24
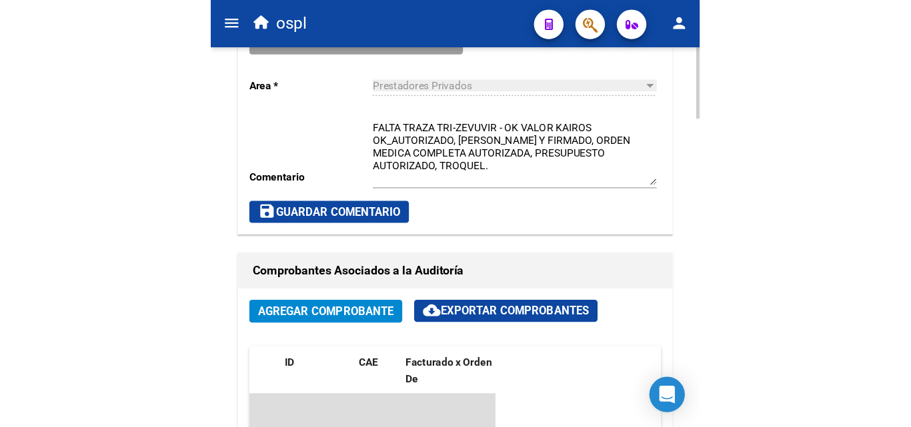
scroll to position [719, 0]
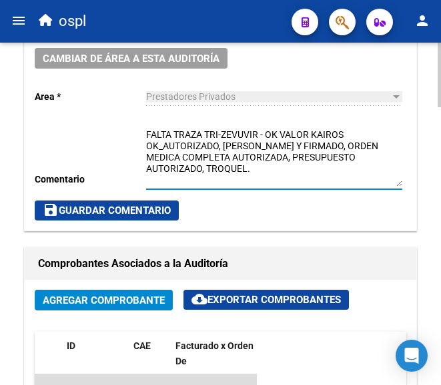
click at [267, 171] on textarea "FALTA TRAZA TRI-ZEVUVIR - OK VALOR KAIROS OK_AUTORIZADO, REMITO SELLADO Y FIRMA…" at bounding box center [274, 157] width 256 height 59
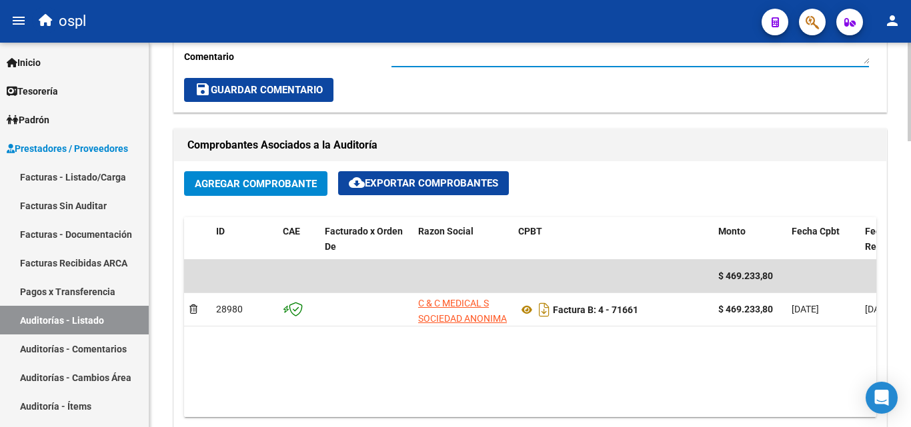
scroll to position [385, 0]
